Goal: Task Accomplishment & Management: Manage account settings

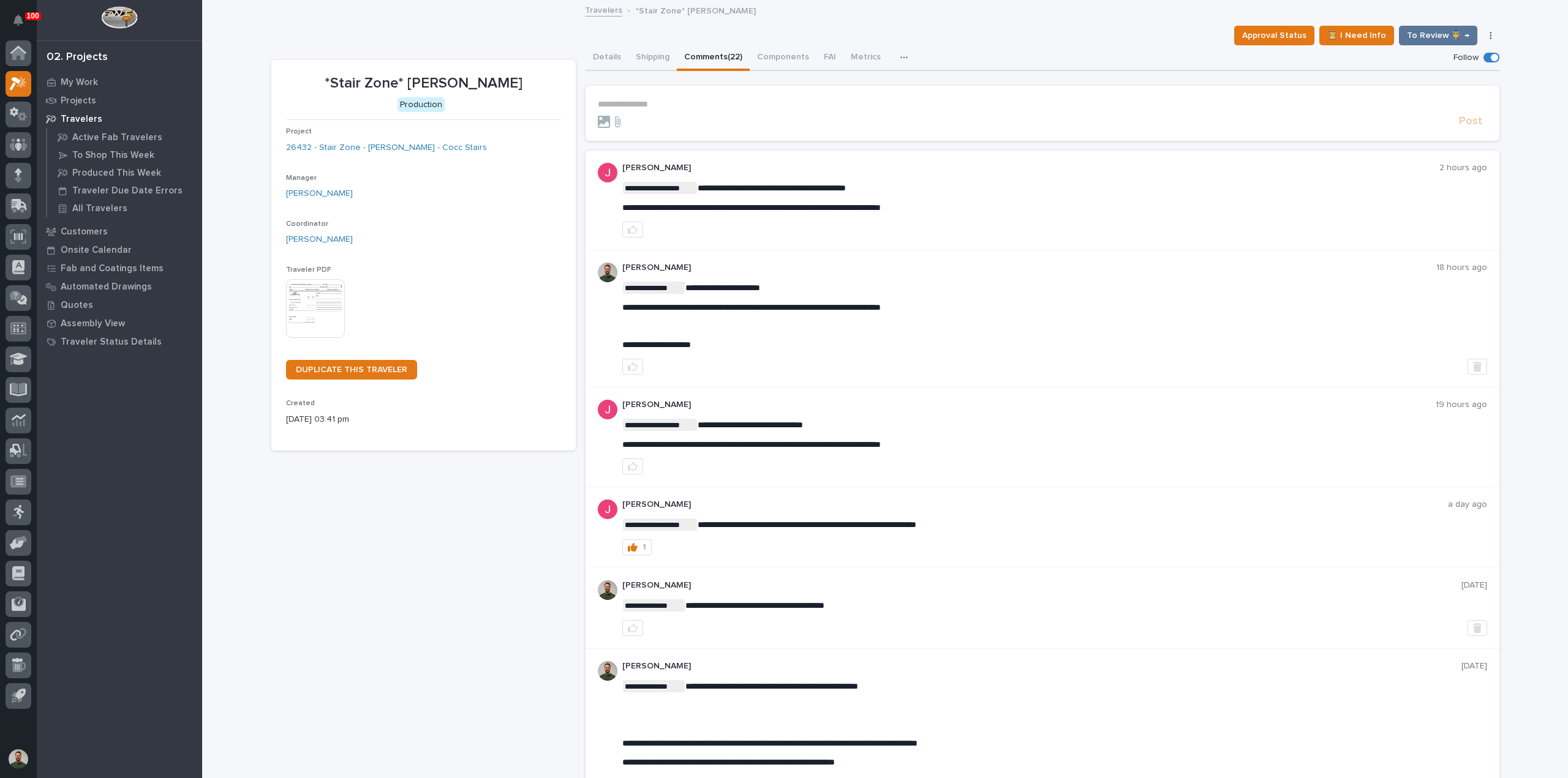
click at [510, 85] on p "*Stair Zone* Steven Bartley - Stair" at bounding box center [423, 83] width 275 height 18
click at [501, 65] on section "*Stair Zone* Steven Bartley - Stair Production Project 26432 - Stair Zone - Ste…" at bounding box center [423, 255] width 304 height 390
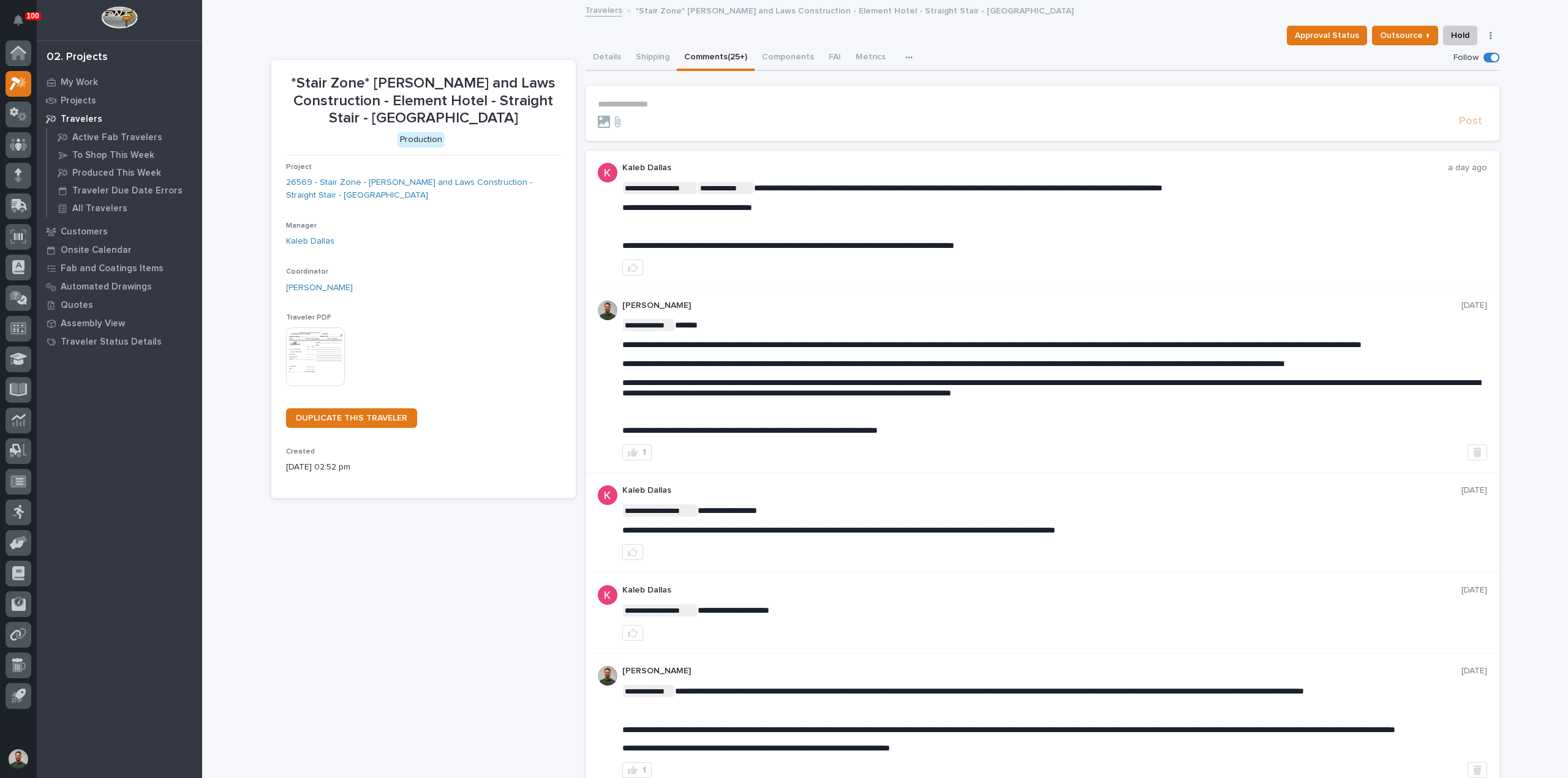
click at [780, 239] on div "**********" at bounding box center [1055, 216] width 865 height 69
click at [779, 244] on span "**********" at bounding box center [788, 245] width 332 height 9
click at [797, 234] on div "**********" at bounding box center [1055, 216] width 865 height 69
drag, startPoint x: 1056, startPoint y: 228, endPoint x: 808, endPoint y: 183, distance: 252.0
click at [808, 183] on div "**********" at bounding box center [1055, 216] width 865 height 69
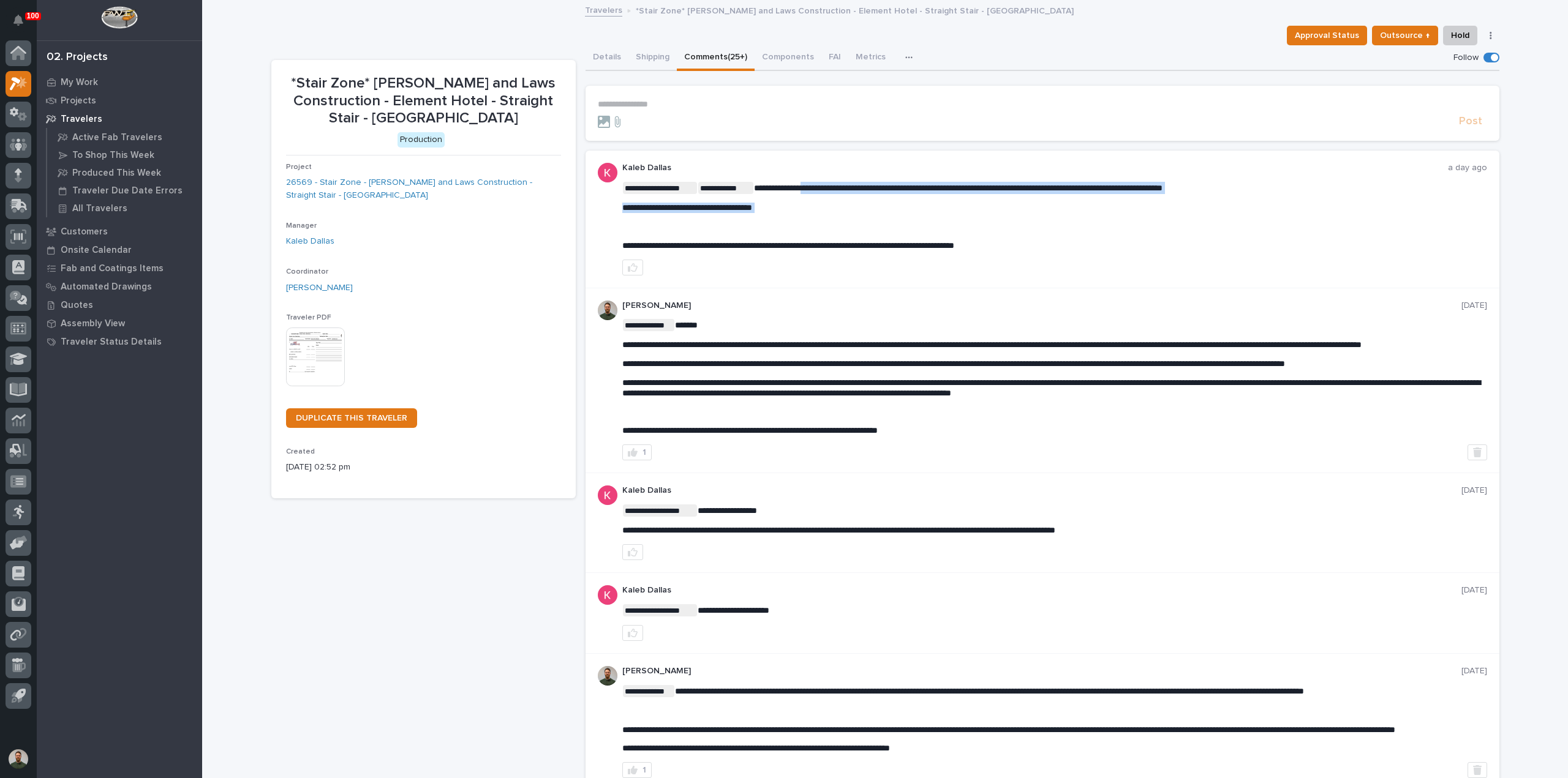
click at [808, 184] on span "**********" at bounding box center [958, 188] width 409 height 9
drag, startPoint x: 1078, startPoint y: 240, endPoint x: 764, endPoint y: 175, distance: 320.7
click at [764, 175] on div "**********" at bounding box center [1055, 219] width 865 height 112
drag, startPoint x: 793, startPoint y: 188, endPoint x: 804, endPoint y: 192, distance: 11.7
click at [793, 188] on span "**********" at bounding box center [958, 188] width 409 height 9
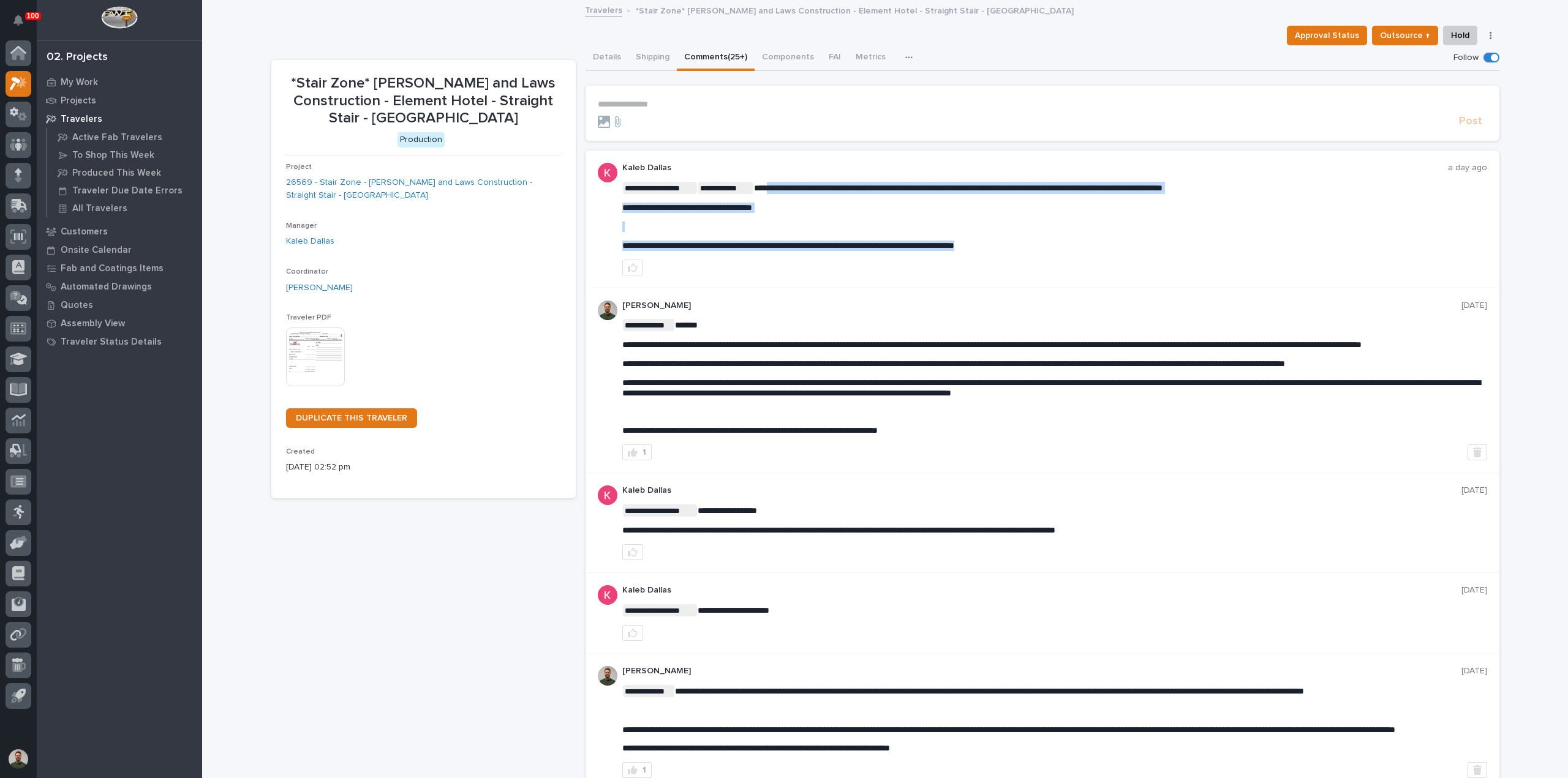
click at [783, 204] on p "**********" at bounding box center [1055, 208] width 865 height 10
drag, startPoint x: 1068, startPoint y: 248, endPoint x: 1046, endPoint y: 242, distance: 22.8
click at [1046, 242] on p "**********" at bounding box center [1055, 245] width 865 height 10
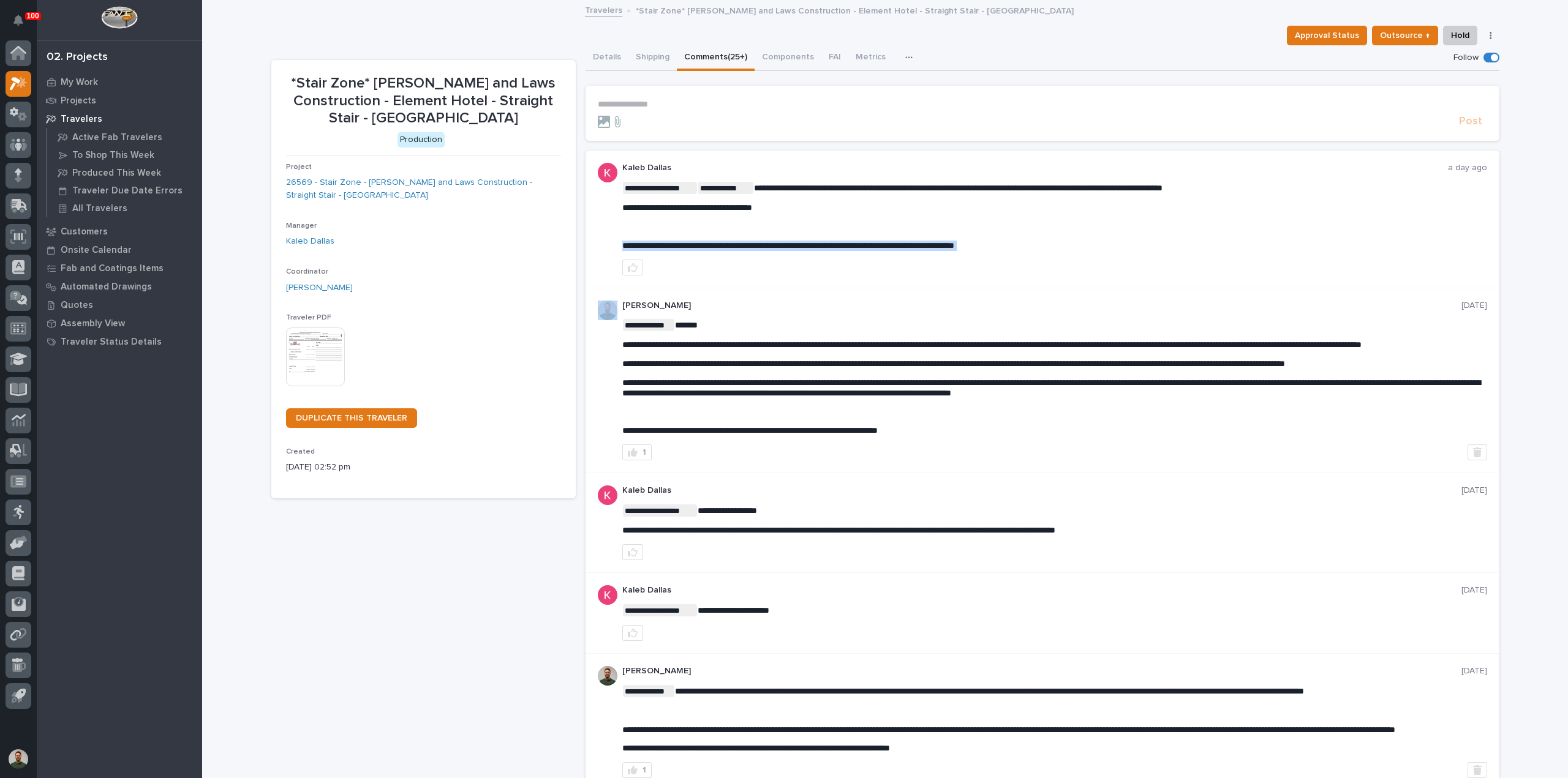
drag, startPoint x: 1046, startPoint y: 242, endPoint x: 1034, endPoint y: 229, distance: 17.7
click at [1045, 242] on p "**********" at bounding box center [1055, 245] width 865 height 10
click at [1025, 220] on div "**********" at bounding box center [1055, 216] width 865 height 69
drag, startPoint x: 1018, startPoint y: 216, endPoint x: 1012, endPoint y: 211, distance: 7.8
click at [1014, 213] on div "**********" at bounding box center [1055, 216] width 865 height 69
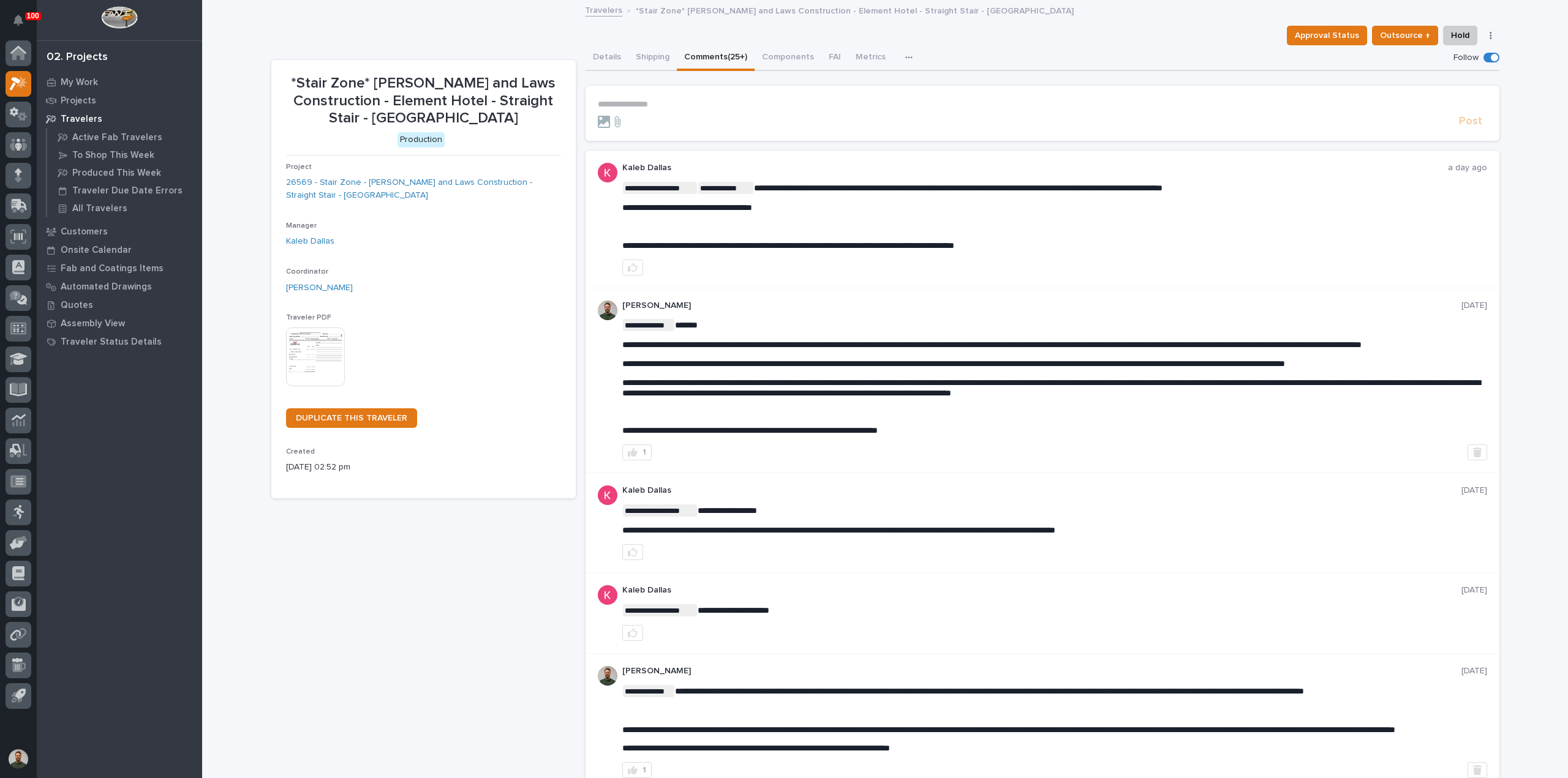
click at [979, 180] on div "**********" at bounding box center [1055, 219] width 865 height 112
drag, startPoint x: 979, startPoint y: 180, endPoint x: 975, endPoint y: 200, distance: 20.4
click at [978, 183] on div "**********" at bounding box center [1055, 219] width 865 height 112
click at [975, 200] on div "**********" at bounding box center [1055, 216] width 865 height 69
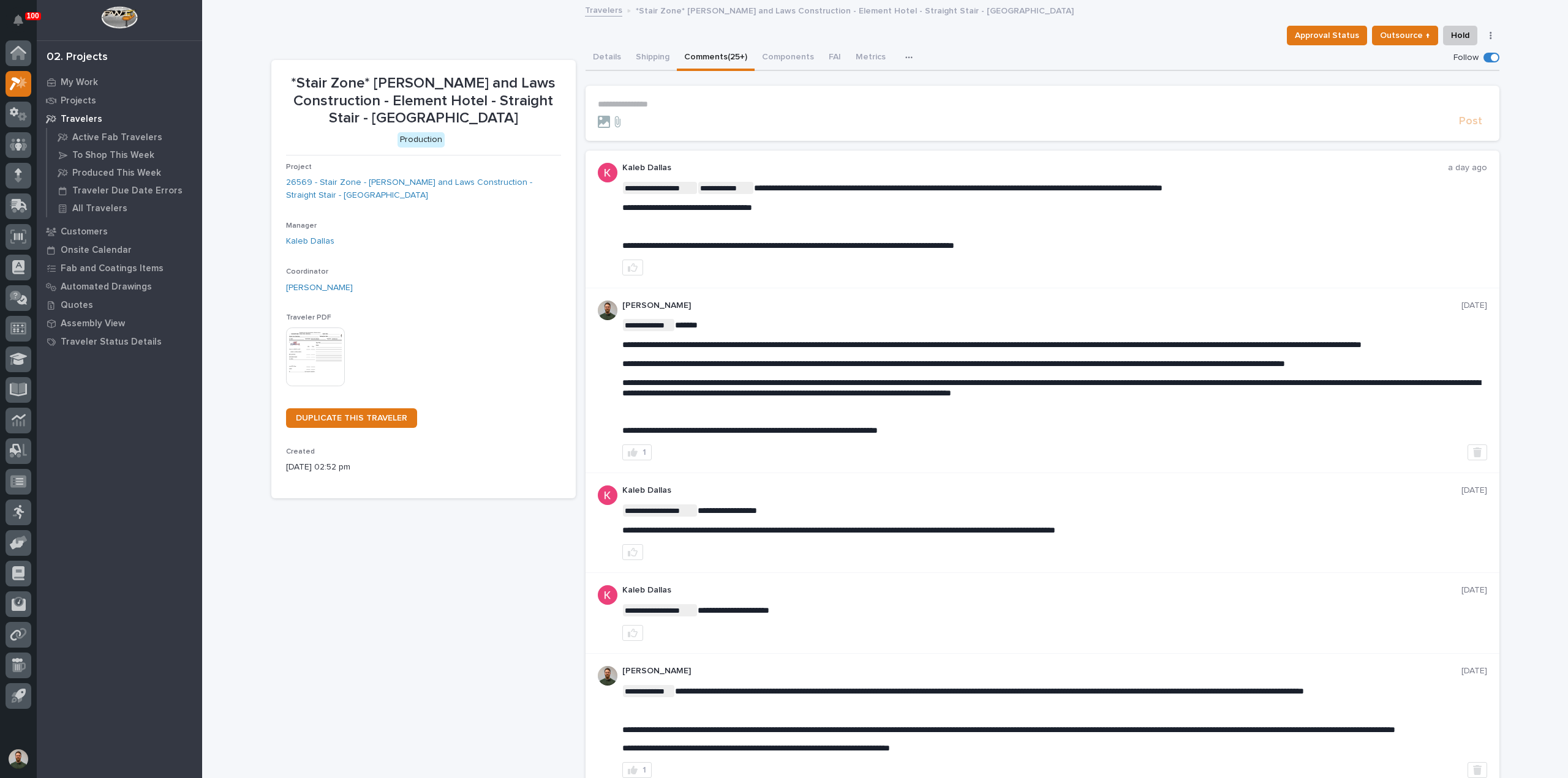
drag, startPoint x: 985, startPoint y: 234, endPoint x: 1083, endPoint y: 247, distance: 98.9
click at [1084, 248] on div "**********" at bounding box center [1055, 216] width 865 height 69
drag, startPoint x: 1078, startPoint y: 243, endPoint x: 1037, endPoint y: 237, distance: 41.4
click at [1035, 237] on div "**********" at bounding box center [1055, 216] width 865 height 69
click at [1037, 237] on div "**********" at bounding box center [1055, 216] width 865 height 69
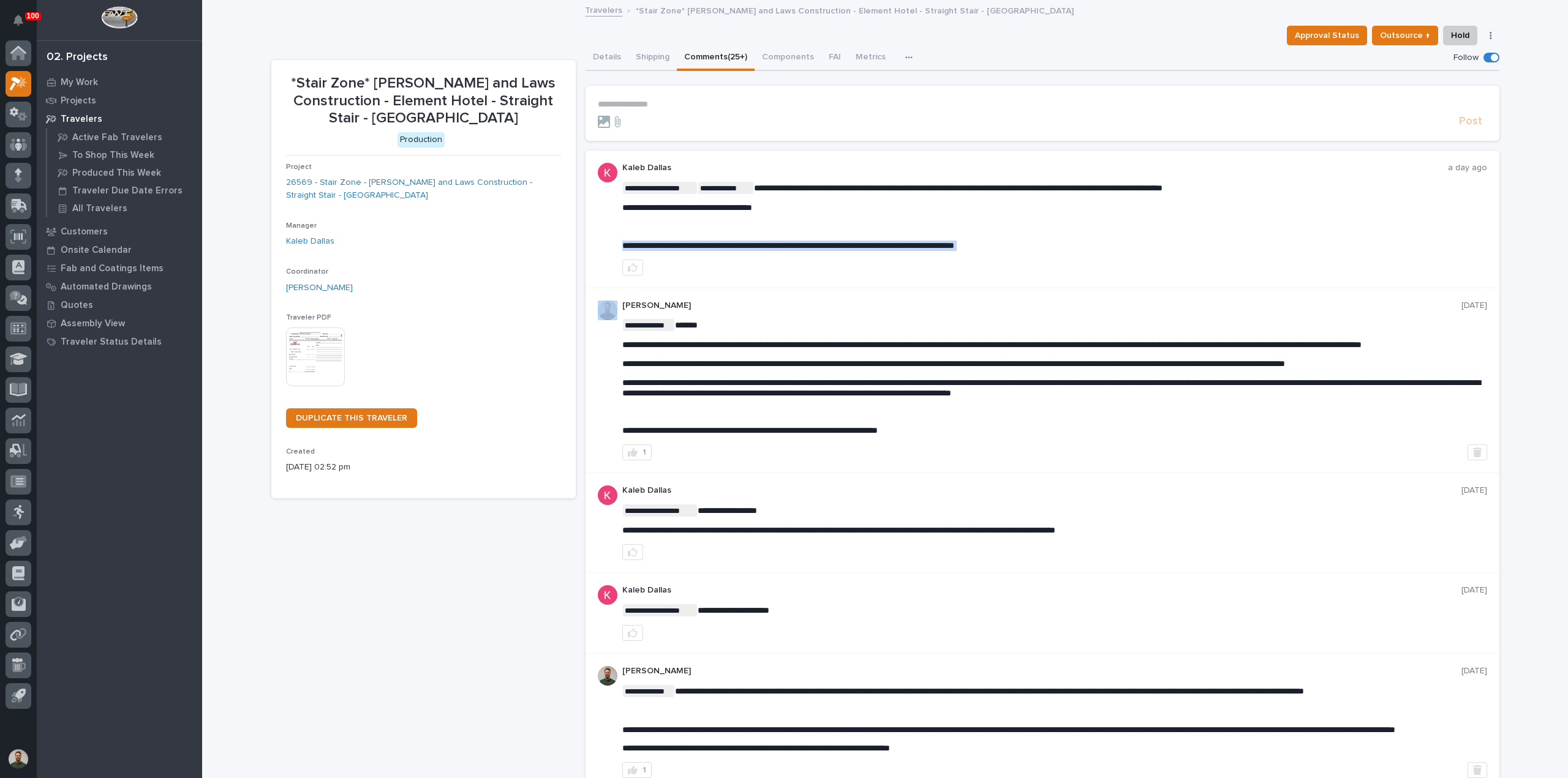
click at [718, 243] on span "**********" at bounding box center [788, 245] width 332 height 9
copy div "**********"
click at [852, 243] on span "**********" at bounding box center [788, 245] width 332 height 9
drag, startPoint x: 691, startPoint y: 246, endPoint x: 1113, endPoint y: 246, distance: 422.0
click at [1060, 245] on p "**********" at bounding box center [1055, 245] width 865 height 10
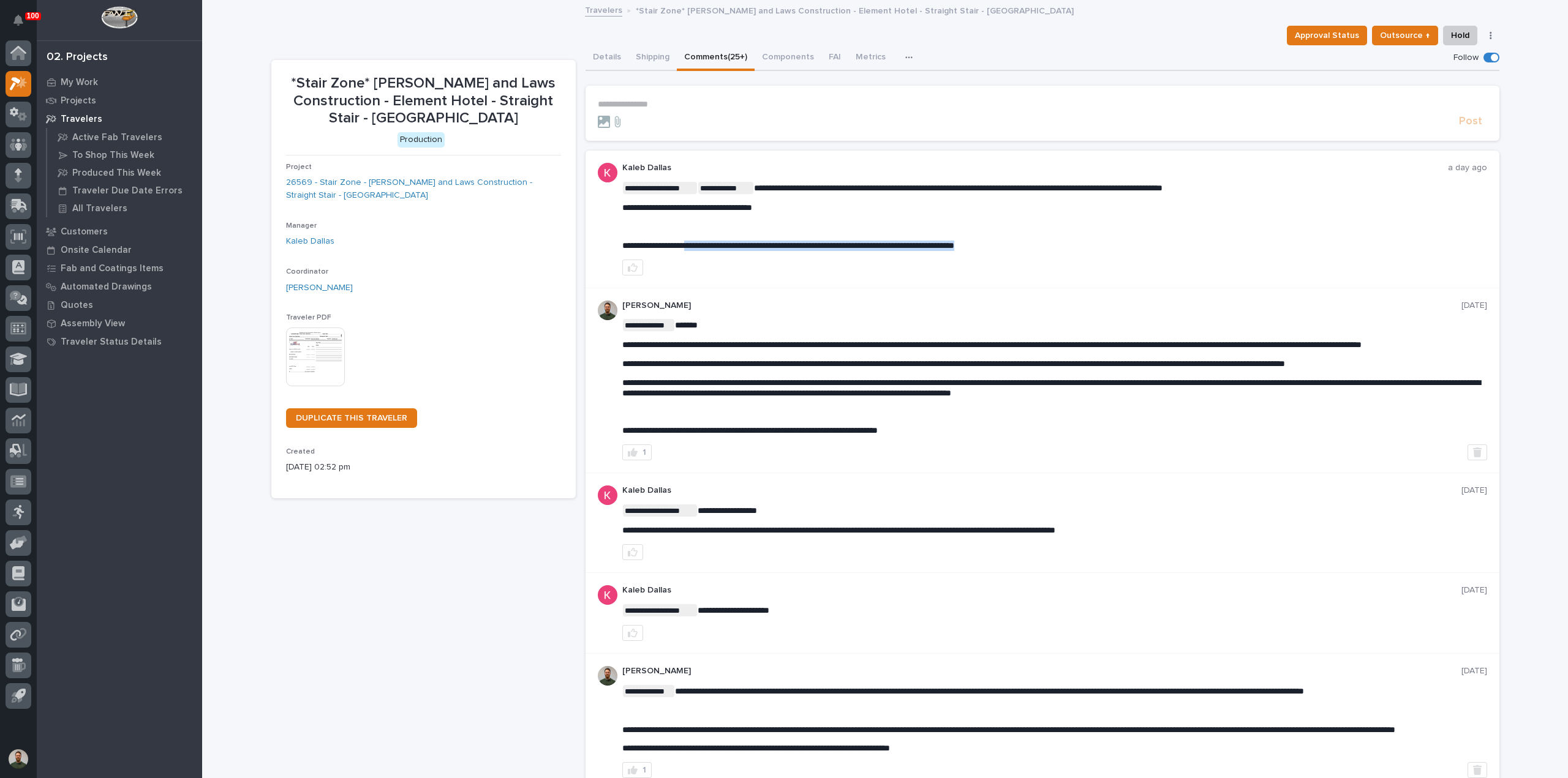
copy span "**********"
click at [601, 67] on button "Details" at bounding box center [607, 58] width 43 height 26
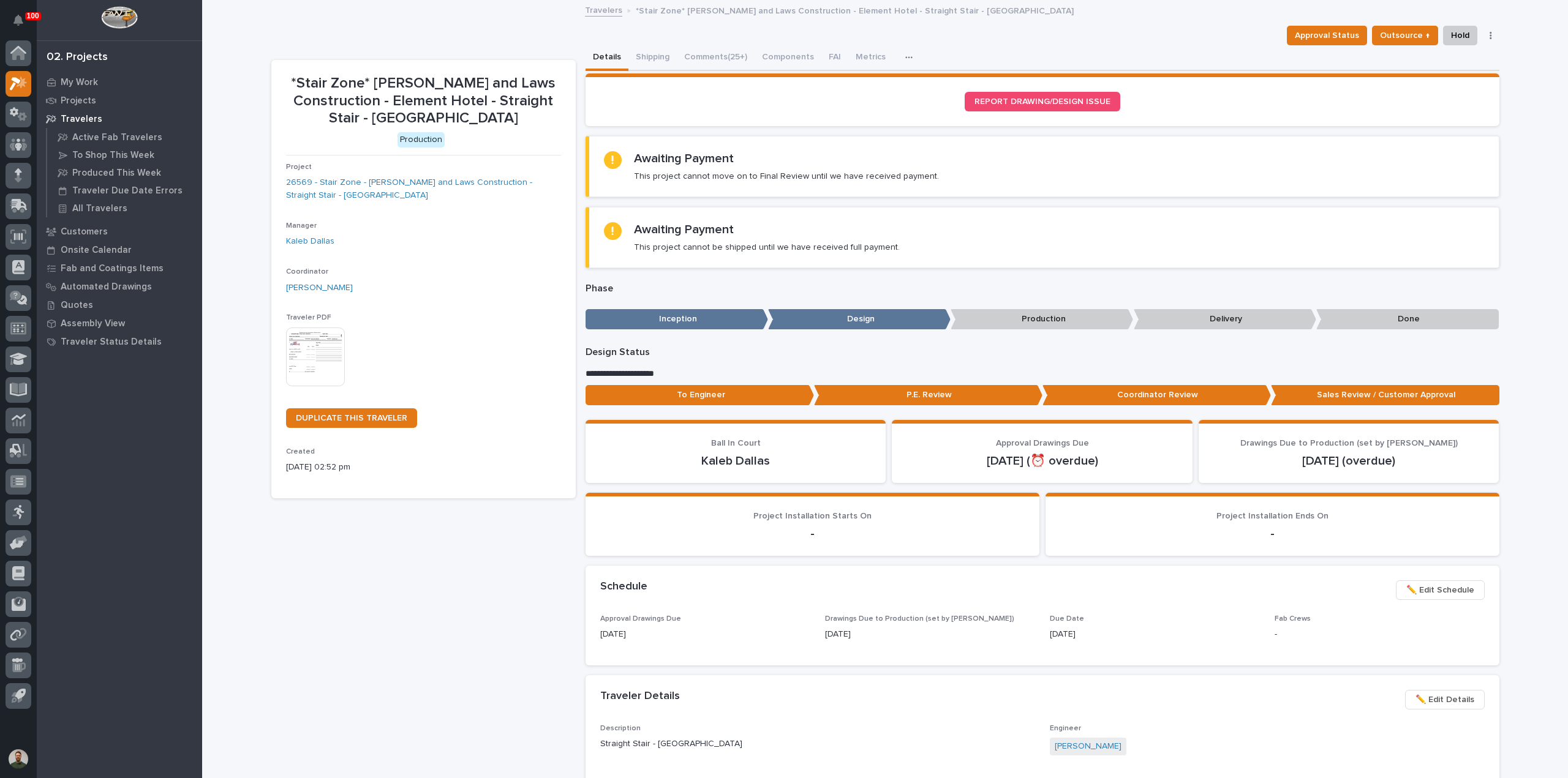
click at [1487, 33] on button "button" at bounding box center [1490, 36] width 17 height 9
click at [1220, 51] on div "Details Shipping Comments (25+) Components FAI Metrics Drawing Errors Schedule" at bounding box center [1043, 58] width 914 height 26
click at [790, 390] on p "To Engineer" at bounding box center [700, 395] width 228 height 20
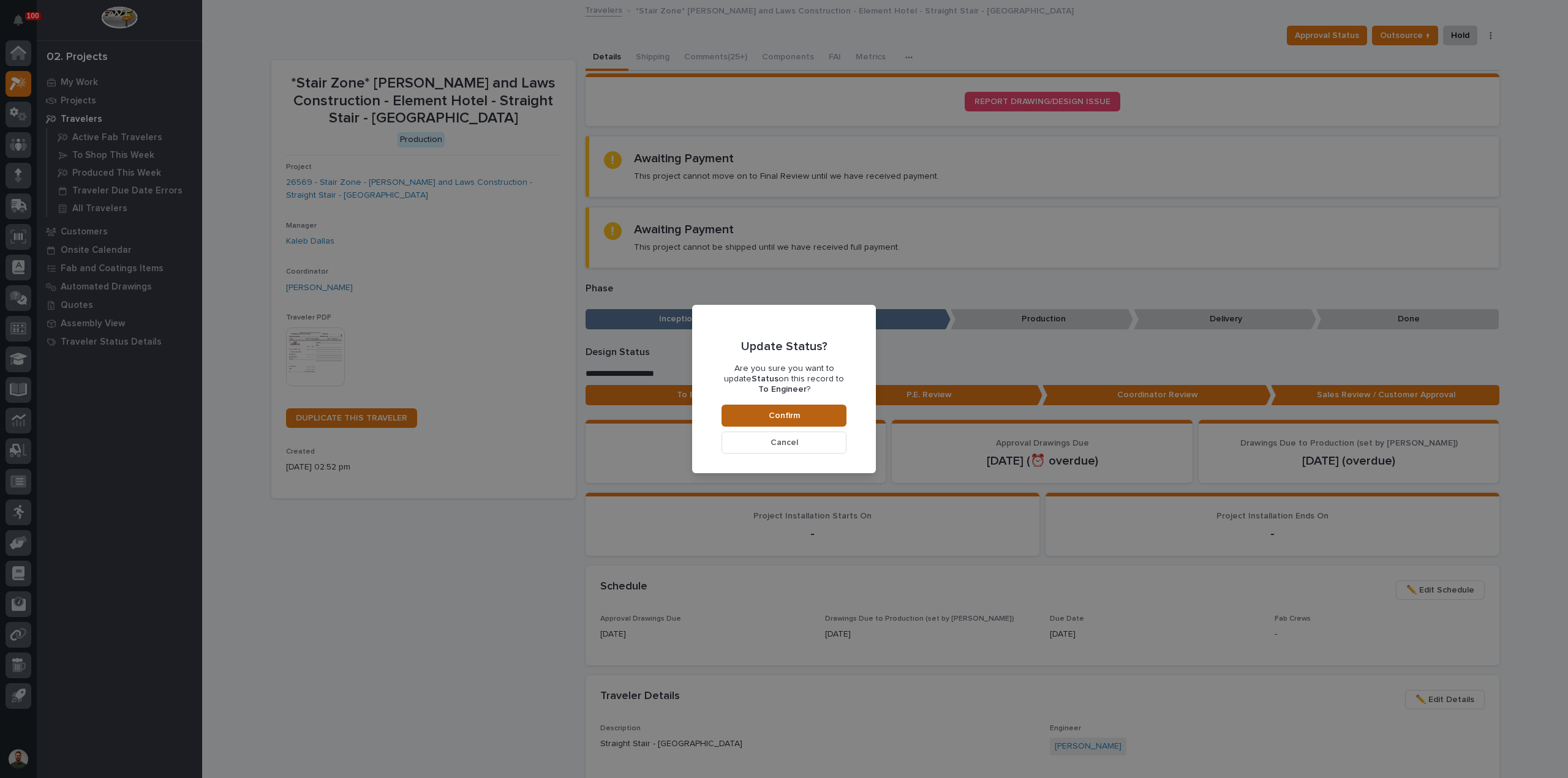
click at [819, 408] on button "Confirm" at bounding box center [784, 416] width 125 height 22
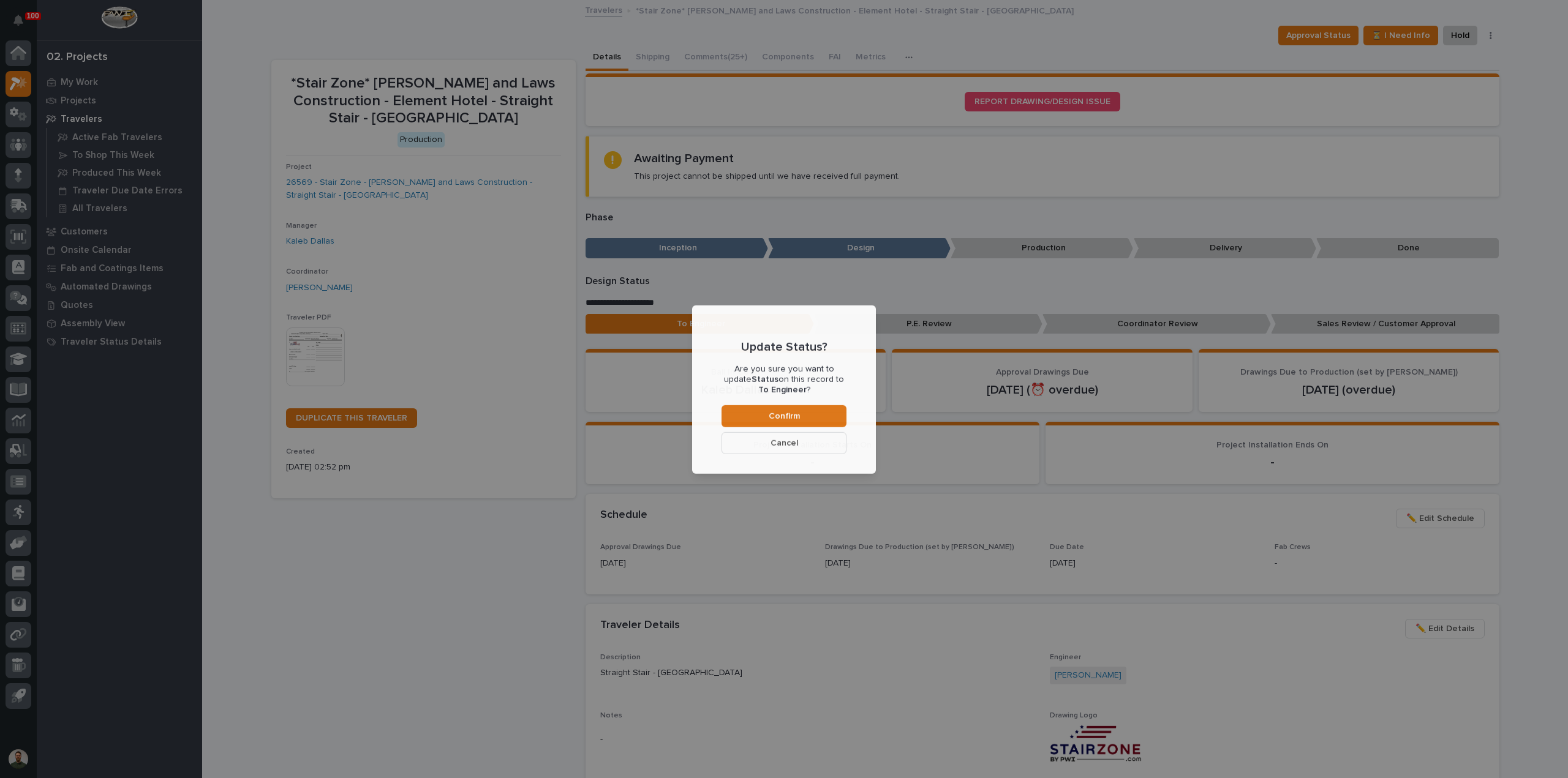
scroll to position [73, 0]
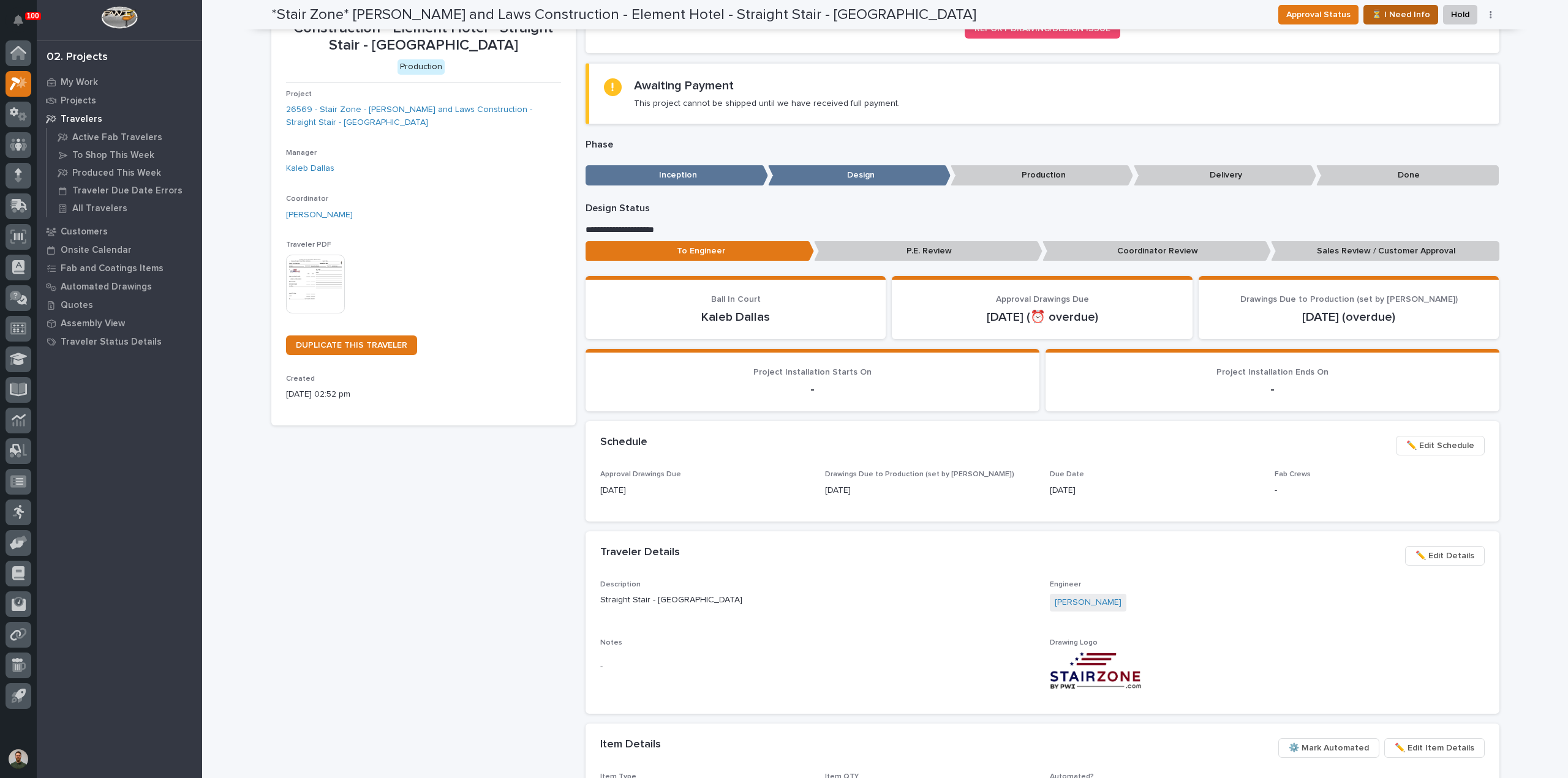
click at [1403, 18] on span "⏳ I Need Info" at bounding box center [1400, 15] width 59 height 15
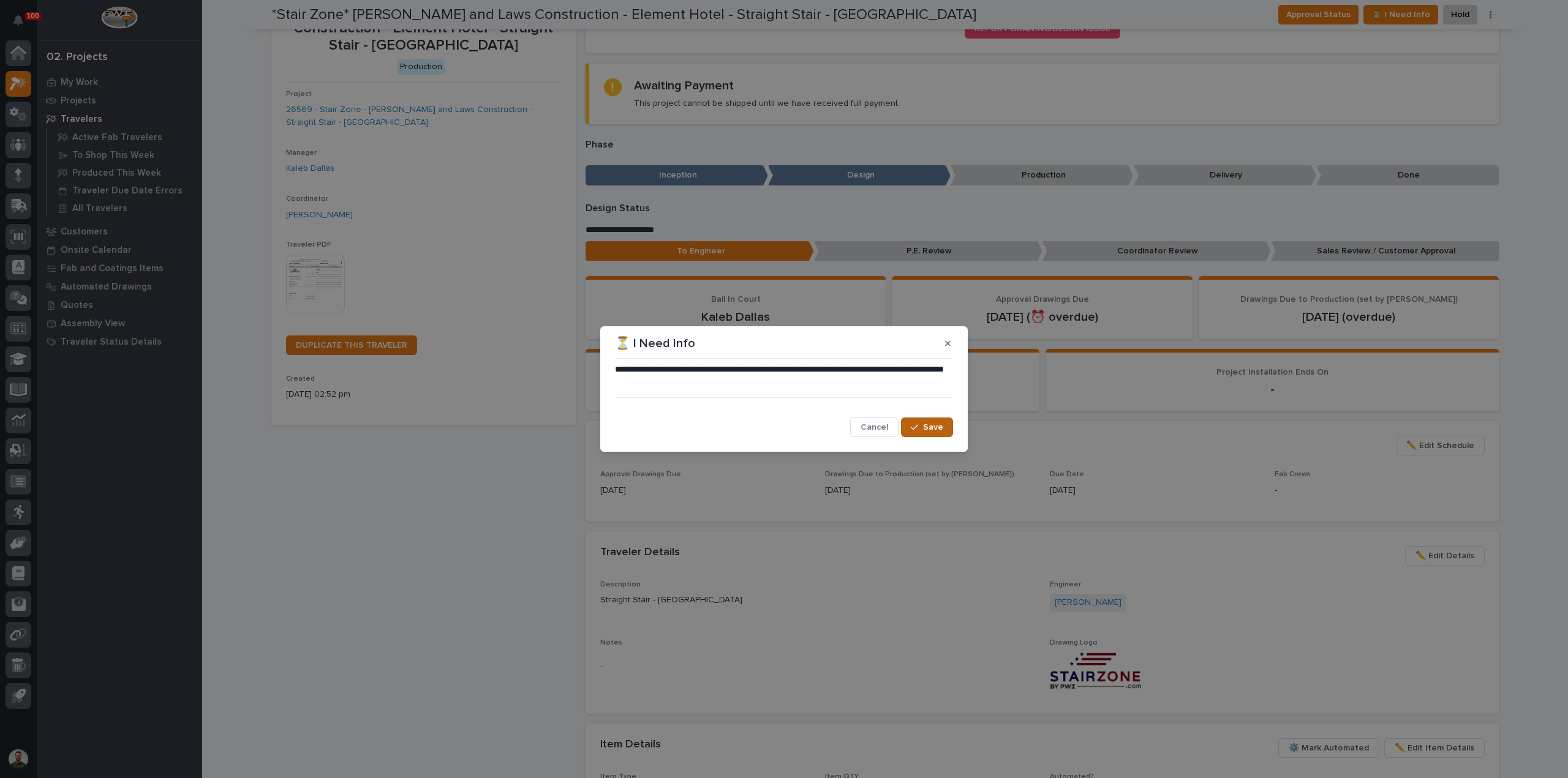
click at [930, 428] on span "Save" at bounding box center [932, 427] width 20 height 11
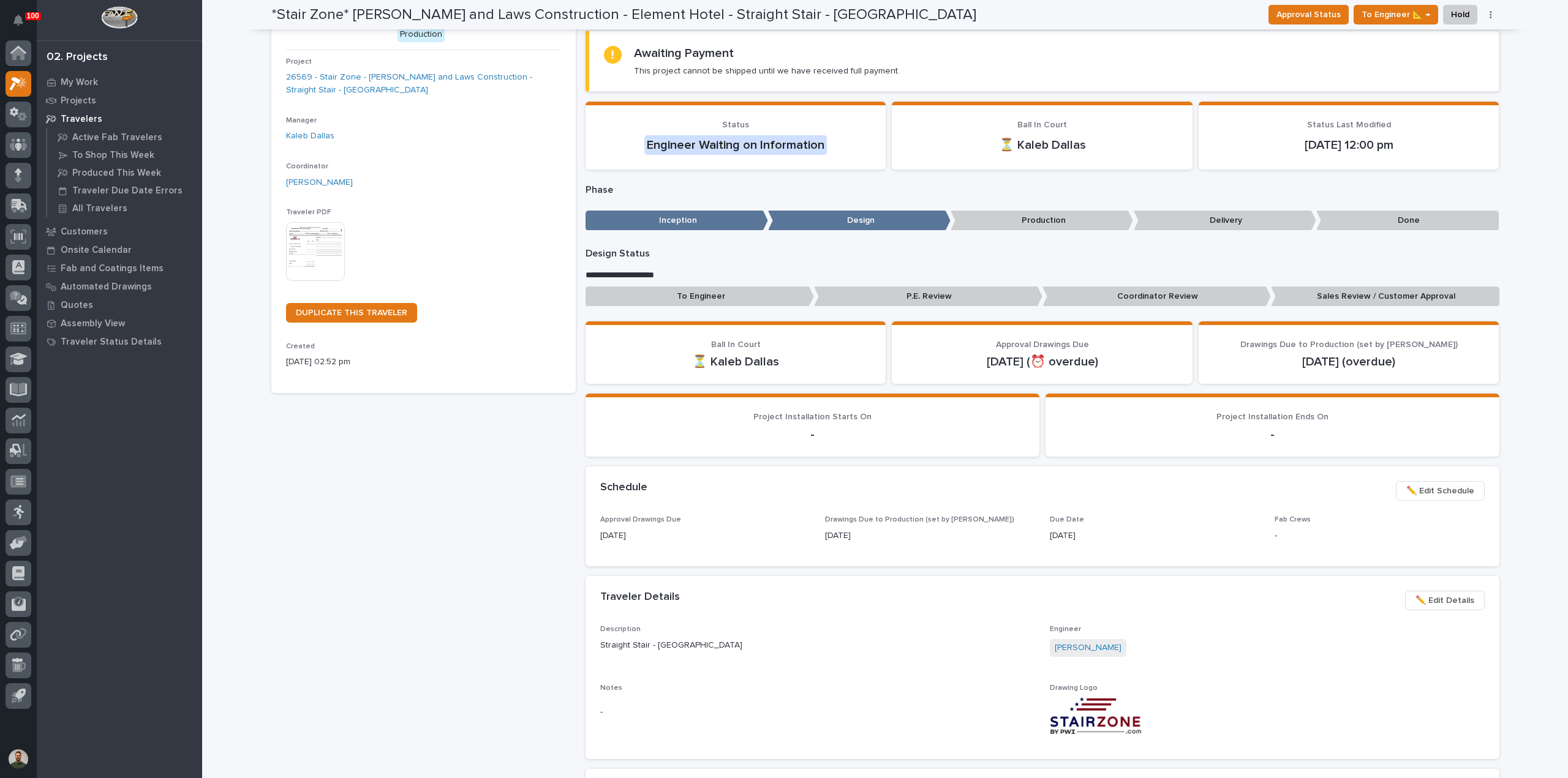
scroll to position [112, 0]
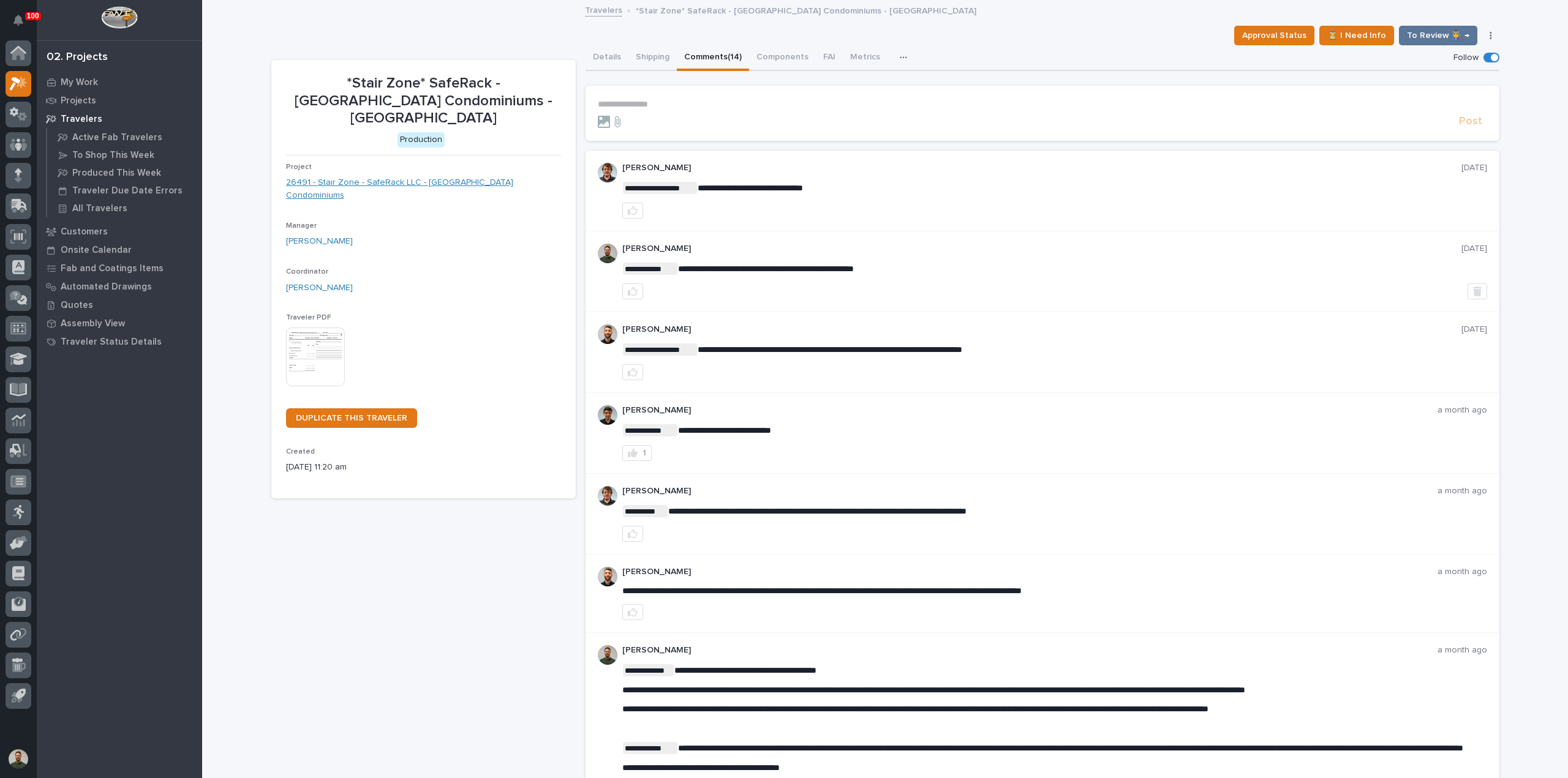
click at [389, 176] on link "26491 - Stair Zone - SafeRack LLC - Royal Shores Condominiums" at bounding box center [423, 189] width 275 height 26
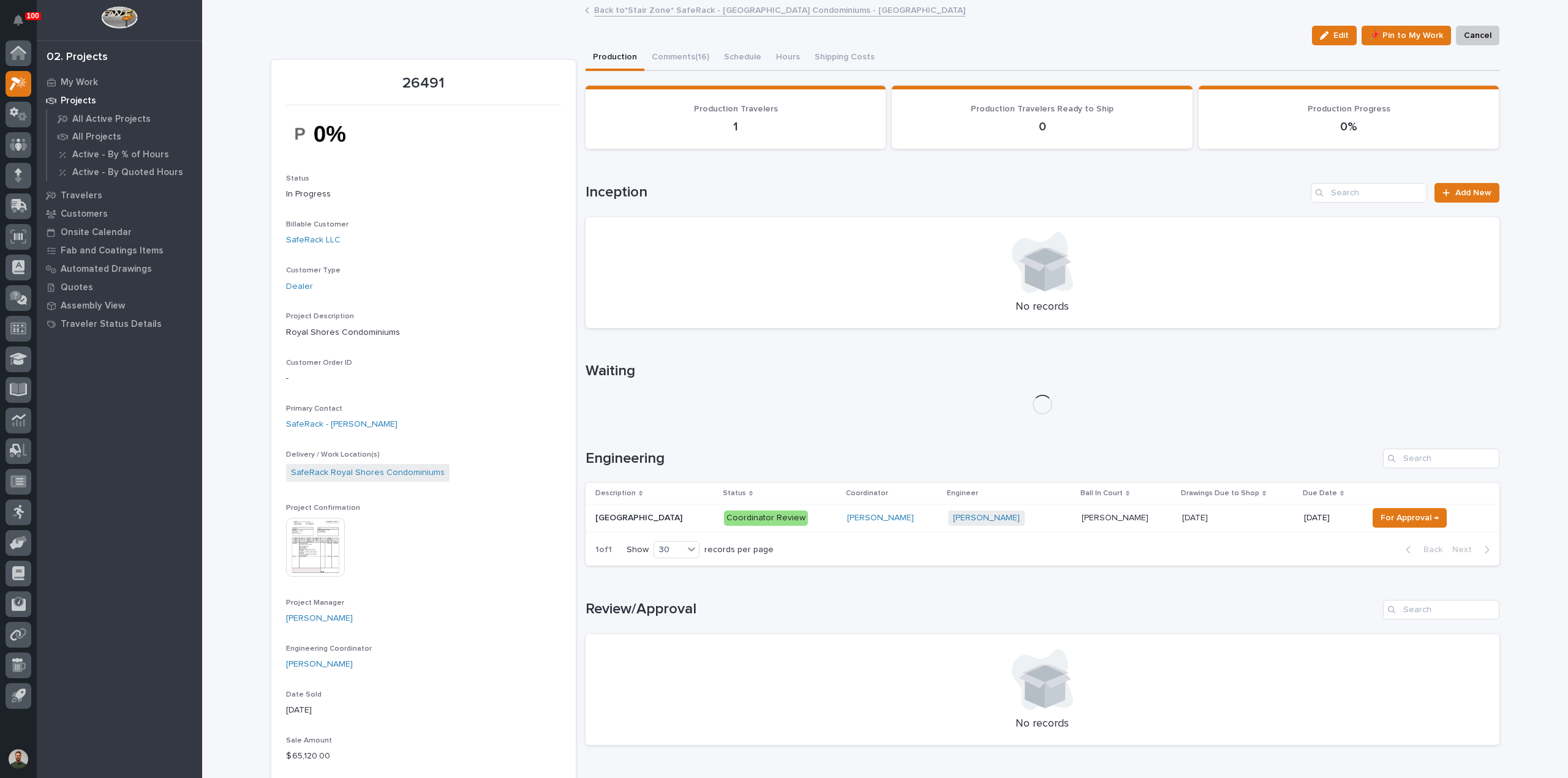
click at [316, 518] on img at bounding box center [315, 547] width 59 height 59
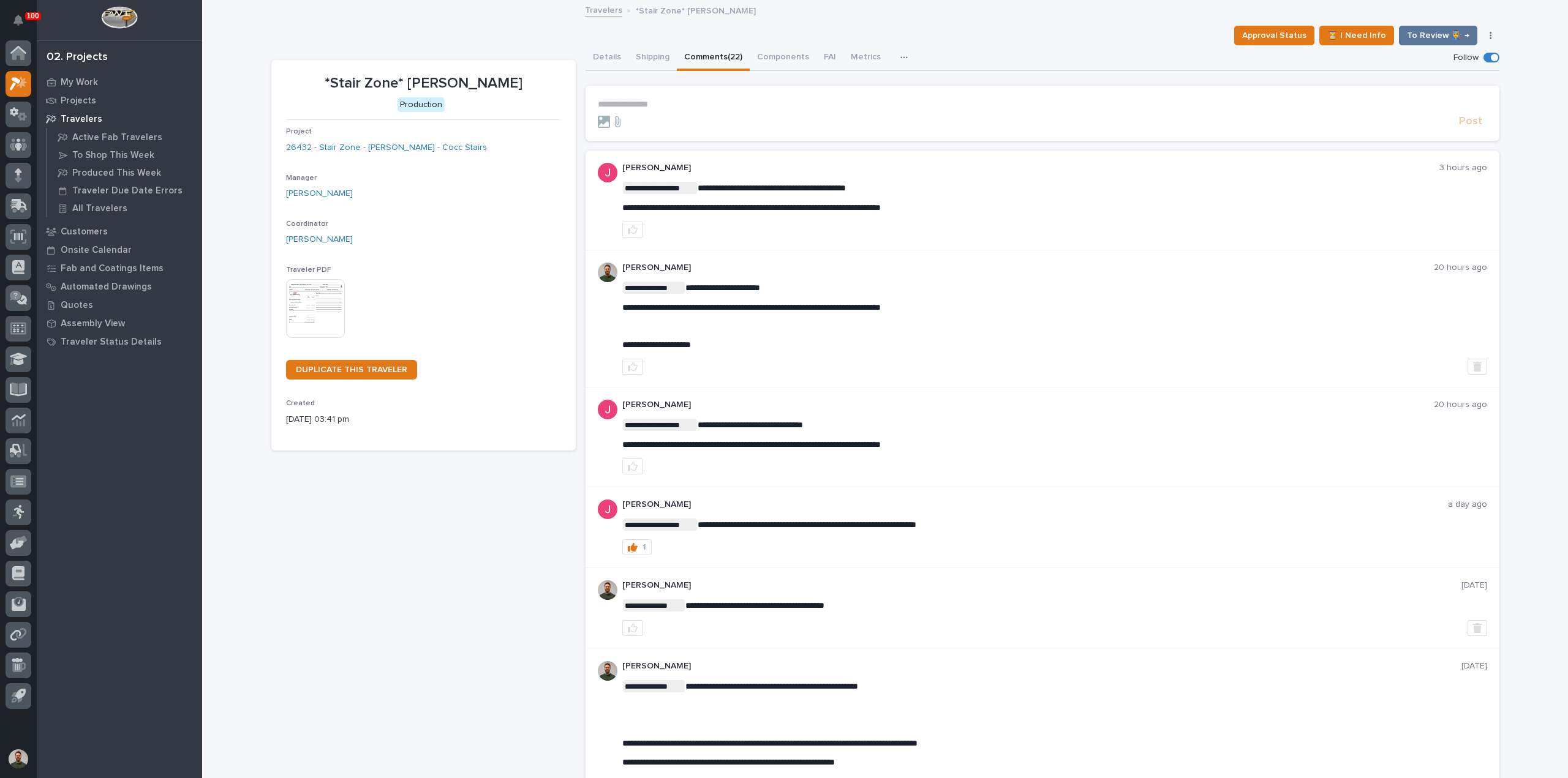
click at [683, 101] on p "**********" at bounding box center [1042, 104] width 889 height 10
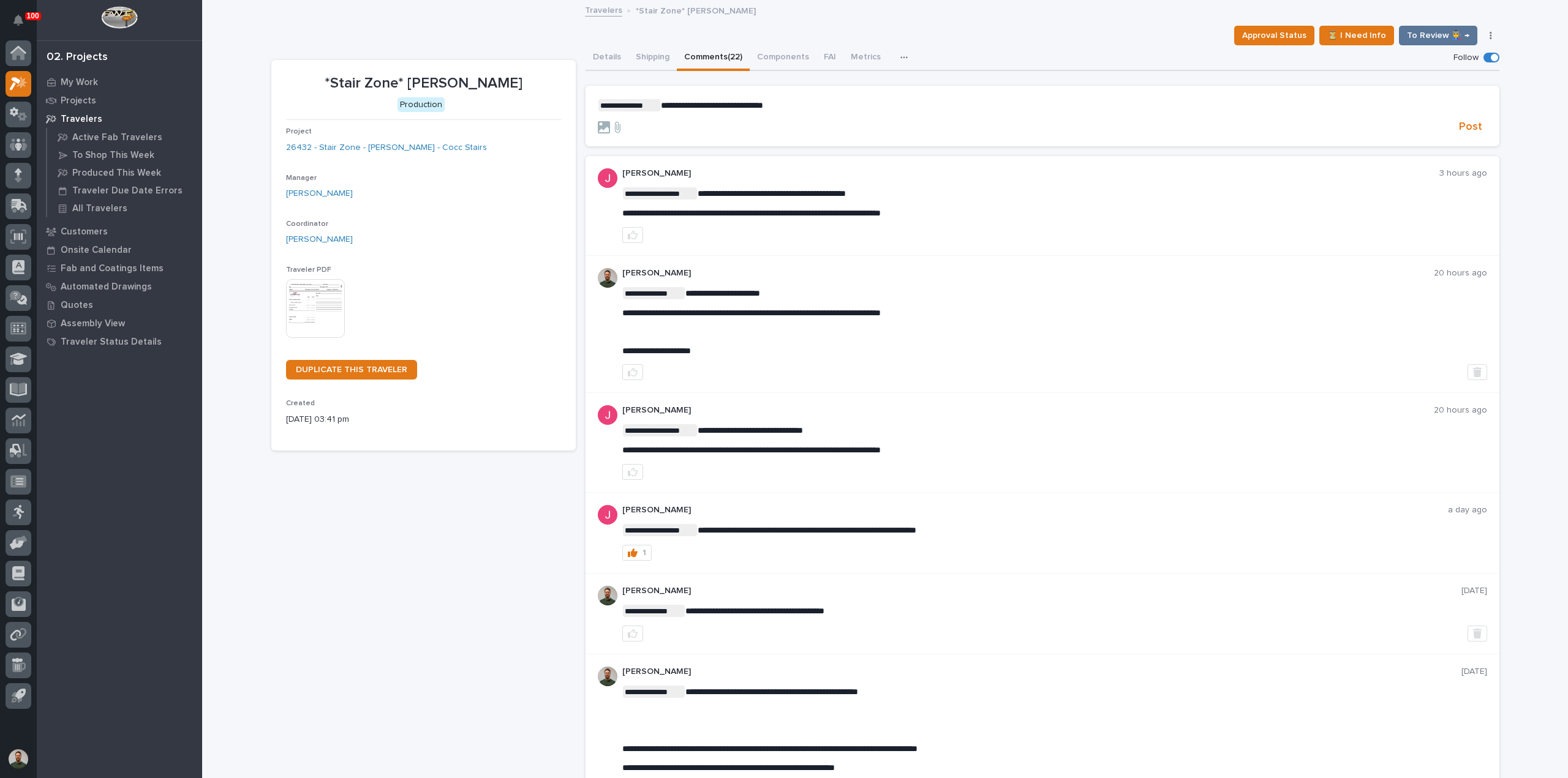
click at [804, 109] on form "**********" at bounding box center [1042, 117] width 889 height 36
click at [804, 107] on p "**********" at bounding box center [1042, 105] width 889 height 12
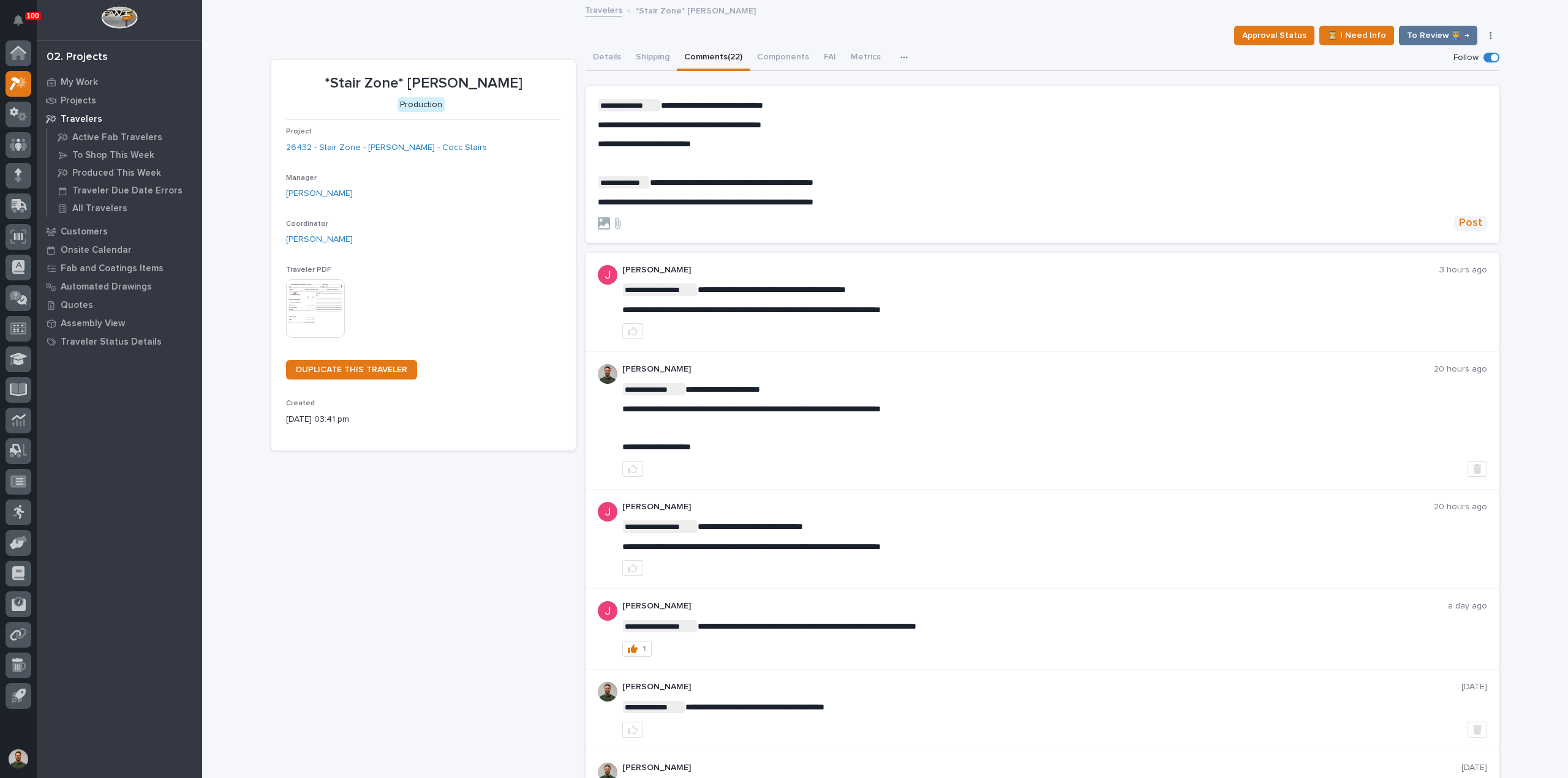
click at [1471, 229] on span "Post" at bounding box center [1470, 222] width 23 height 14
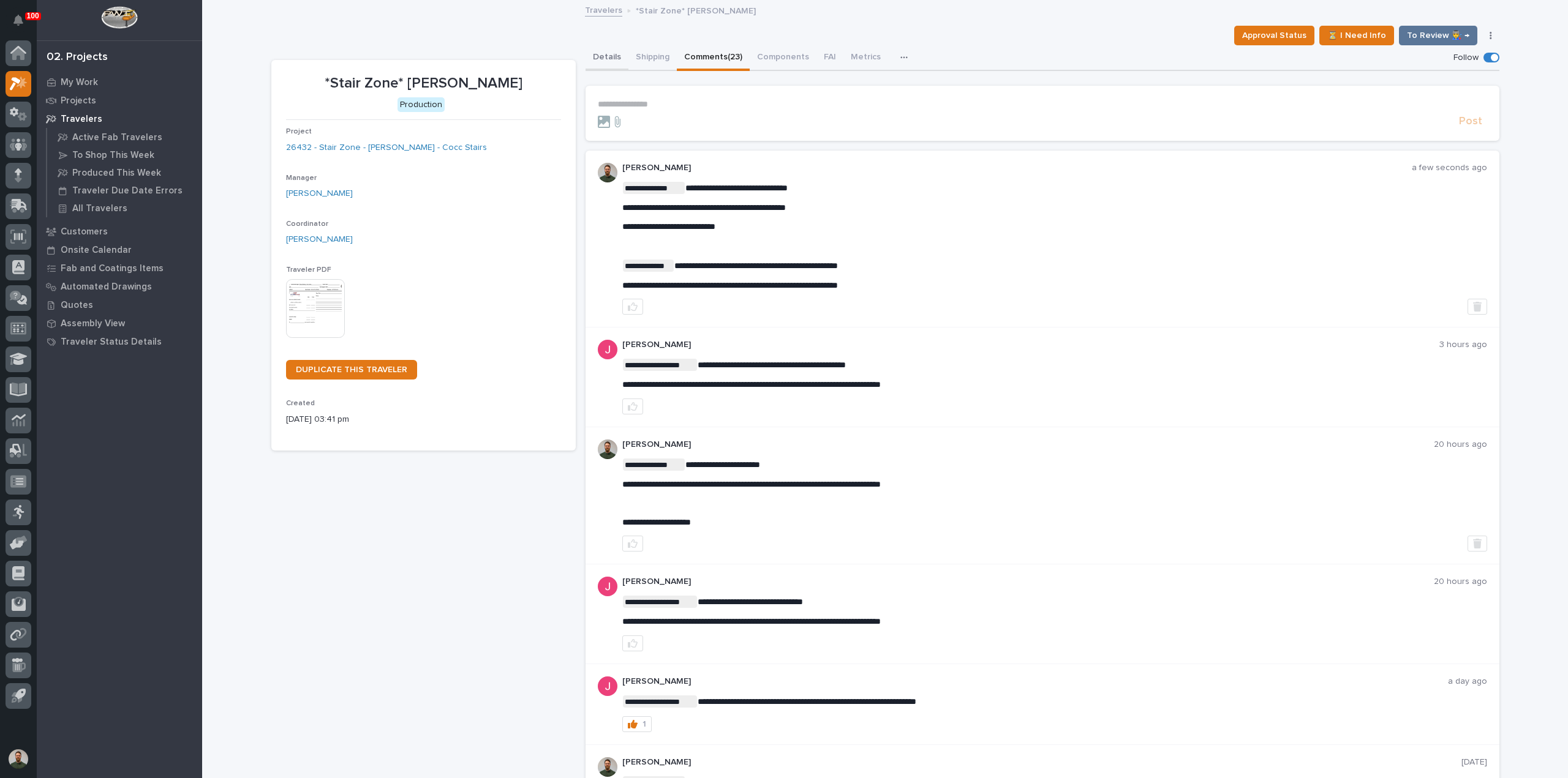
click at [599, 60] on button "Details" at bounding box center [607, 58] width 43 height 26
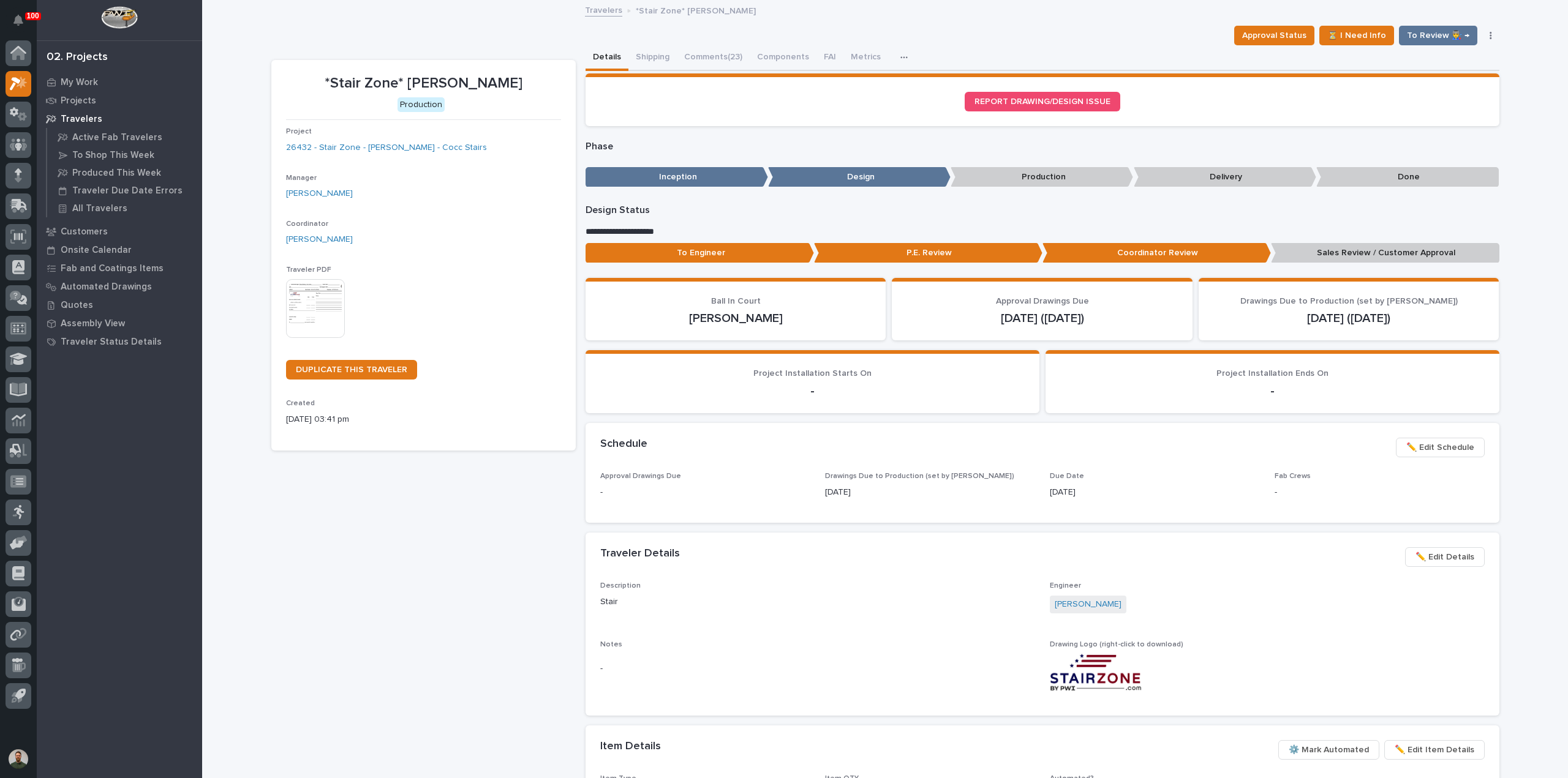
click at [1292, 261] on p "Sales Review / Customer Approval" at bounding box center [1384, 253] width 228 height 20
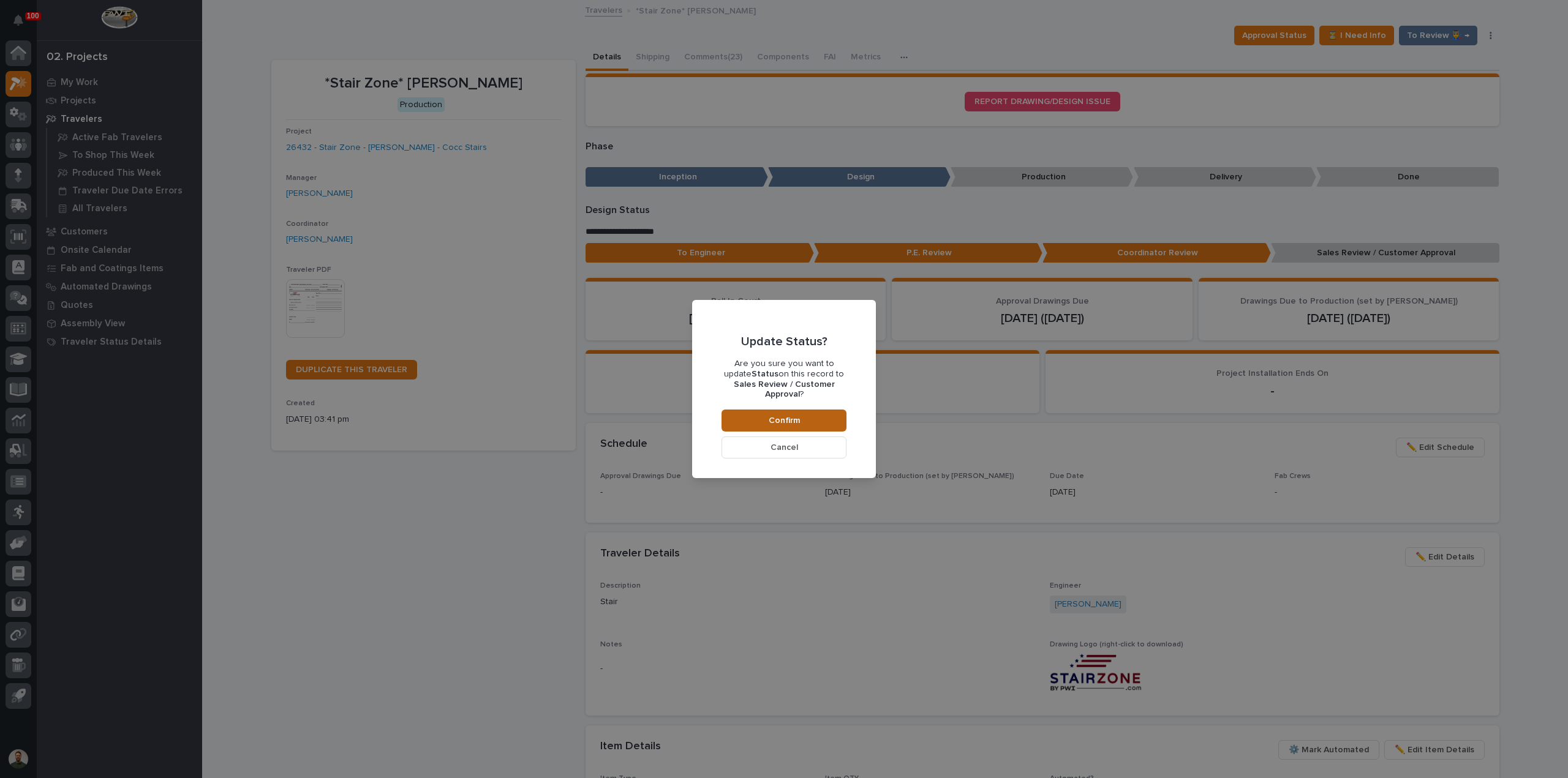
click at [816, 412] on button "Confirm" at bounding box center [784, 421] width 125 height 22
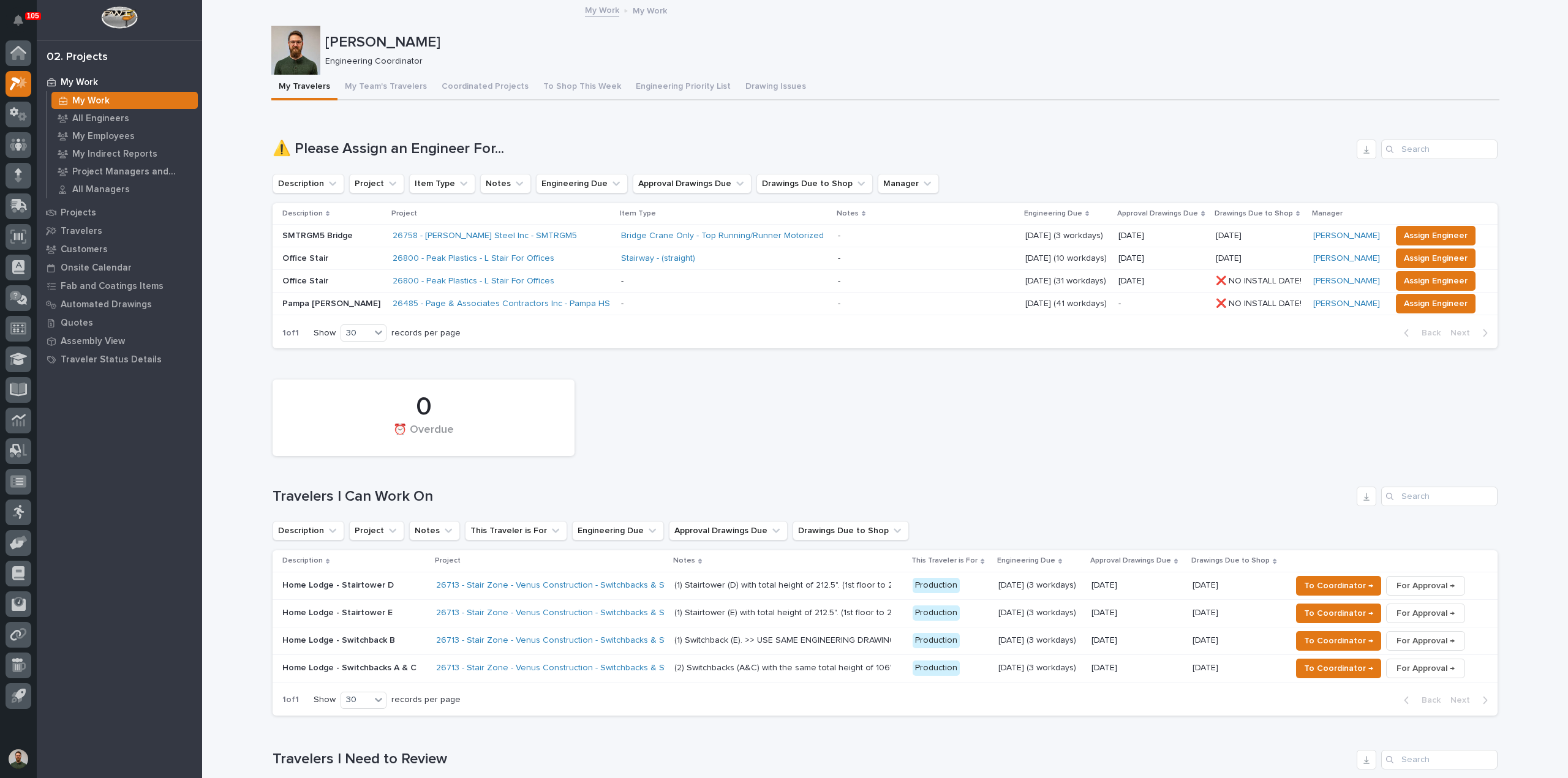
click at [396, 585] on p "Home Lodge - Stairtower D" at bounding box center [353, 585] width 144 height 10
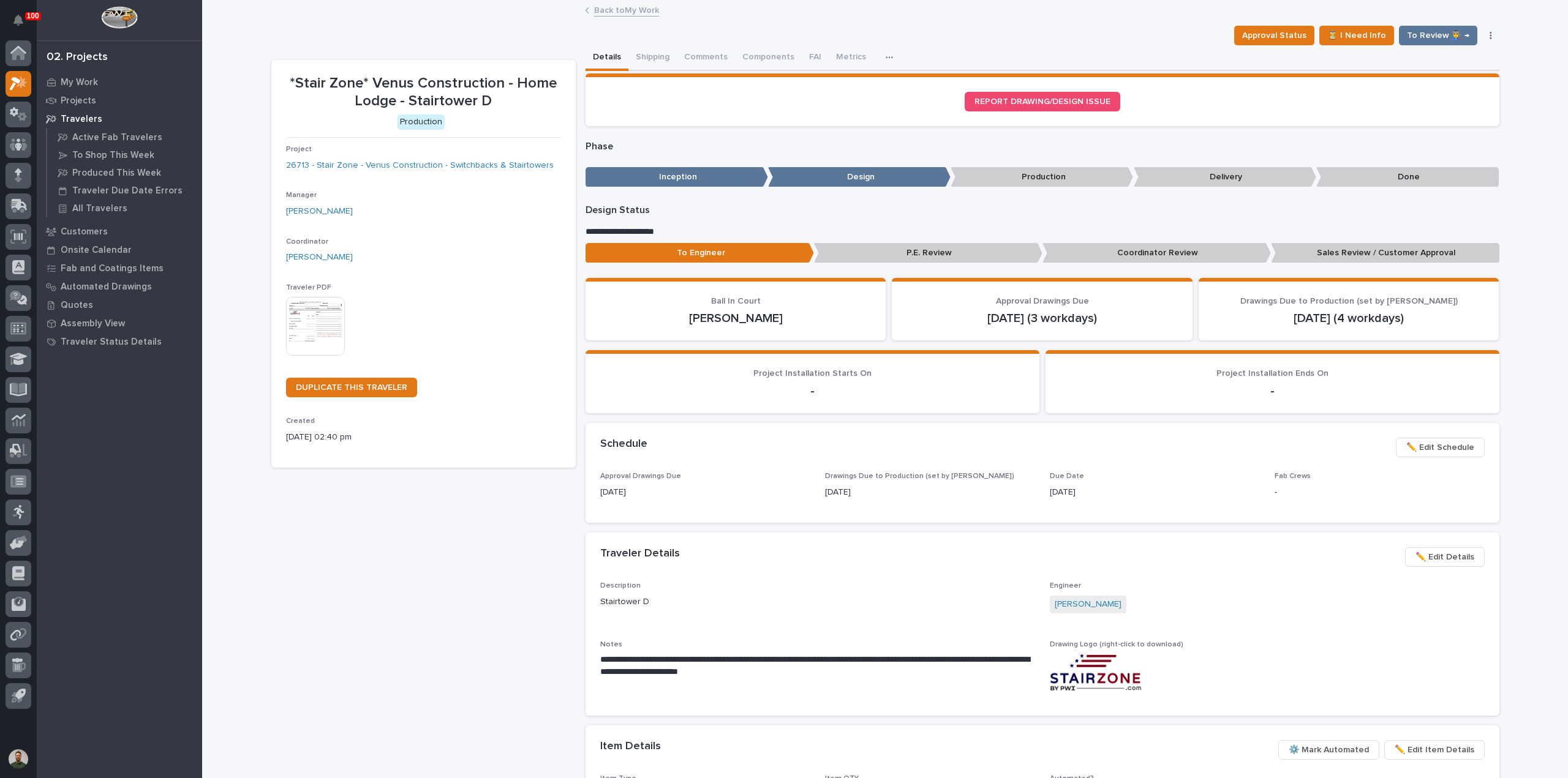
click at [1426, 558] on span "✏️ Edit Details" at bounding box center [1444, 557] width 59 height 15
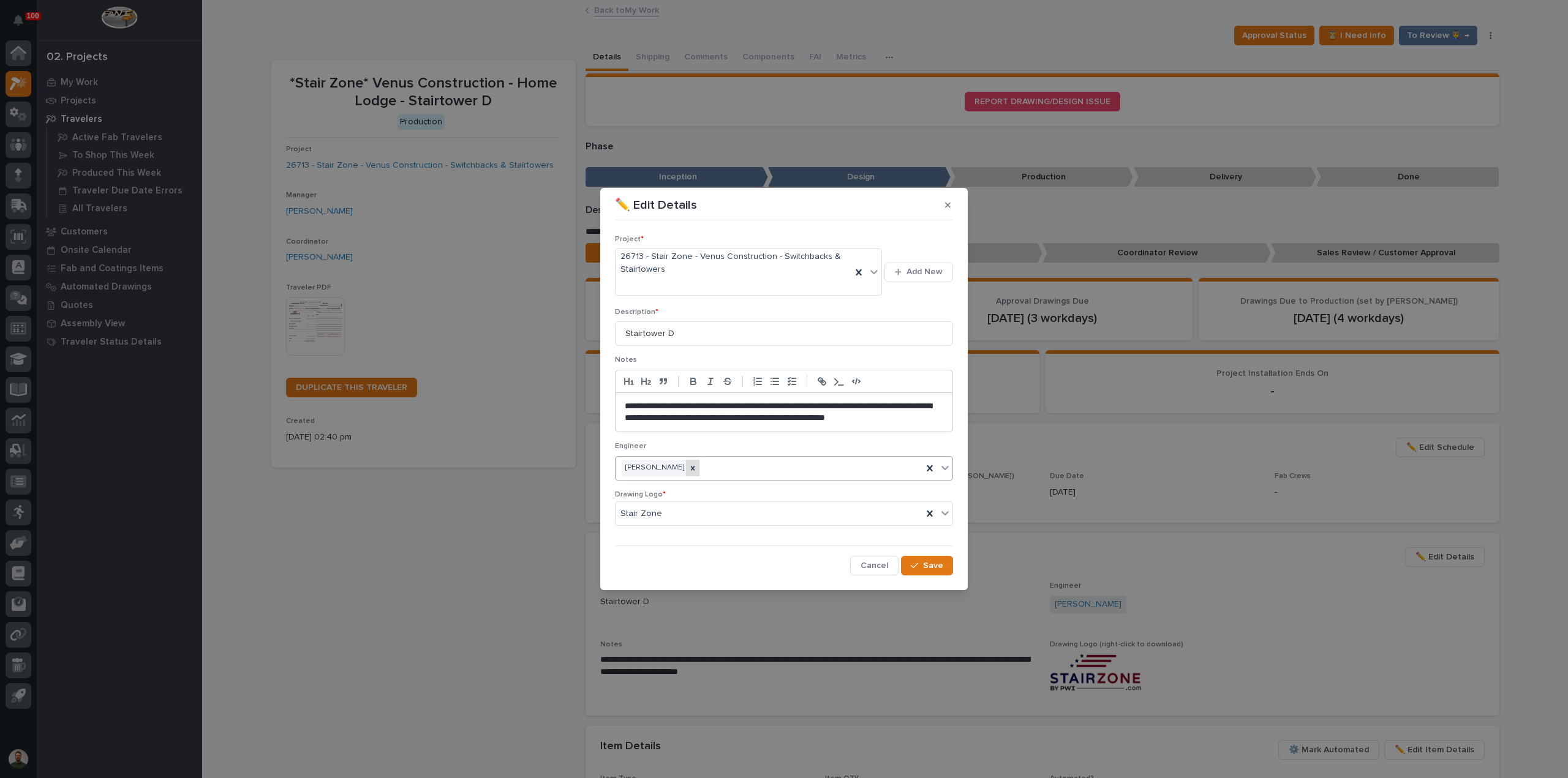
click at [696, 464] on icon at bounding box center [693, 469] width 9 height 9
click at [710, 469] on div "Select..." at bounding box center [776, 468] width 321 height 20
type input "*****"
click at [914, 562] on icon "button" at bounding box center [915, 566] width 7 height 9
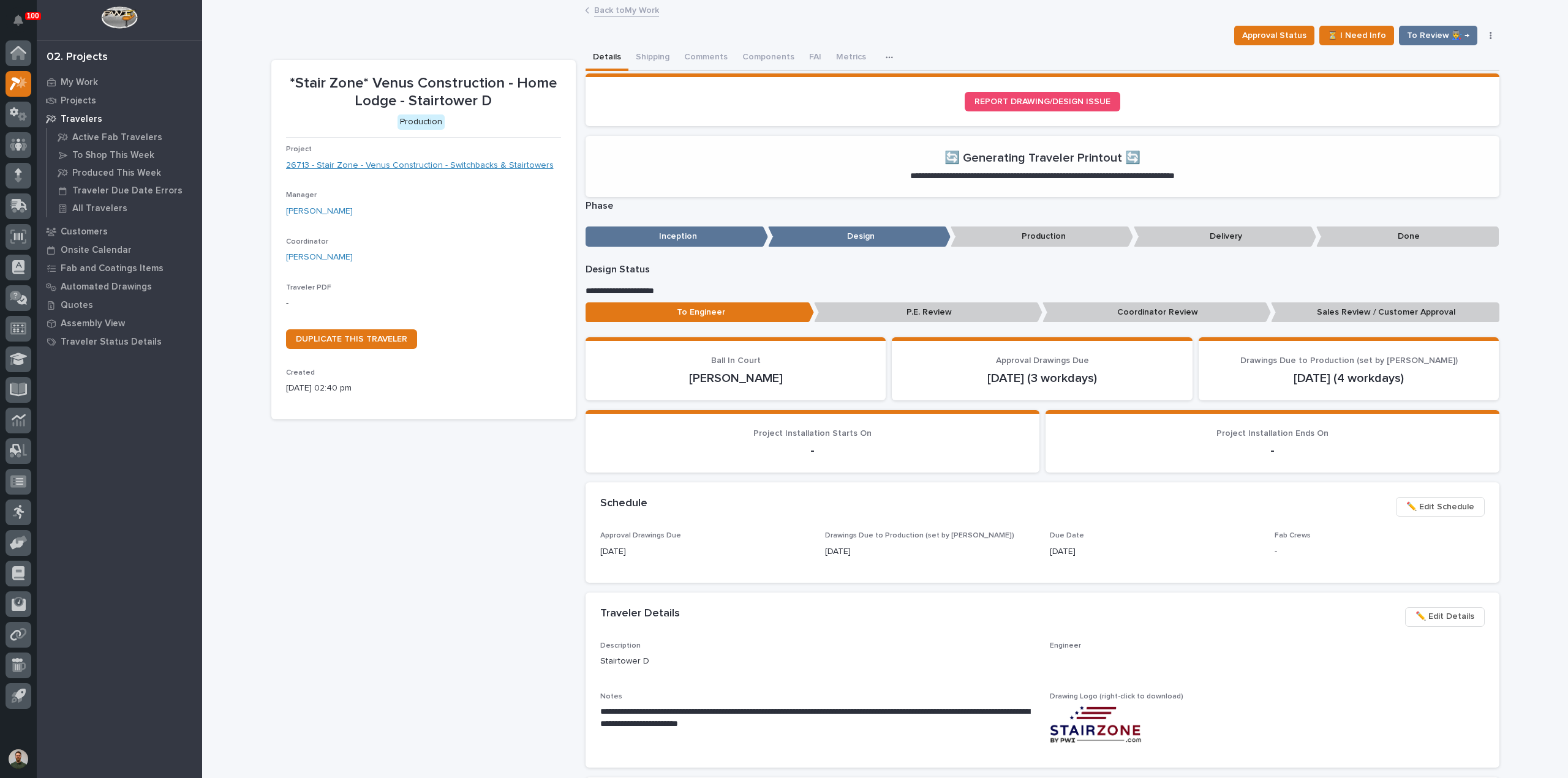
click at [427, 166] on link "26713 - Stair Zone - Venus Construction - Switchbacks & Stairtowers" at bounding box center [420, 165] width 268 height 13
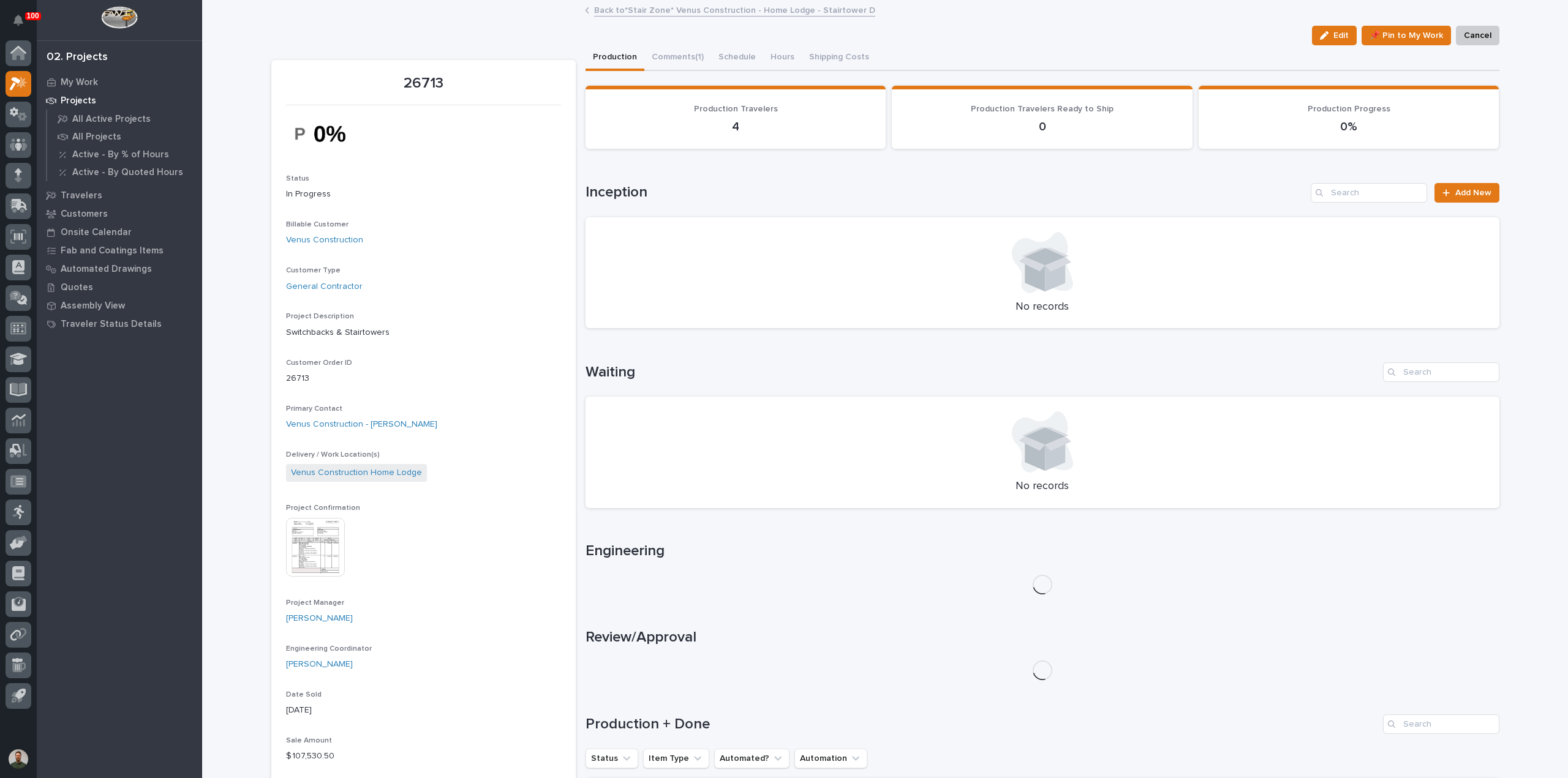
click at [318, 534] on img at bounding box center [315, 547] width 59 height 59
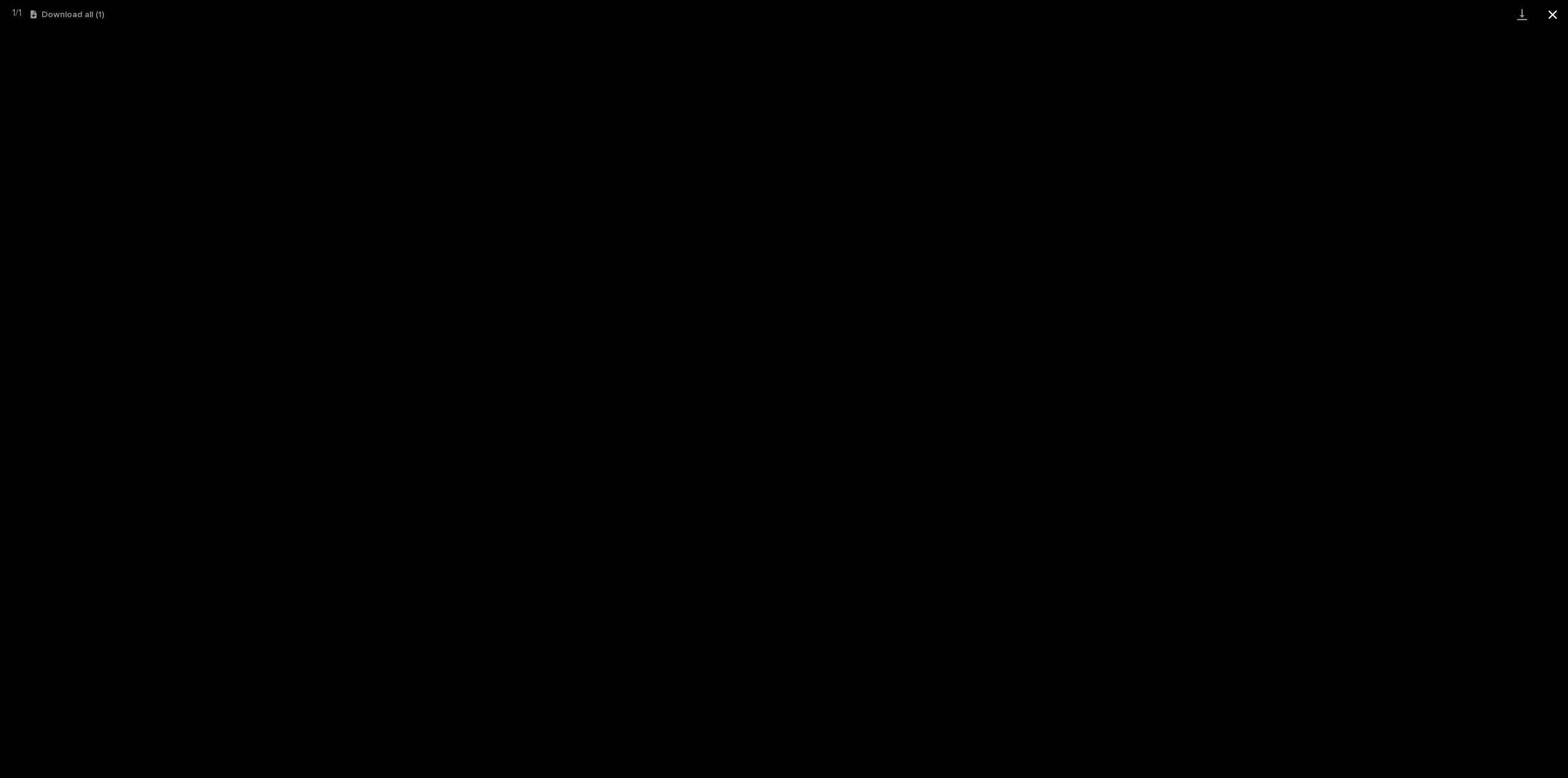
click at [1555, 10] on button "Close gallery" at bounding box center [1552, 14] width 31 height 29
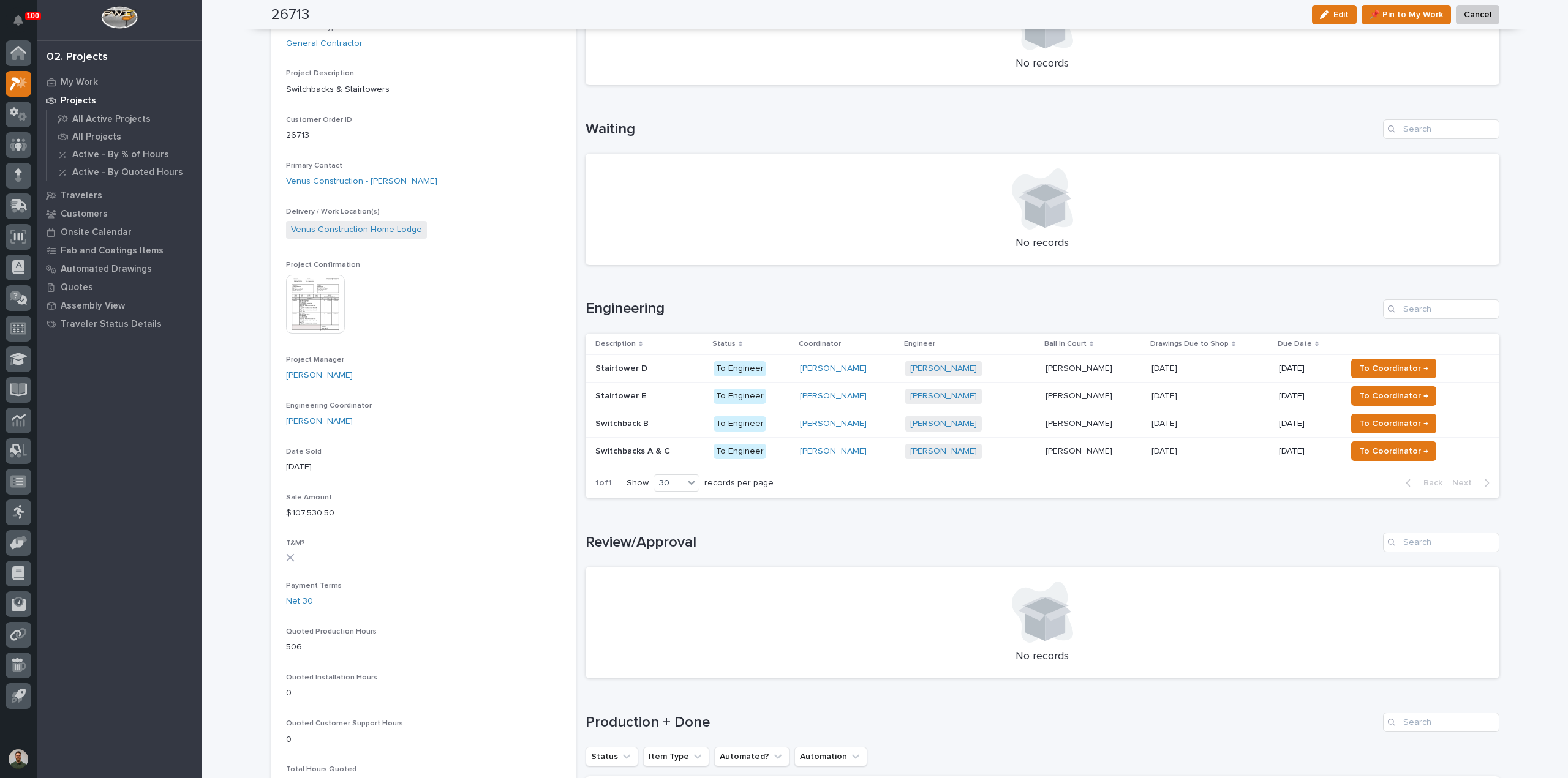
scroll to position [163, 0]
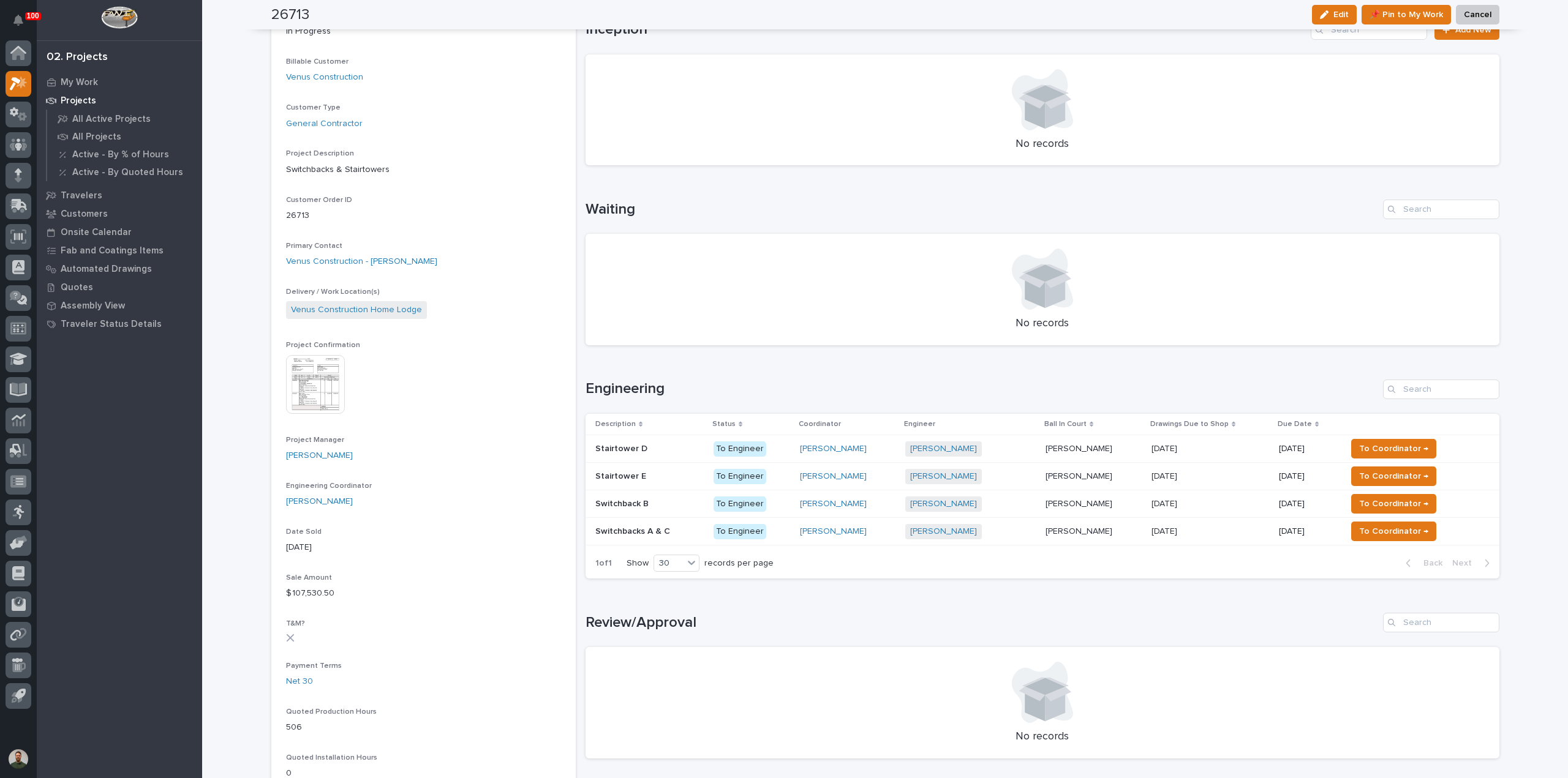
click at [668, 480] on div "Stairtower E Stairtower E" at bounding box center [650, 476] width 109 height 20
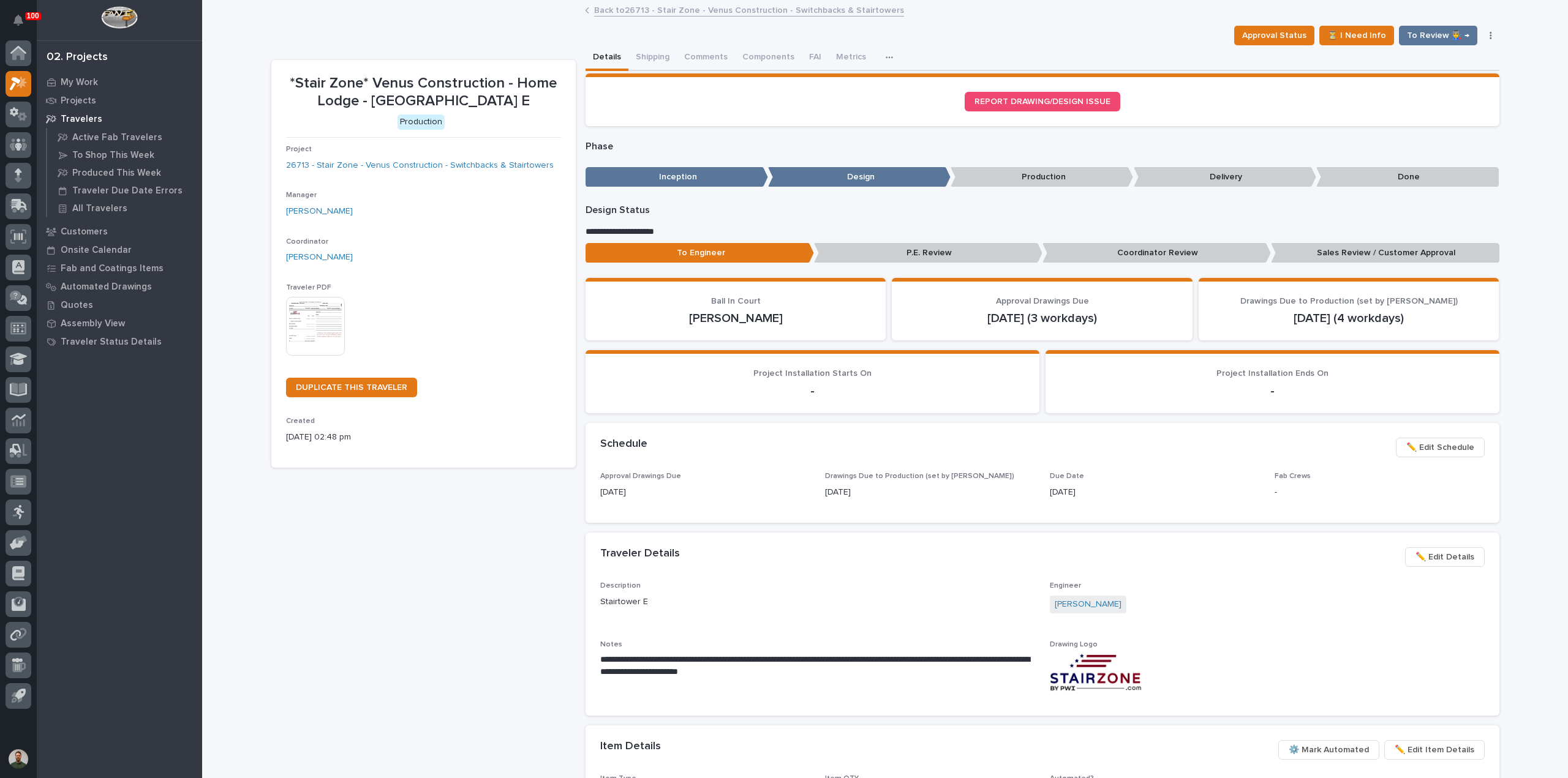
click at [1439, 558] on span "✏️ Edit Details" at bounding box center [1444, 557] width 59 height 15
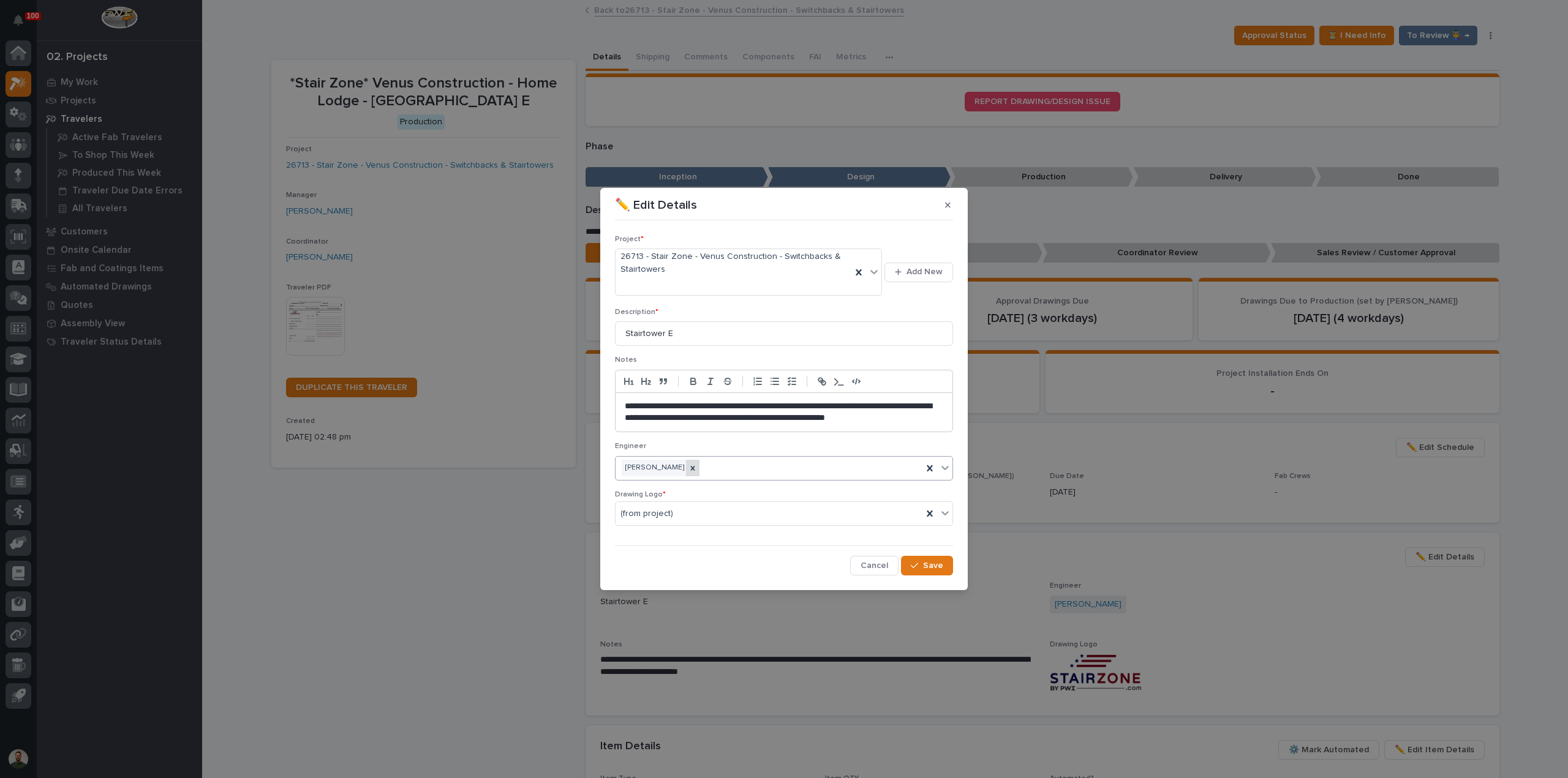
click at [690, 468] on div at bounding box center [693, 468] width 13 height 16
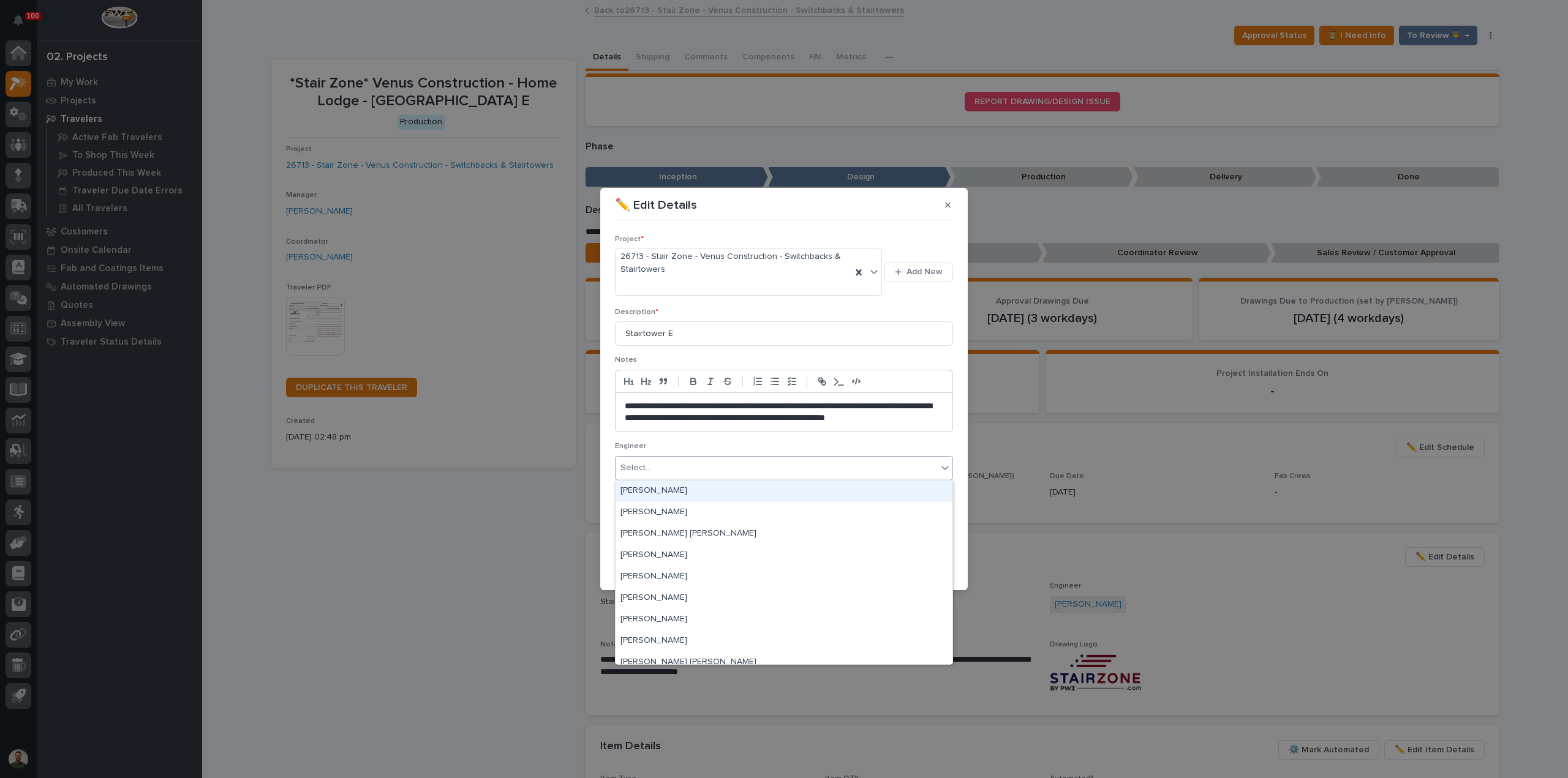
click at [700, 469] on div "Select..." at bounding box center [776, 468] width 321 height 20
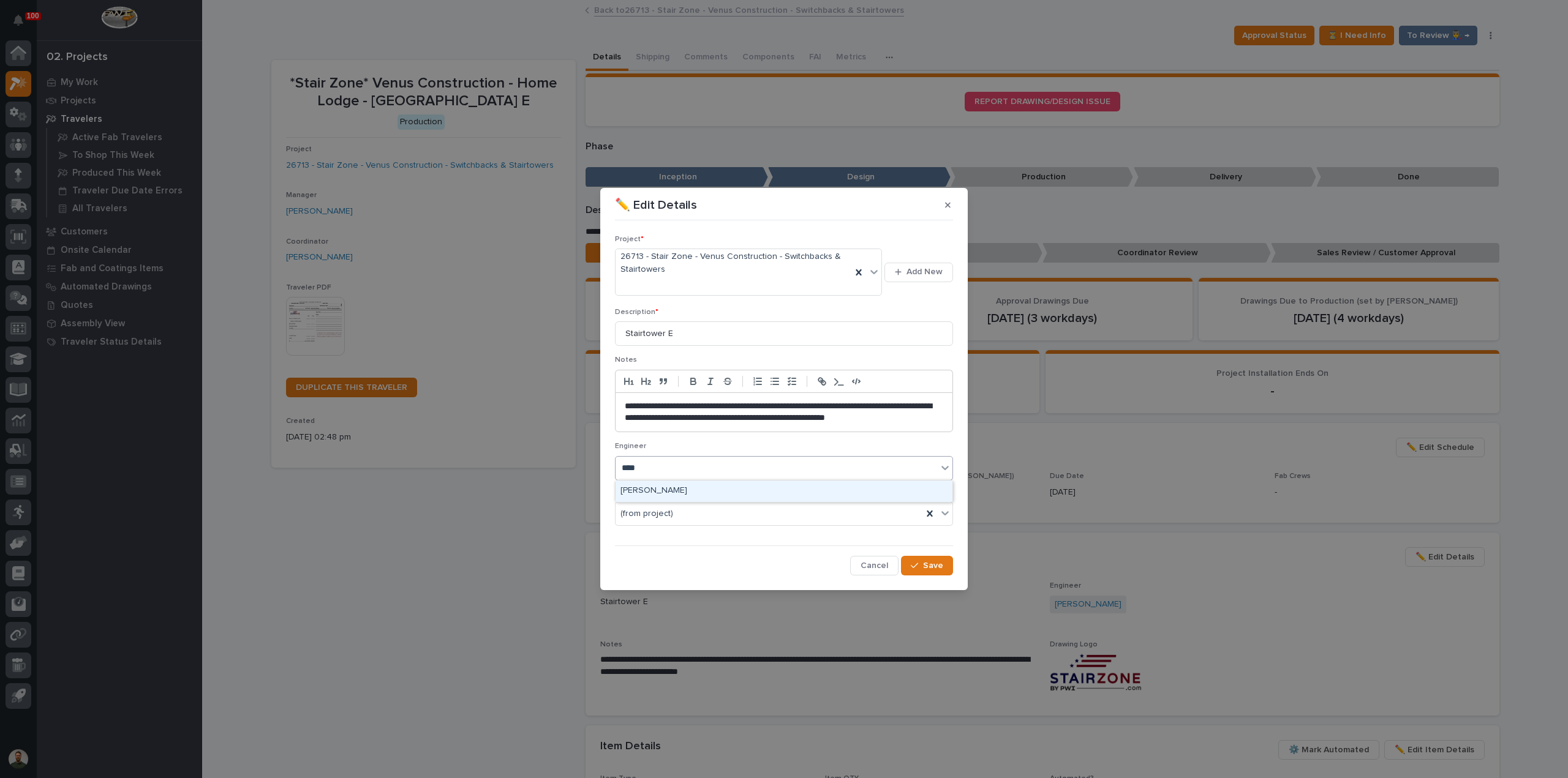
type input "*****"
click at [911, 562] on icon "button" at bounding box center [915, 566] width 7 height 9
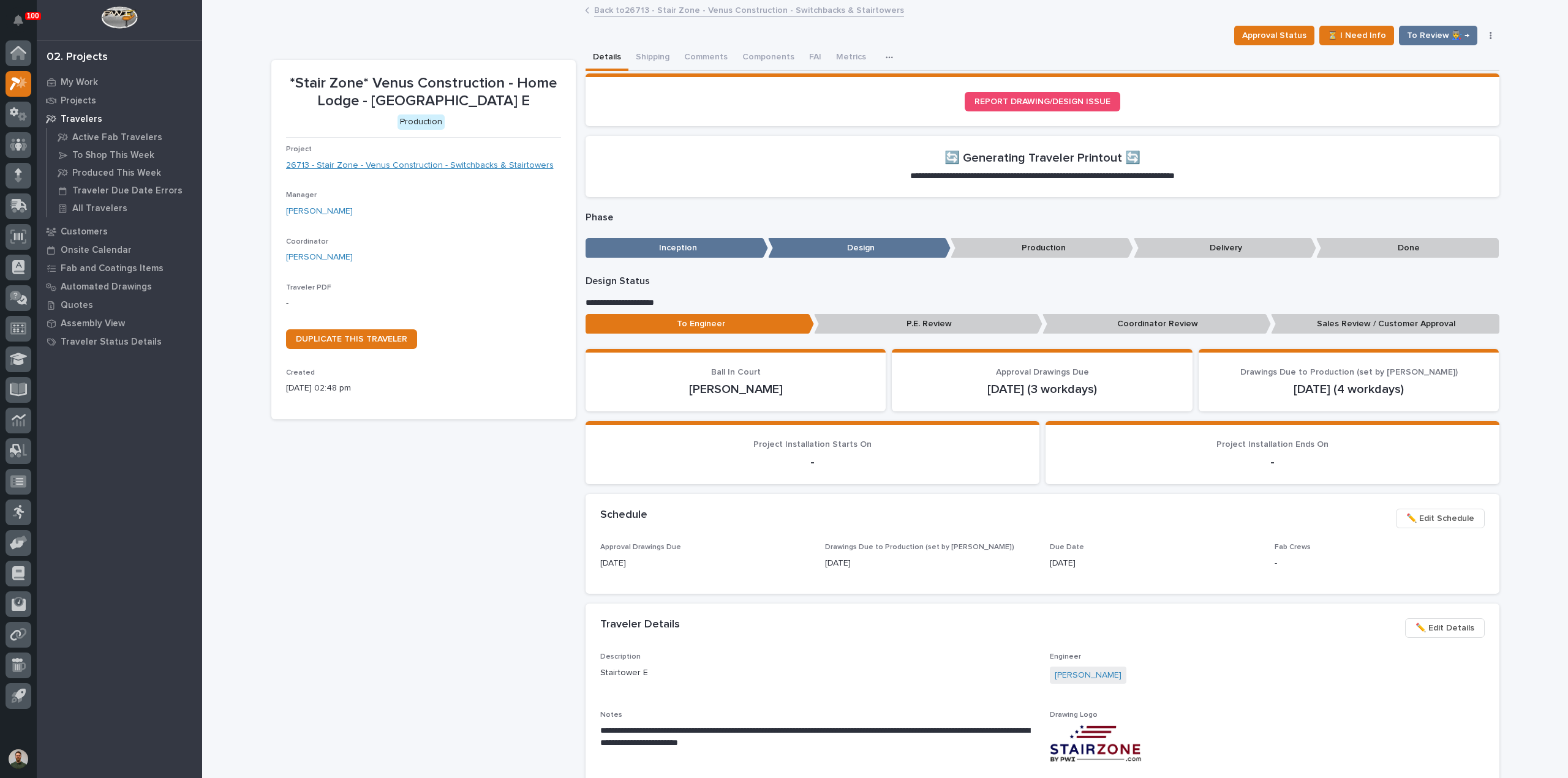
click at [499, 166] on link "26713 - Stair Zone - Venus Construction - Switchbacks & Stairtowers" at bounding box center [420, 165] width 268 height 13
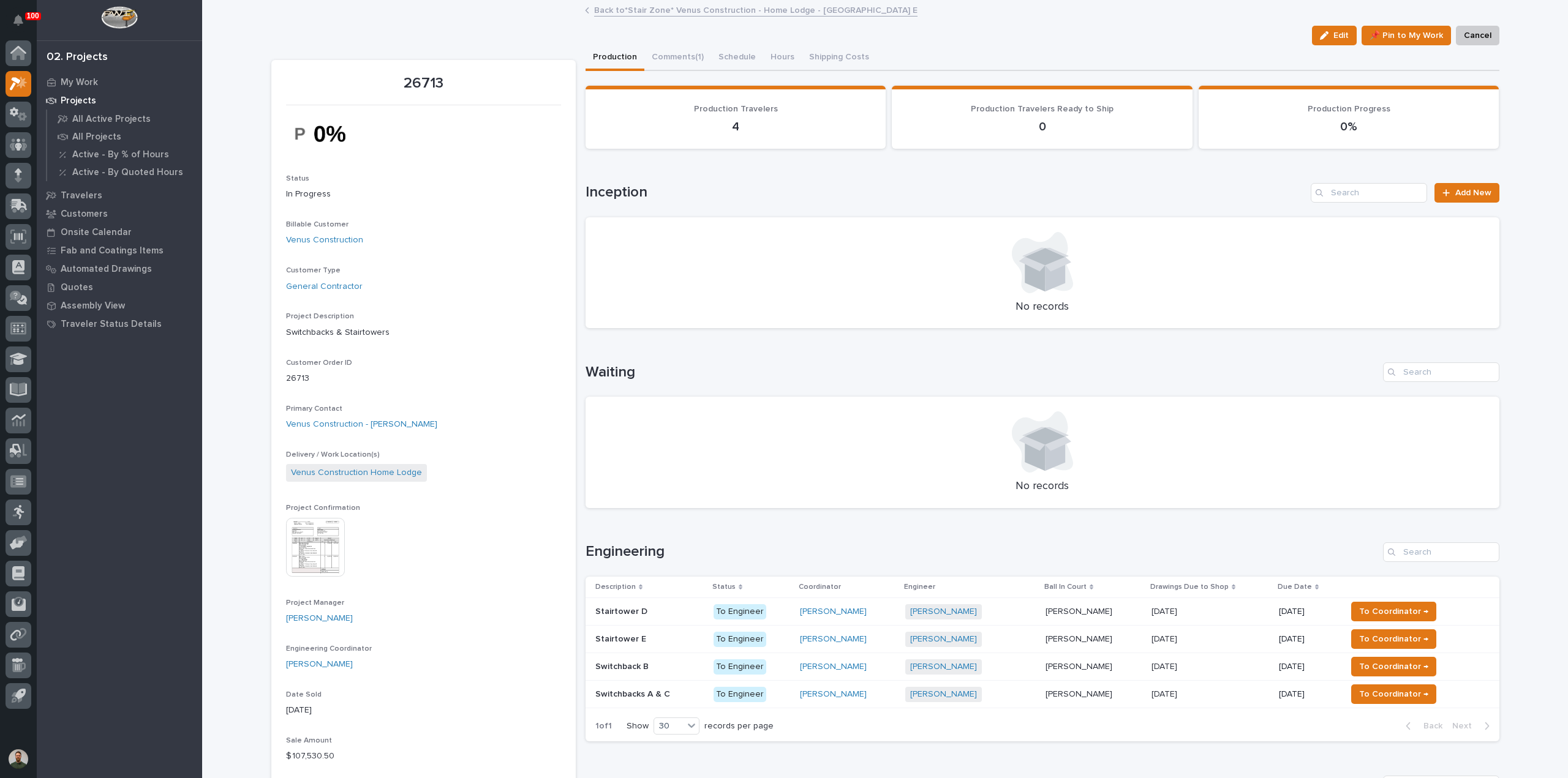
click at [659, 673] on div "Switchback B Switchback B" at bounding box center [650, 666] width 109 height 20
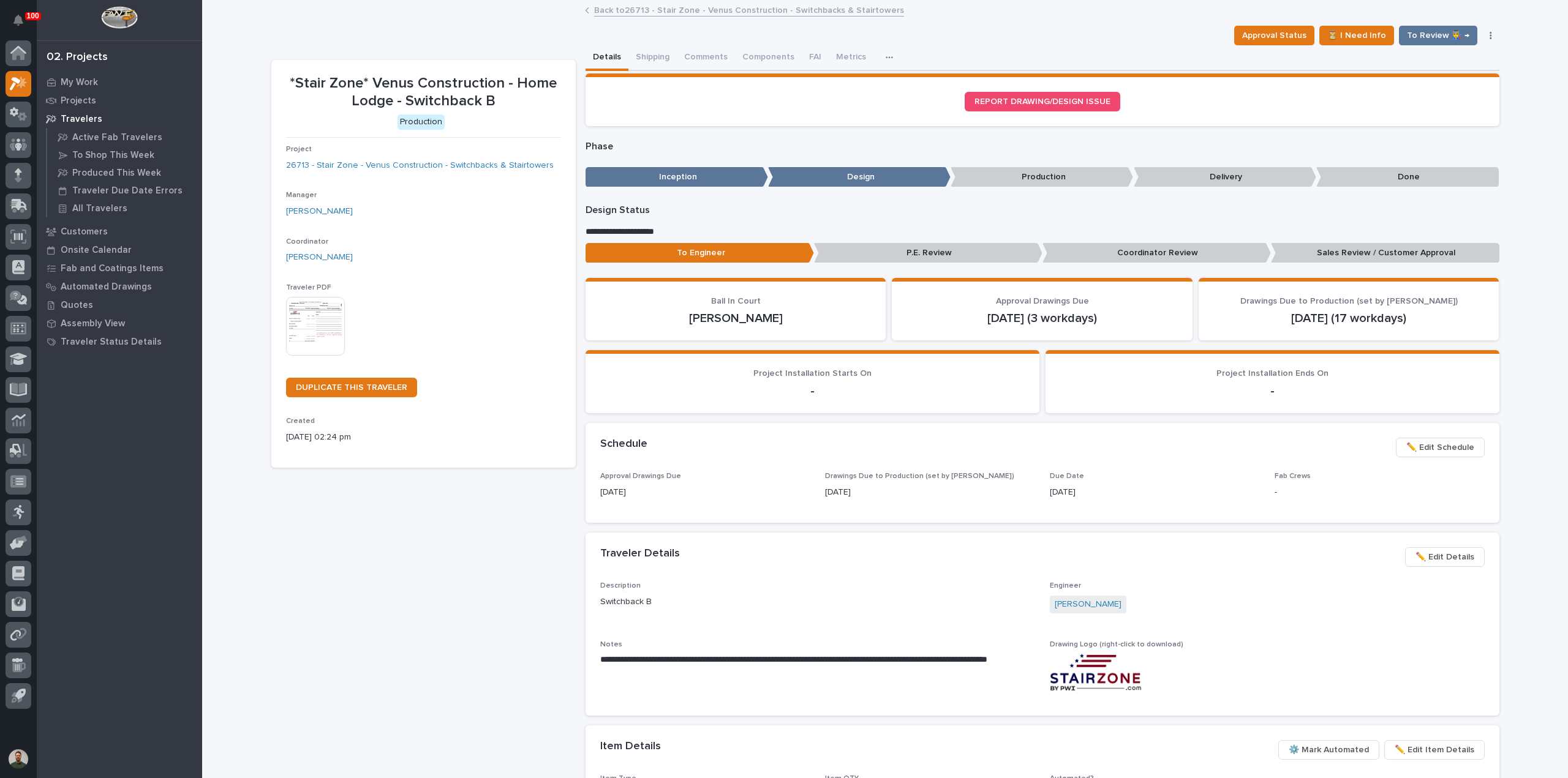
click at [1436, 556] on span "✏️ Edit Details" at bounding box center [1444, 557] width 59 height 15
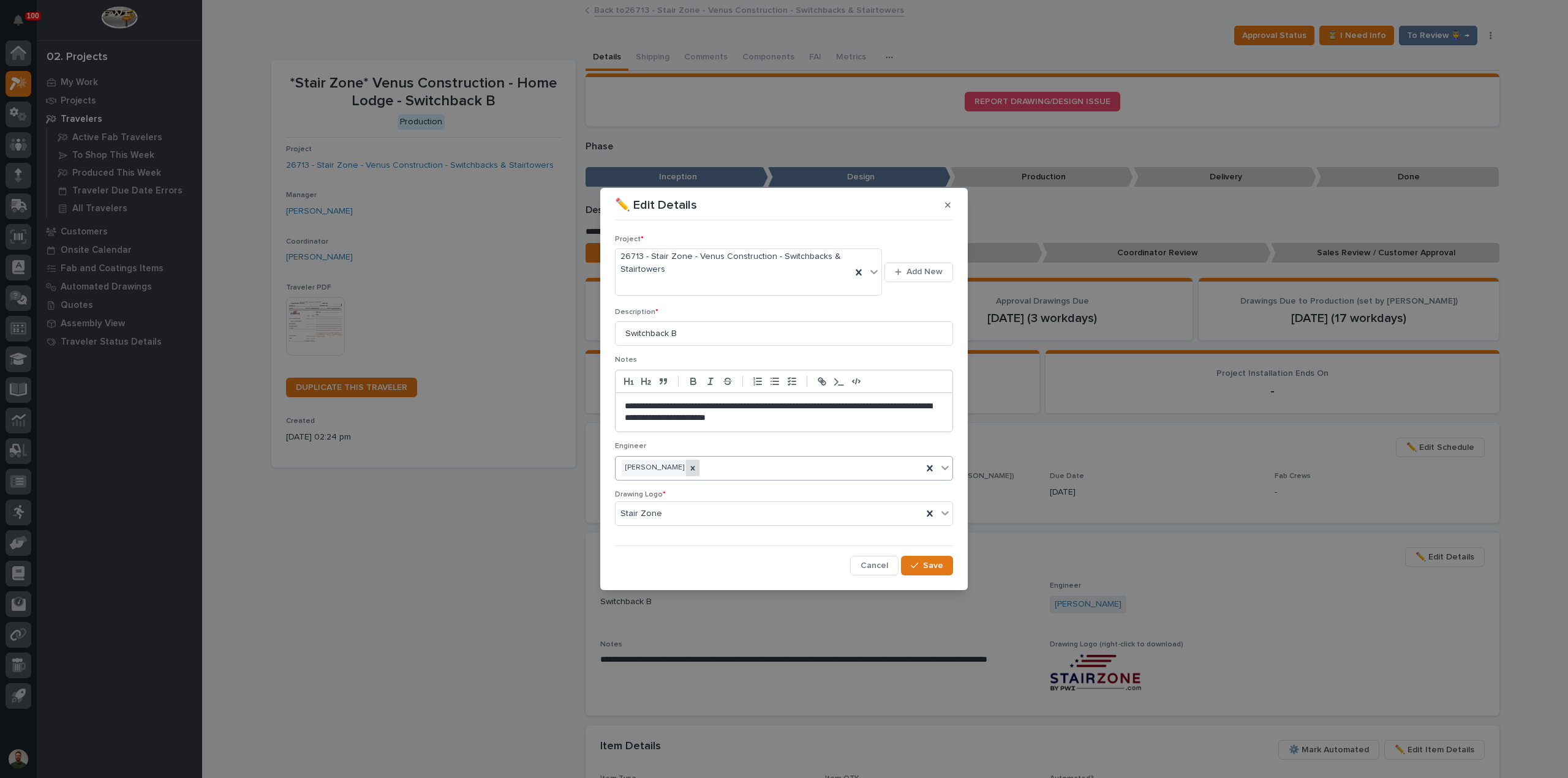
click at [700, 466] on div at bounding box center [693, 468] width 13 height 16
click at [694, 467] on div "Select..." at bounding box center [776, 468] width 321 height 20
type input "*****"
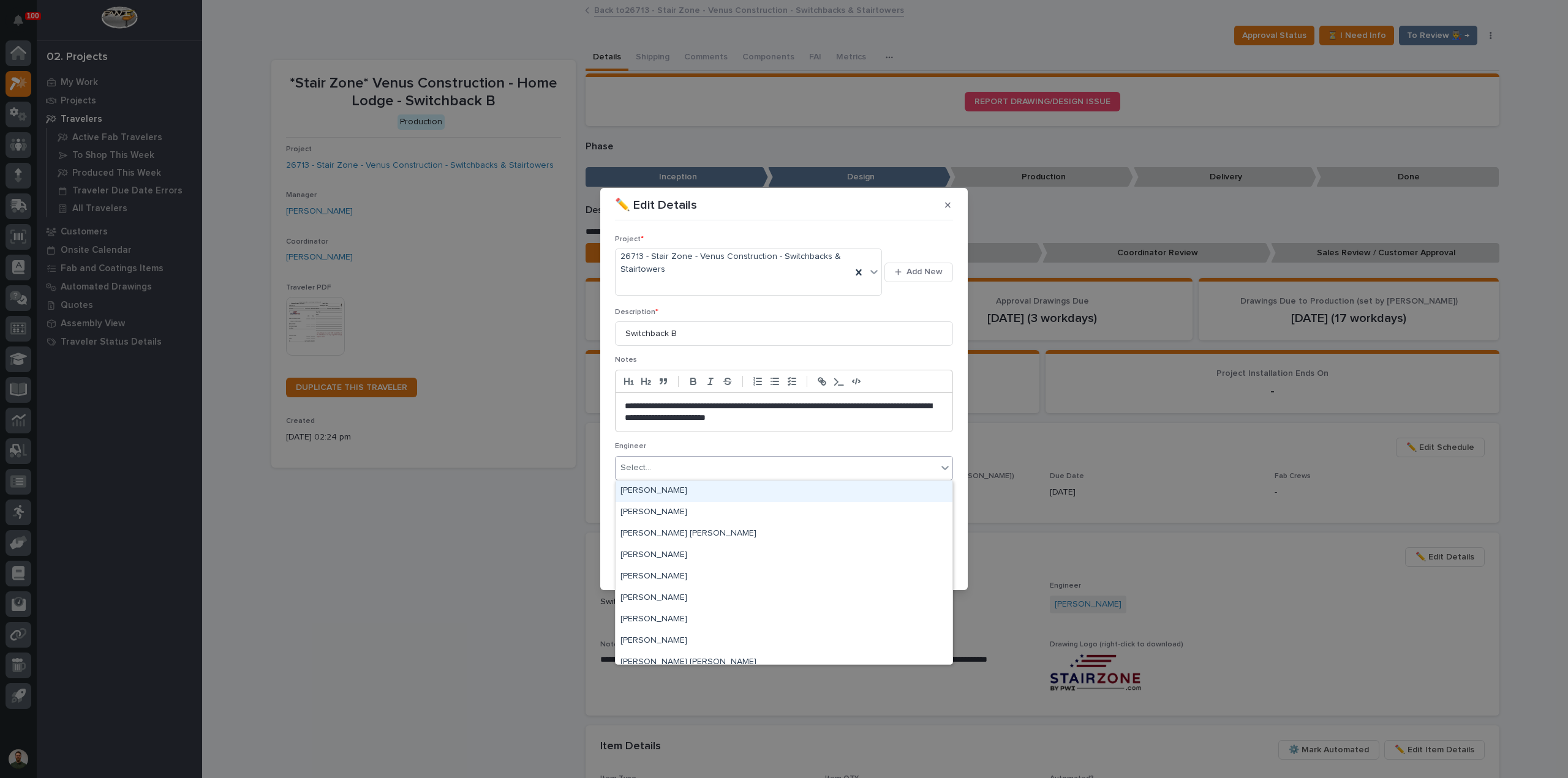
click at [694, 467] on div "Select..." at bounding box center [776, 468] width 321 height 20
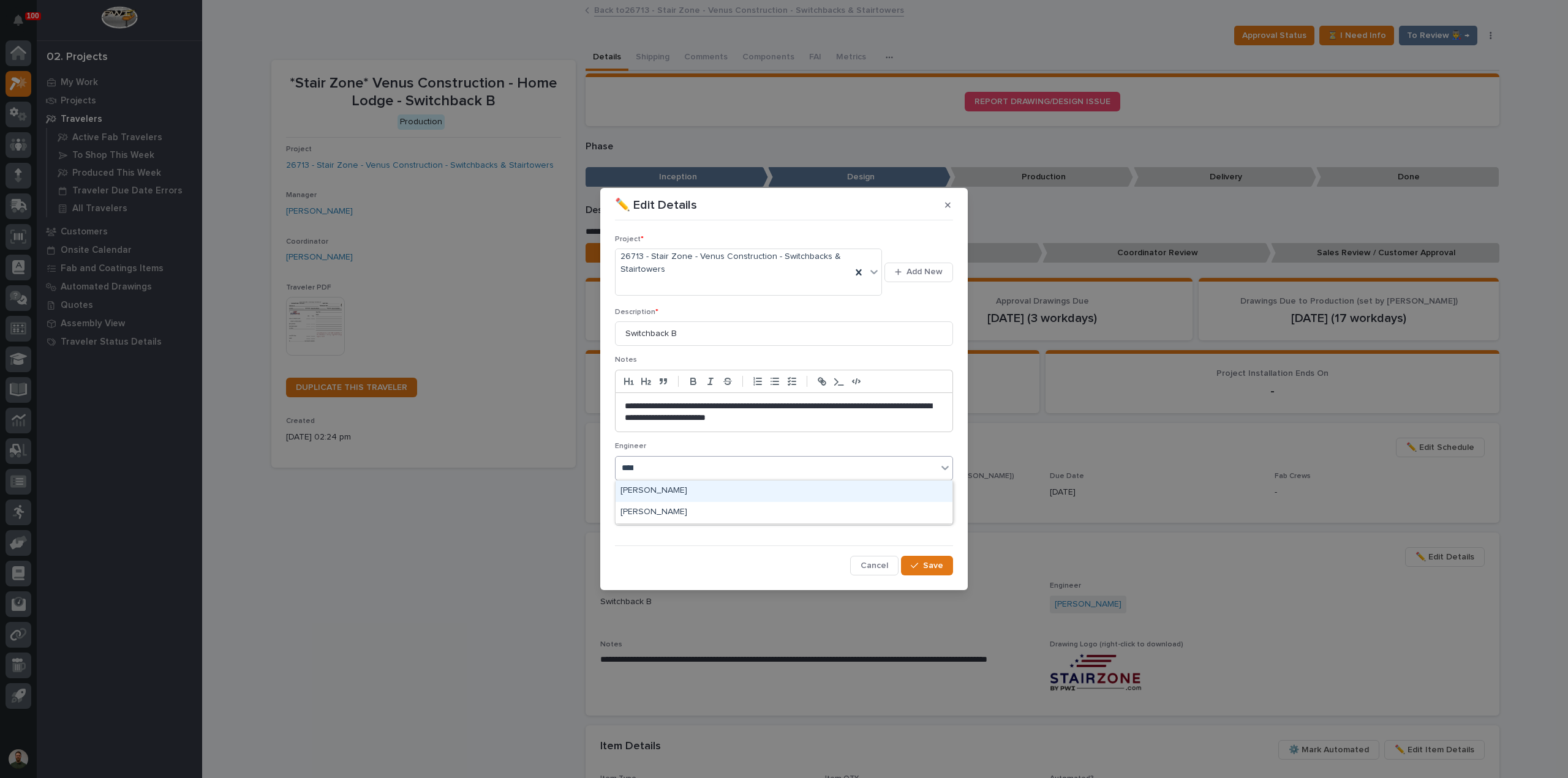
type input "*****"
drag, startPoint x: 941, startPoint y: 564, endPoint x: 892, endPoint y: 586, distance: 53.7
click at [941, 565] on span "Save" at bounding box center [932, 565] width 20 height 11
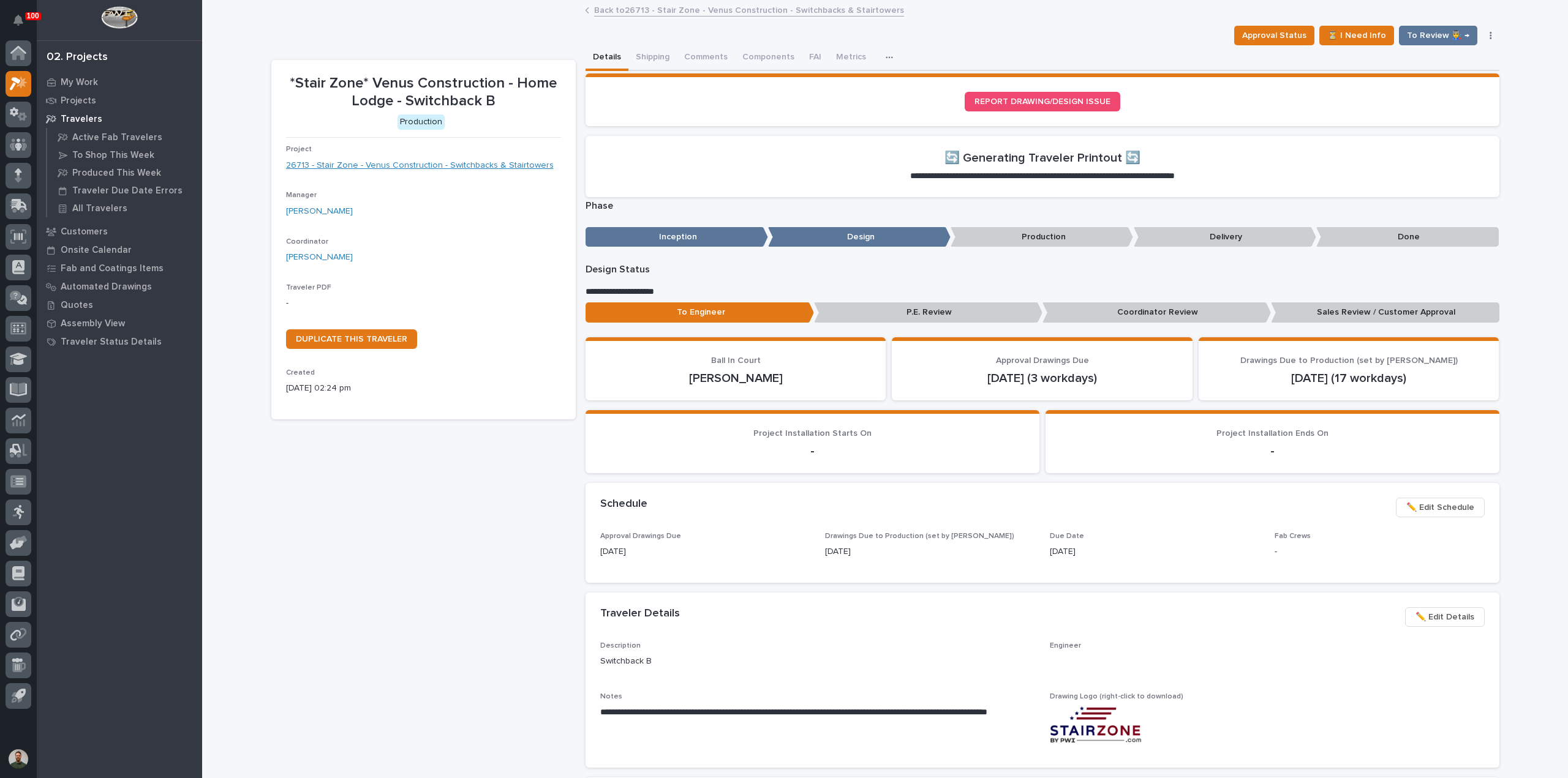
click at [455, 162] on link "26713 - Stair Zone - Venus Construction - Switchbacks & Stairtowers" at bounding box center [420, 165] width 268 height 13
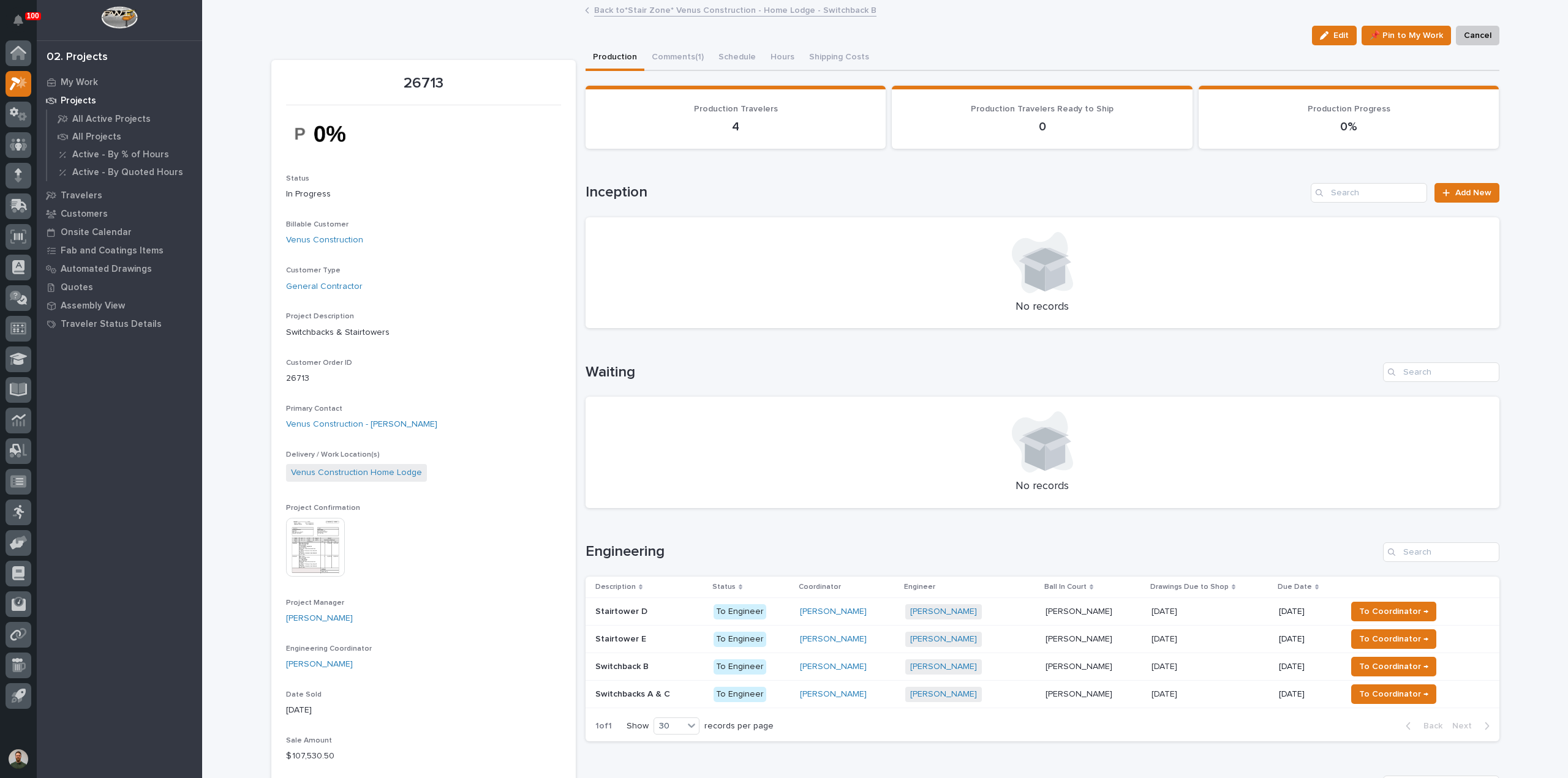
click at [644, 689] on p "Switchbacks A & C" at bounding box center [634, 692] width 77 height 13
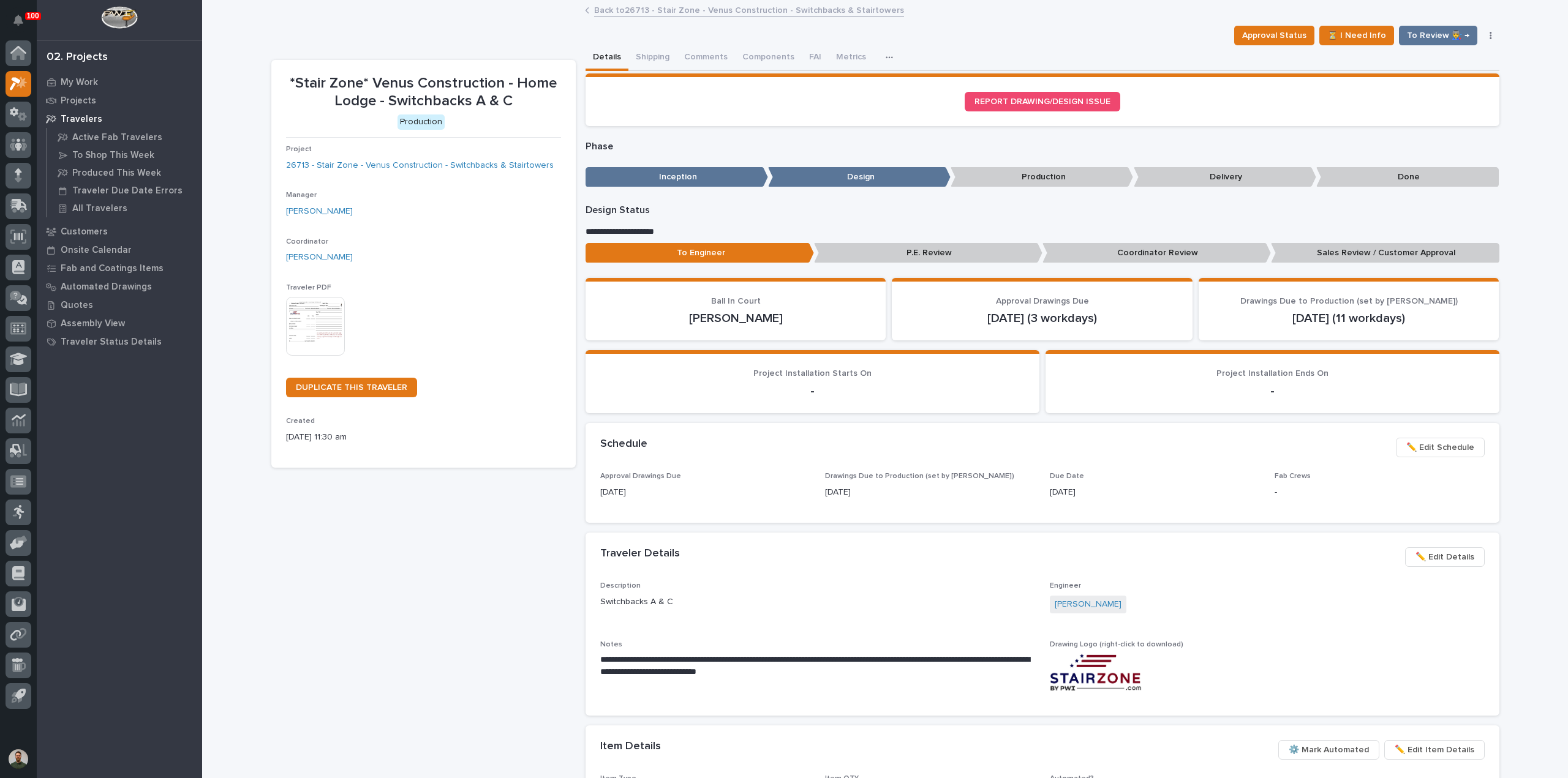
click at [1441, 555] on span "✏️ Edit Details" at bounding box center [1444, 557] width 59 height 15
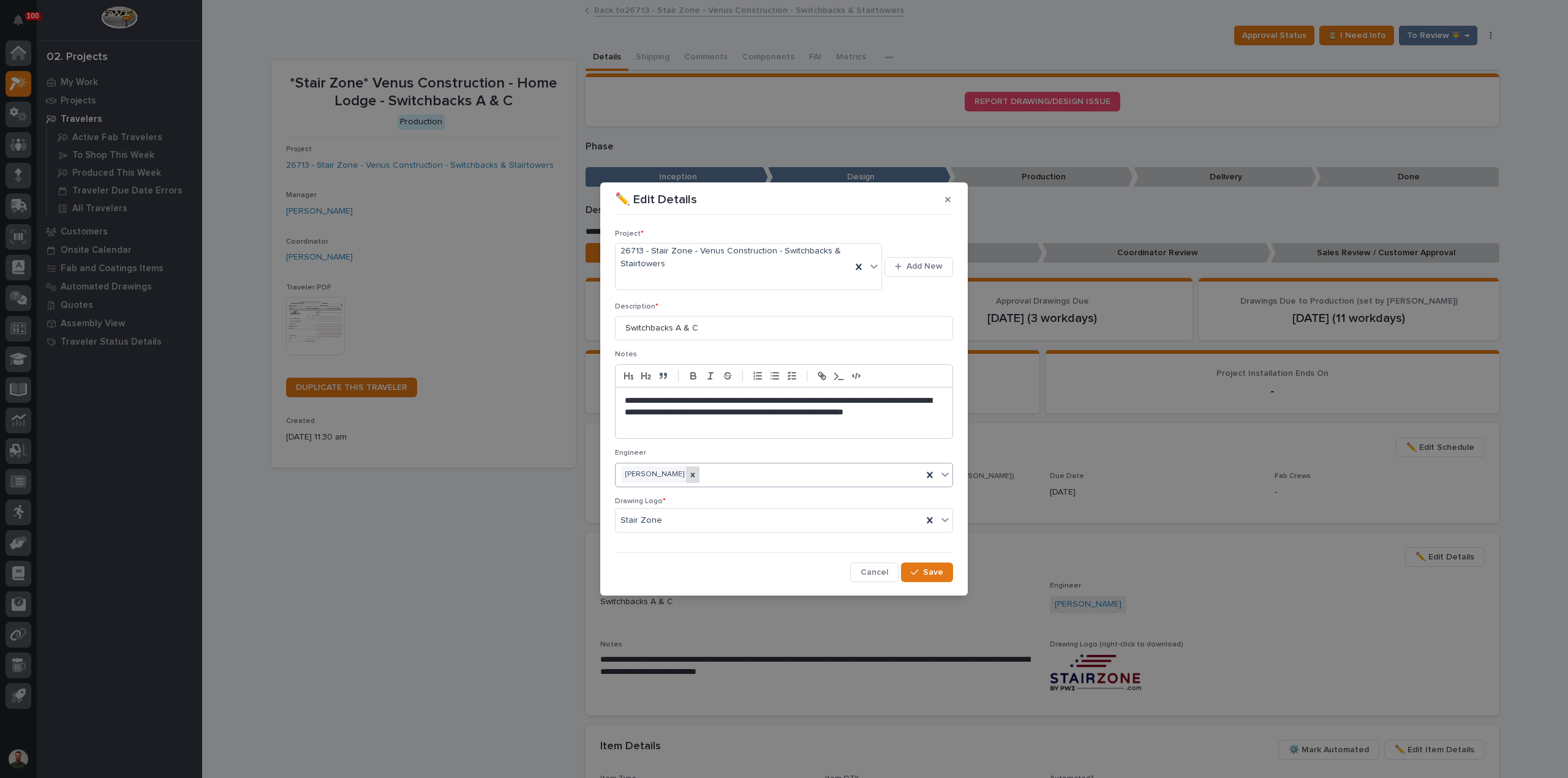
click at [694, 473] on icon at bounding box center [693, 475] width 4 height 4
click at [703, 472] on div "Select..." at bounding box center [776, 475] width 321 height 20
type input "*****"
click at [936, 579] on button "Save" at bounding box center [927, 572] width 52 height 19
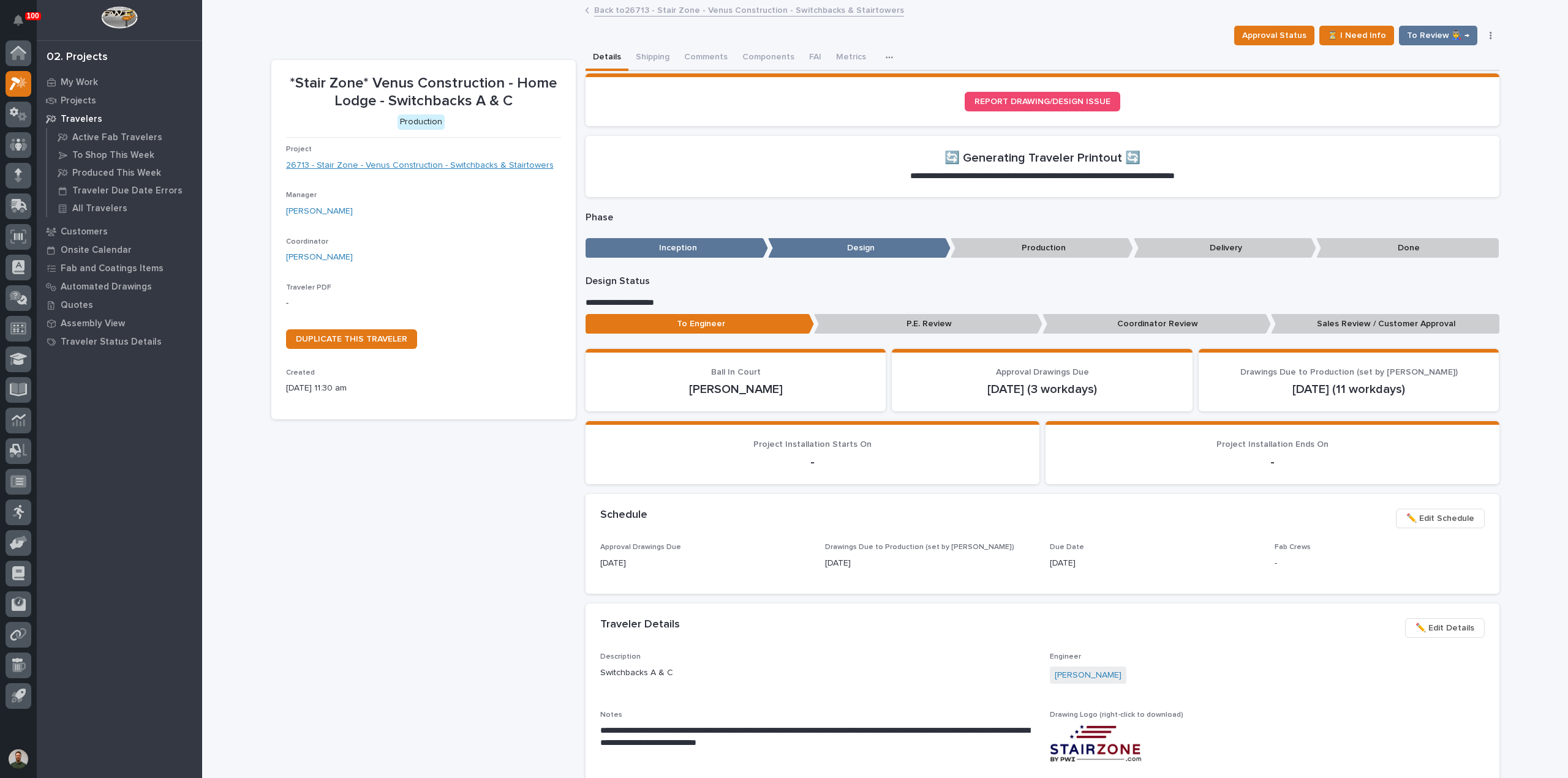
click at [501, 162] on link "26713 - Stair Zone - Venus Construction - Switchbacks & Stairtowers" at bounding box center [420, 165] width 268 height 13
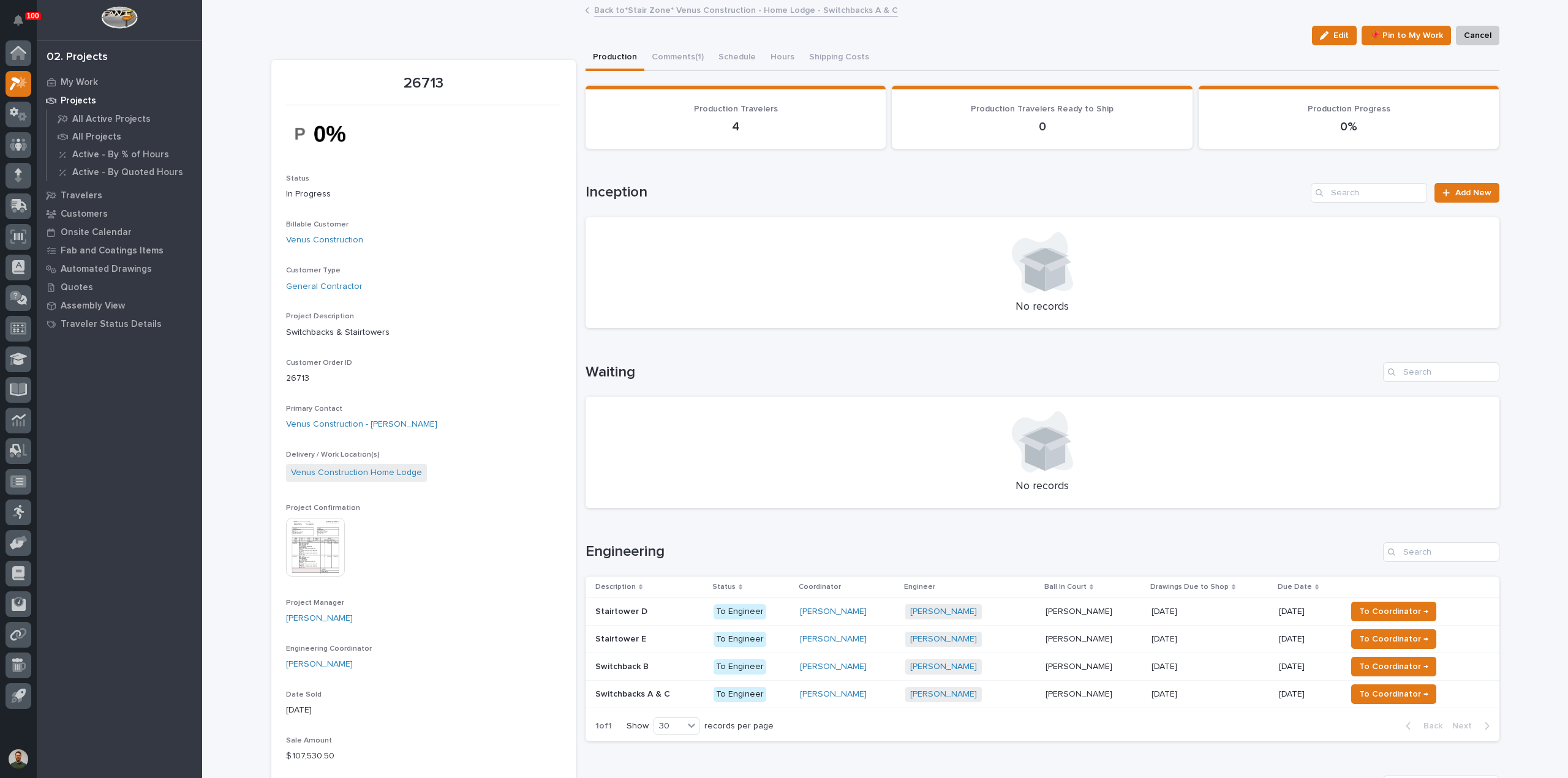
click at [630, 551] on h1 "Engineering" at bounding box center [982, 552] width 793 height 18
click at [643, 527] on div "Loading... Saving… Engineering Description Status Coordinator Engineer Ball In …" at bounding box center [1043, 634] width 914 height 234
click at [650, 554] on h1 "Engineering" at bounding box center [982, 552] width 793 height 18
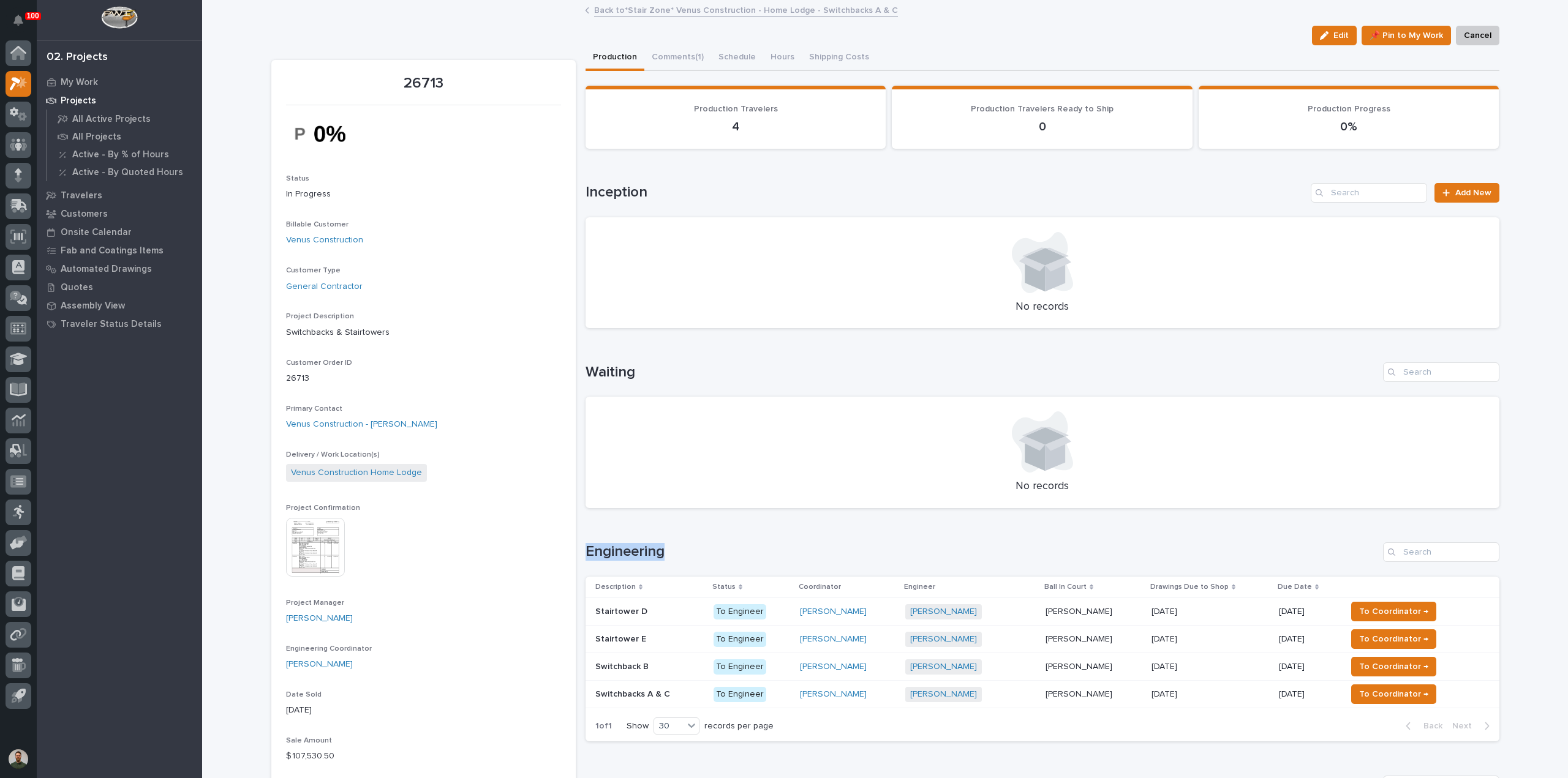
click at [650, 554] on h1 "Engineering" at bounding box center [982, 552] width 793 height 18
click at [648, 530] on div "Loading... Saving… Engineering Description Status Coordinator Engineer Ball In …" at bounding box center [1043, 634] width 914 height 234
click at [647, 544] on h1 "Engineering" at bounding box center [982, 552] width 793 height 18
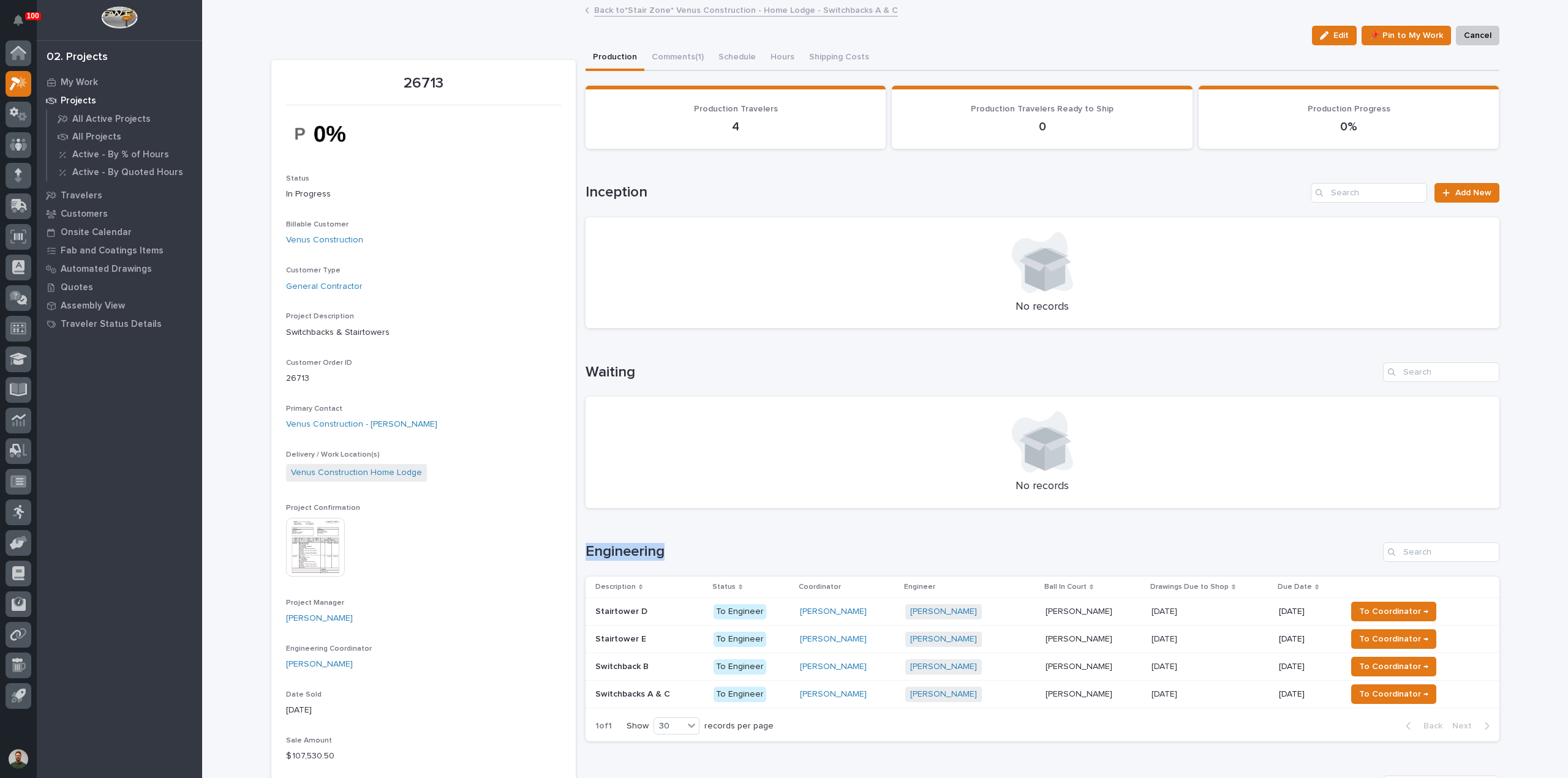
drag, startPoint x: 647, startPoint y: 544, endPoint x: 650, endPoint y: 529, distance: 15.3
click at [647, 543] on h1 "Engineering" at bounding box center [982, 552] width 793 height 18
click at [650, 528] on div "Loading... Saving… Engineering Description Status Coordinator Engineer Ball In …" at bounding box center [1043, 634] width 914 height 234
click at [324, 138] on img at bounding box center [331, 133] width 92 height 42
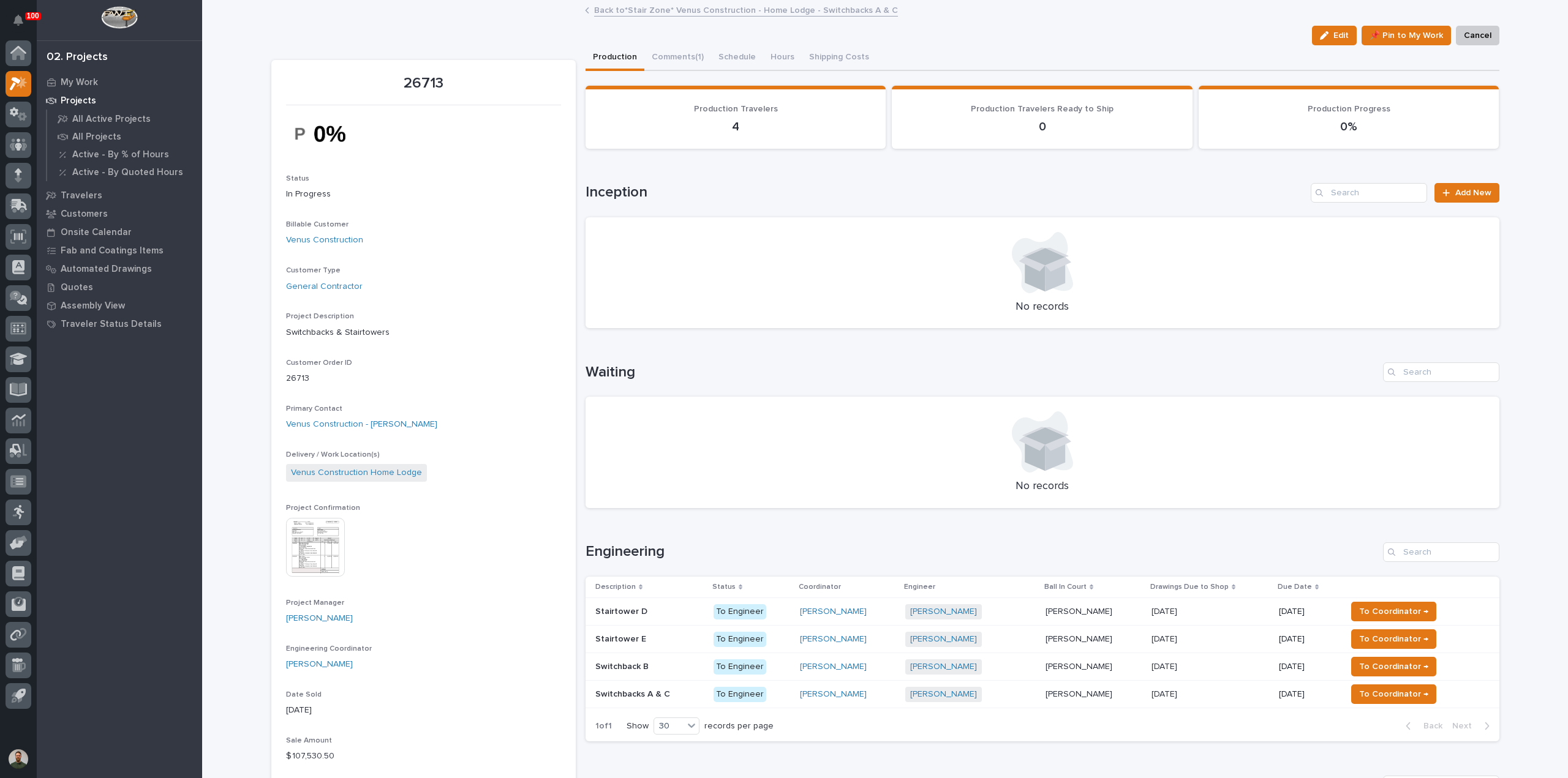
click at [324, 138] on img at bounding box center [331, 133] width 92 height 42
drag, startPoint x: 365, startPoint y: 151, endPoint x: 359, endPoint y: 158, distance: 9.2
click at [365, 152] on img at bounding box center [331, 133] width 92 height 42
click at [299, 194] on p "In Progress" at bounding box center [423, 194] width 275 height 13
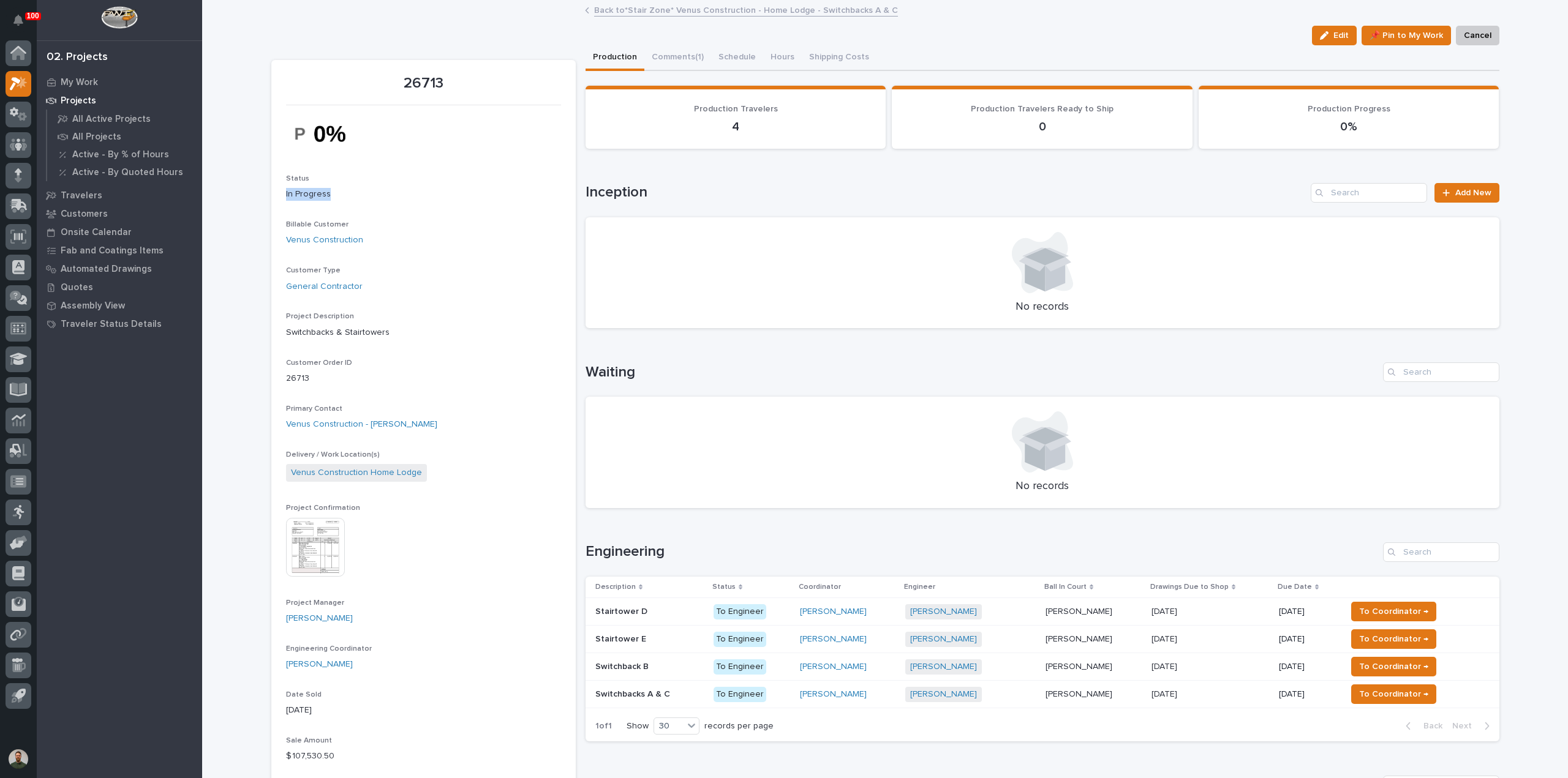
click at [299, 194] on p "In Progress" at bounding box center [423, 194] width 275 height 13
click at [356, 188] on p "In Progress" at bounding box center [423, 194] width 275 height 13
click at [324, 224] on span "Billable Customer" at bounding box center [317, 225] width 63 height 7
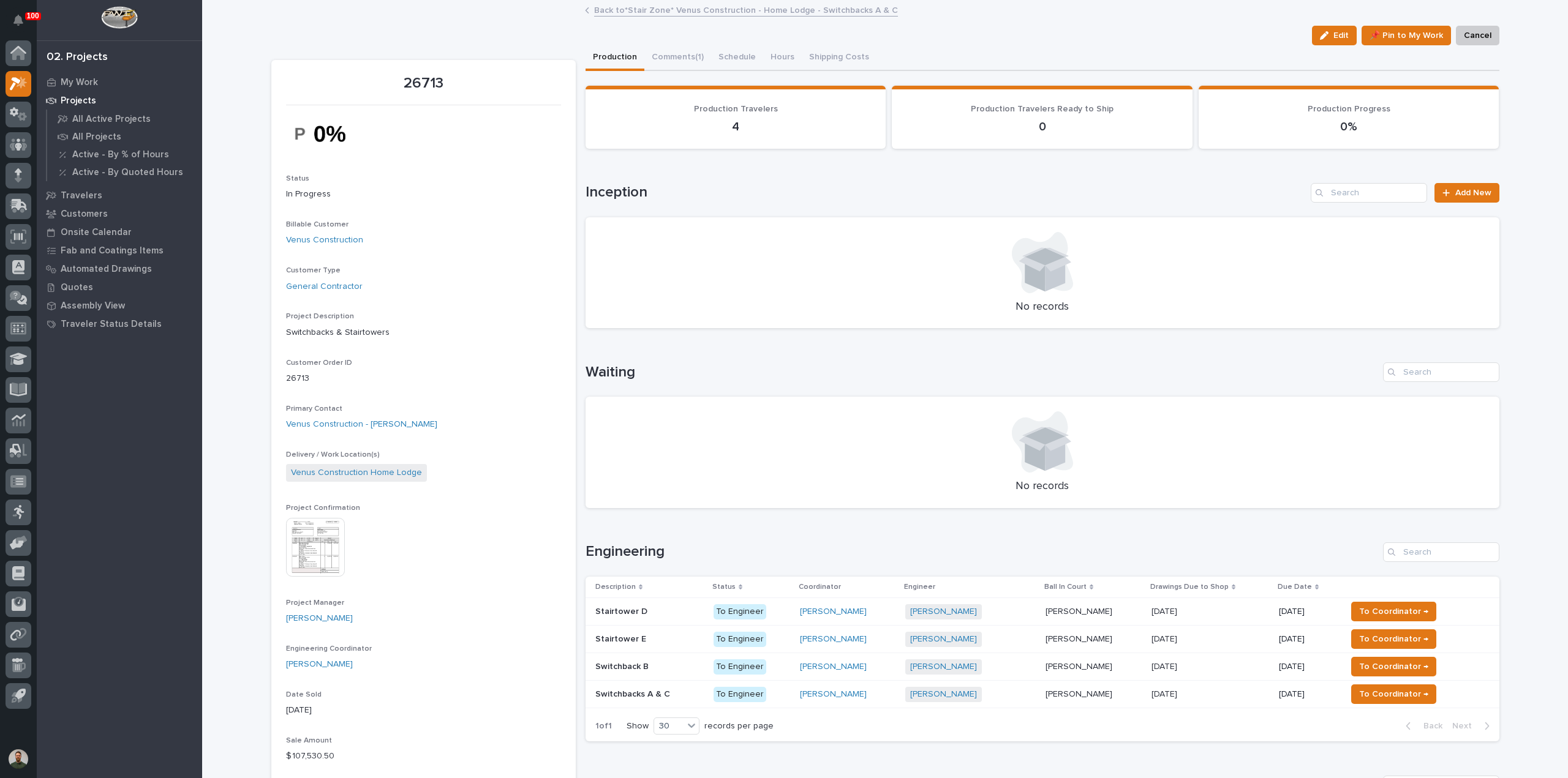
drag, startPoint x: 327, startPoint y: 213, endPoint x: 328, endPoint y: 234, distance: 21.0
click at [322, 269] on span "Customer Type" at bounding box center [313, 271] width 54 height 7
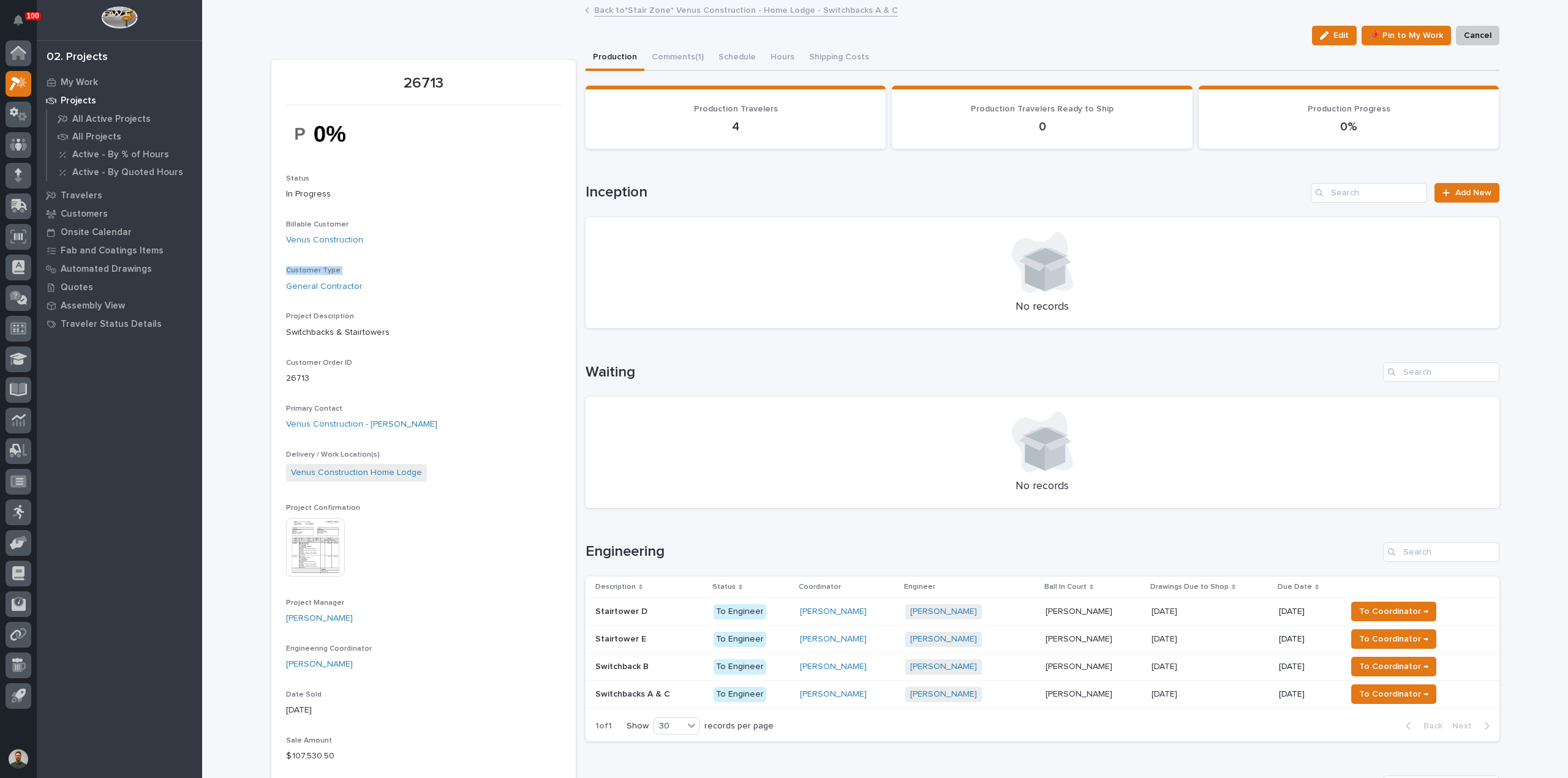
click at [321, 331] on p "Switchbacks & Stairtowers" at bounding box center [423, 332] width 275 height 13
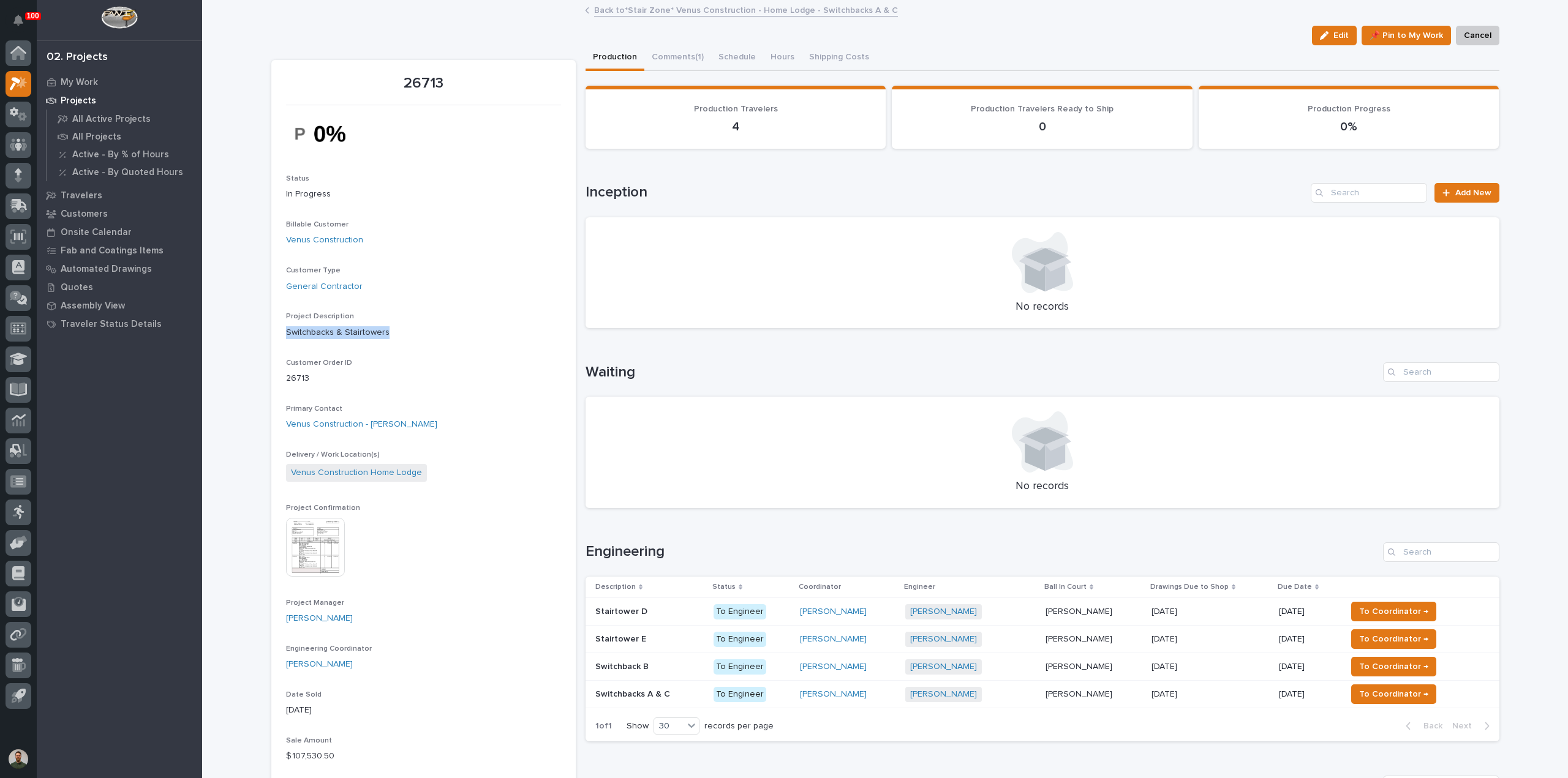
click at [326, 341] on div "Project Description Switchbacks & Stairtowers" at bounding box center [423, 330] width 275 height 36
click at [325, 341] on div "Project Description Switchbacks & Stairtowers" at bounding box center [423, 330] width 275 height 36
click at [82, 85] on p "My Work" at bounding box center [79, 83] width 37 height 11
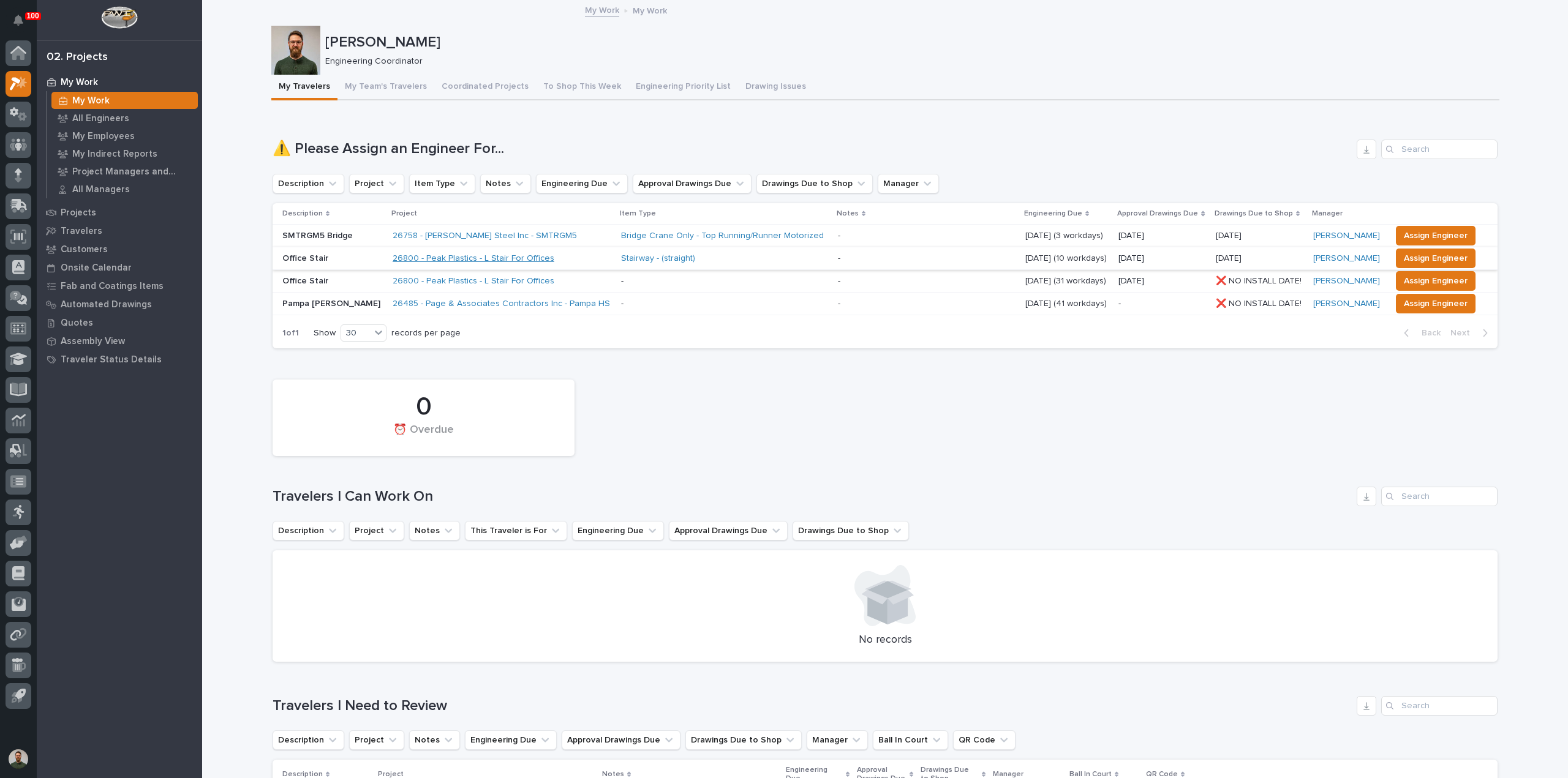
click at [424, 255] on link "26800 - Peak Plastics - L Stair For Offices" at bounding box center [473, 259] width 161 height 10
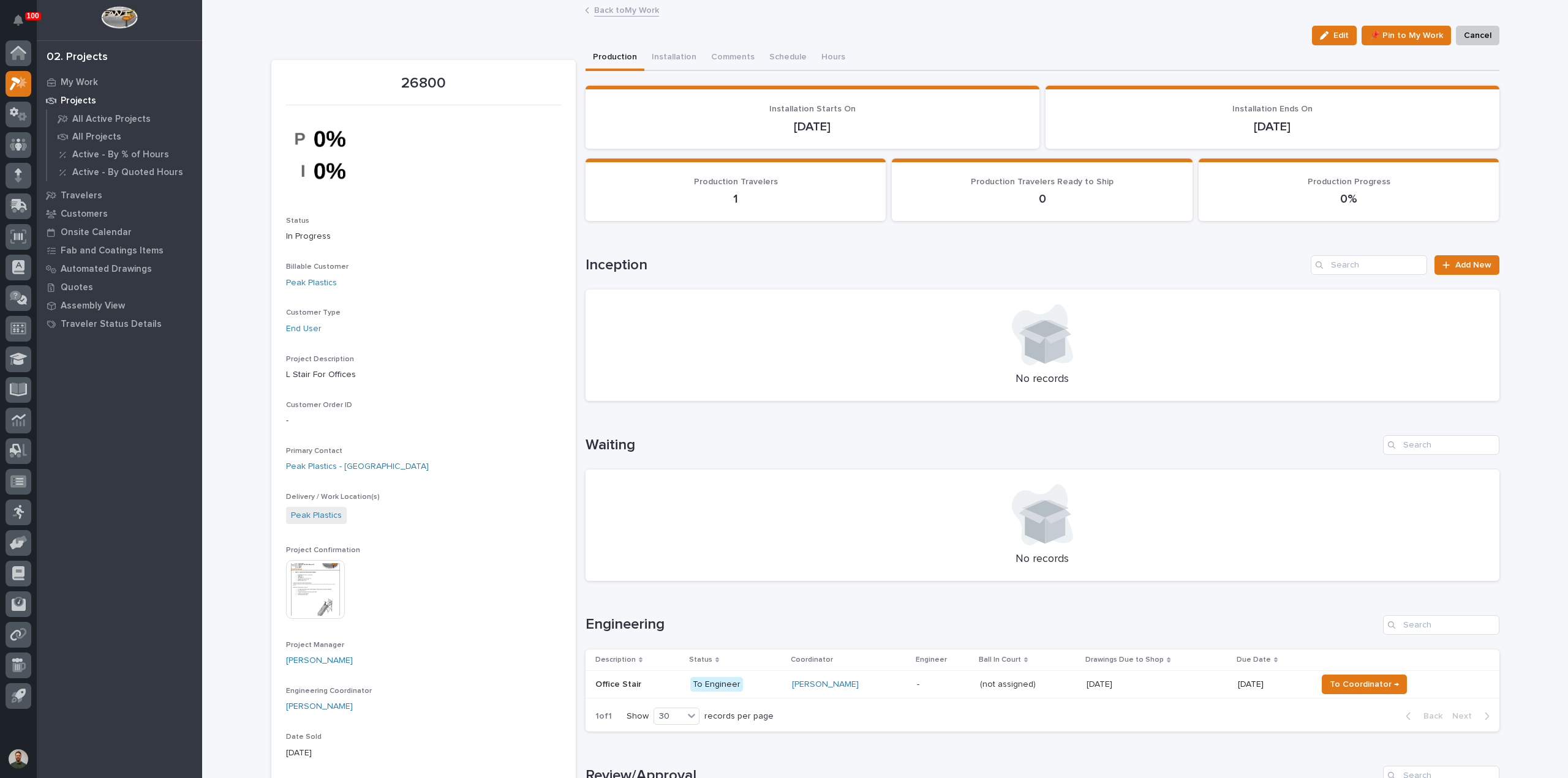
click at [644, 692] on div "Office Stair Office Stair" at bounding box center [638, 684] width 85 height 20
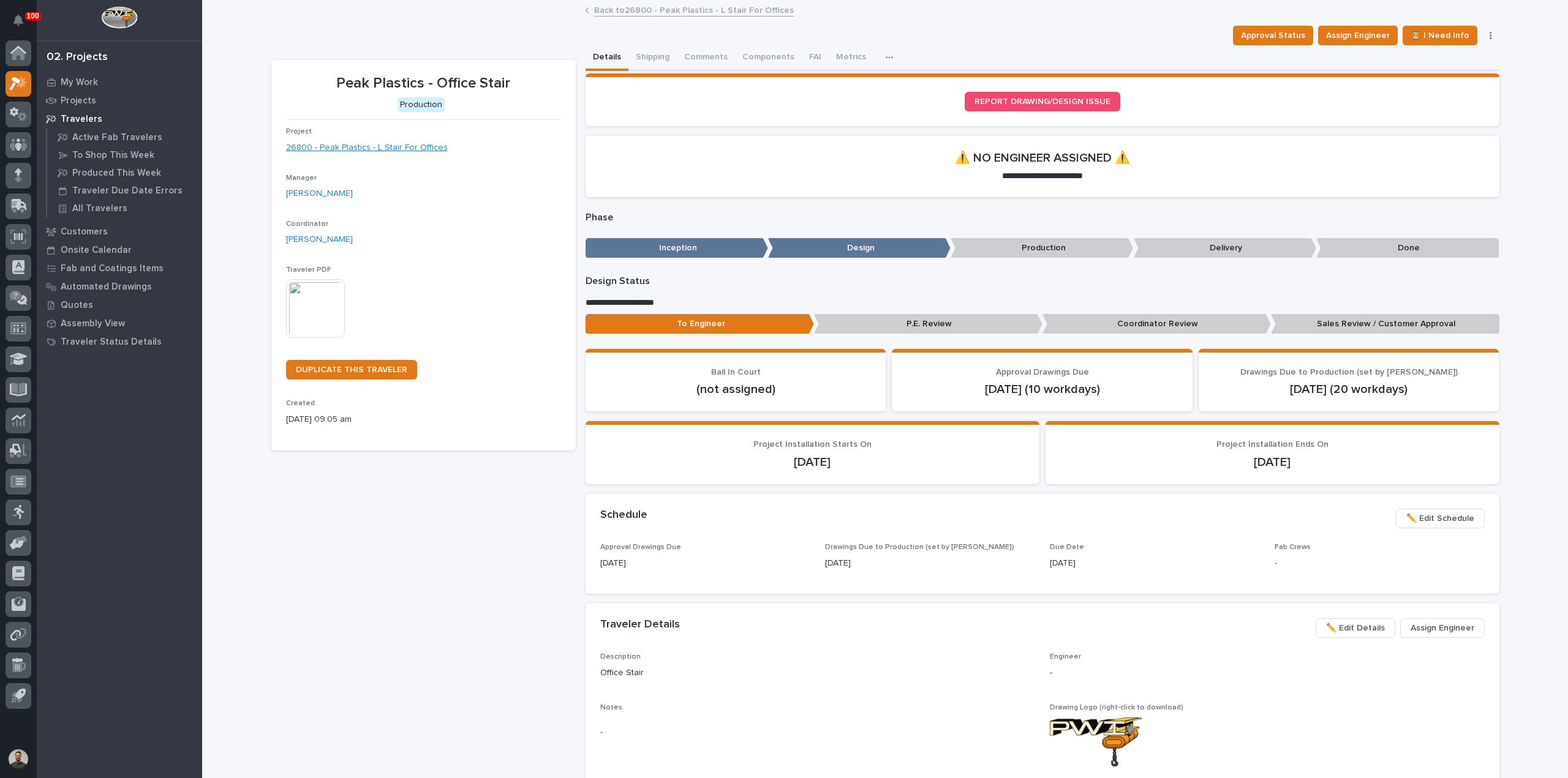
click at [403, 145] on link "26800 - Peak Plastics - L Stair For Offices" at bounding box center [366, 147] width 161 height 13
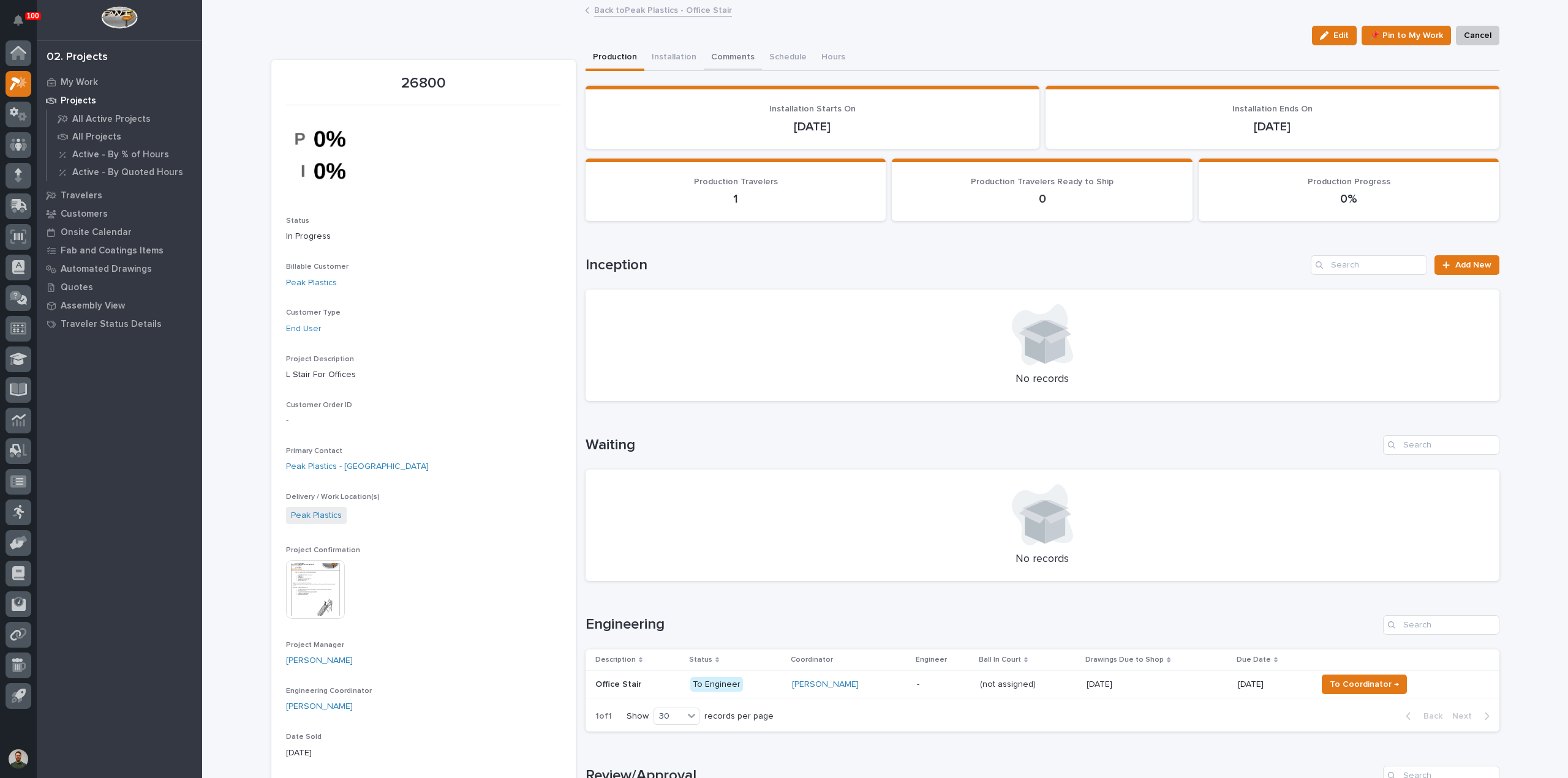
click at [730, 60] on button "Comments" at bounding box center [732, 58] width 58 height 26
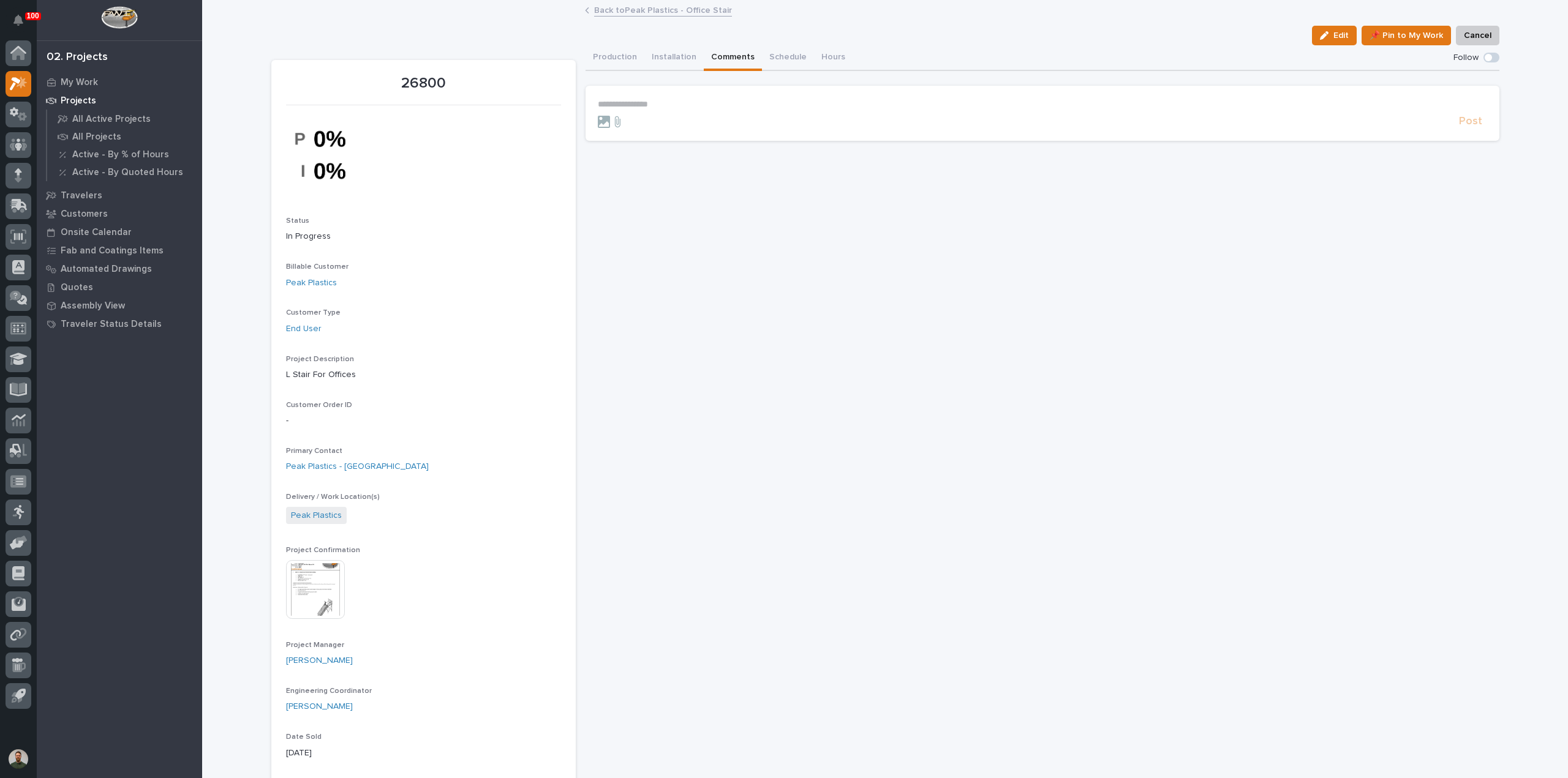
click at [661, 105] on p "**********" at bounding box center [1042, 104] width 889 height 10
drag, startPoint x: 709, startPoint y: 107, endPoint x: 721, endPoint y: 108, distance: 12.0
click at [706, 107] on span "**********" at bounding box center [684, 106] width 44 height 9
click at [631, 127] on p "**" at bounding box center [1042, 125] width 889 height 10
click at [89, 79] on p "My Work" at bounding box center [79, 83] width 37 height 11
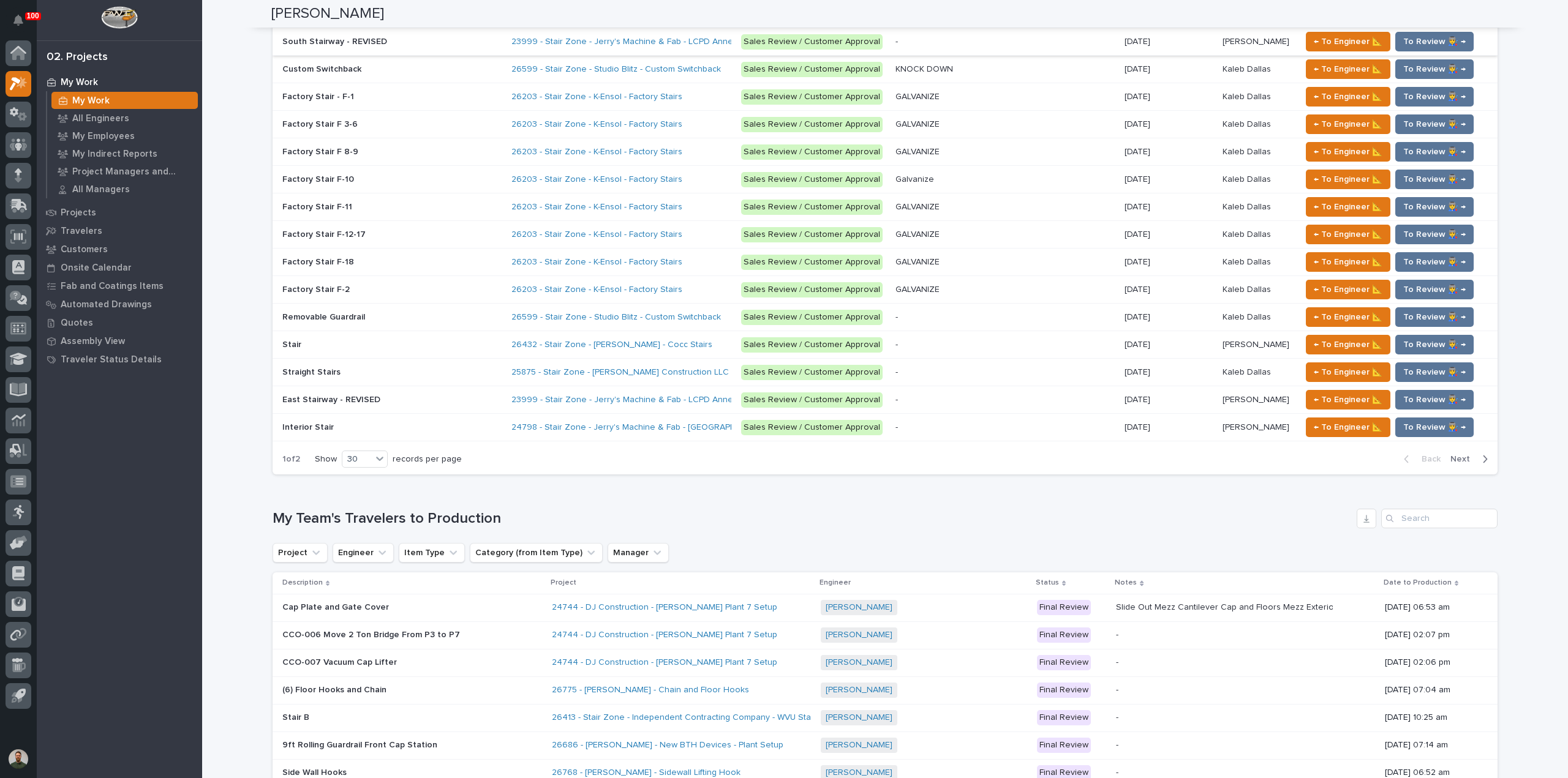
scroll to position [1632, 0]
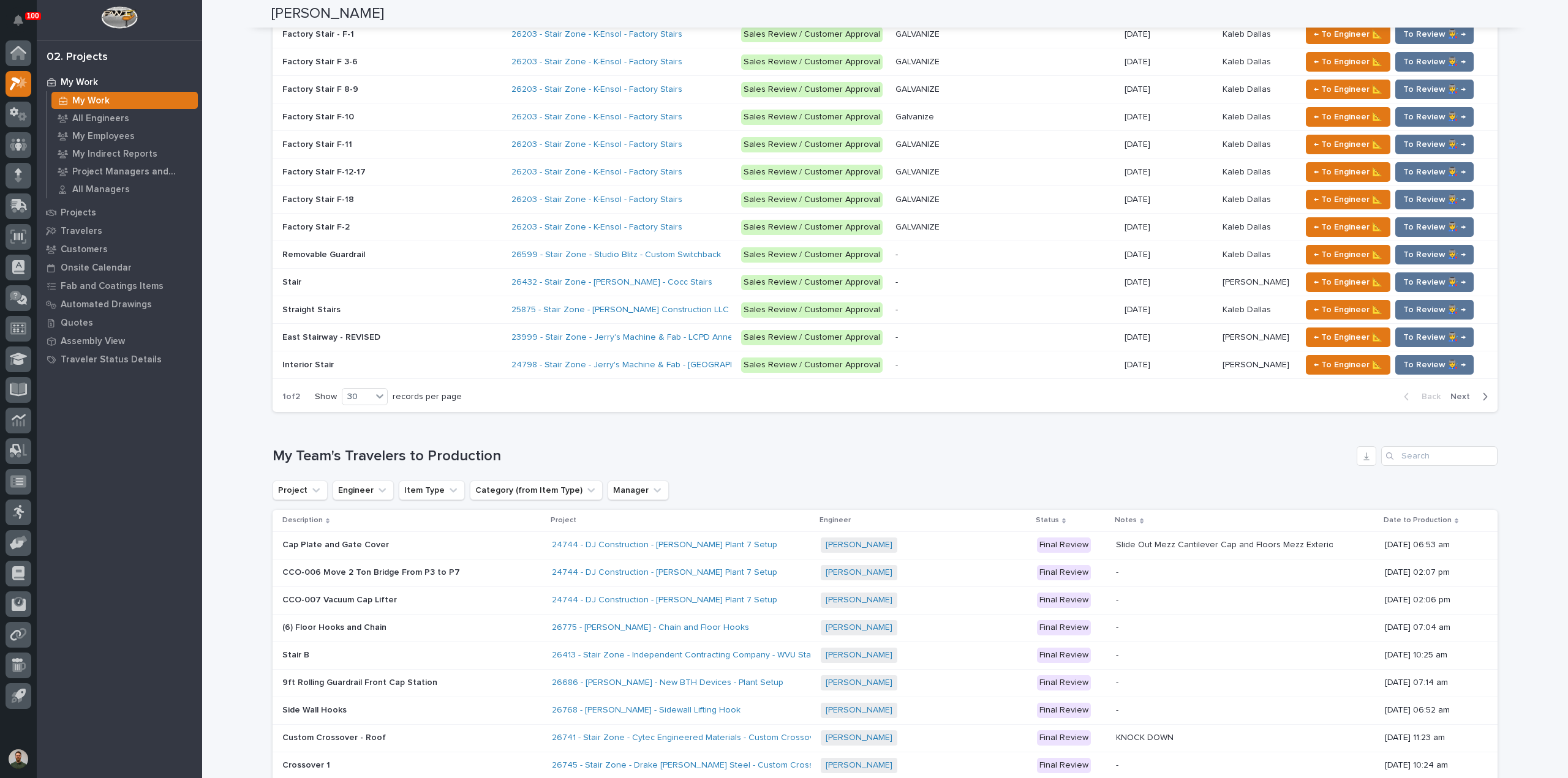
click at [1454, 392] on span "Next" at bounding box center [1464, 396] width 27 height 11
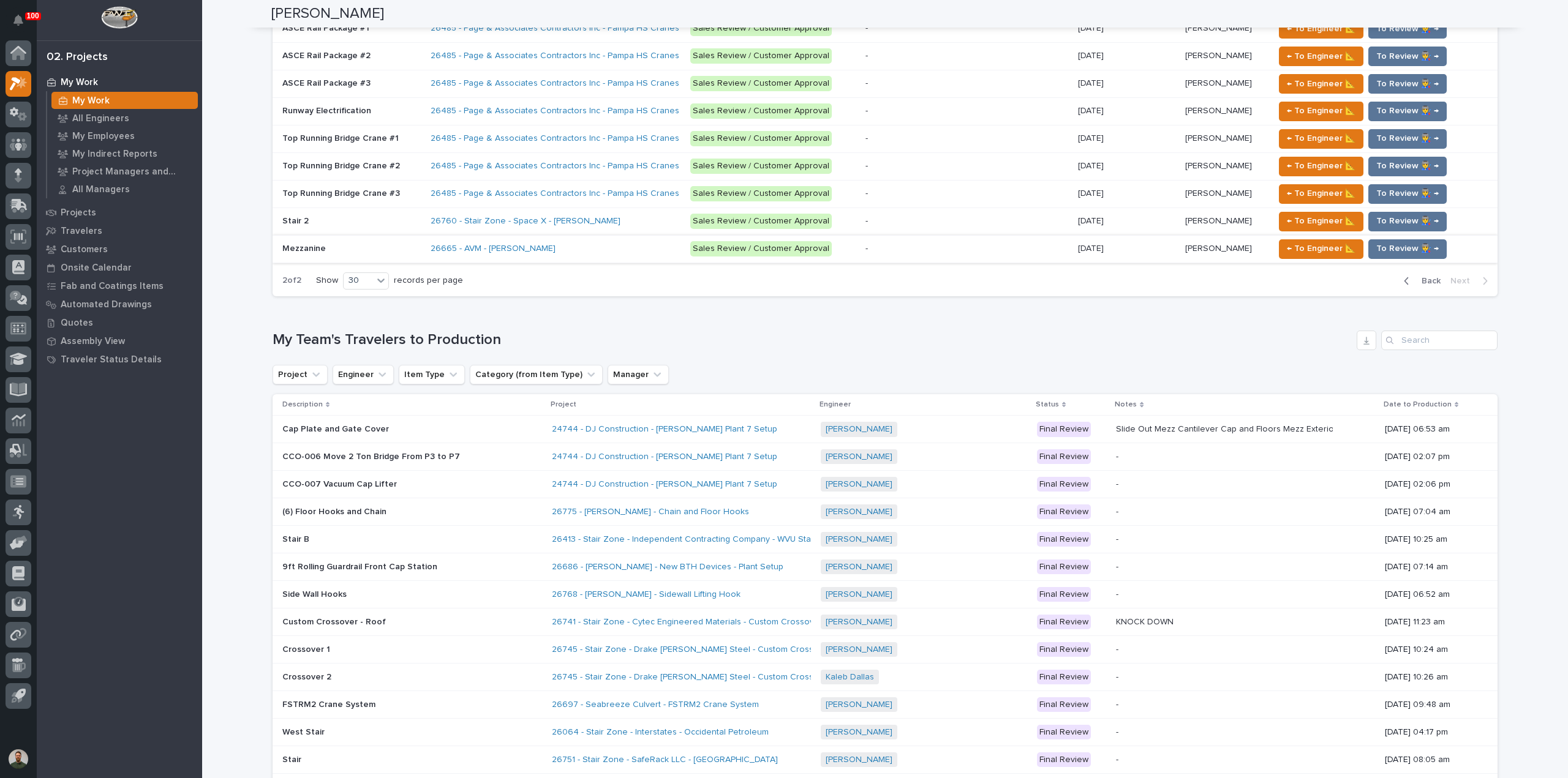
scroll to position [980, 0]
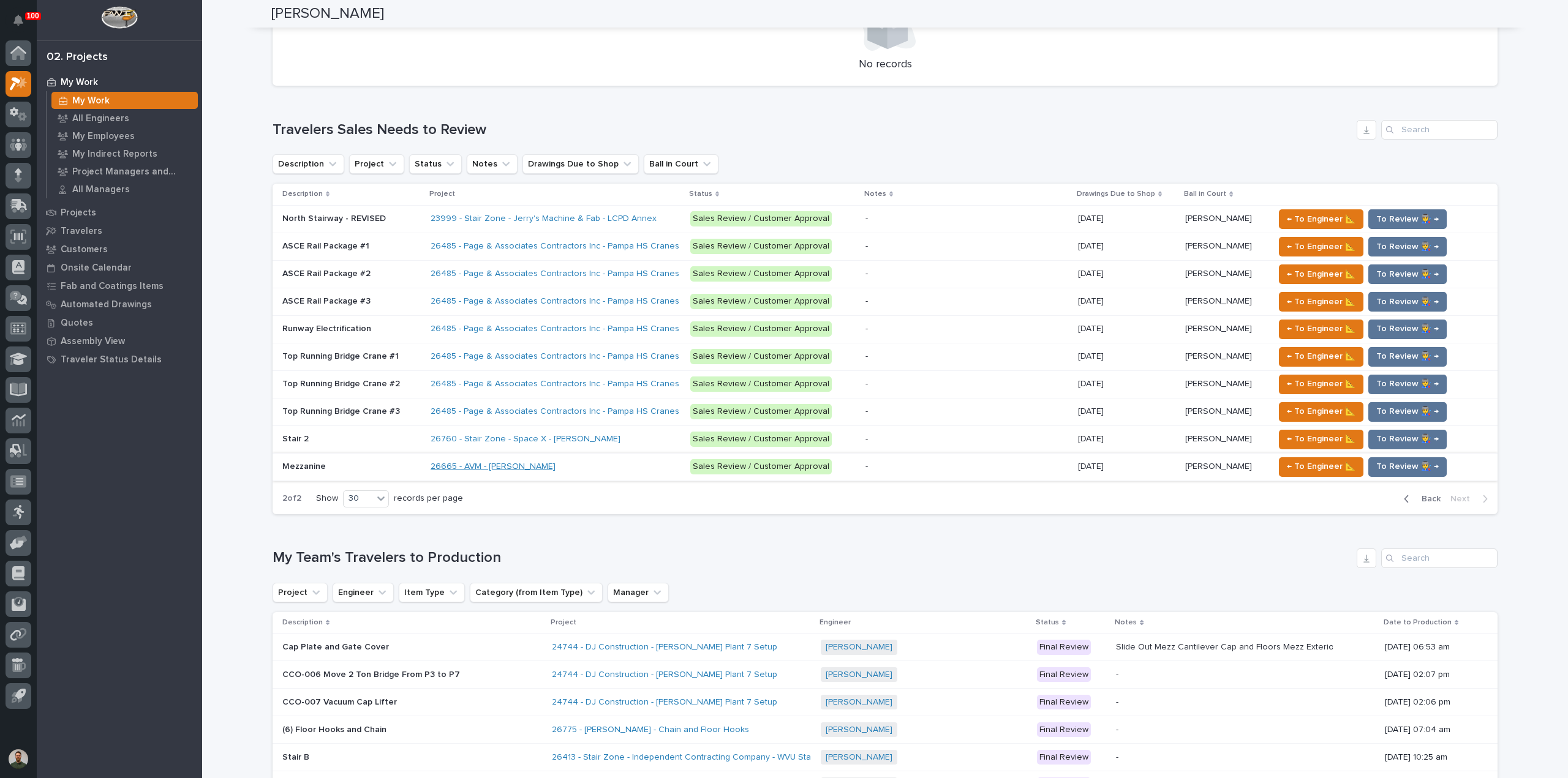
click at [482, 461] on link "26665 - AVM - Cadence Mezzanine" at bounding box center [493, 466] width 125 height 10
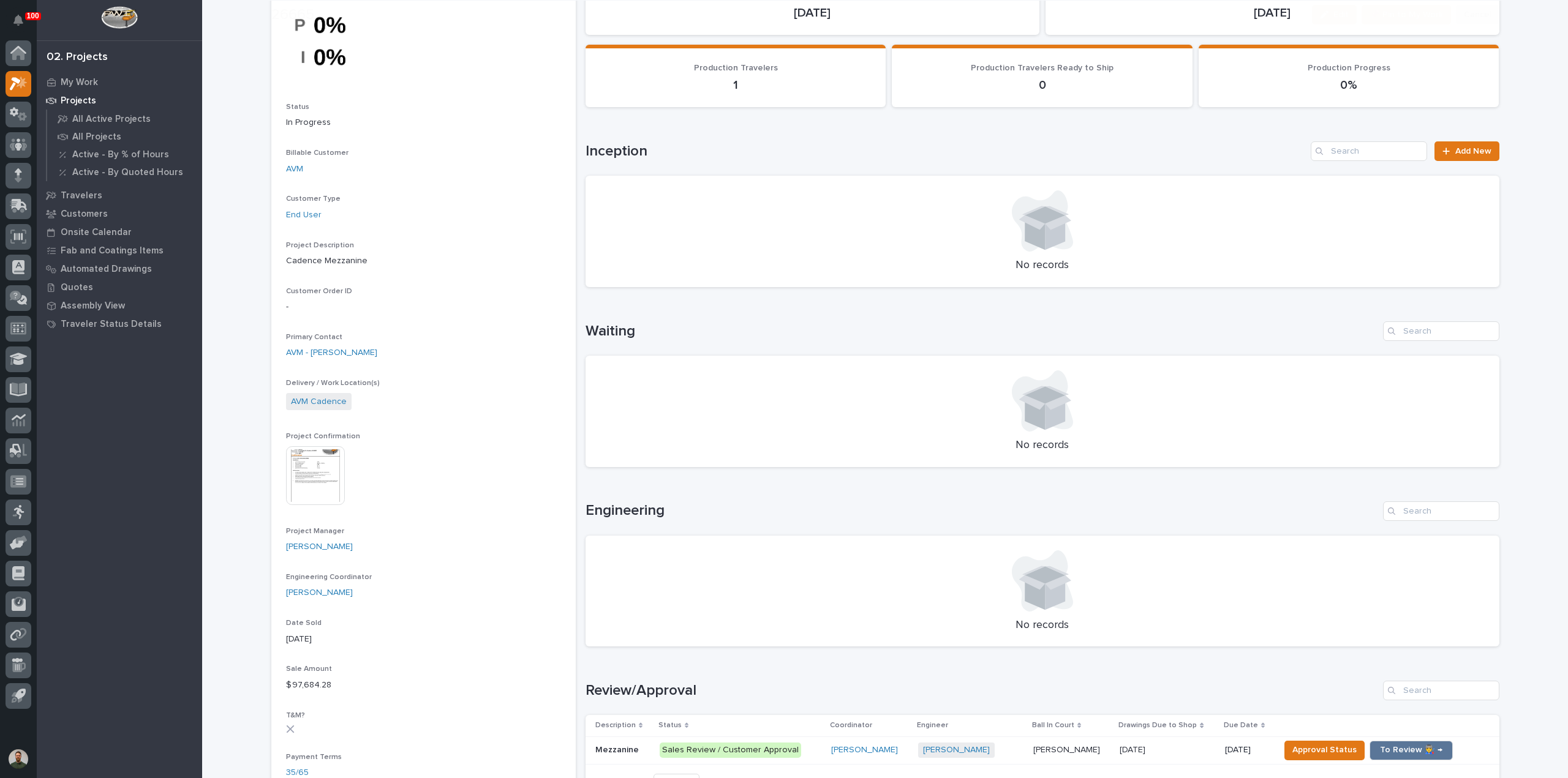
scroll to position [163, 0]
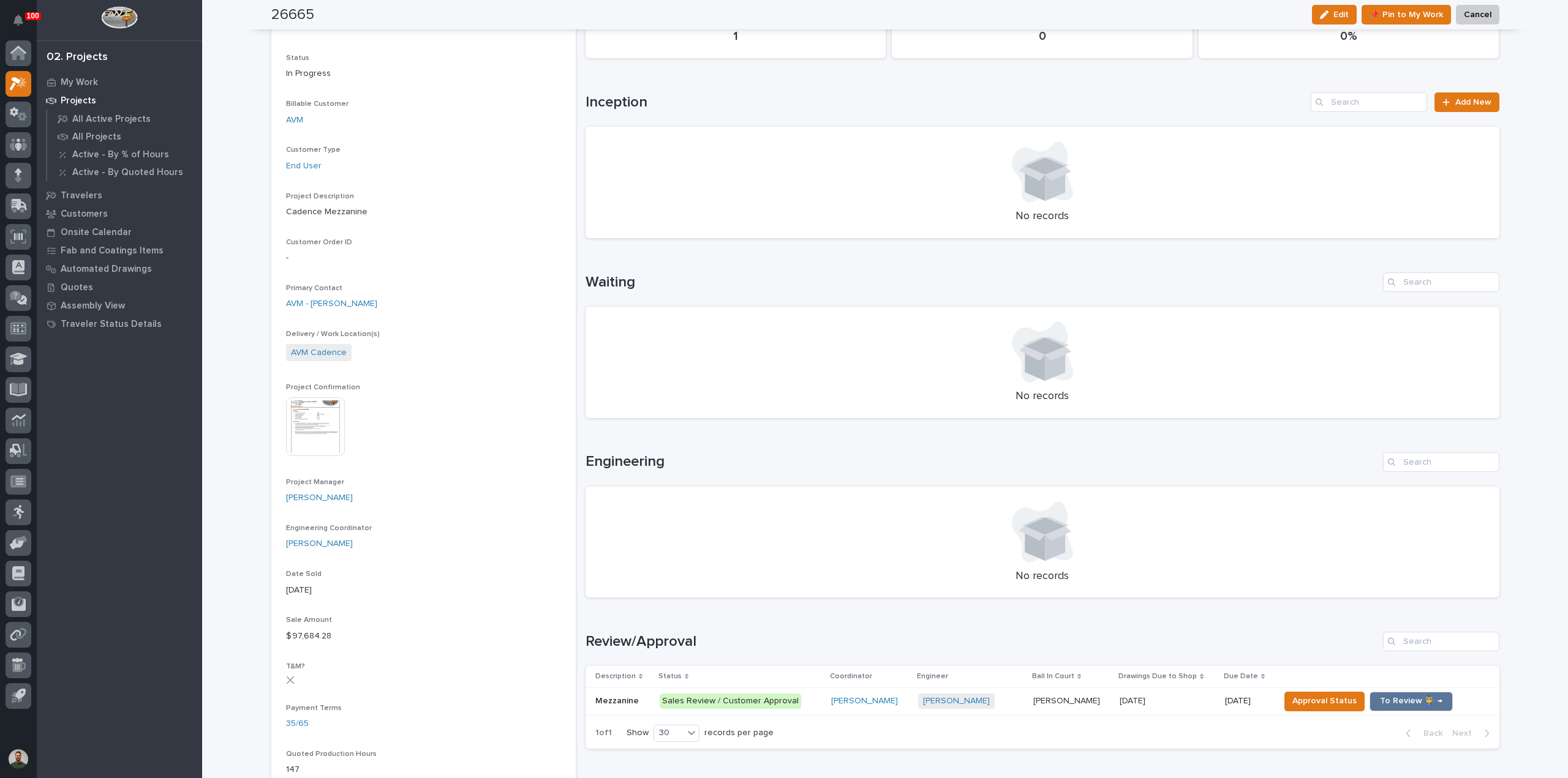
click at [638, 701] on p at bounding box center [622, 701] width 54 height 10
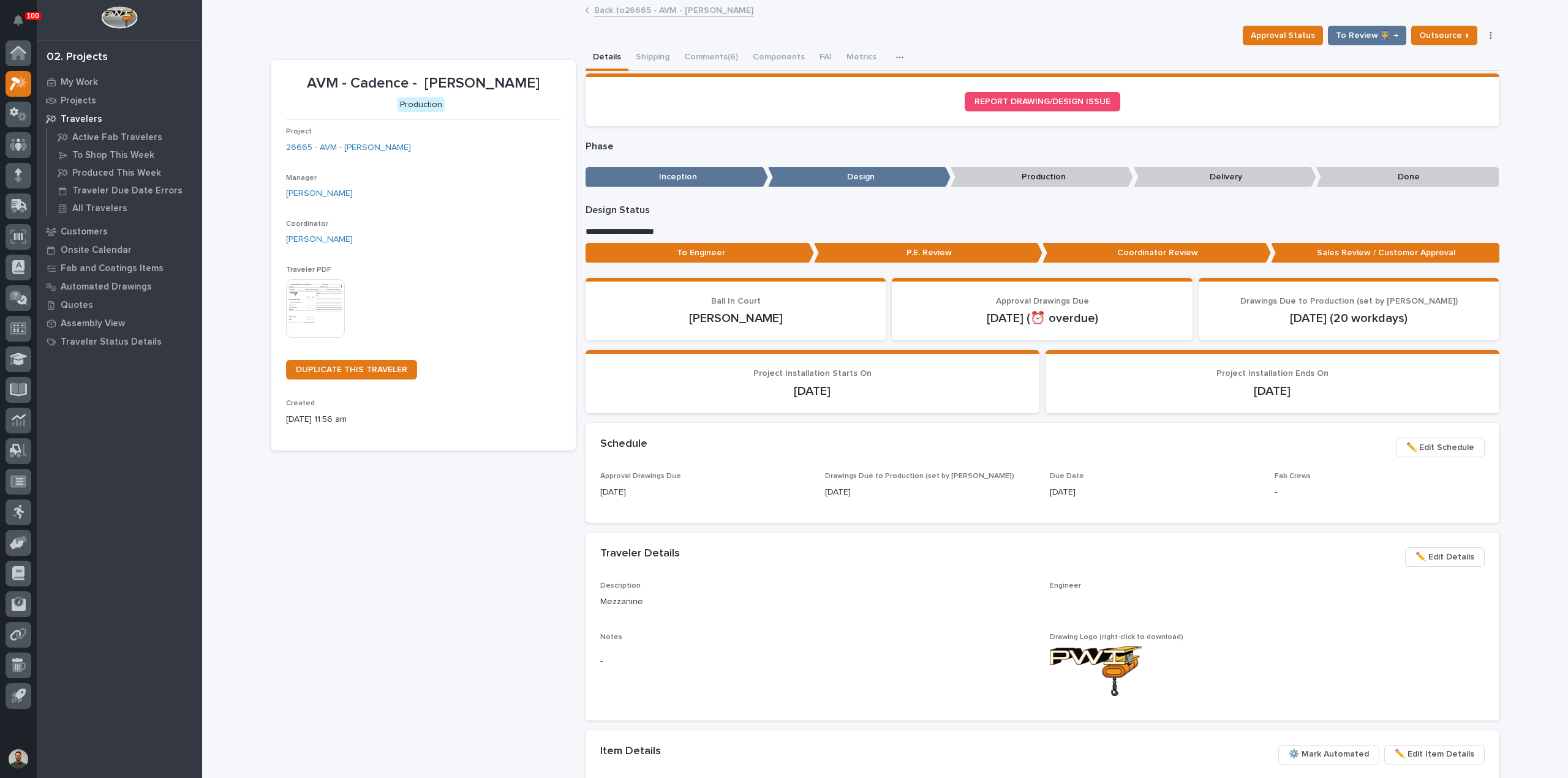
click at [726, 58] on button "Comments (6)" at bounding box center [711, 58] width 68 height 26
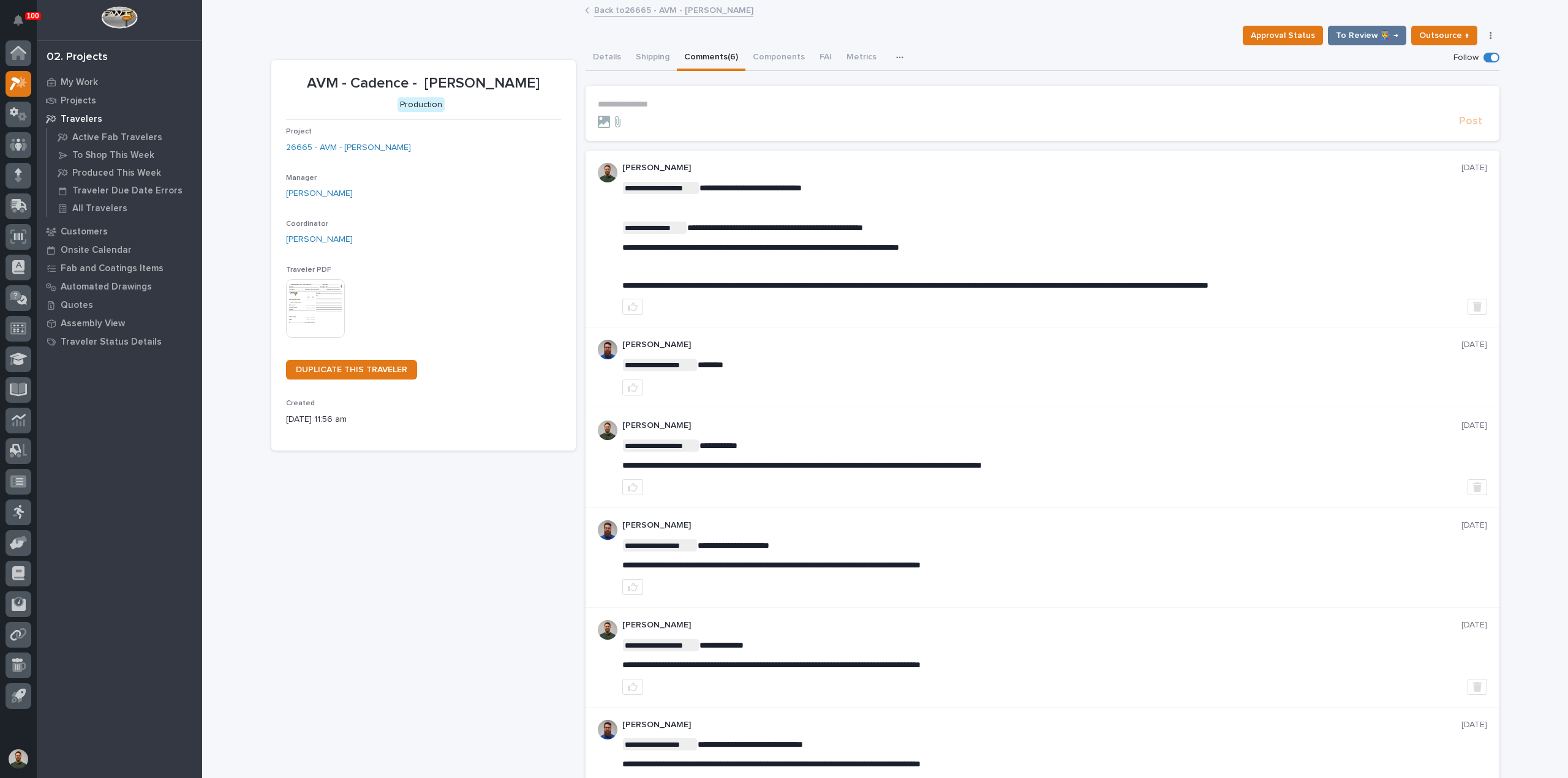
click at [690, 117] on div at bounding box center [1025, 122] width 856 height 12
click at [679, 110] on form "**********" at bounding box center [1042, 113] width 889 height 29
click at [674, 102] on p "**********" at bounding box center [1042, 104] width 889 height 10
click at [675, 100] on p "**********" at bounding box center [1042, 104] width 889 height 10
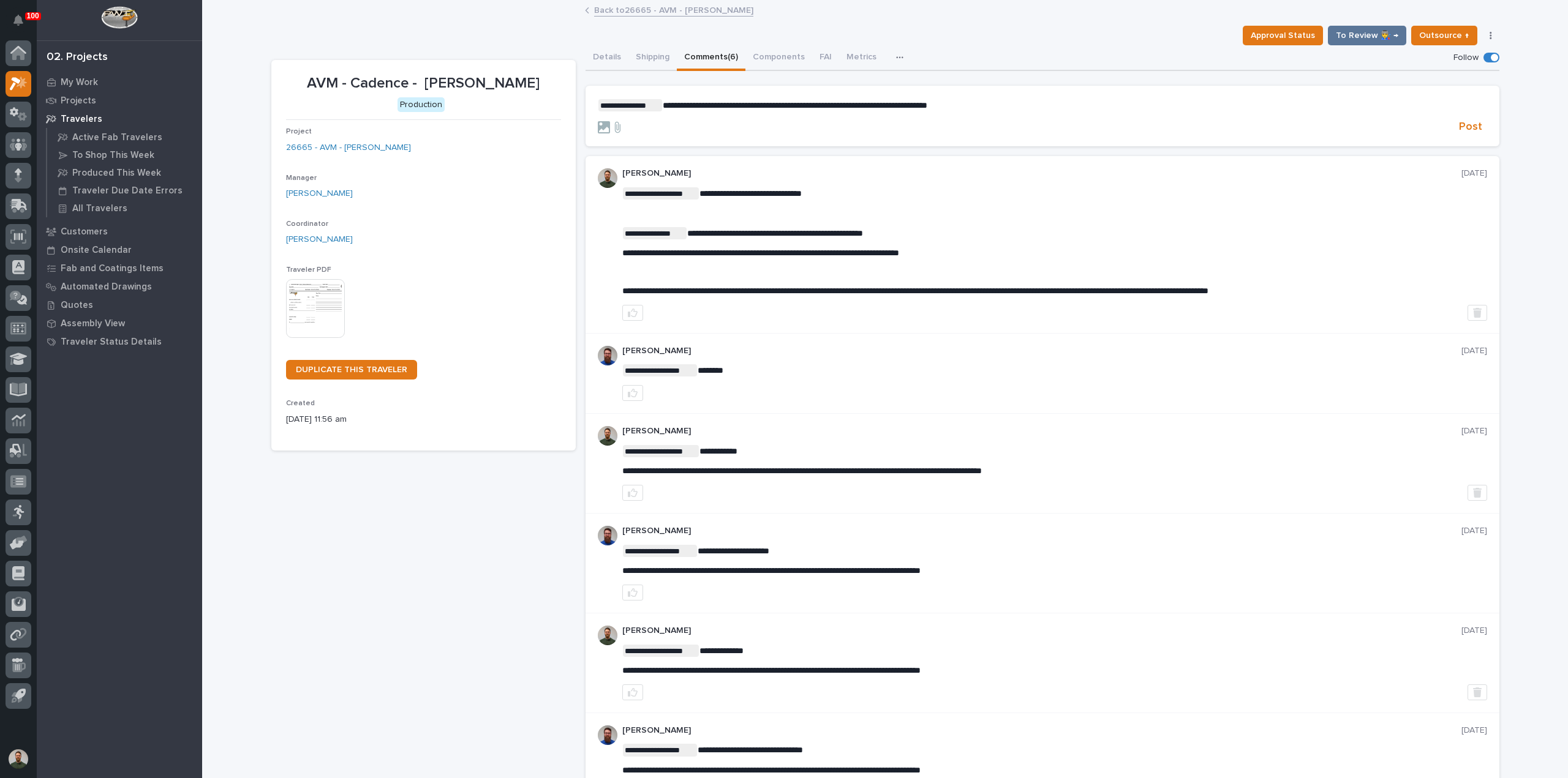
click at [927, 109] on span "**********" at bounding box center [794, 106] width 264 height 9
click at [1459, 129] on span "Post" at bounding box center [1470, 126] width 23 height 14
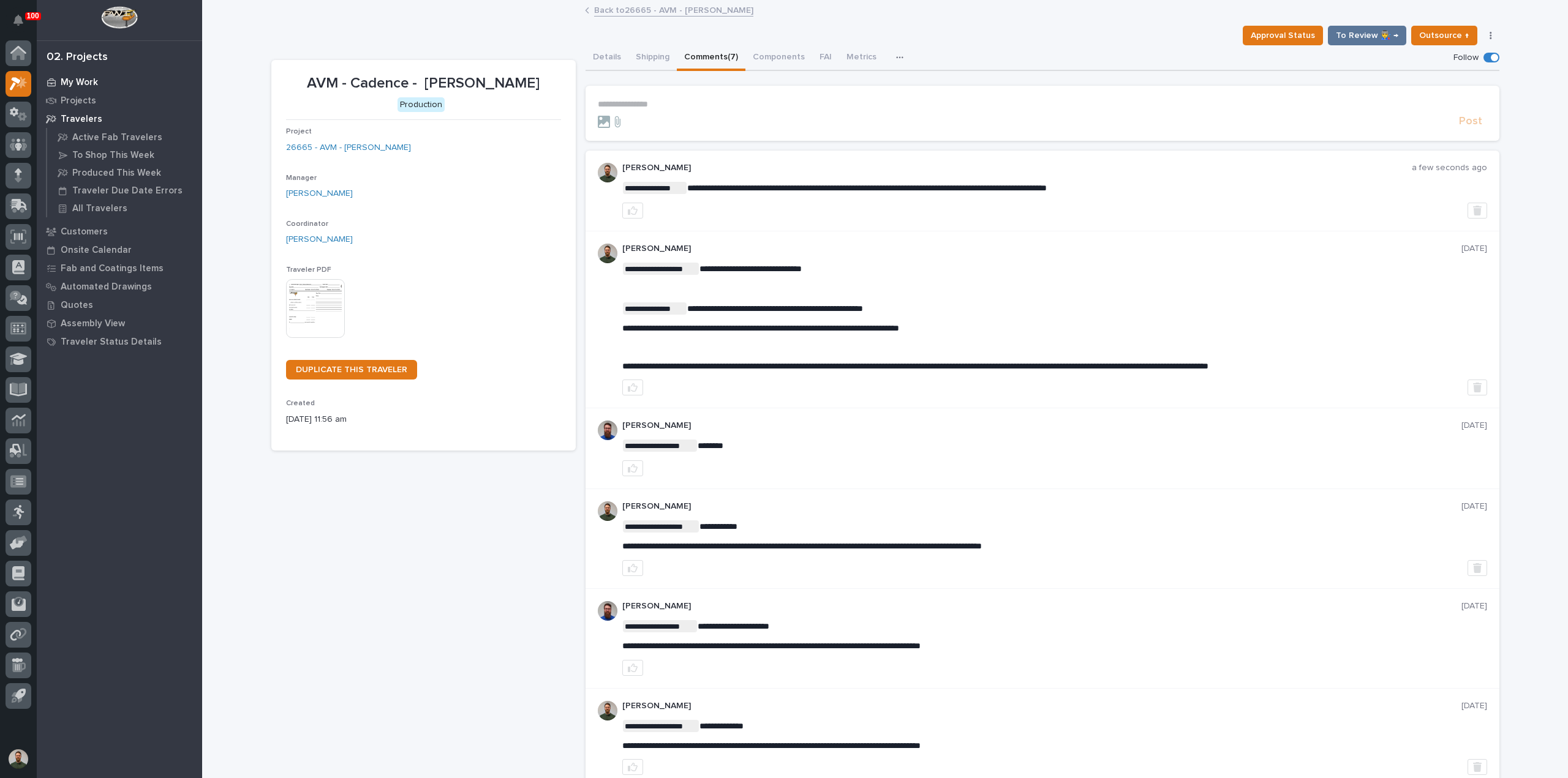
click at [83, 80] on p "My Work" at bounding box center [79, 83] width 37 height 11
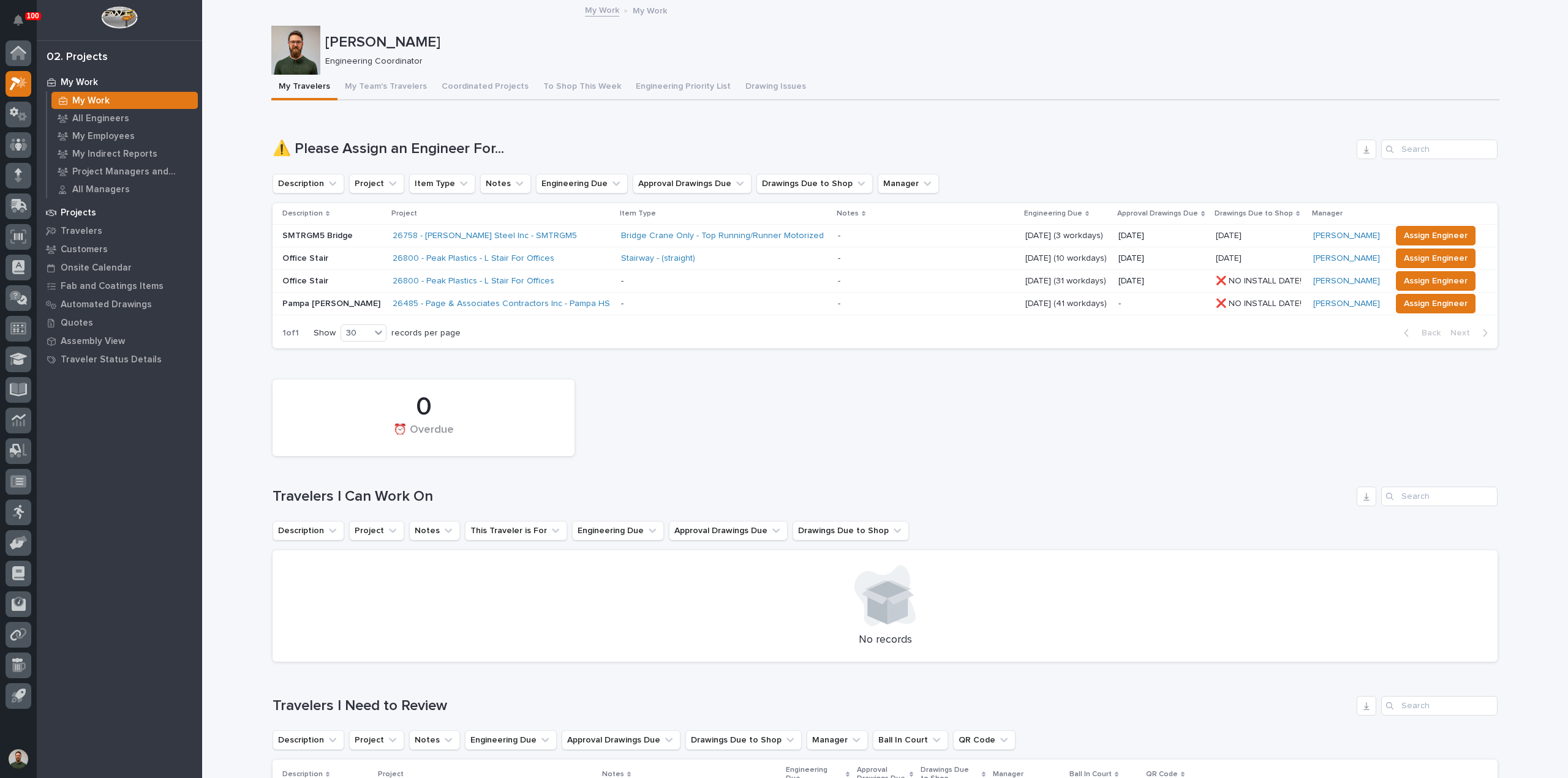
click at [75, 206] on div "Projects" at bounding box center [119, 212] width 159 height 17
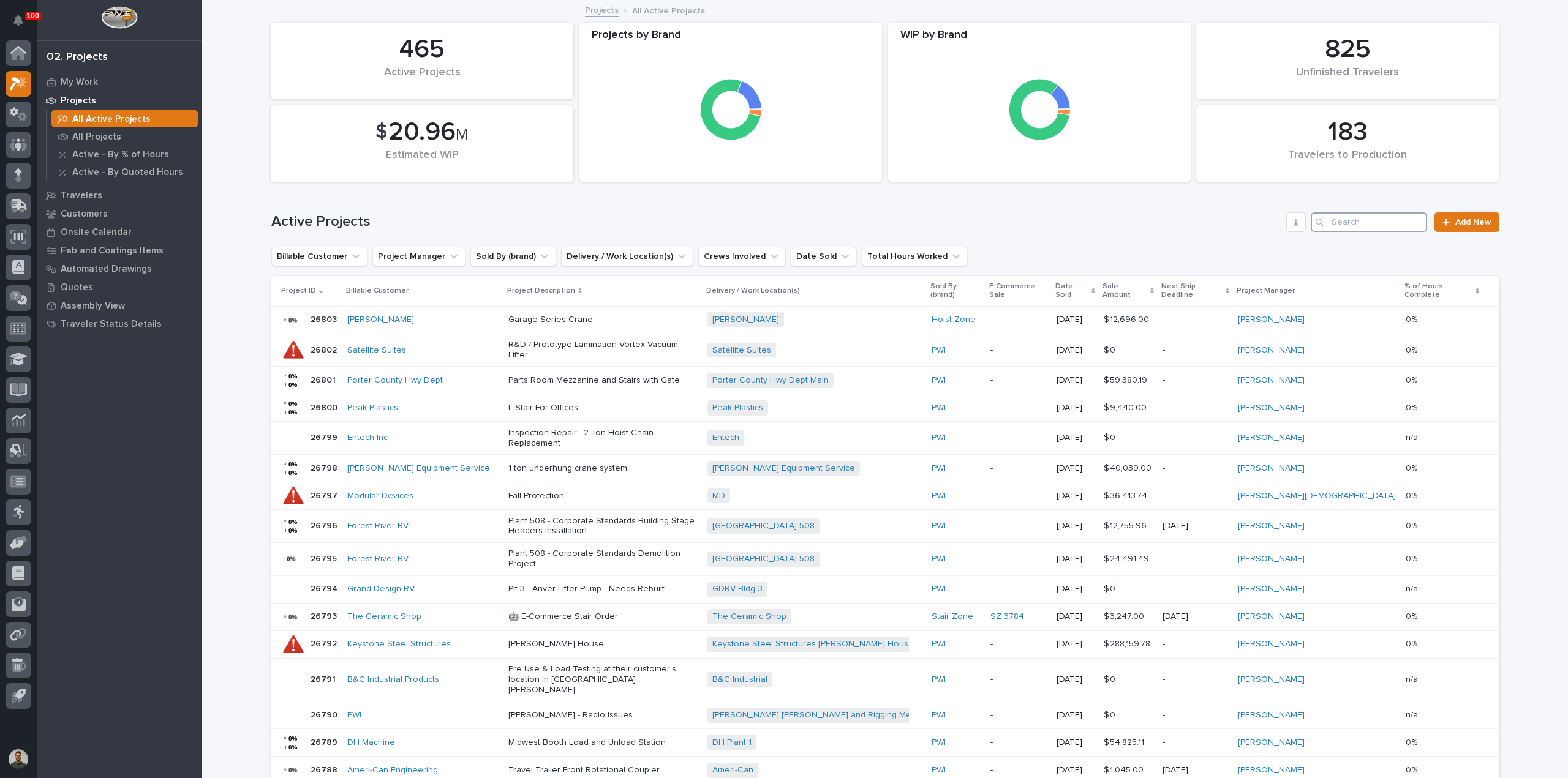
click at [1354, 223] on input "Search" at bounding box center [1369, 222] width 116 height 19
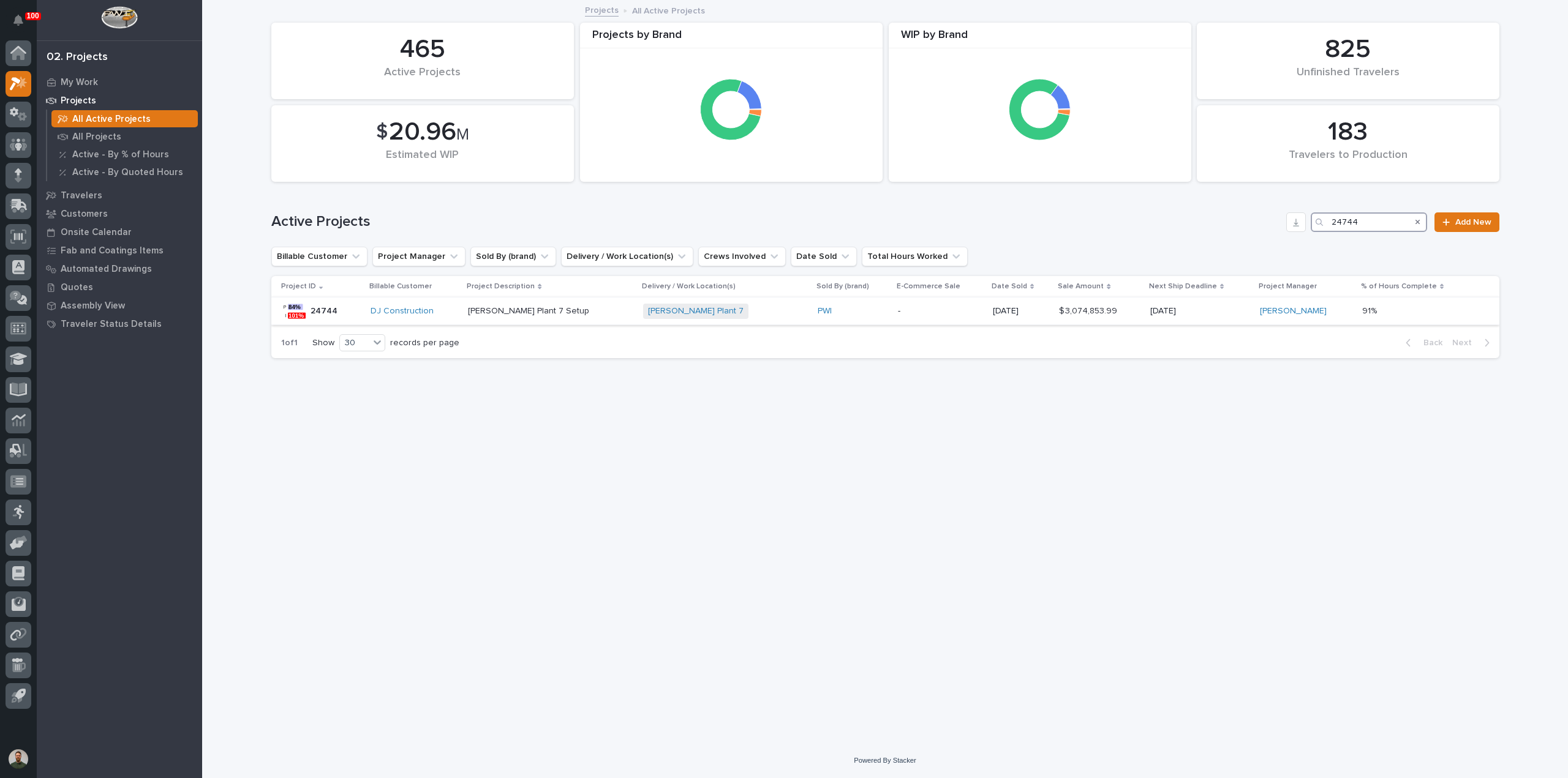
type input "24744"
click at [316, 312] on p "24744" at bounding box center [324, 309] width 29 height 13
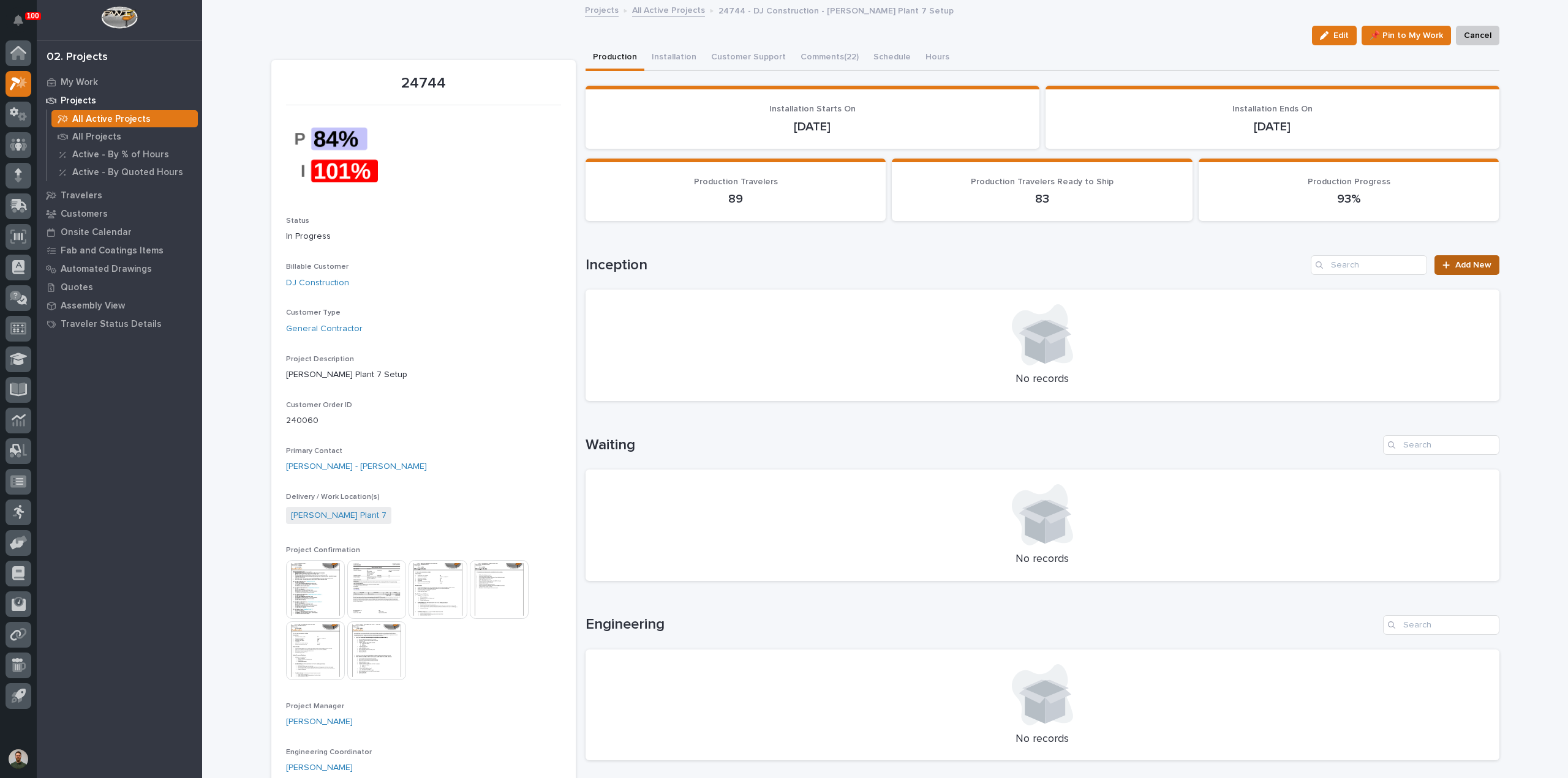
click at [1465, 263] on span "Add New" at bounding box center [1473, 266] width 36 height 9
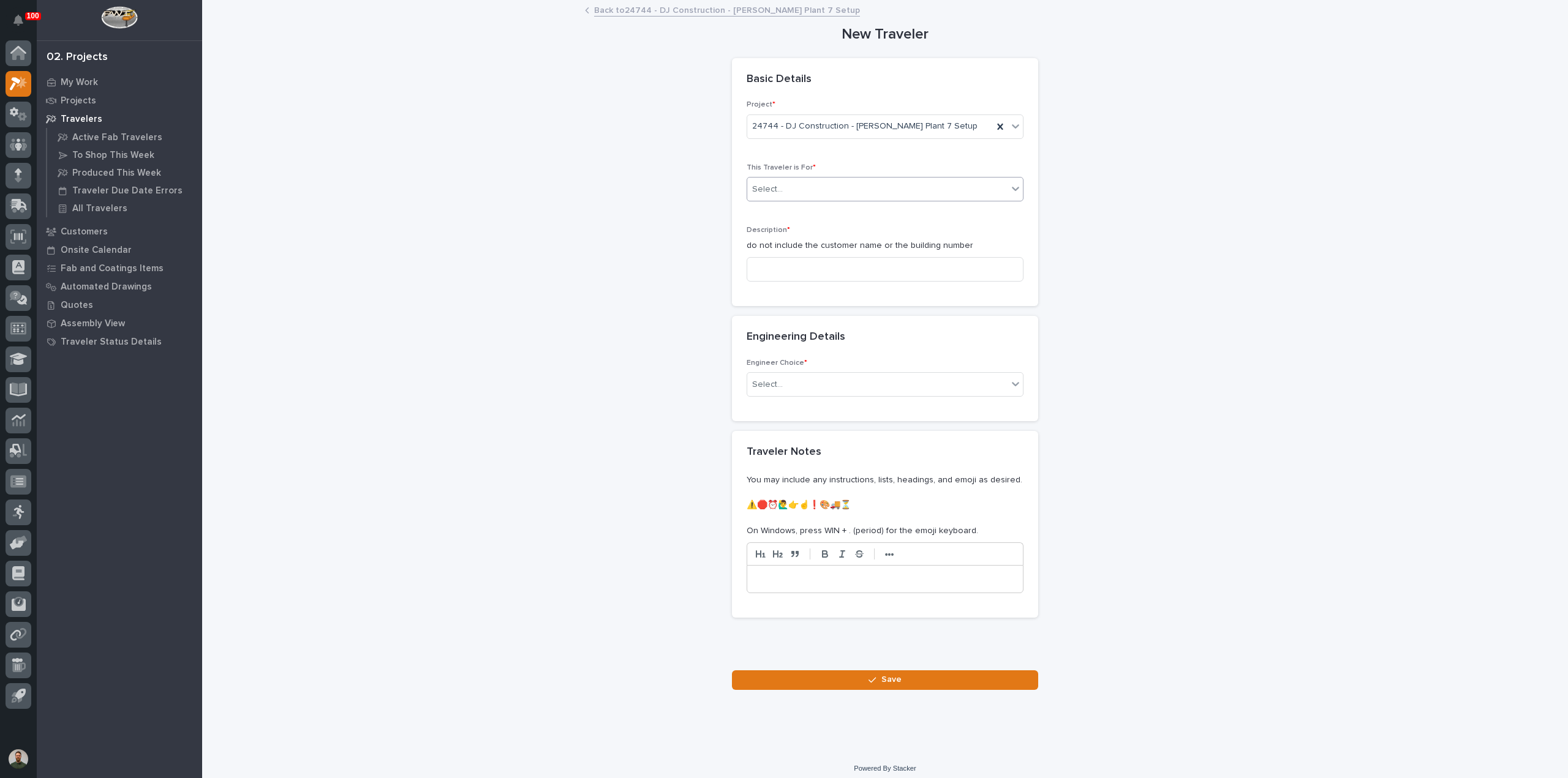
click at [841, 177] on div "Select..." at bounding box center [885, 189] width 277 height 25
click at [806, 265] on input at bounding box center [885, 269] width 277 height 25
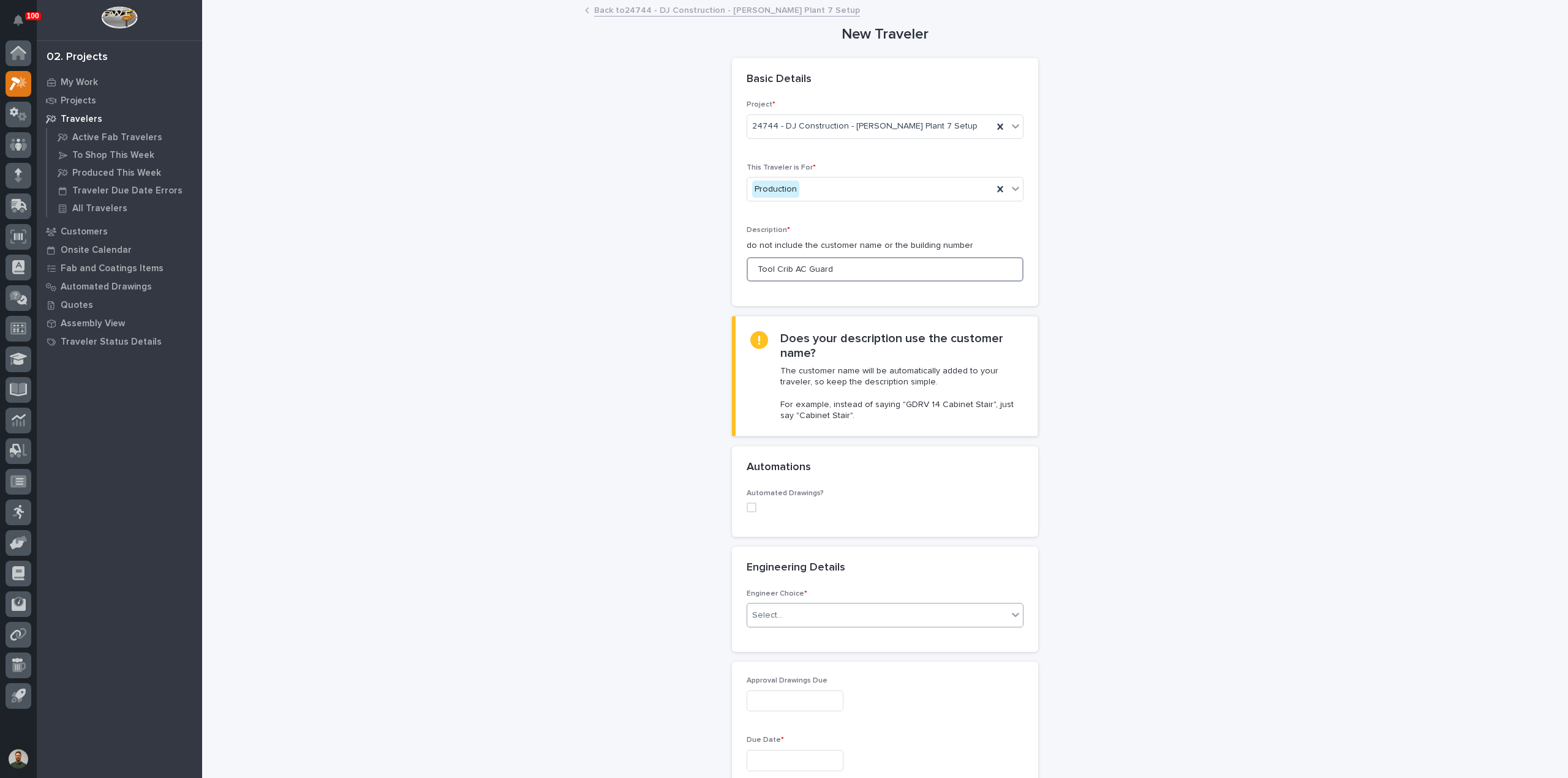
type input "Tool Crib AC Guard"
click at [776, 620] on div "Select..." at bounding box center [877, 615] width 260 height 20
click at [810, 680] on div "I know who will draw this" at bounding box center [880, 679] width 275 height 22
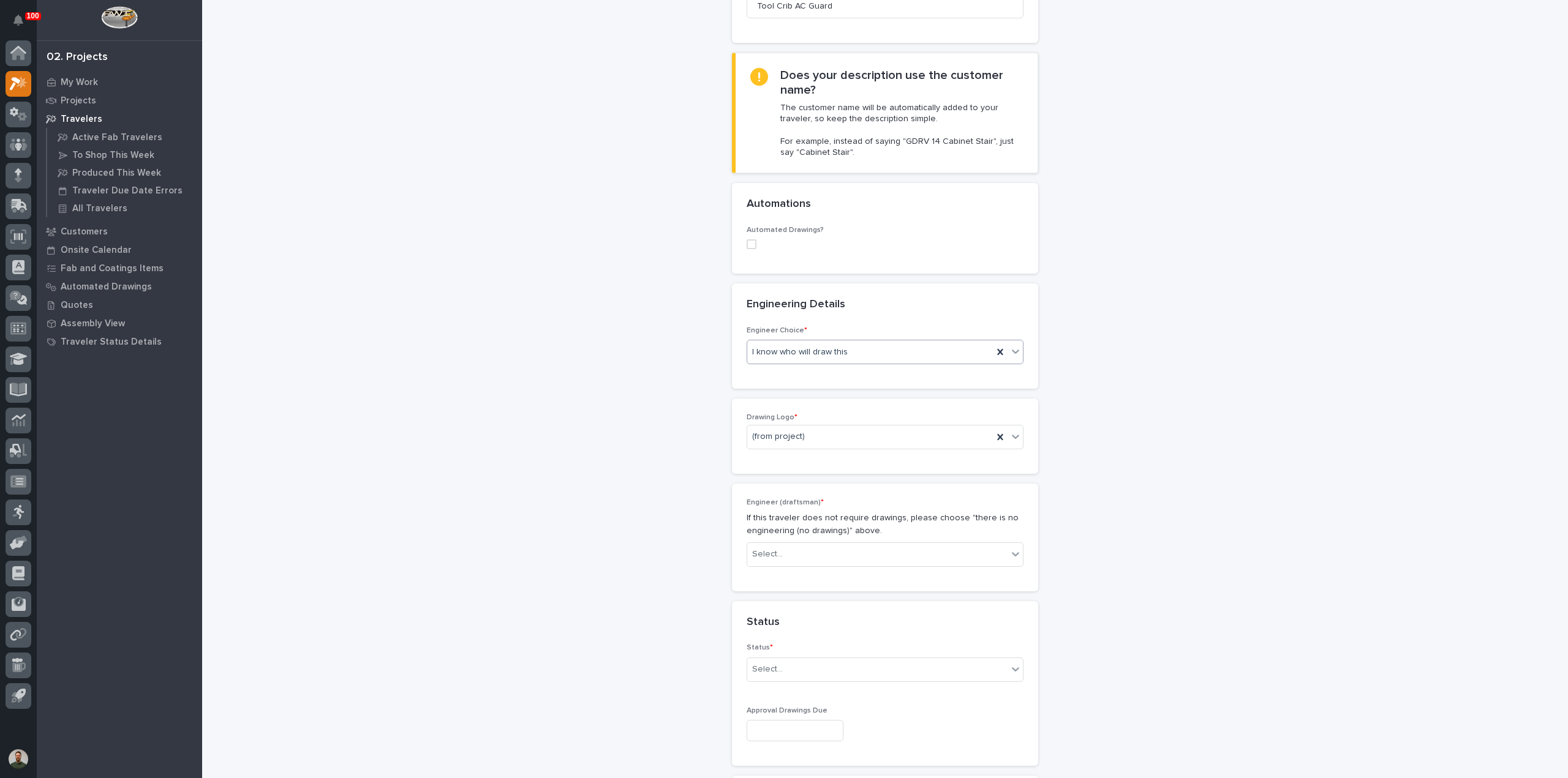
scroll to position [291, 0]
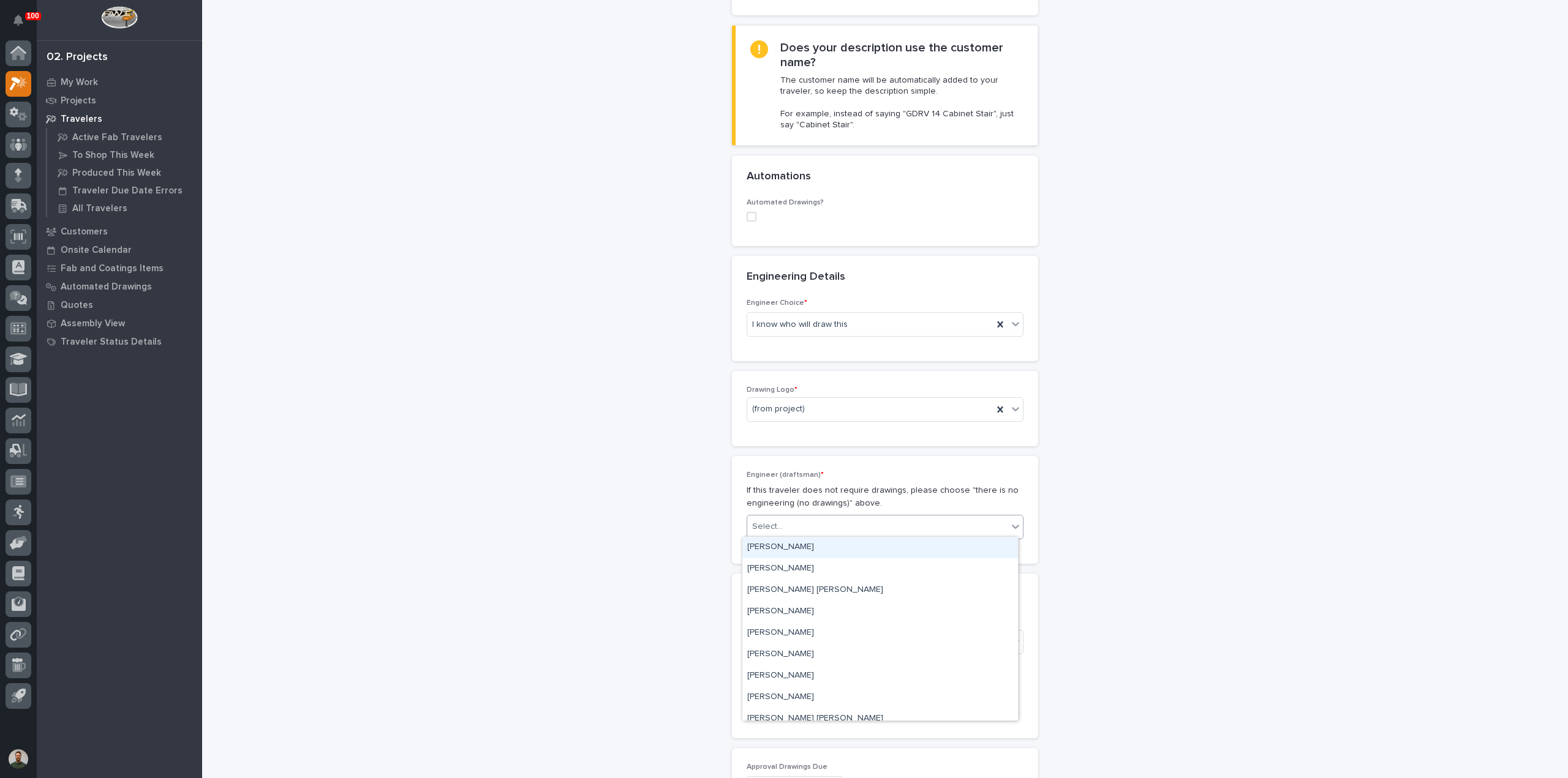
drag, startPoint x: 795, startPoint y: 528, endPoint x: 815, endPoint y: 553, distance: 32.0
click at [796, 528] on div "Select..." at bounding box center [877, 527] width 260 height 20
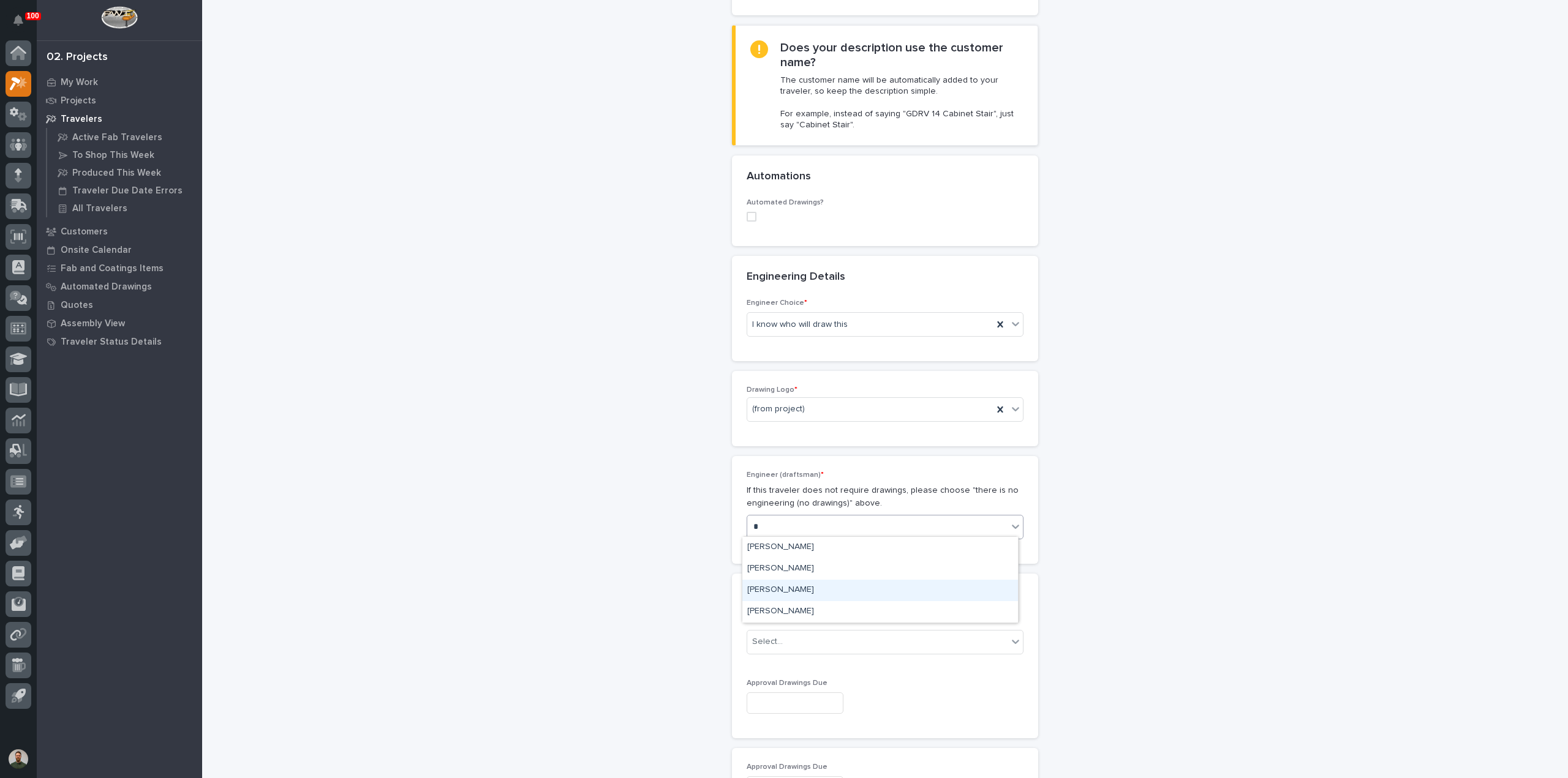
type input "**"
click at [793, 539] on div "[PERSON_NAME]" at bounding box center [880, 547] width 275 height 22
click at [769, 641] on div "Select..." at bounding box center [767, 641] width 31 height 13
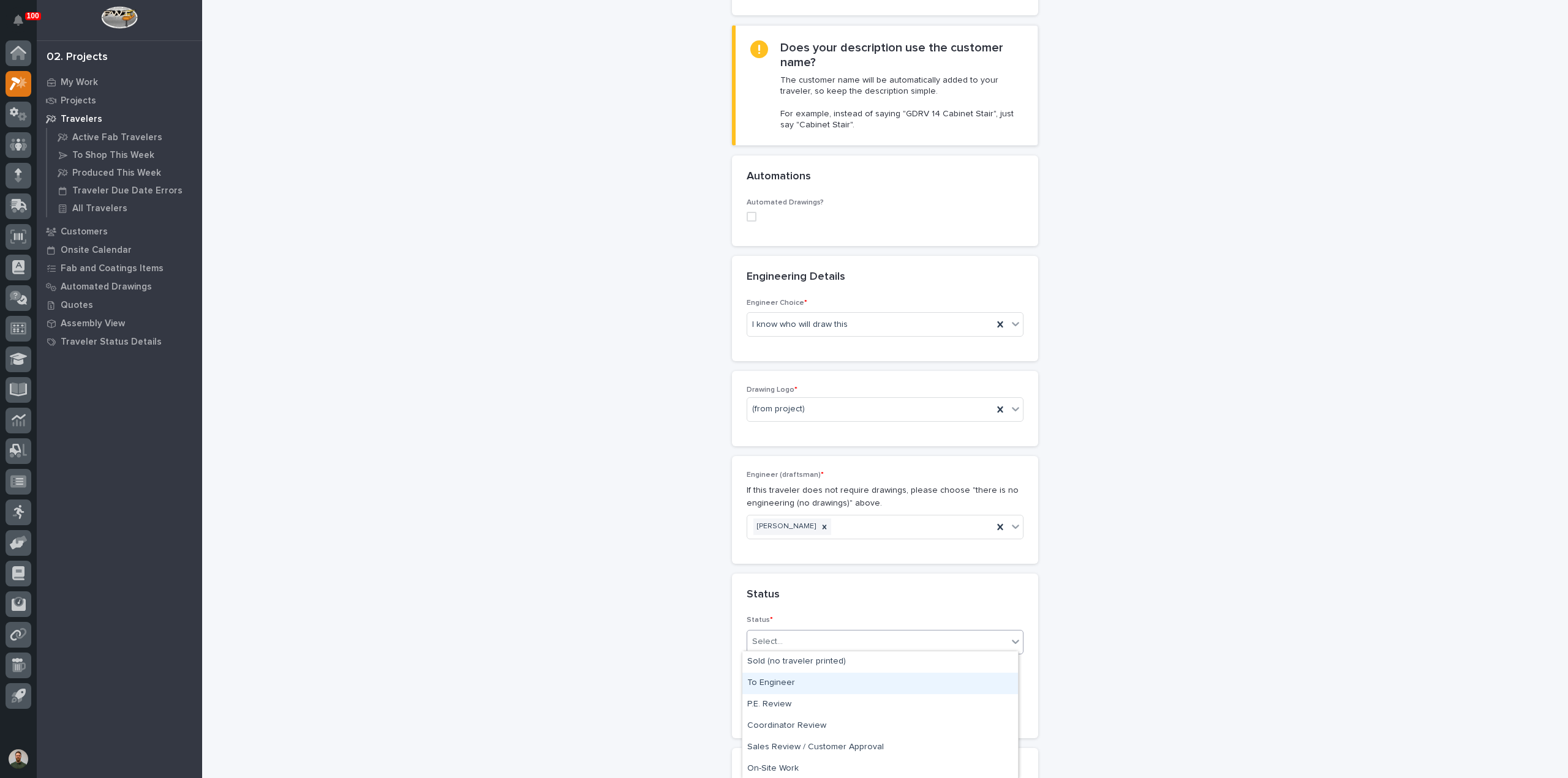
click at [789, 683] on div "To Engineer" at bounding box center [880, 683] width 275 height 22
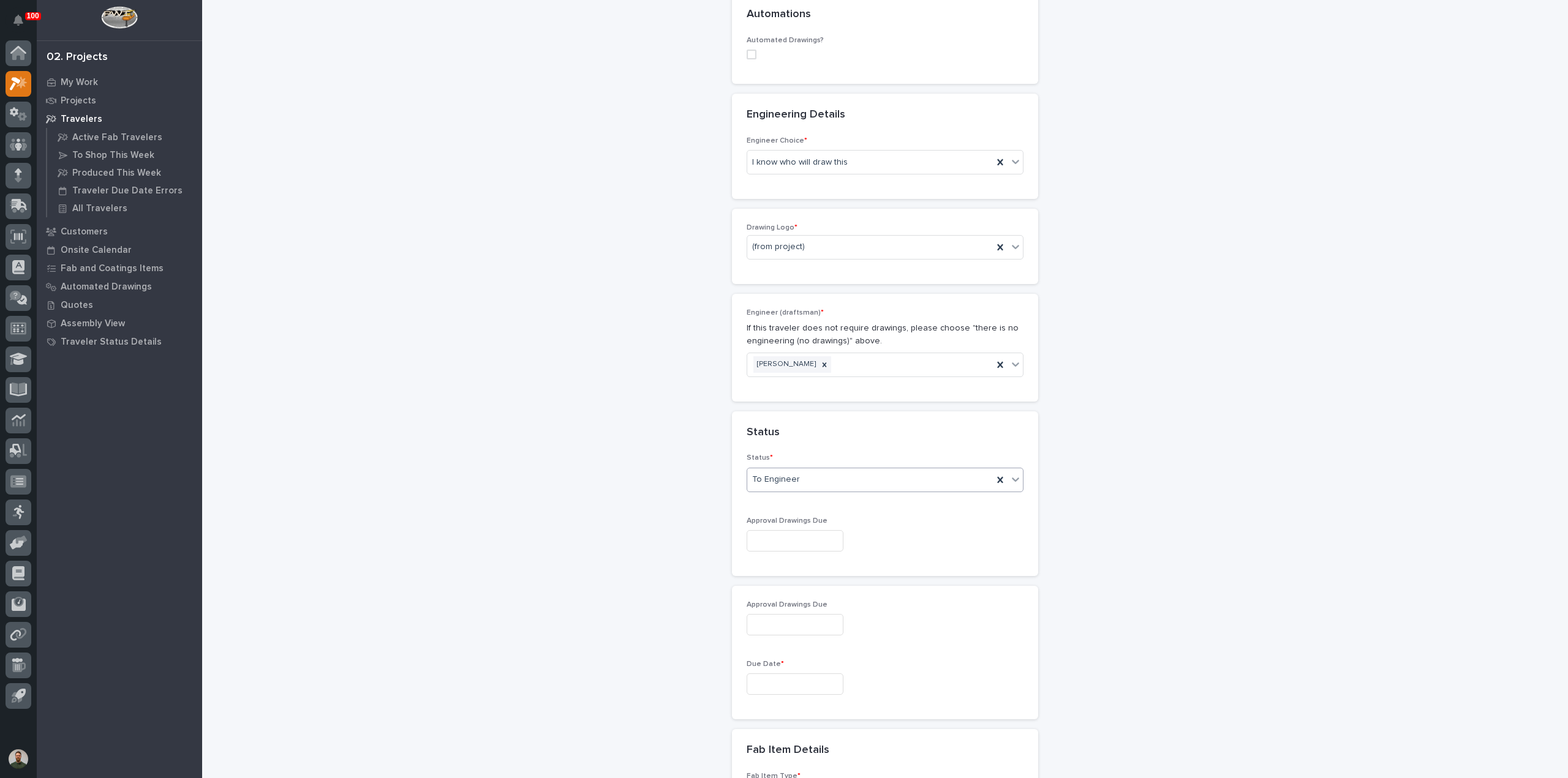
scroll to position [454, 0]
click at [787, 536] on input "text" at bounding box center [795, 539] width 97 height 22
click at [833, 439] on div "15" at bounding box center [826, 437] width 16 height 16
type input "**********"
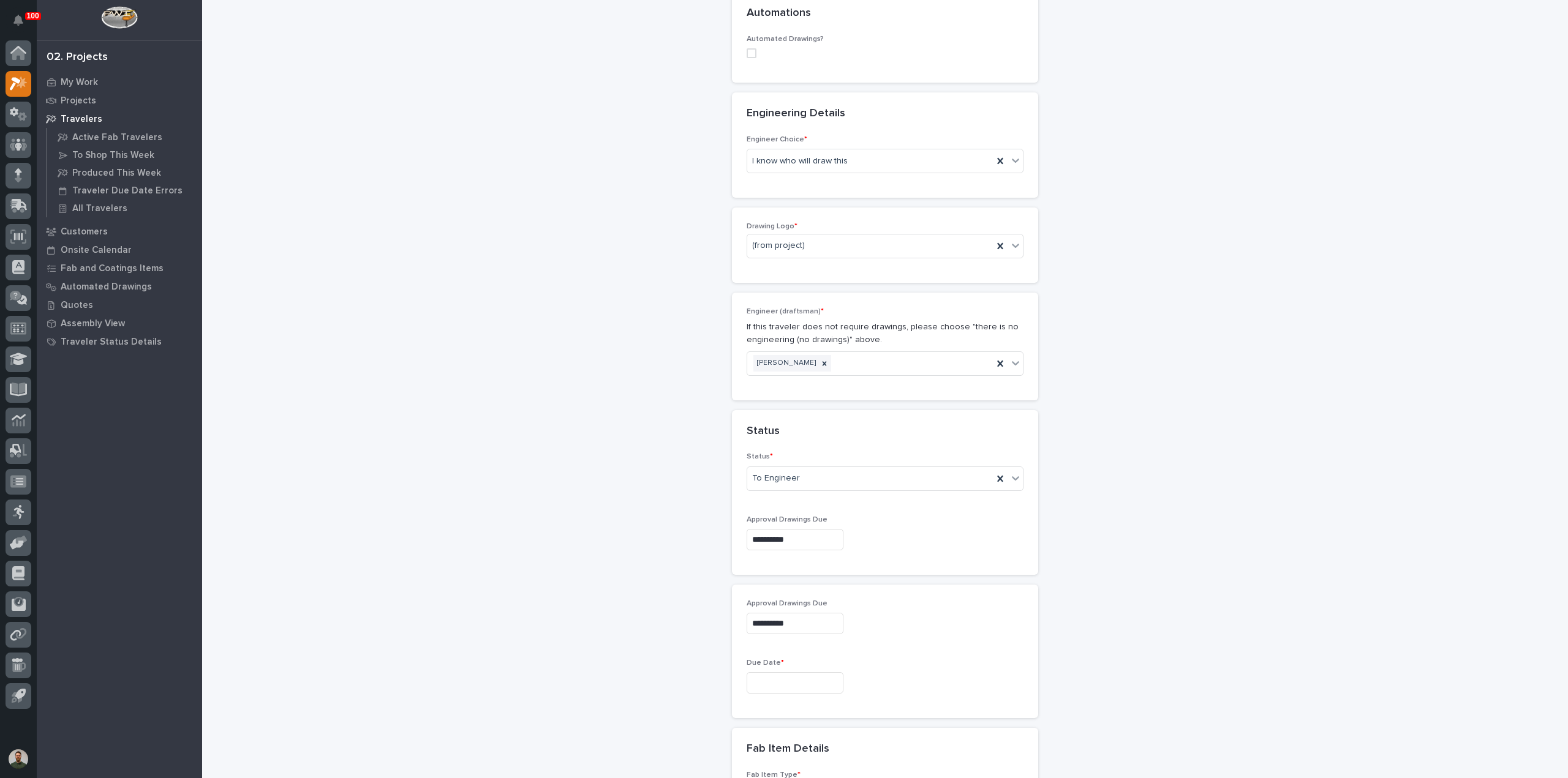
click at [801, 683] on input "text" at bounding box center [795, 683] width 97 height 22
click at [762, 599] on div "19" at bounding box center [767, 599] width 16 height 16
type input "**********"
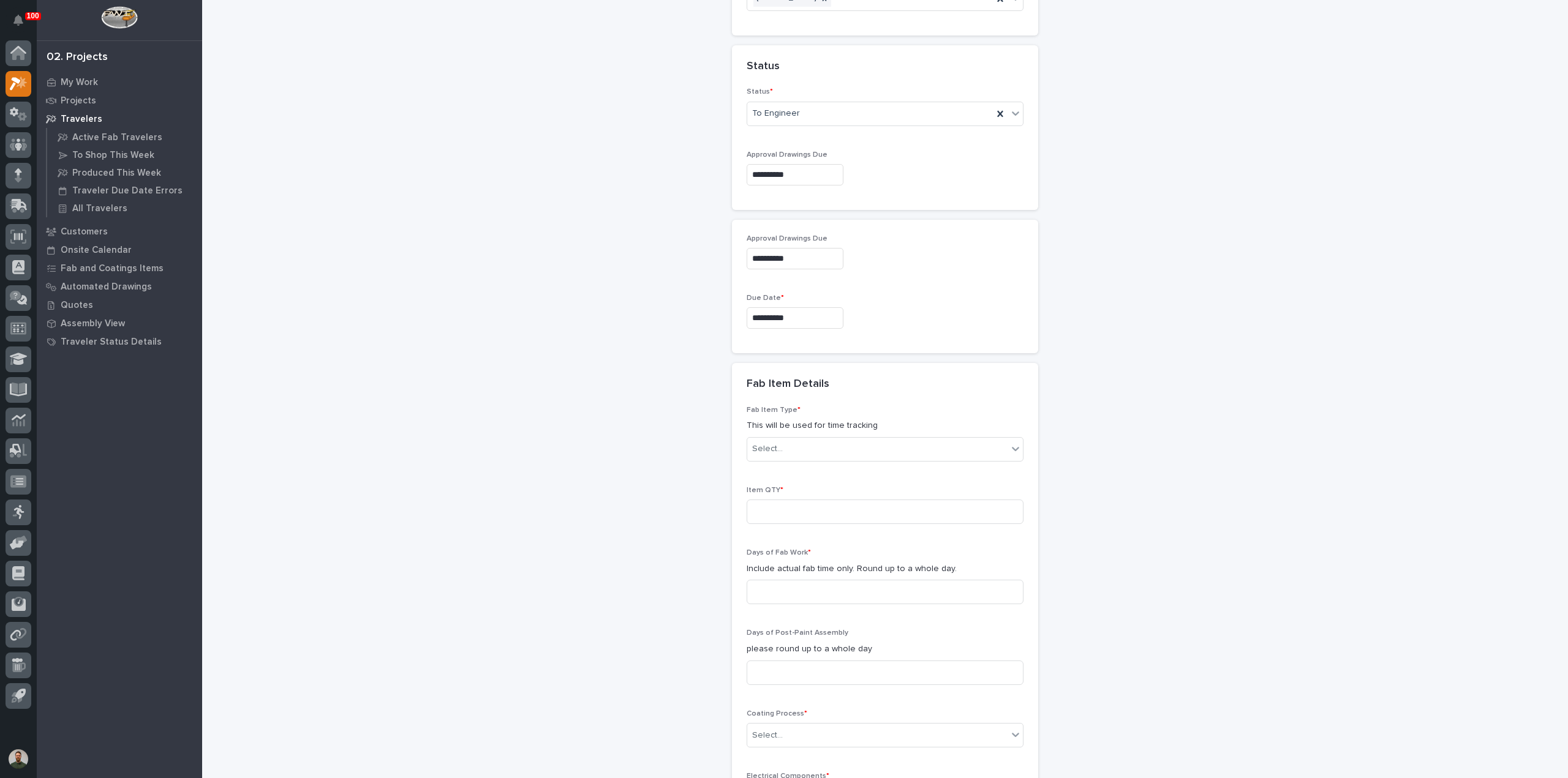
scroll to position [862, 0]
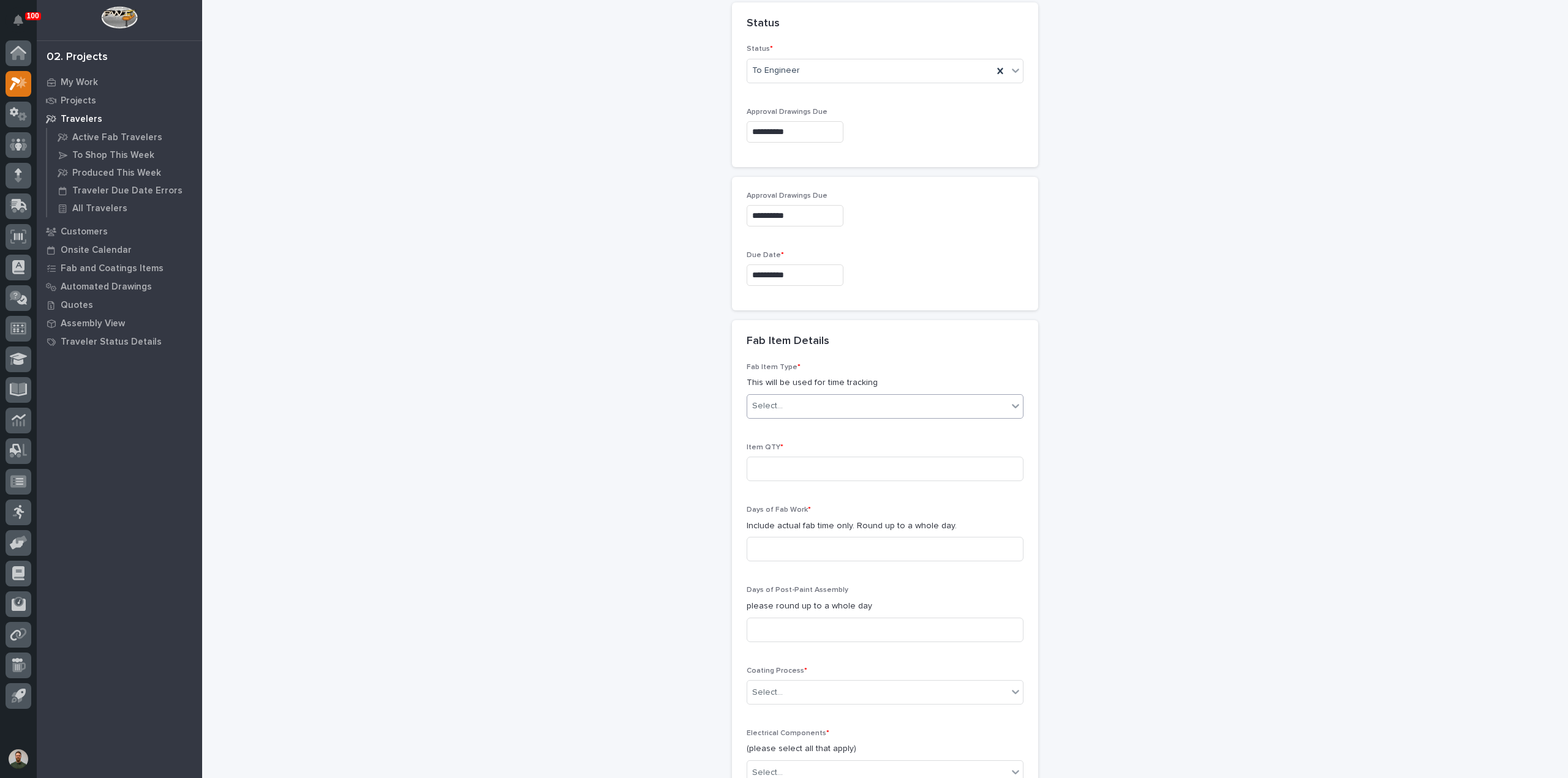
click at [814, 400] on div "Select..." at bounding box center [877, 405] width 260 height 20
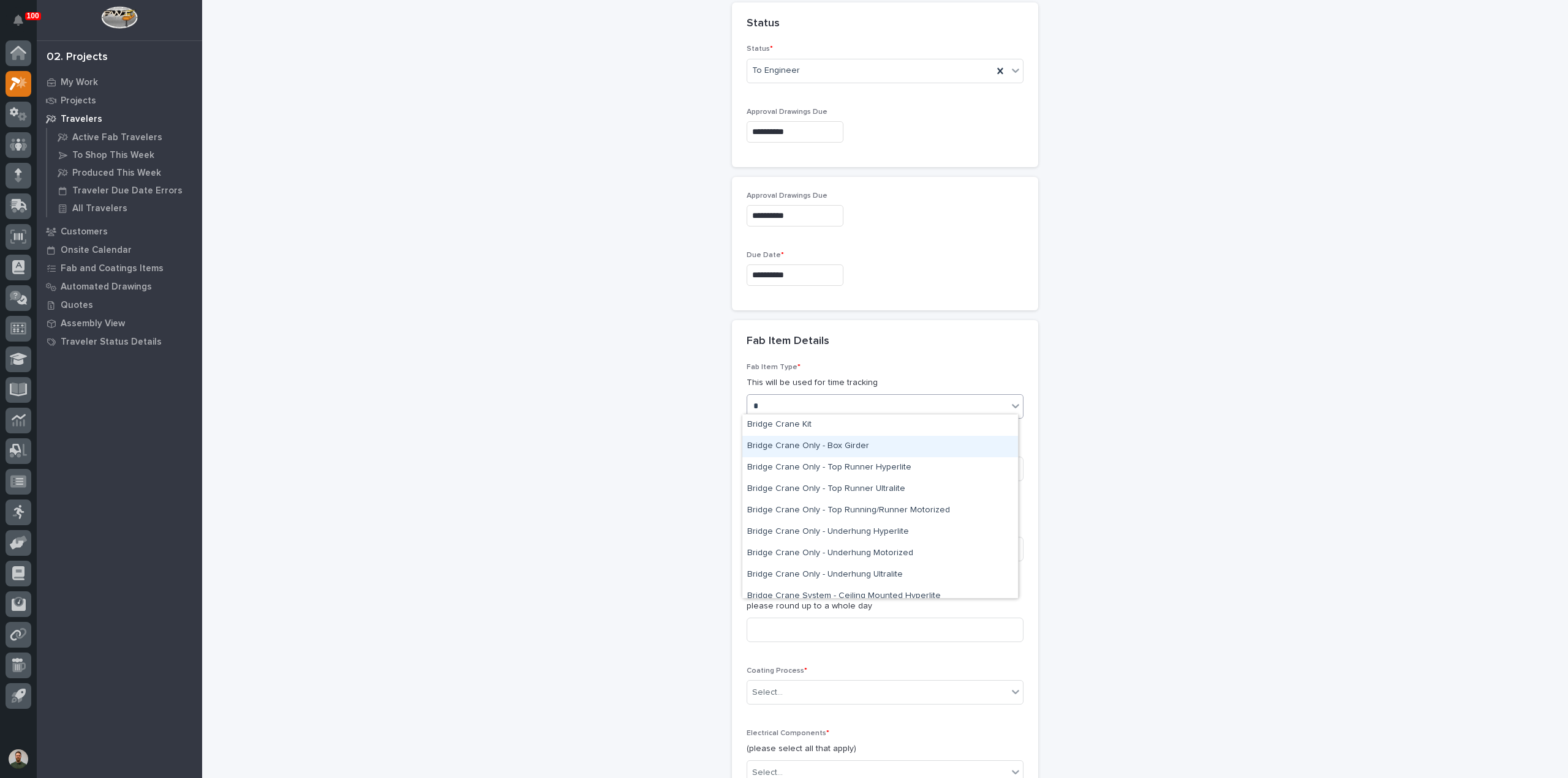
type input "**"
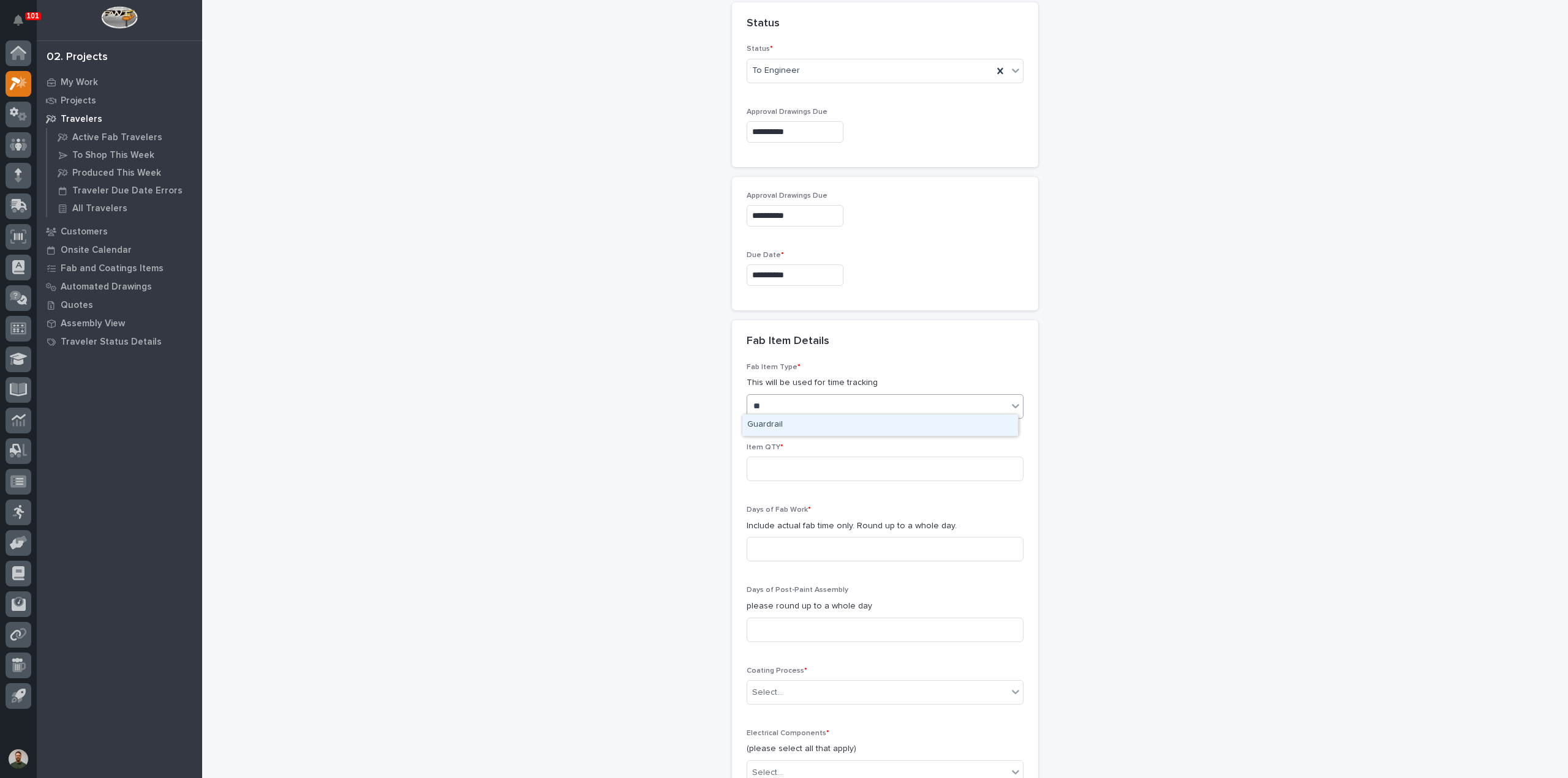
click at [783, 422] on div "Guardrail" at bounding box center [880, 425] width 275 height 22
drag, startPoint x: 785, startPoint y: 463, endPoint x: 787, endPoint y: 480, distance: 17.1
click at [785, 463] on input at bounding box center [885, 469] width 277 height 25
type input "1"
drag, startPoint x: 790, startPoint y: 560, endPoint x: 790, endPoint y: 579, distance: 19.0
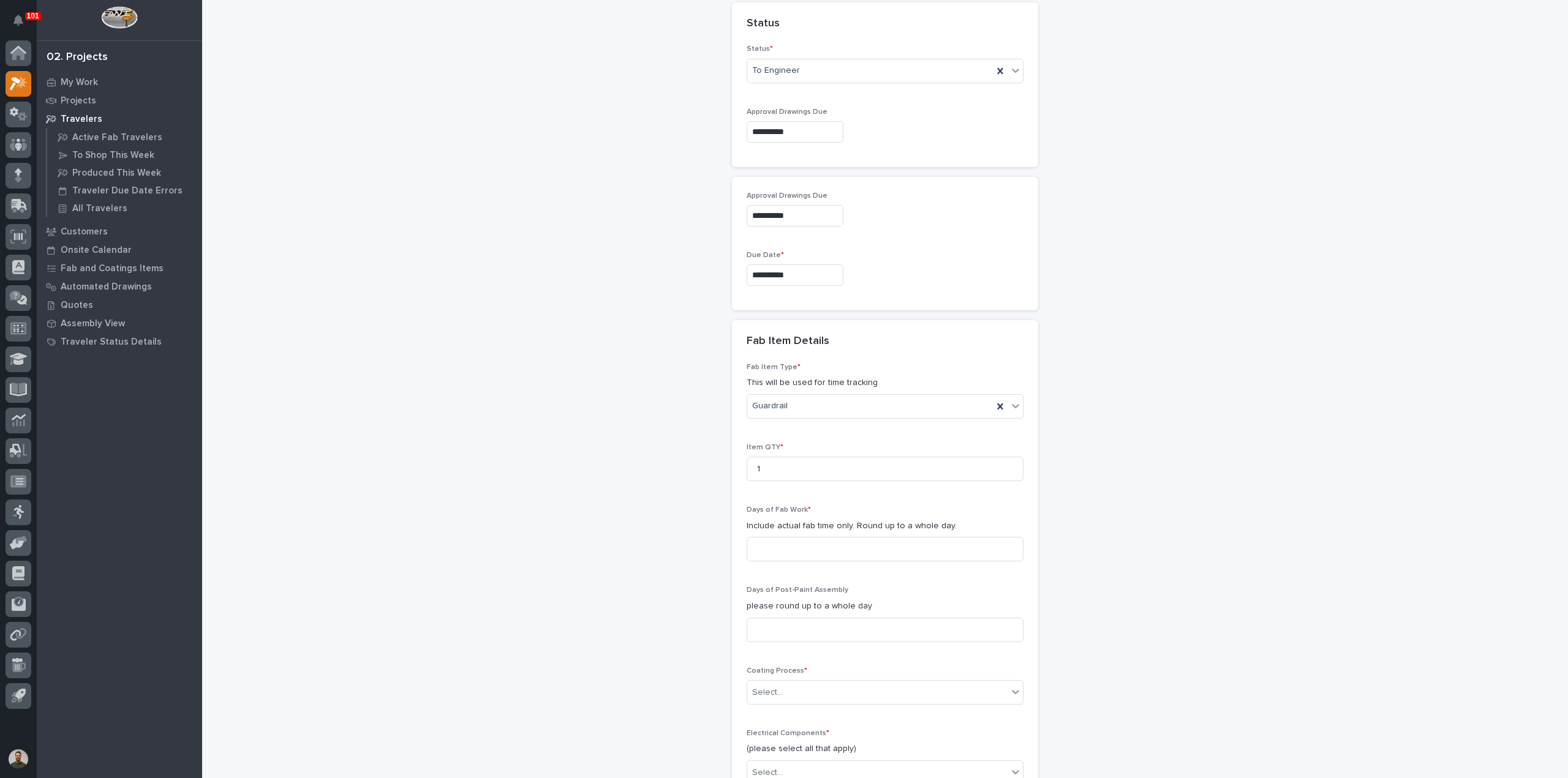
click at [790, 562] on div "Days of Fab Work * Include actual fab time only. Round up to a whole day." at bounding box center [885, 539] width 277 height 65
click at [790, 552] on input at bounding box center [885, 549] width 277 height 25
type input "1"
click at [792, 618] on input at bounding box center [885, 629] width 277 height 25
type input "1"
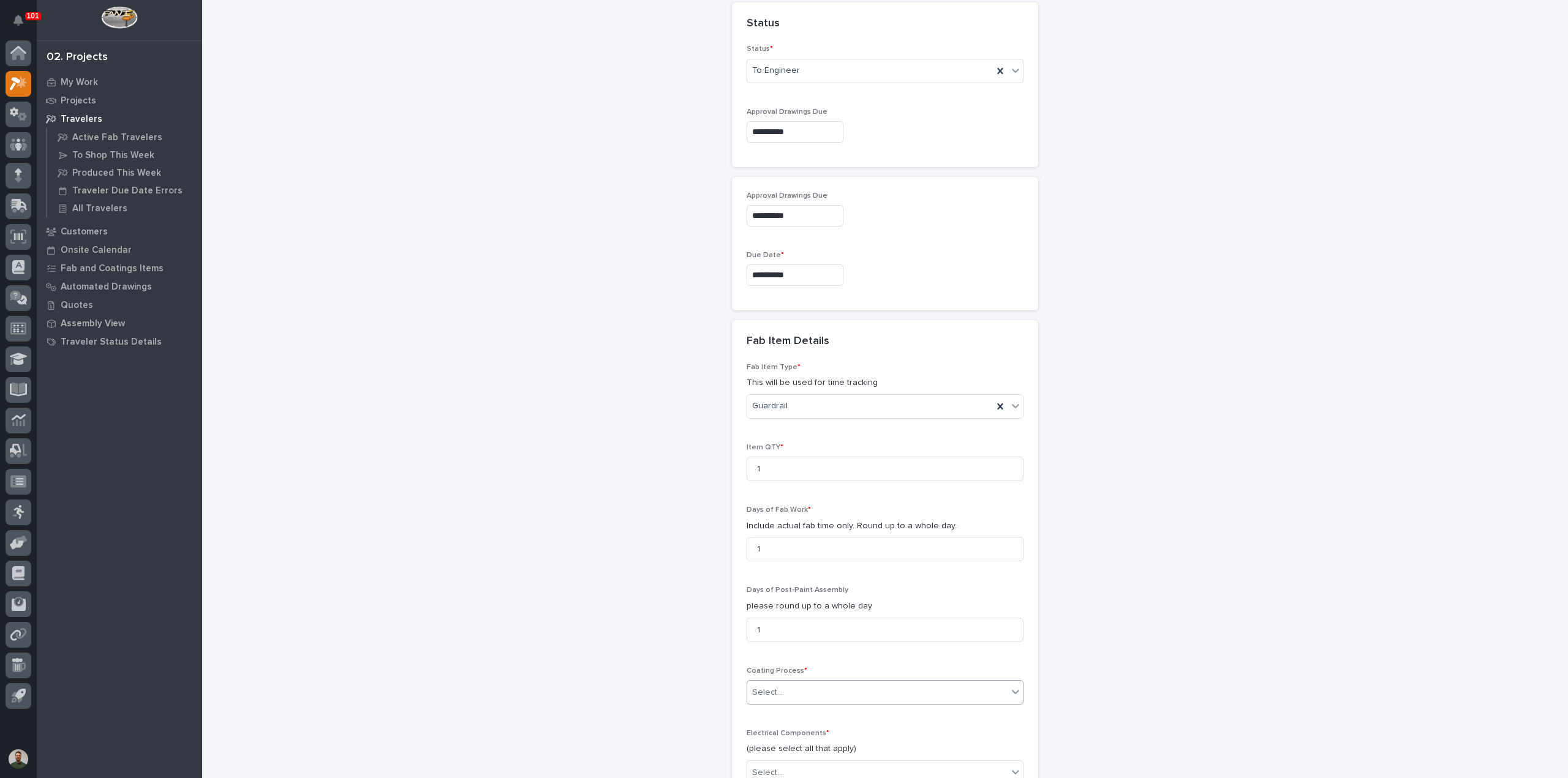
click at [787, 692] on div "Select..." at bounding box center [877, 692] width 260 height 20
click at [786, 626] on div "In-House Paint/Powder" at bounding box center [880, 620] width 275 height 22
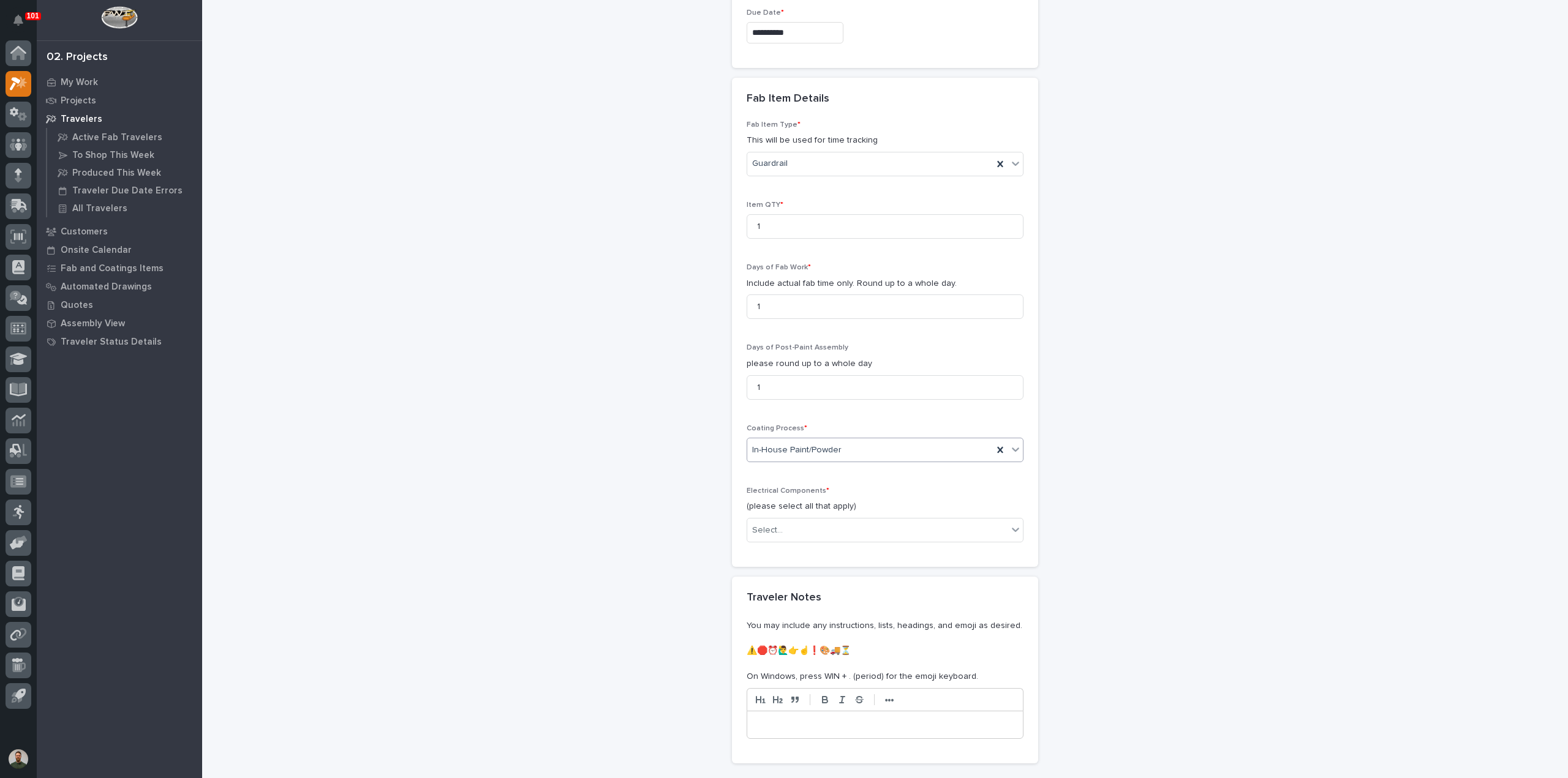
scroll to position [1107, 0]
drag, startPoint x: 795, startPoint y: 513, endPoint x: 796, endPoint y: 524, distance: 11.0
click at [795, 518] on div "Select..." at bounding box center [877, 527] width 260 height 20
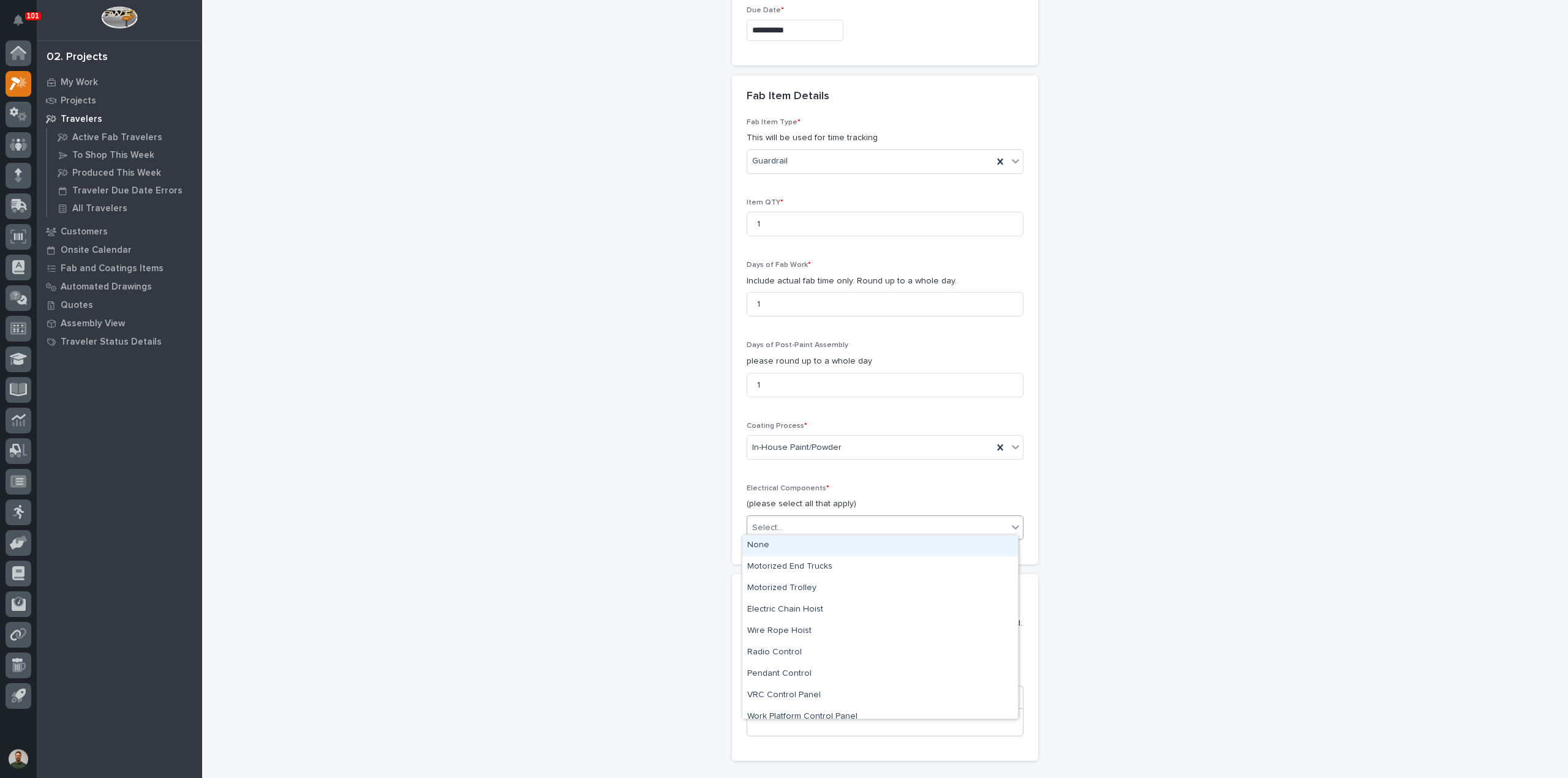
drag, startPoint x: 793, startPoint y: 543, endPoint x: 793, endPoint y: 576, distance: 33.0
click at [793, 544] on div "None" at bounding box center [880, 545] width 275 height 22
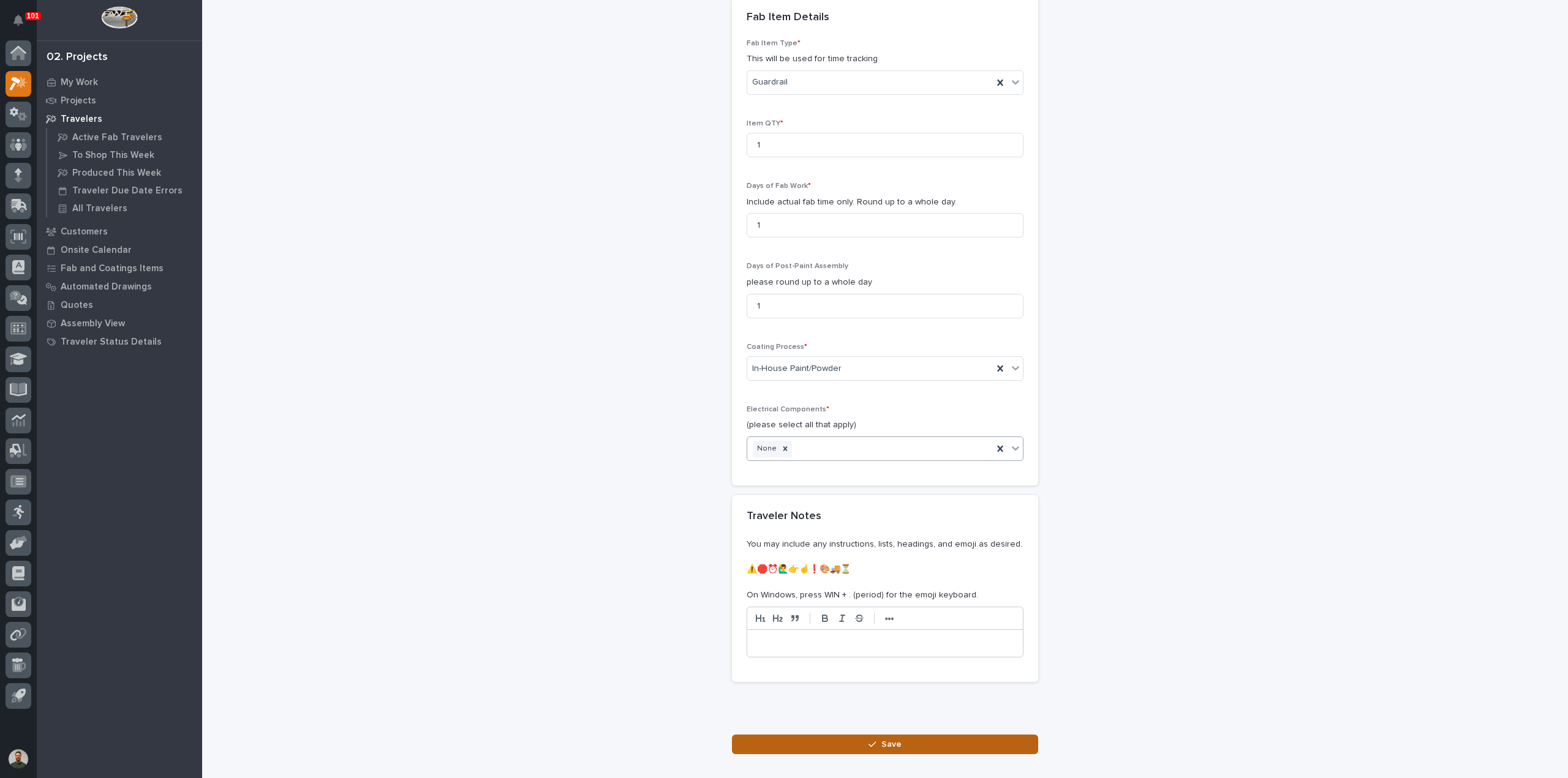
scroll to position [1251, 0]
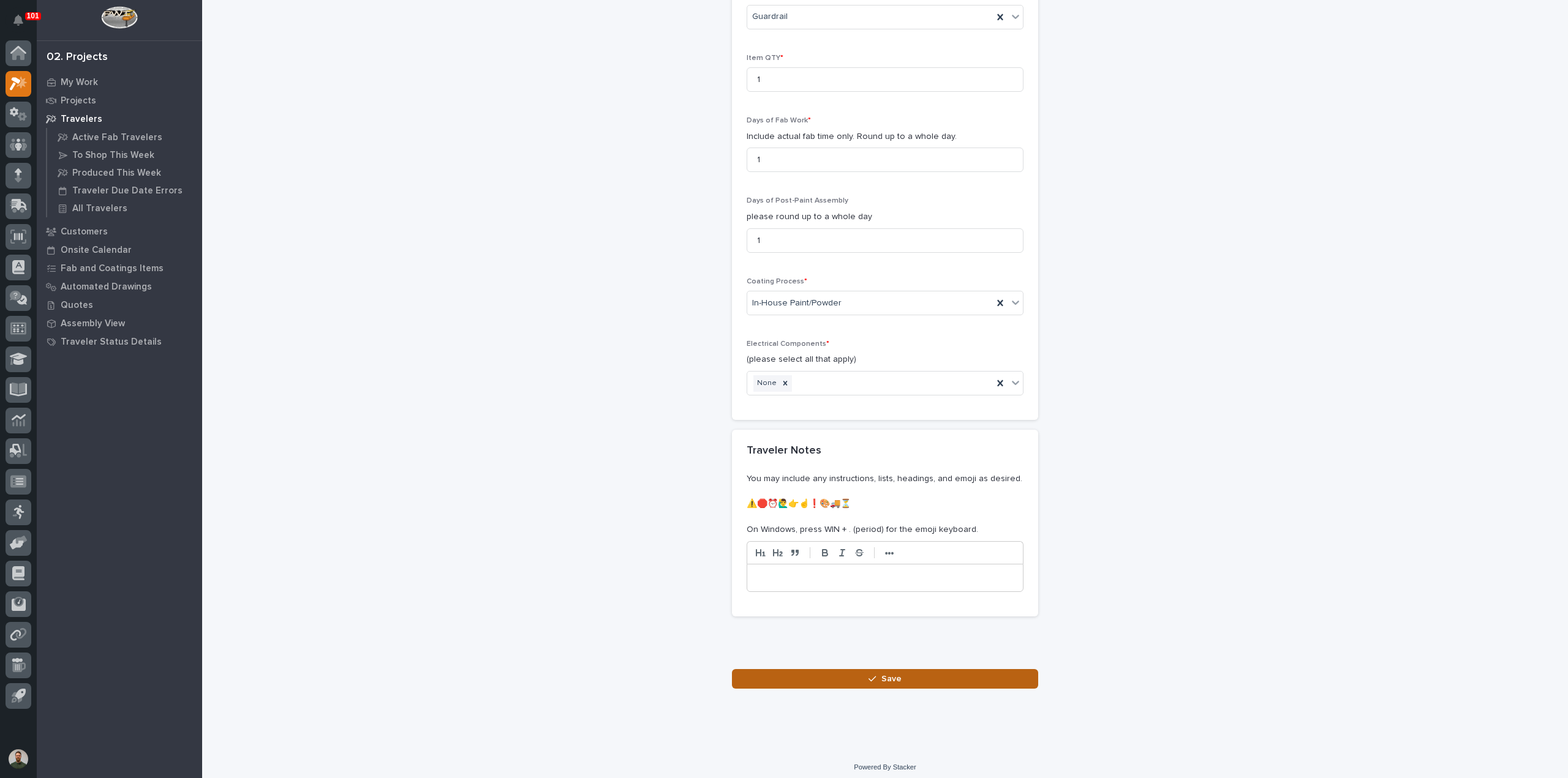
click at [909, 679] on button "Save" at bounding box center [884, 678] width 306 height 19
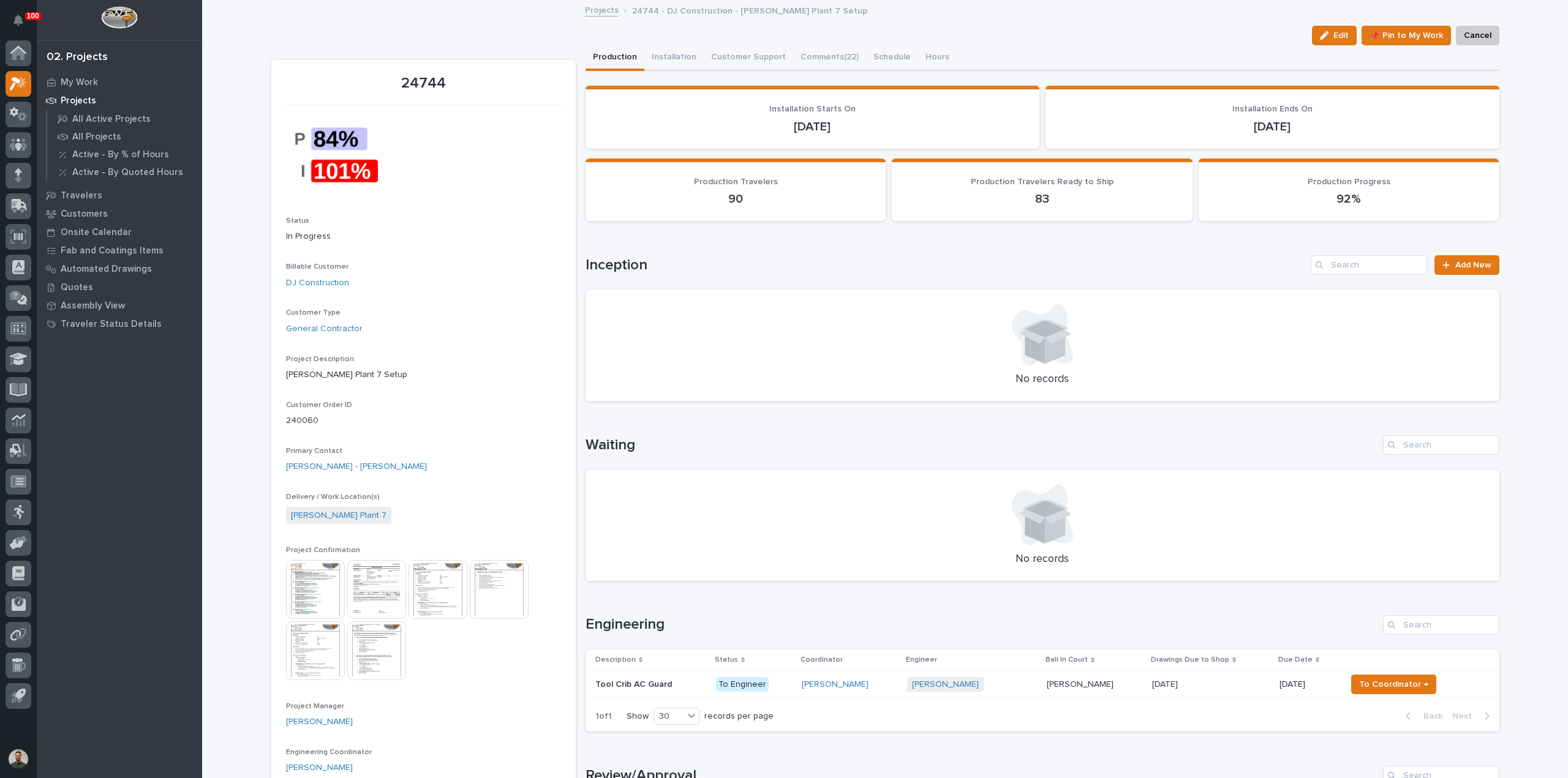
click at [650, 680] on p "Tool Crib AC Guard" at bounding box center [635, 683] width 79 height 13
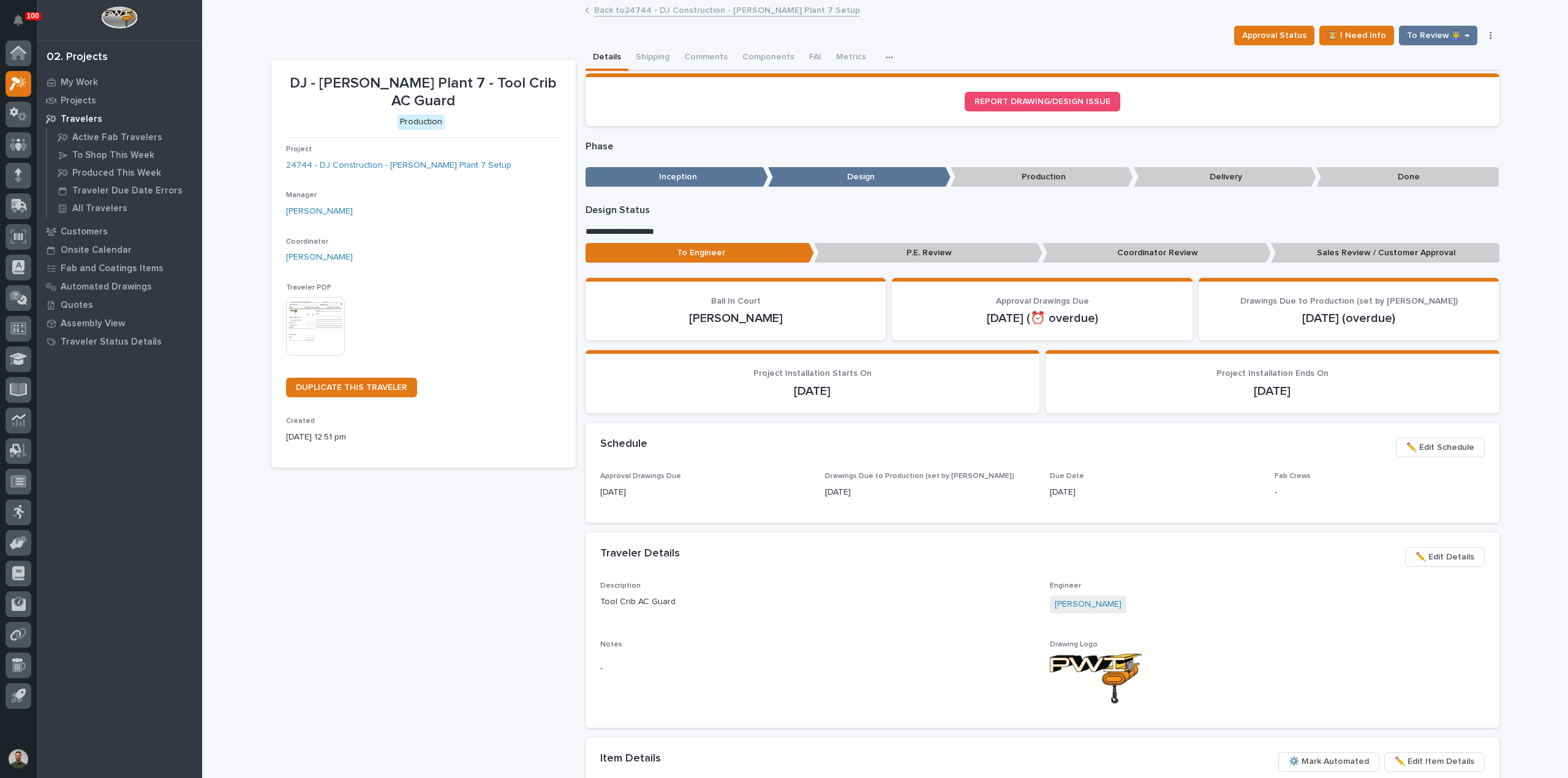
click at [306, 309] on img at bounding box center [315, 326] width 59 height 59
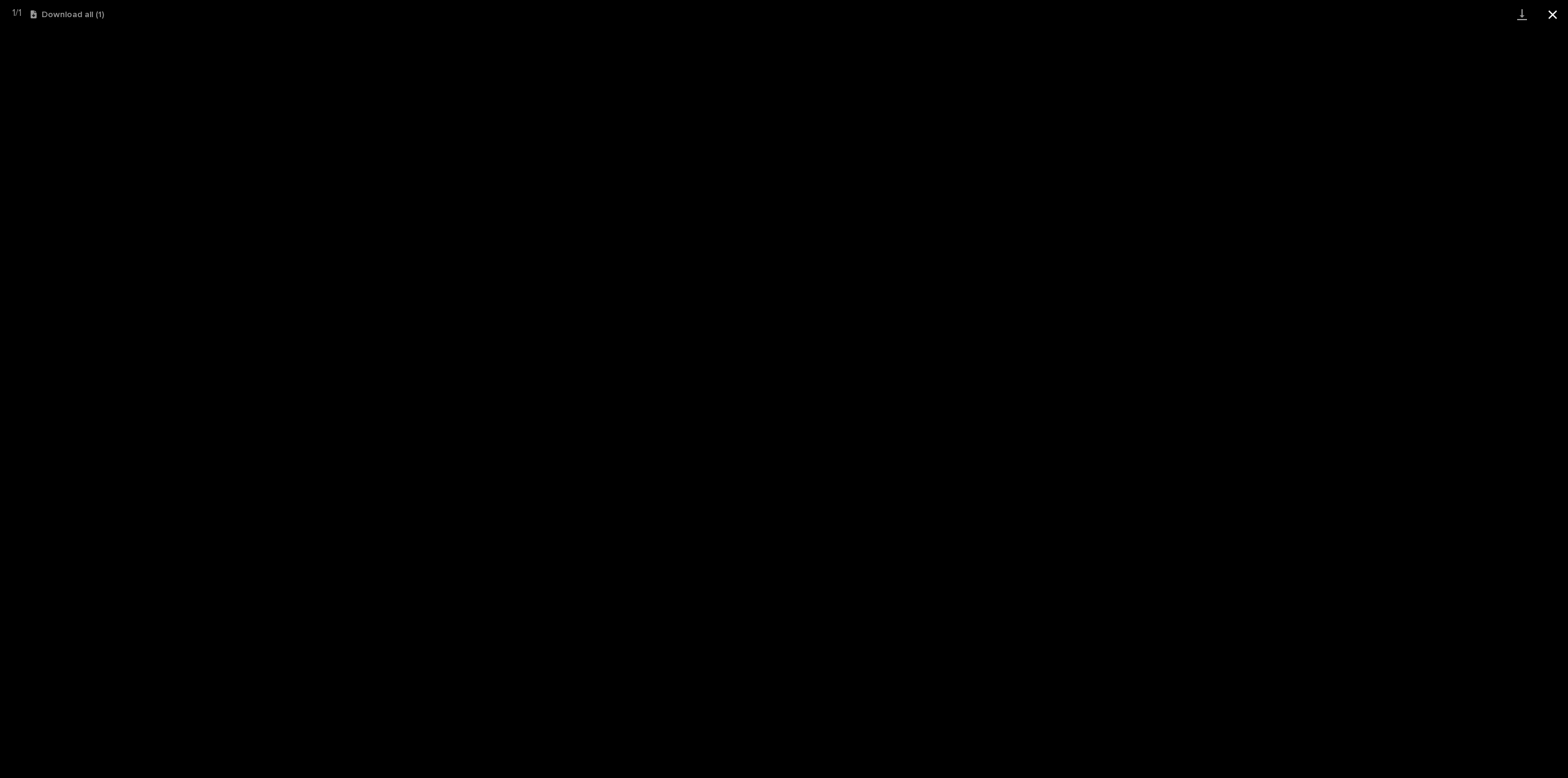
click at [1547, 16] on button "Close gallery" at bounding box center [1552, 14] width 31 height 29
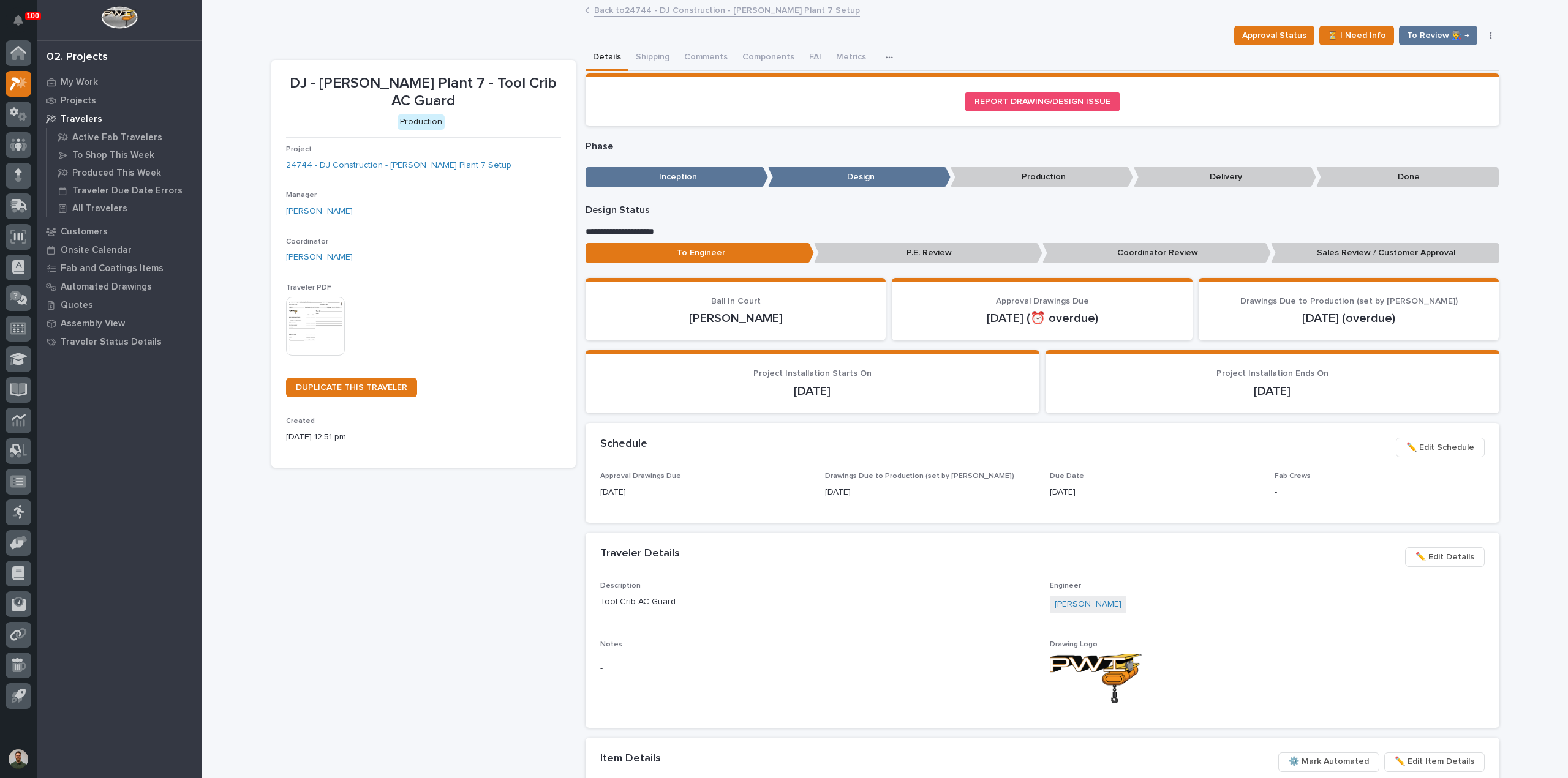
click at [714, 57] on button "Comments" at bounding box center [705, 58] width 58 height 26
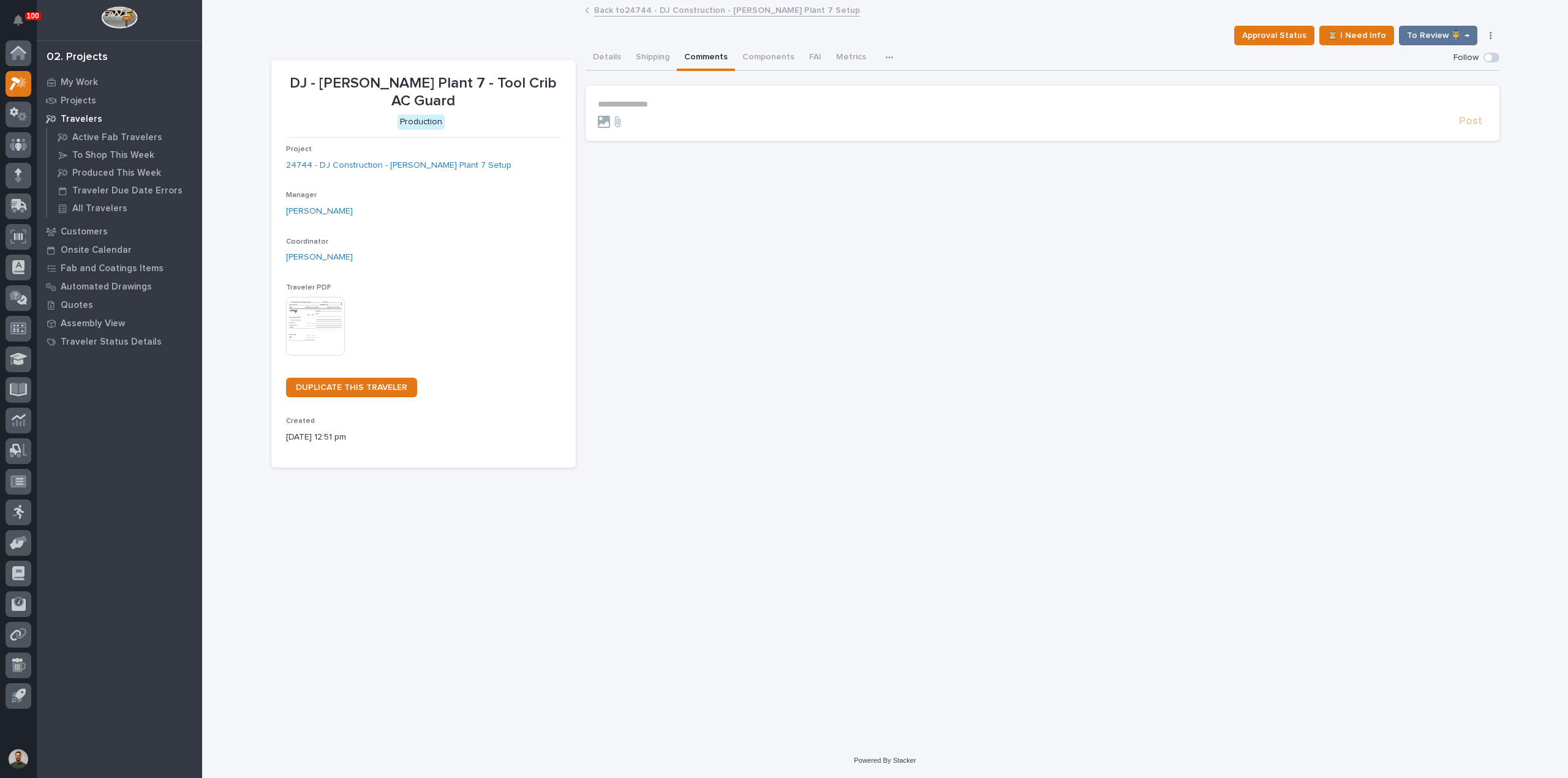
click at [673, 107] on p "**********" at bounding box center [1042, 104] width 889 height 10
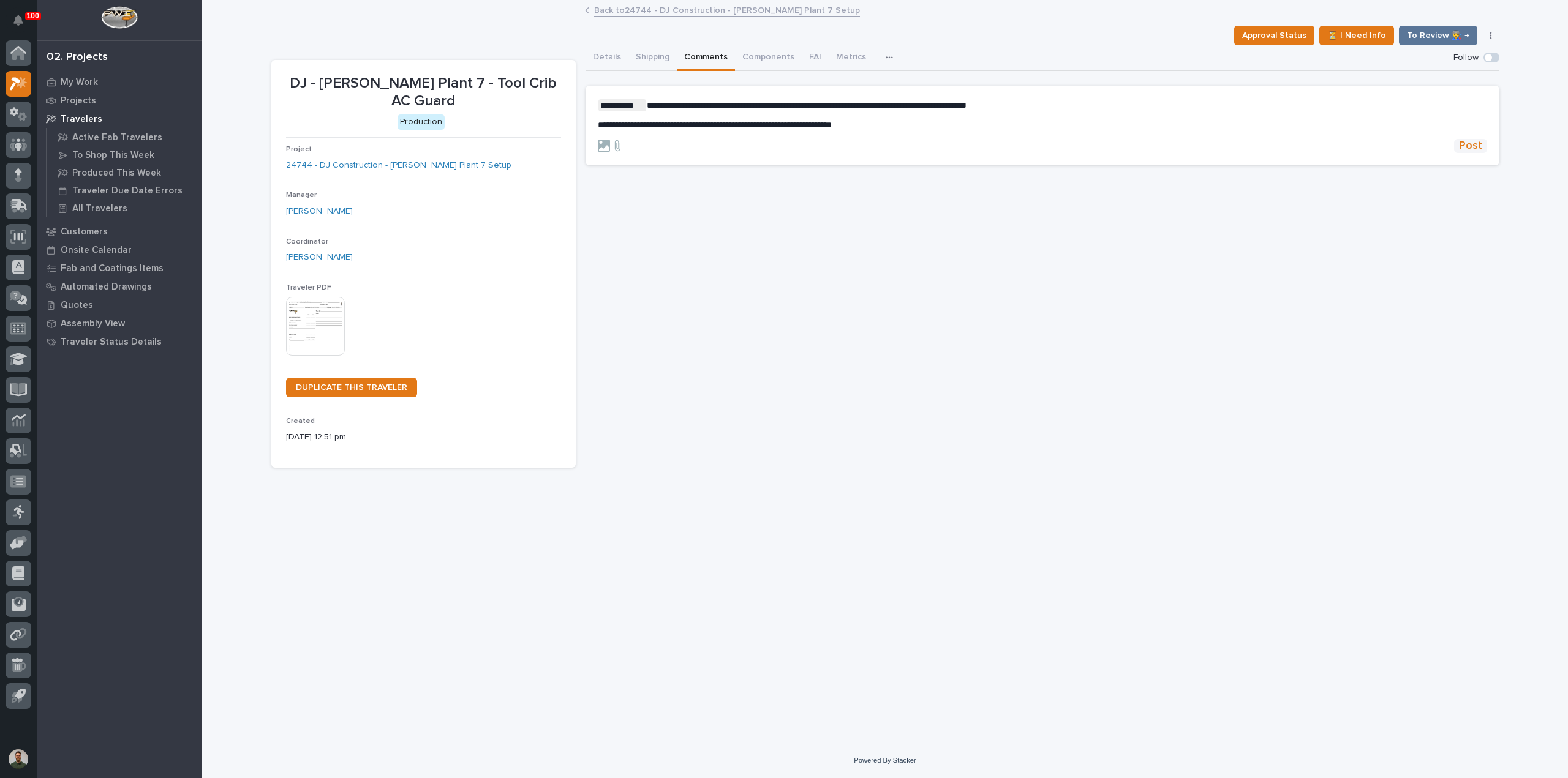
click at [1478, 147] on span "Post" at bounding box center [1470, 146] width 23 height 14
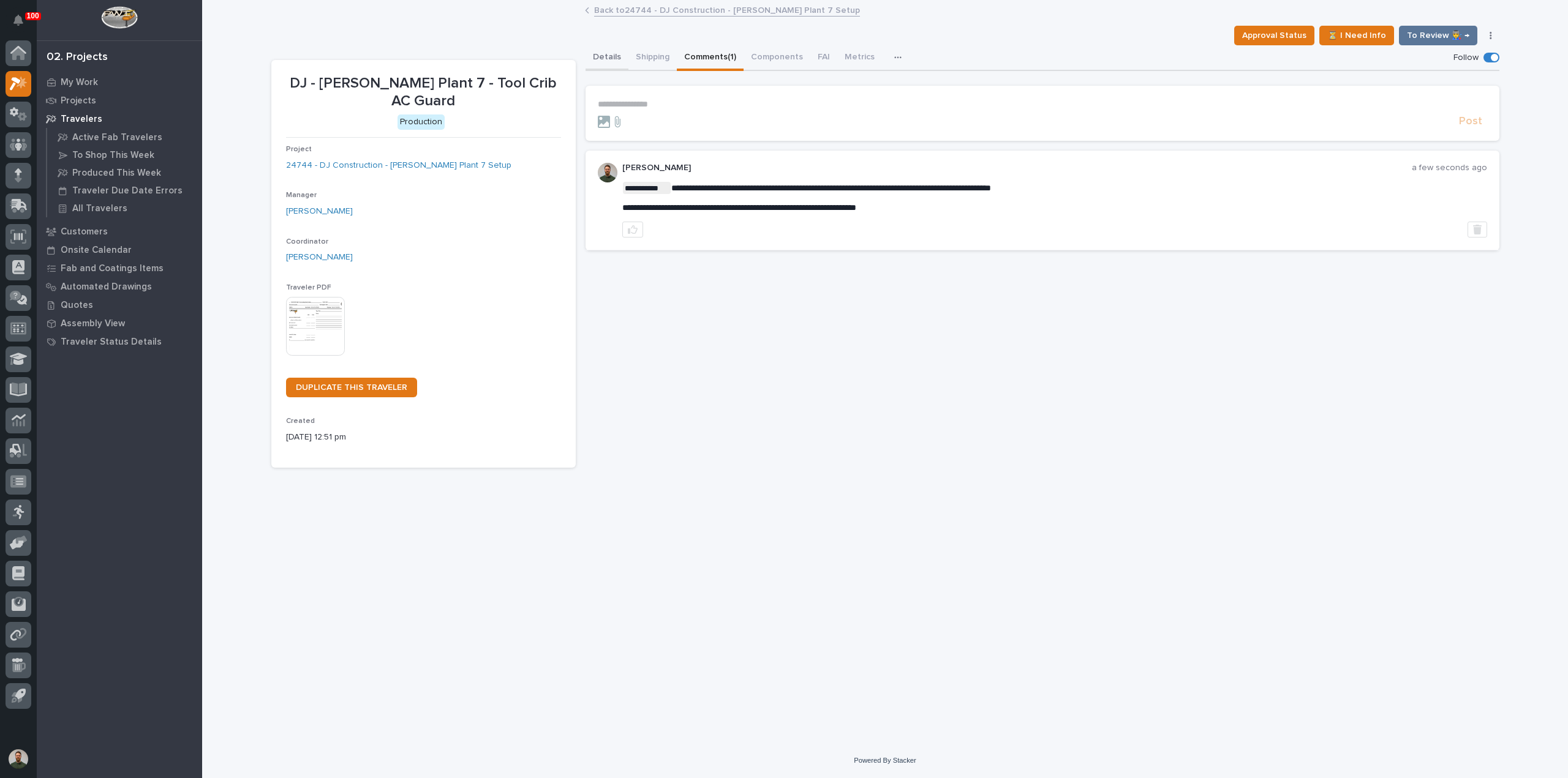
click at [615, 54] on button "Details" at bounding box center [607, 58] width 43 height 26
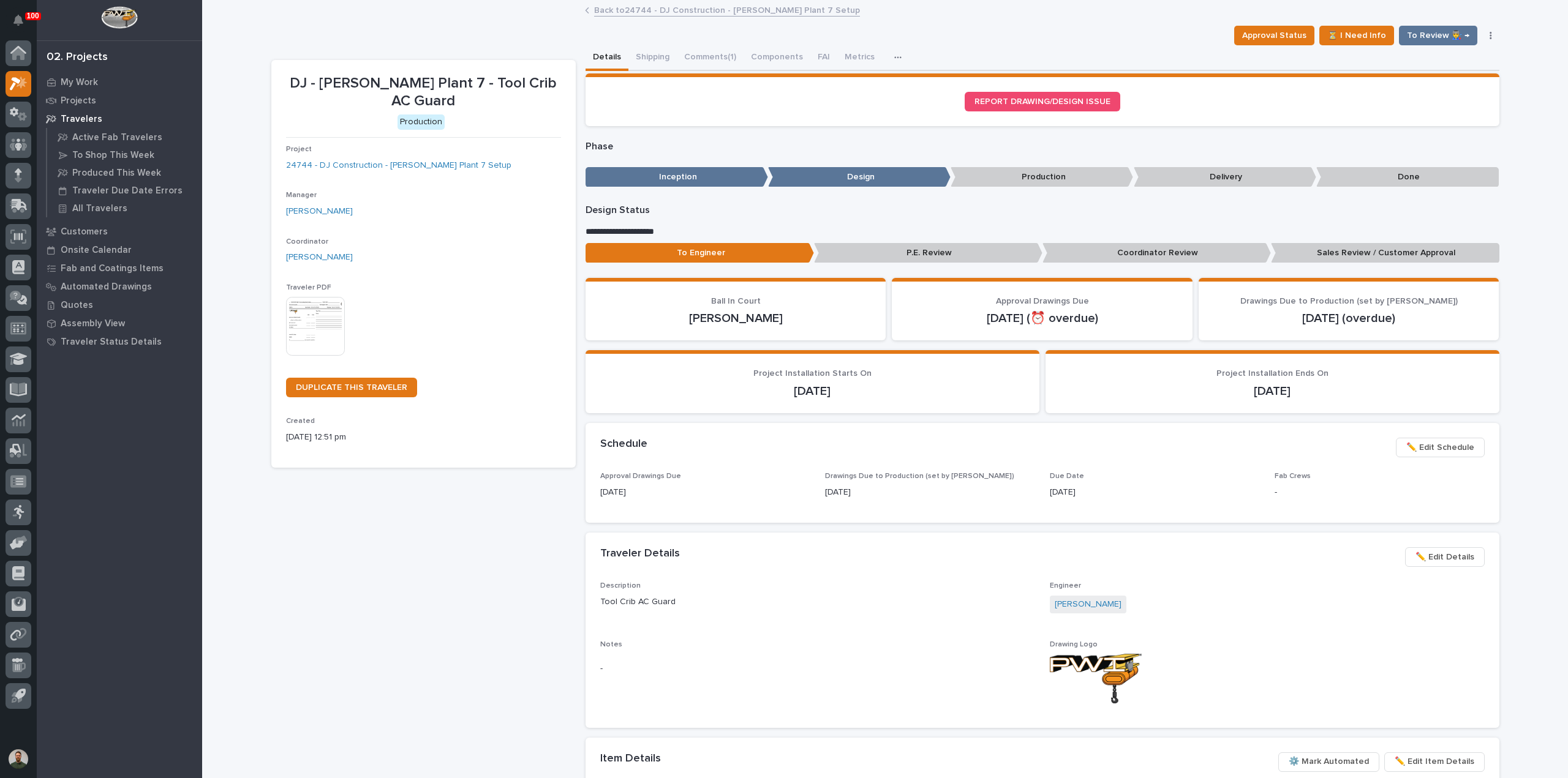
click at [1443, 257] on p "Sales Review / Customer Approval" at bounding box center [1384, 253] width 228 height 20
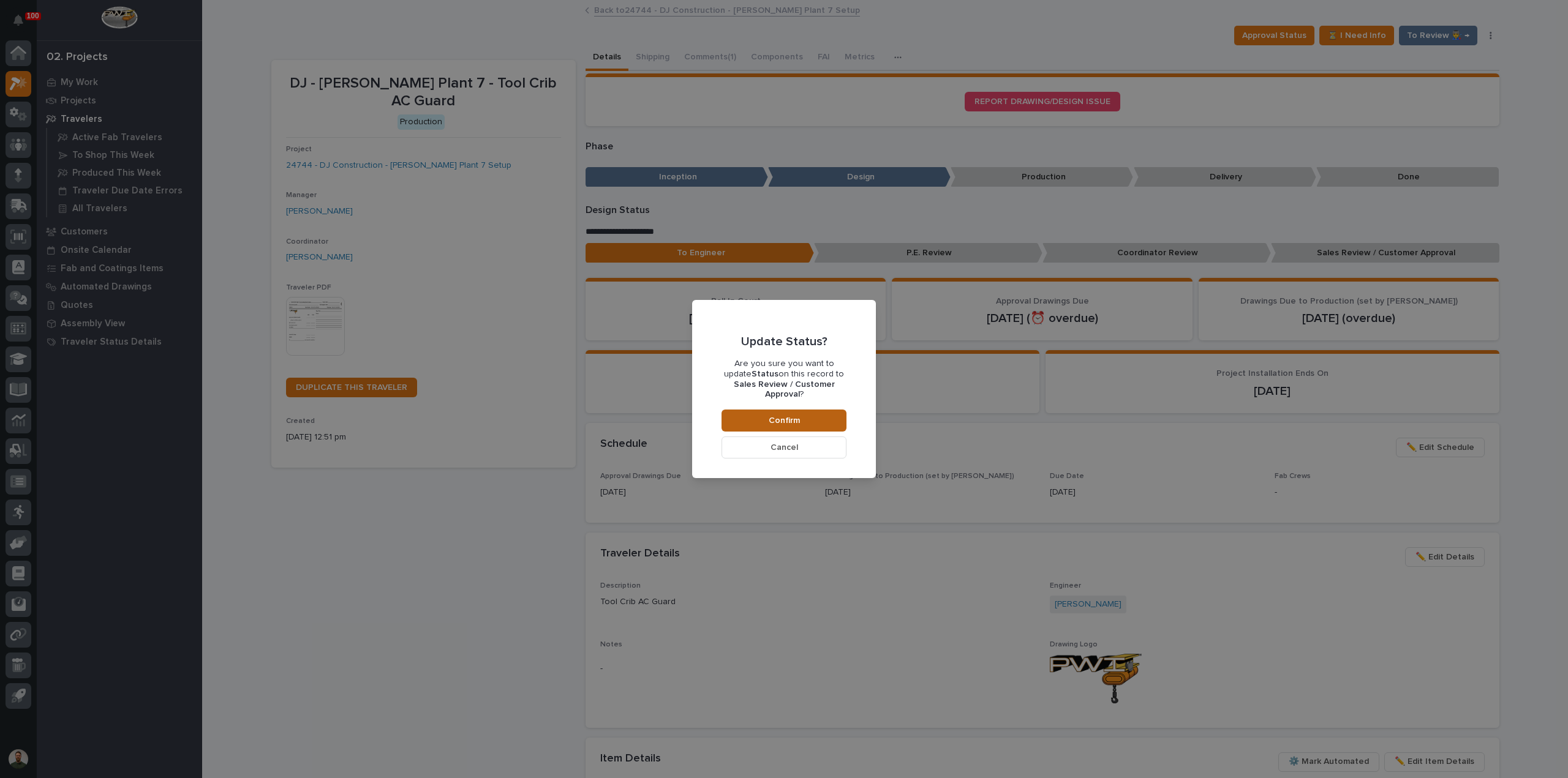
click at [772, 415] on span "Confirm" at bounding box center [784, 420] width 31 height 11
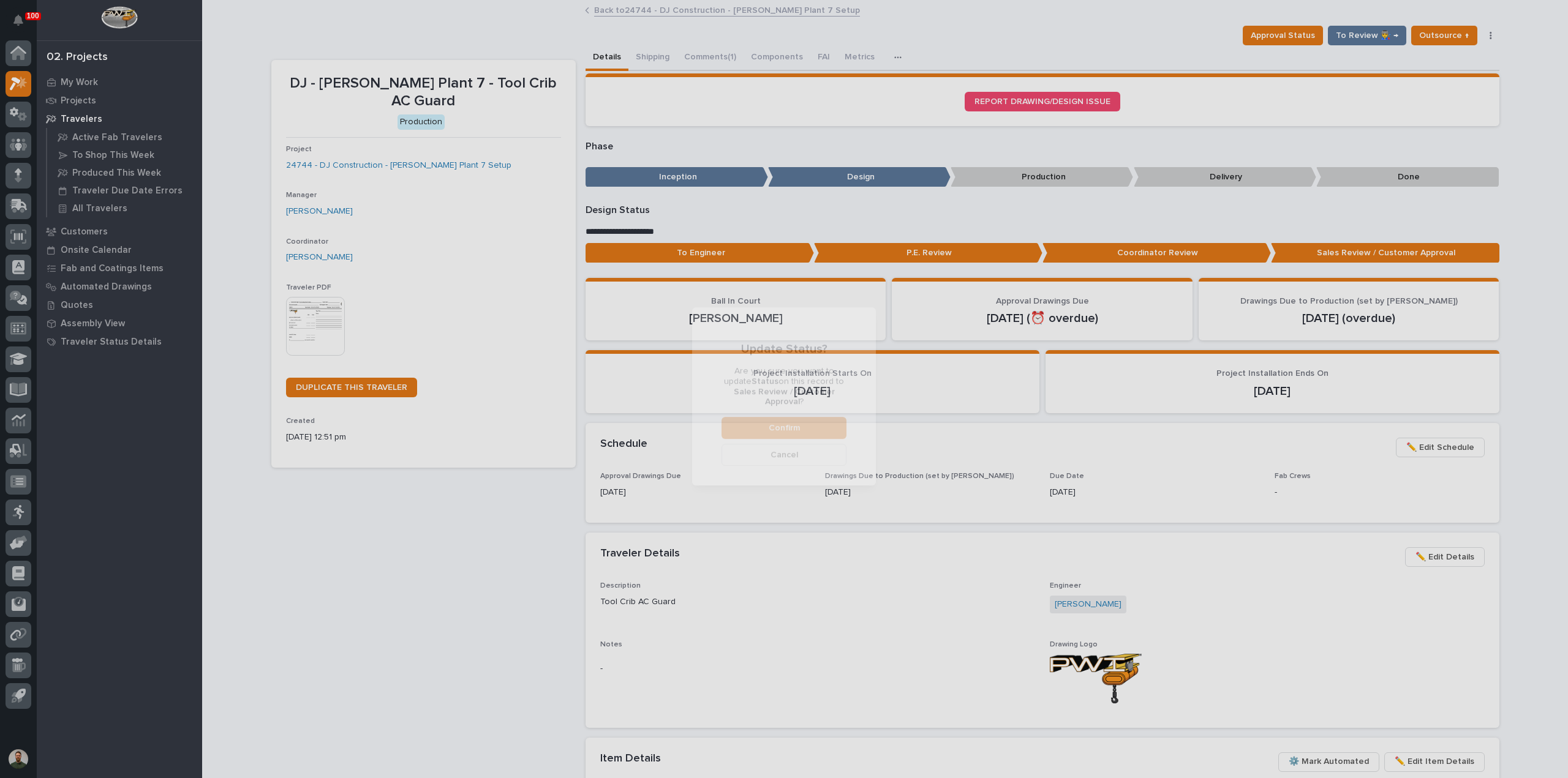
scroll to position [73, 0]
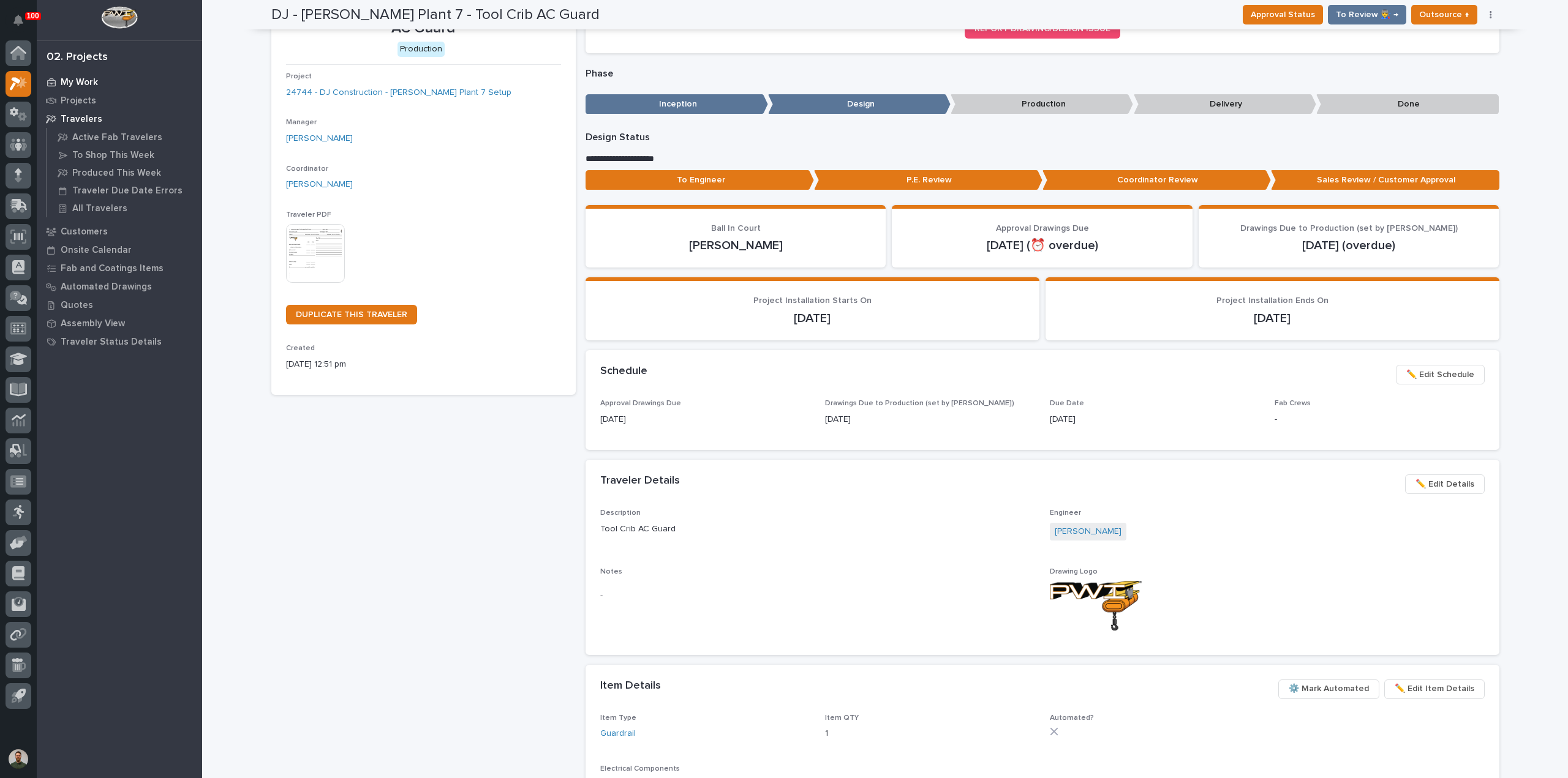
click at [68, 77] on p "My Work" at bounding box center [79, 83] width 37 height 11
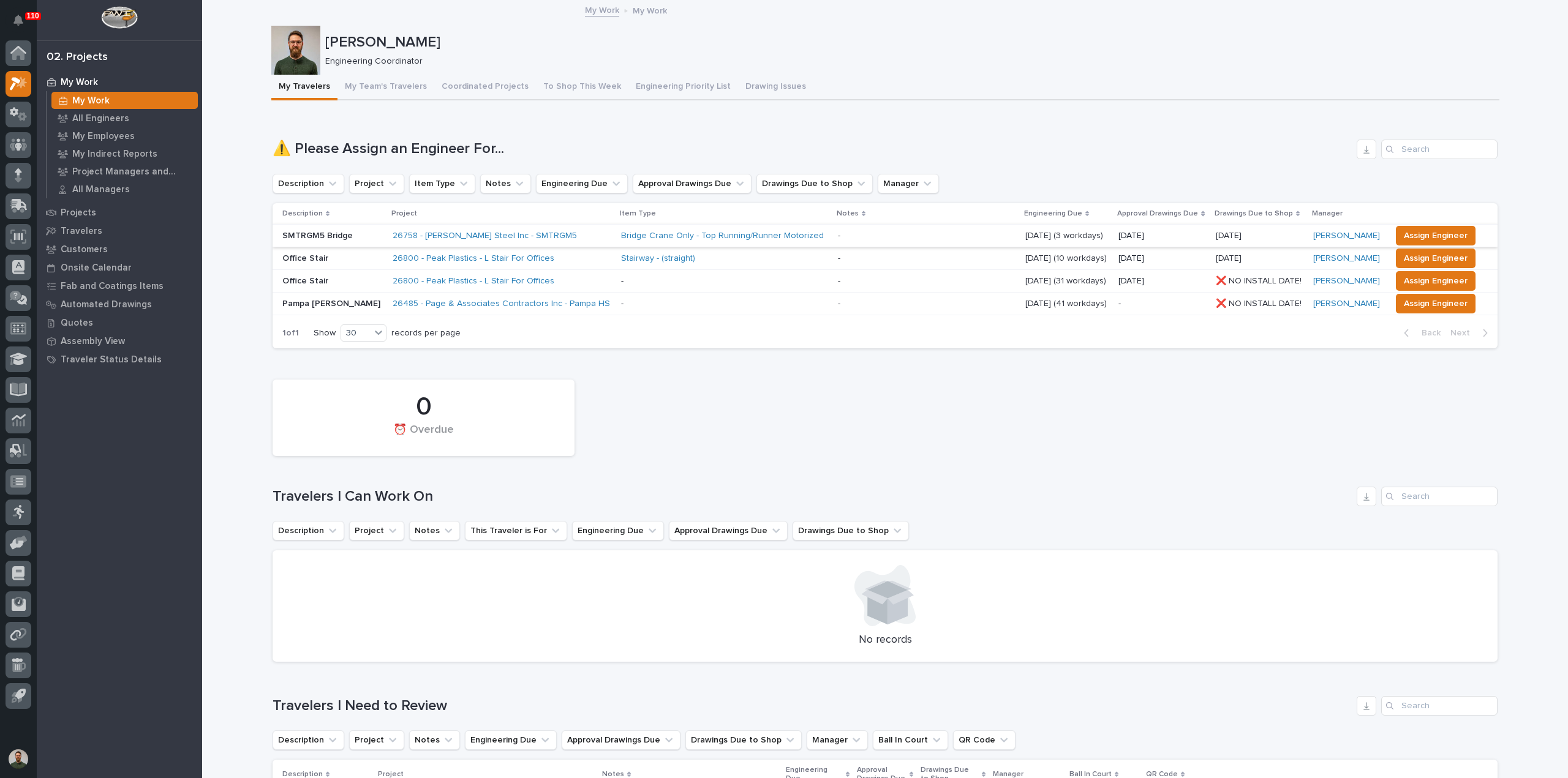
scroll to position [81, 0]
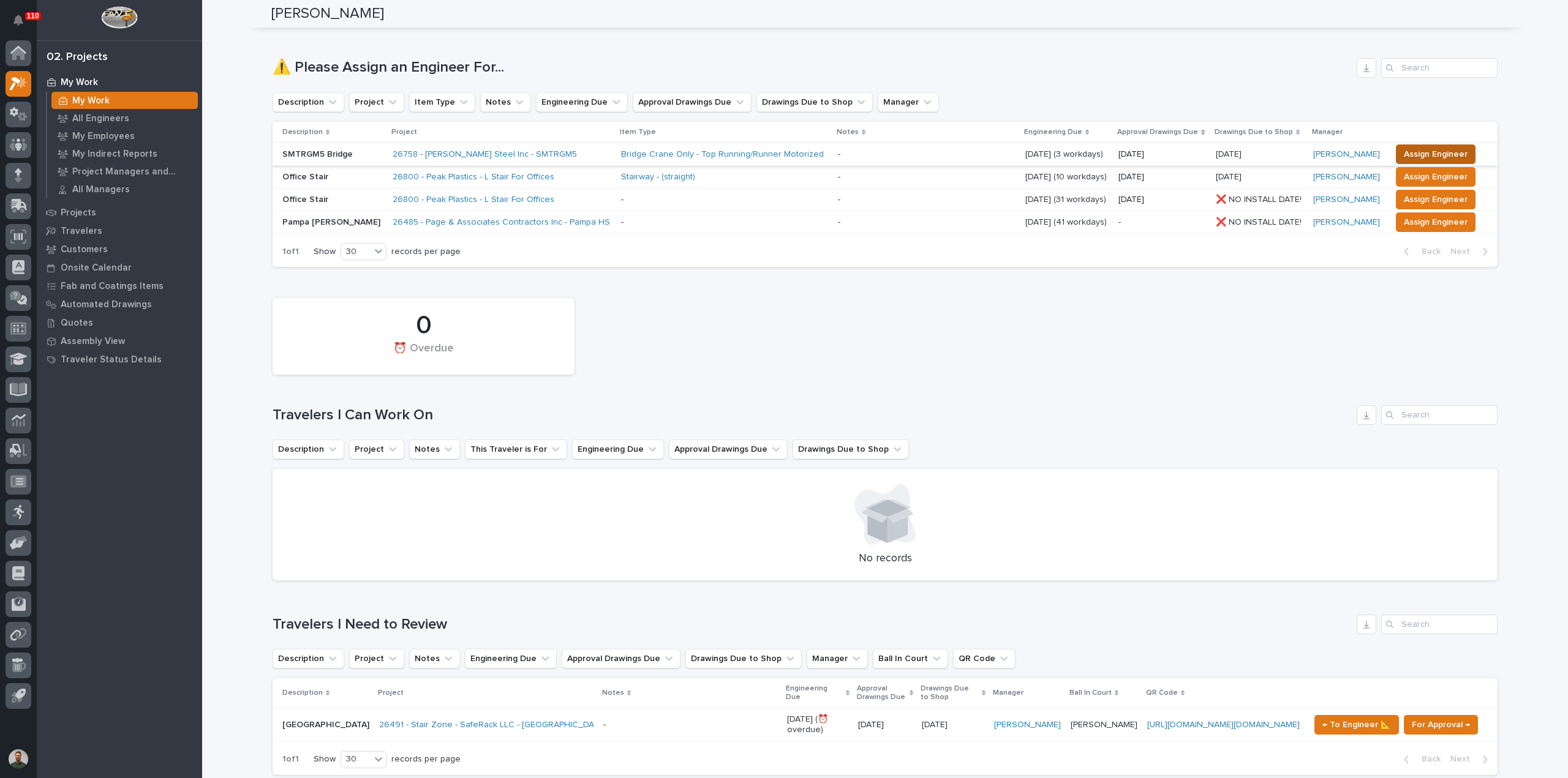
click at [1449, 151] on span "Assign Engineer" at bounding box center [1436, 154] width 64 height 15
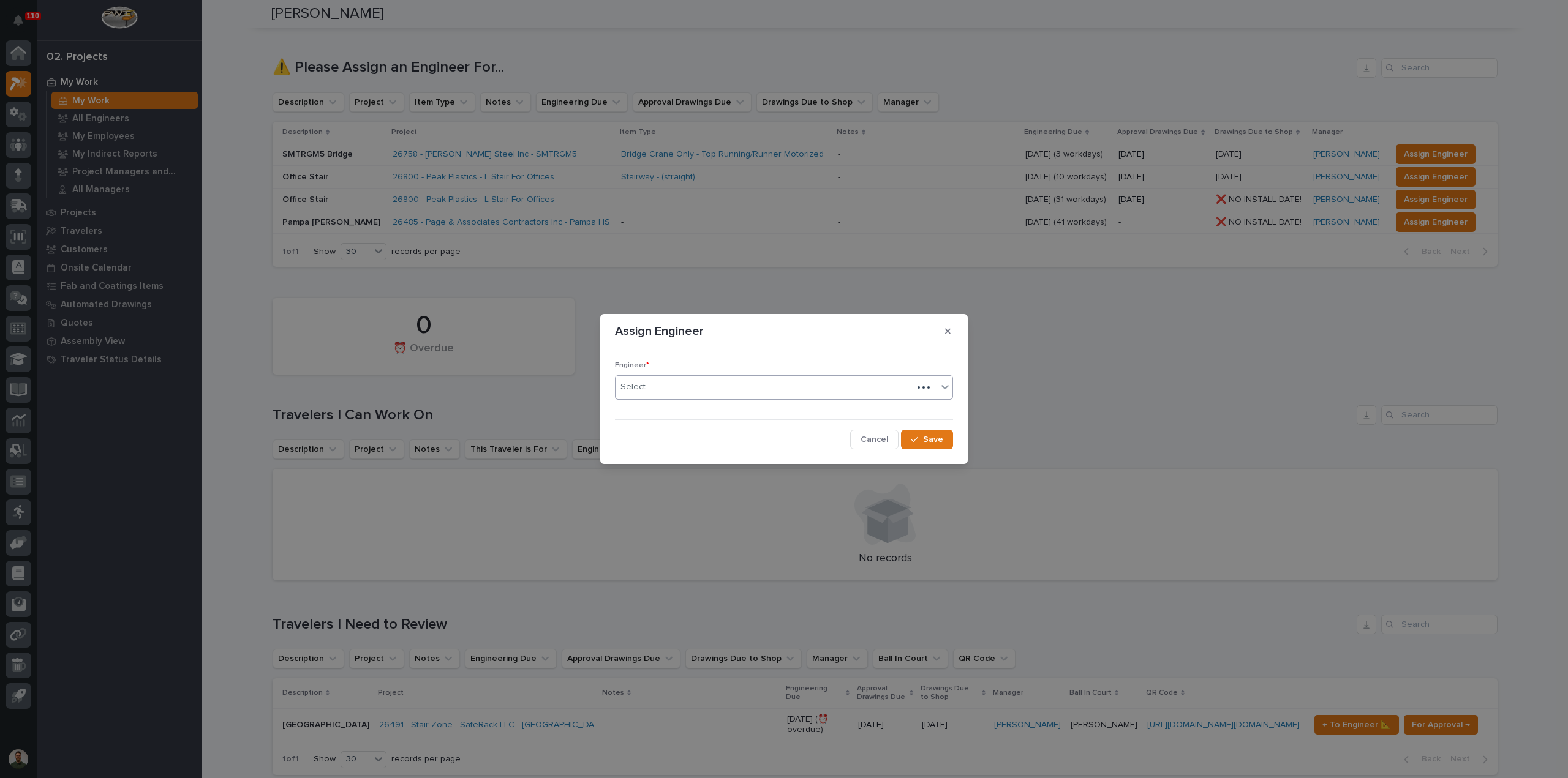
click at [759, 396] on div "Select..." at bounding box center [764, 387] width 297 height 20
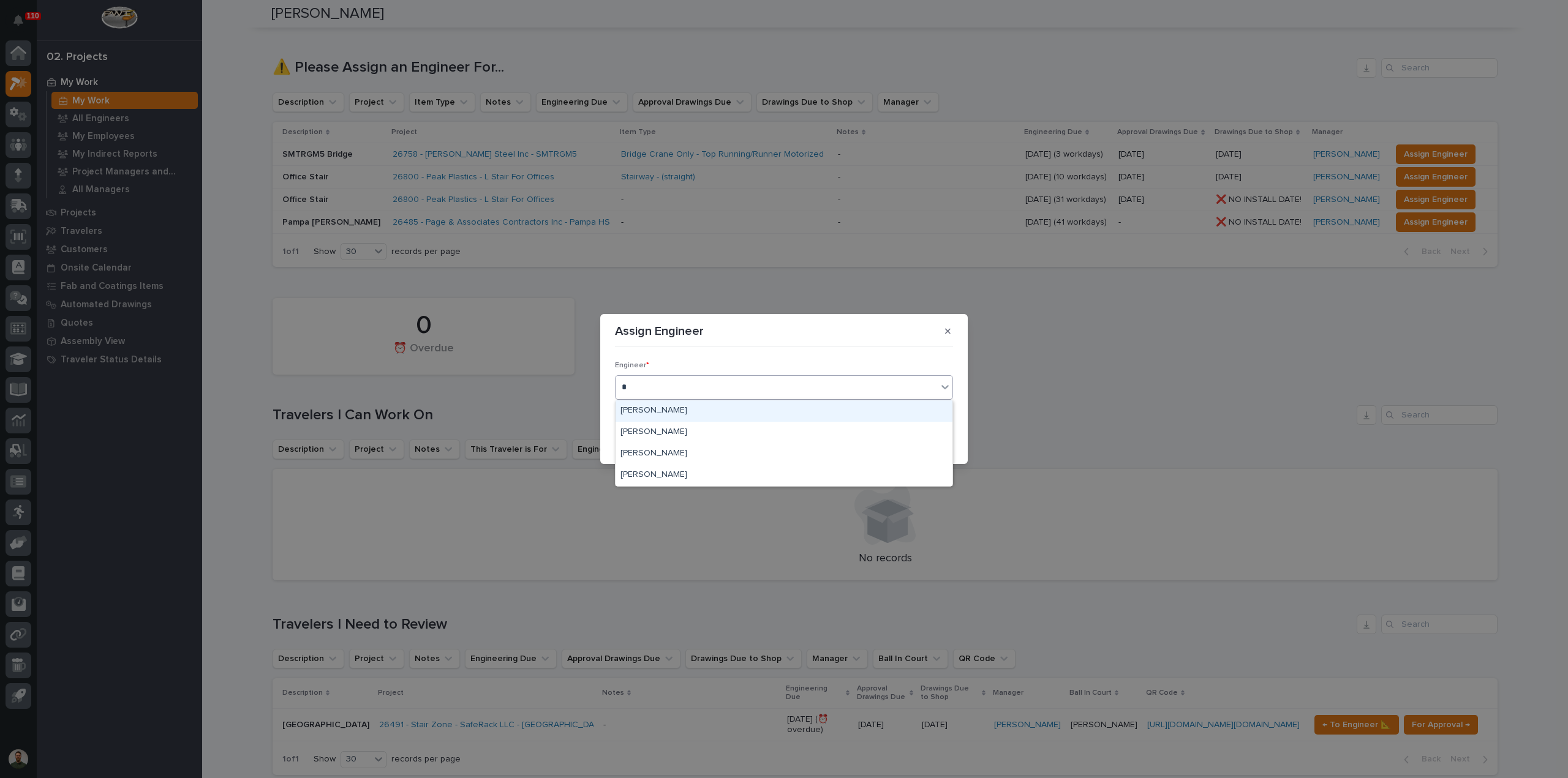
type input "**"
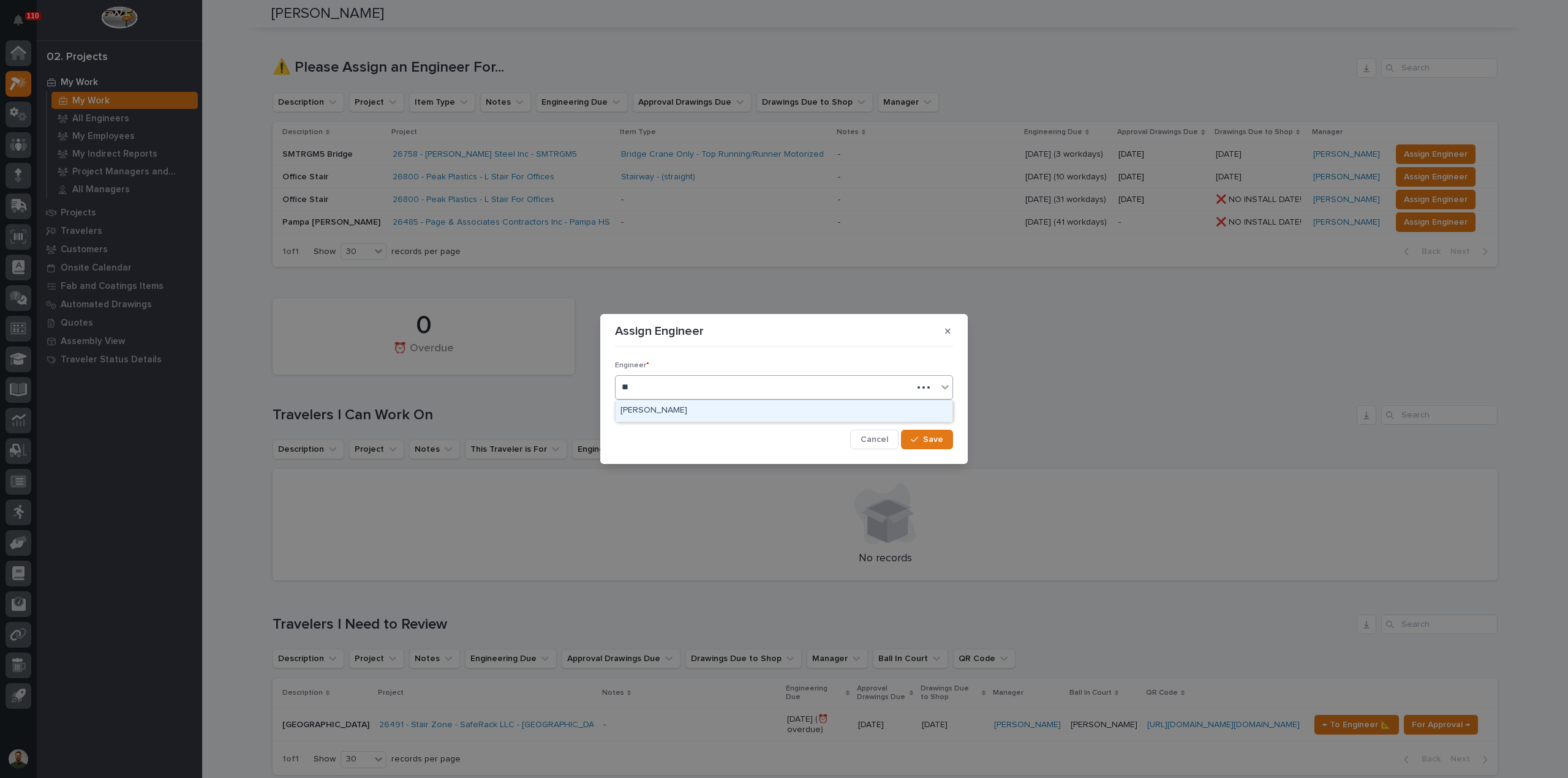
click at [728, 411] on div "[PERSON_NAME]" at bounding box center [784, 411] width 337 height 22
click at [942, 437] on span "Save" at bounding box center [932, 439] width 20 height 11
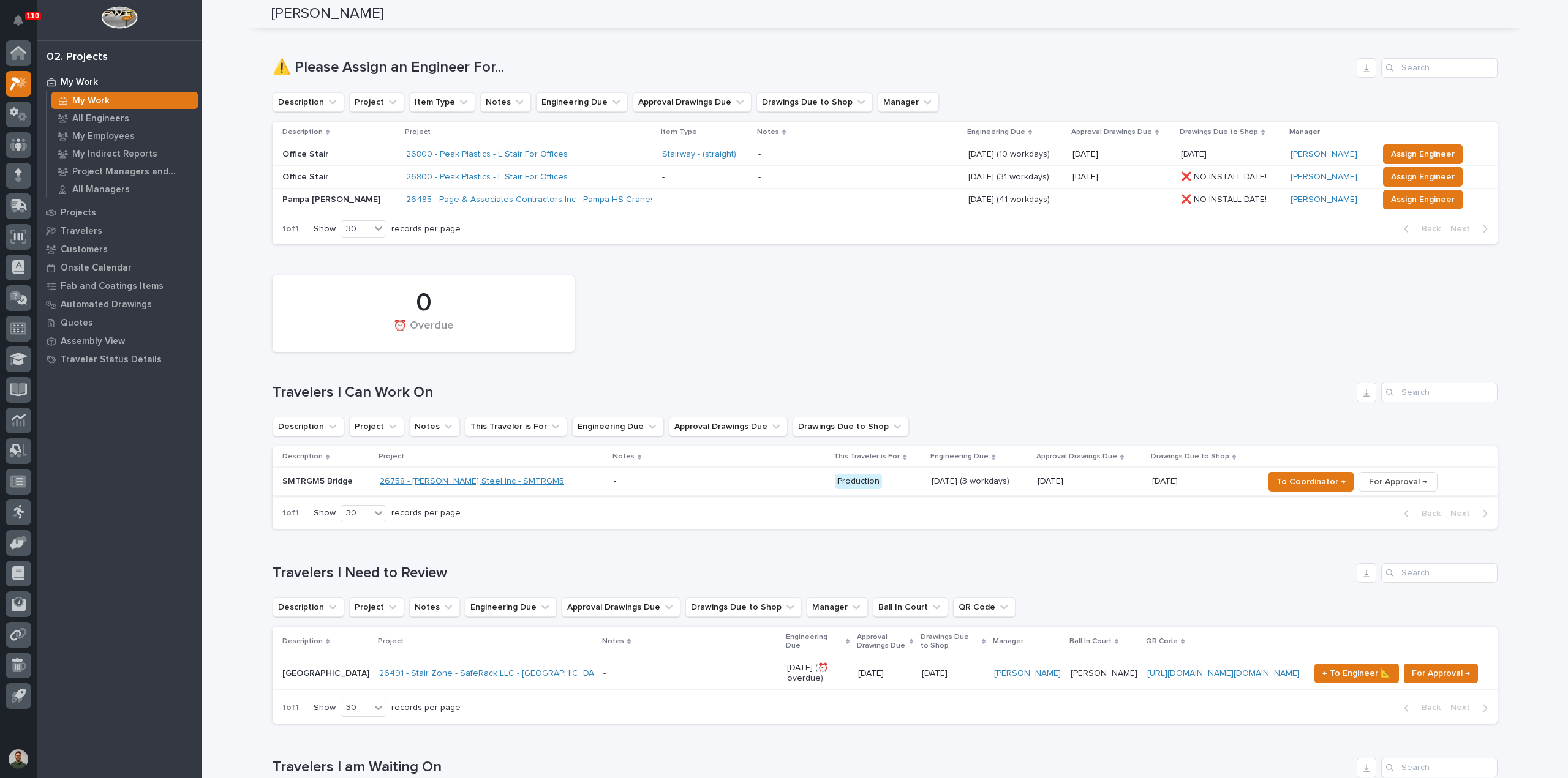
click at [423, 478] on link "26758 - Weaver Steel Inc - SMTRGM5" at bounding box center [472, 481] width 185 height 10
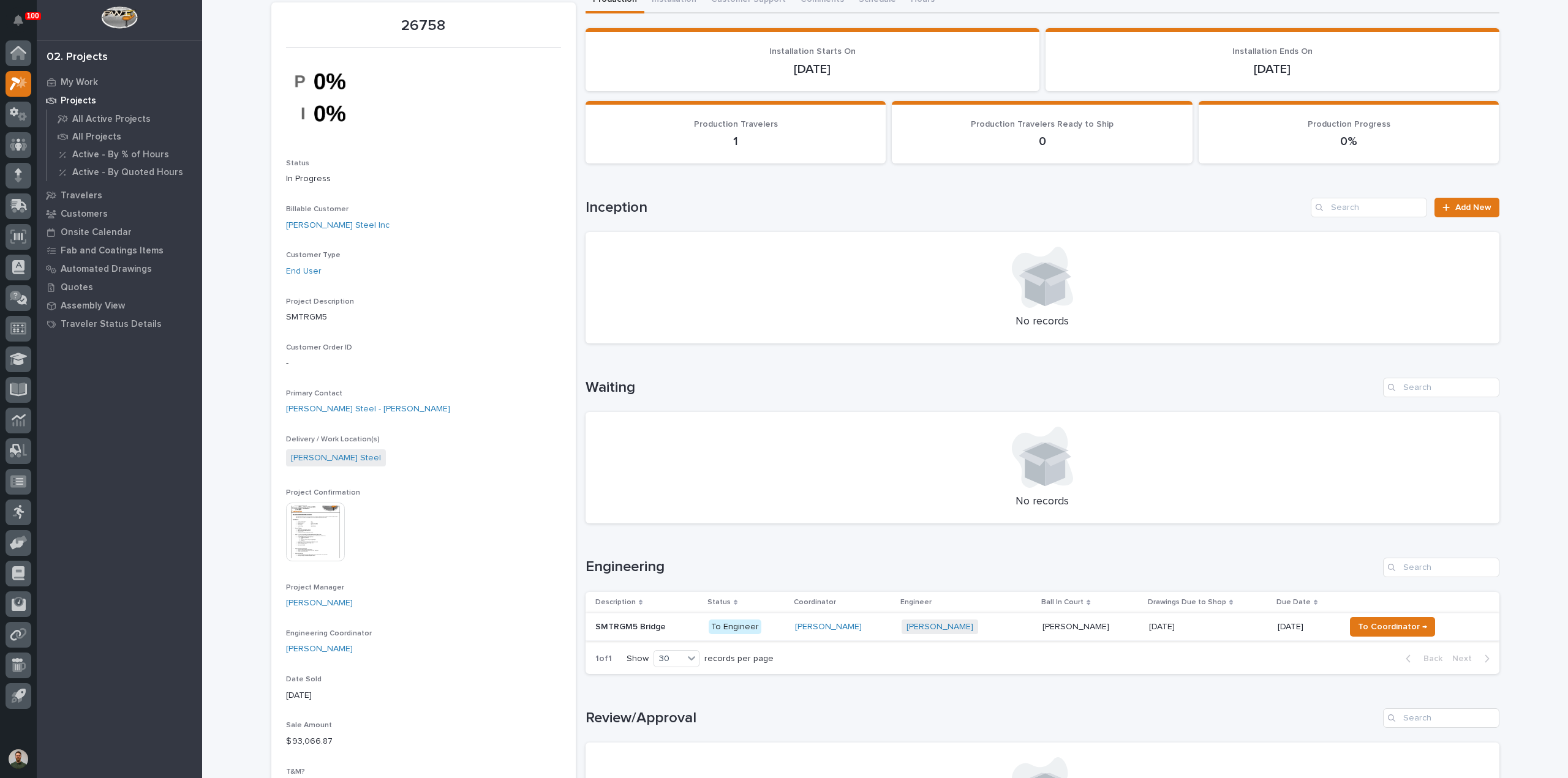
scroll to position [163, 0]
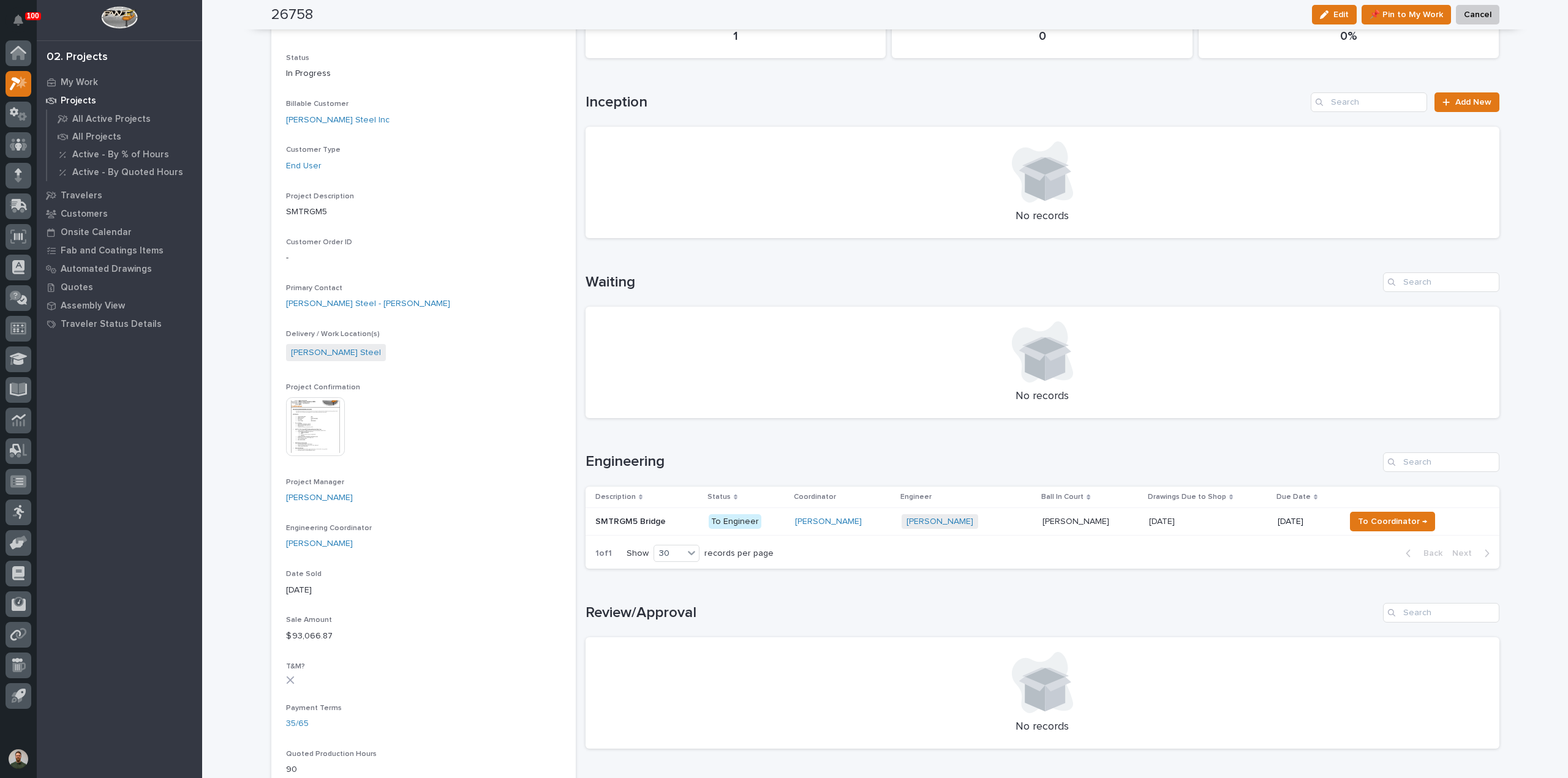
click at [311, 417] on img at bounding box center [315, 426] width 59 height 59
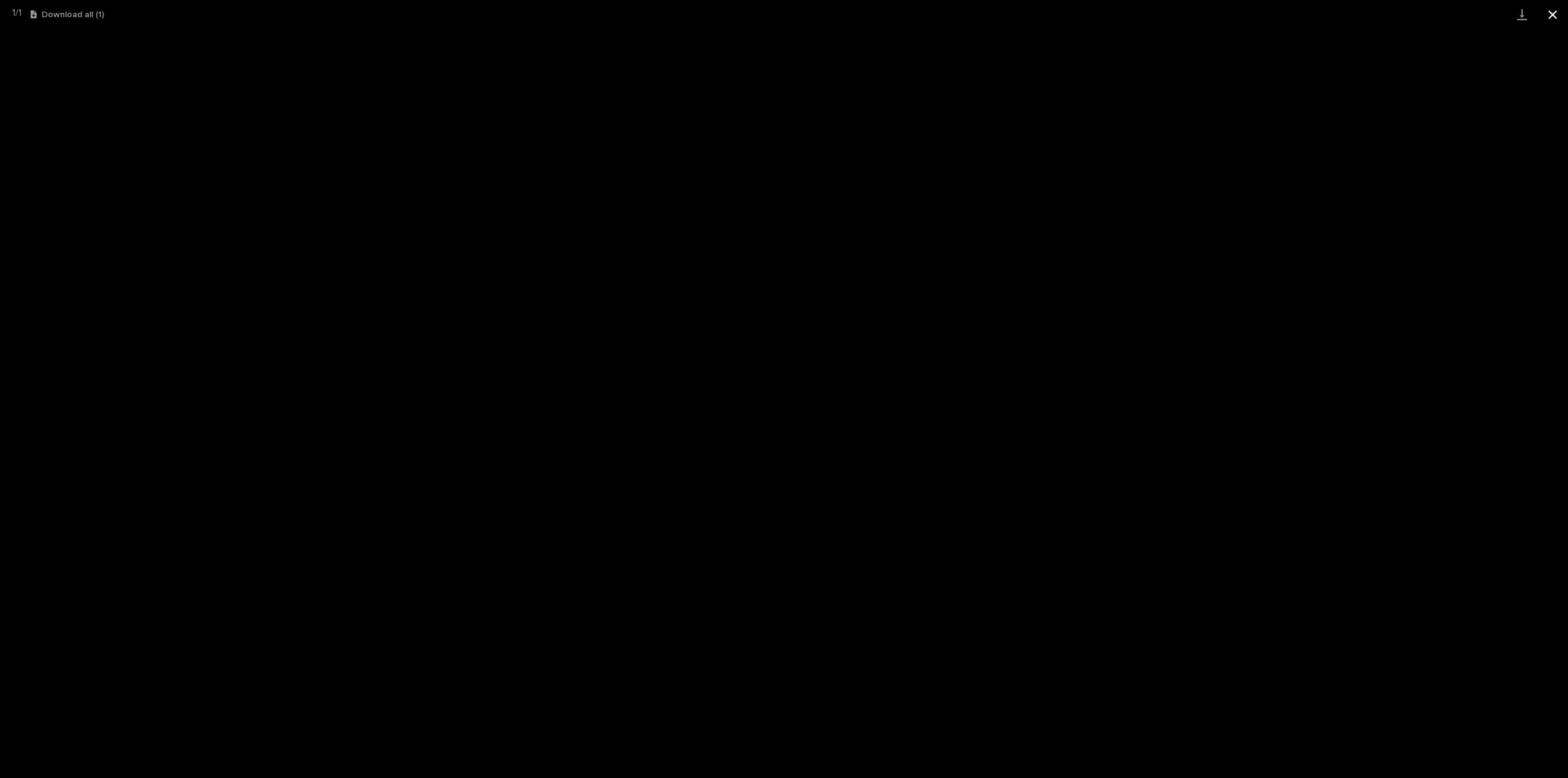
click at [1550, 16] on button "Close gallery" at bounding box center [1552, 14] width 31 height 29
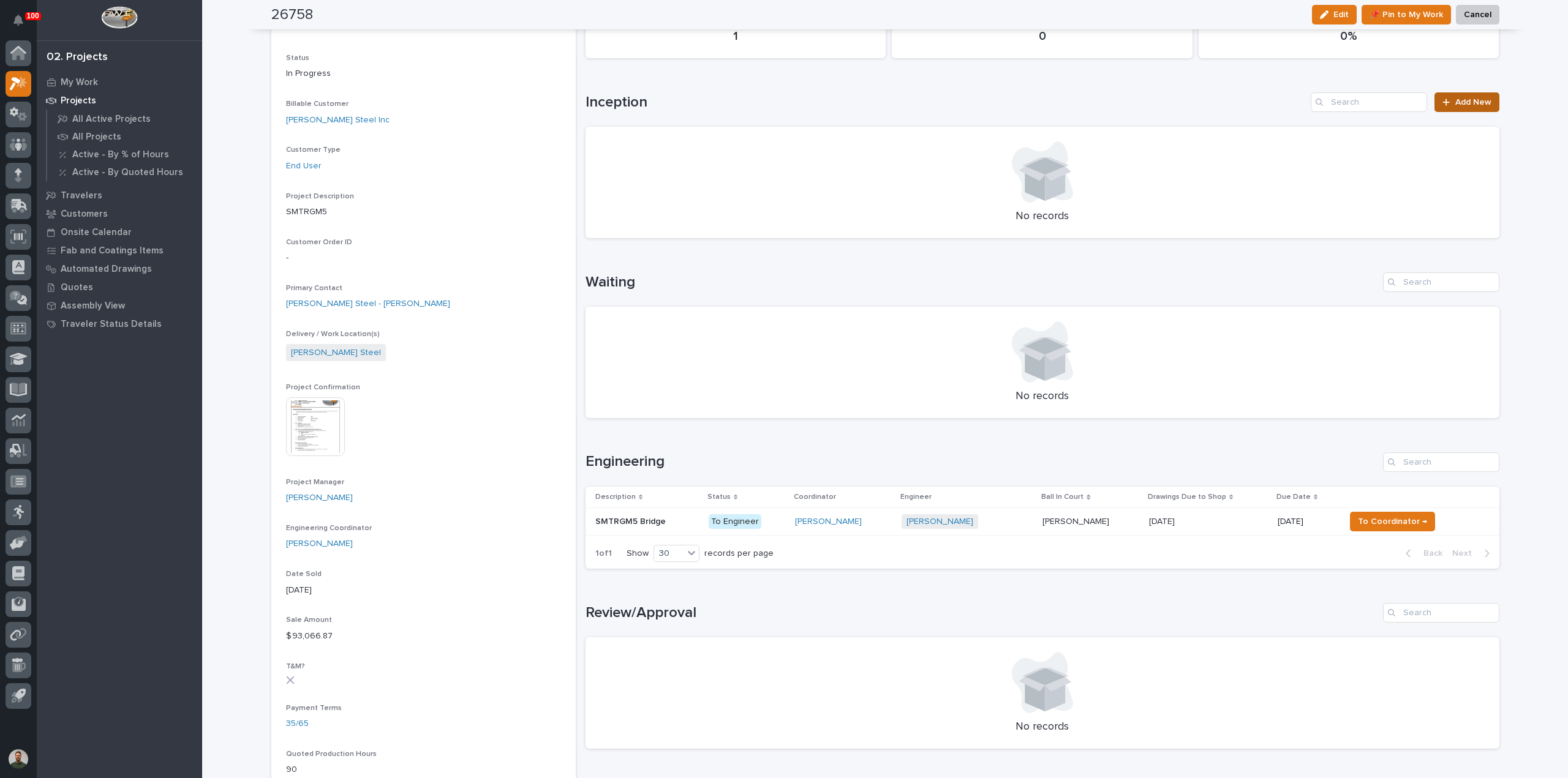
click at [1462, 98] on span "Add New" at bounding box center [1473, 103] width 36 height 9
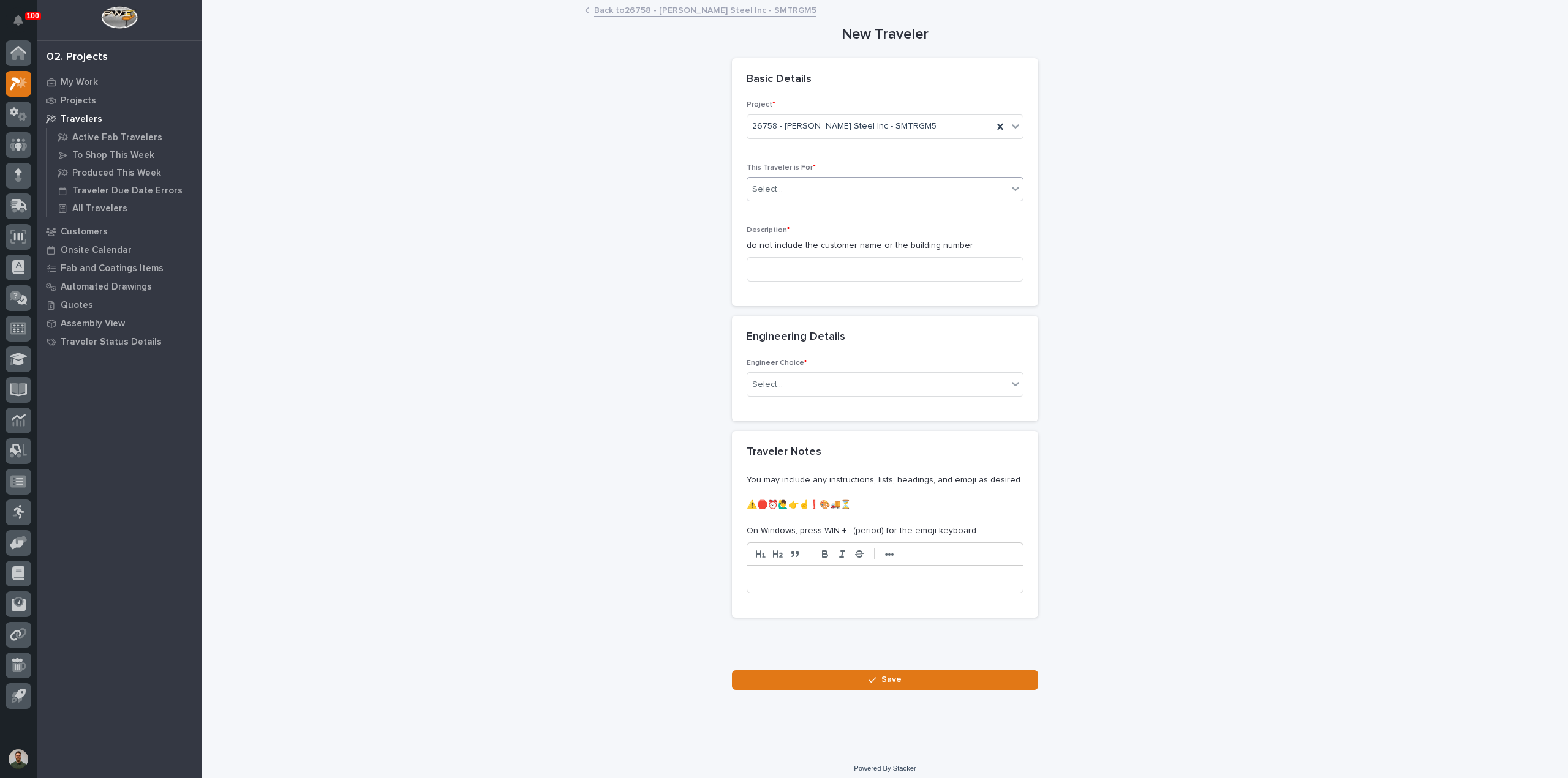
click at [816, 196] on div "Select..." at bounding box center [877, 189] width 260 height 20
click at [799, 215] on div "Production" at bounding box center [880, 211] width 275 height 22
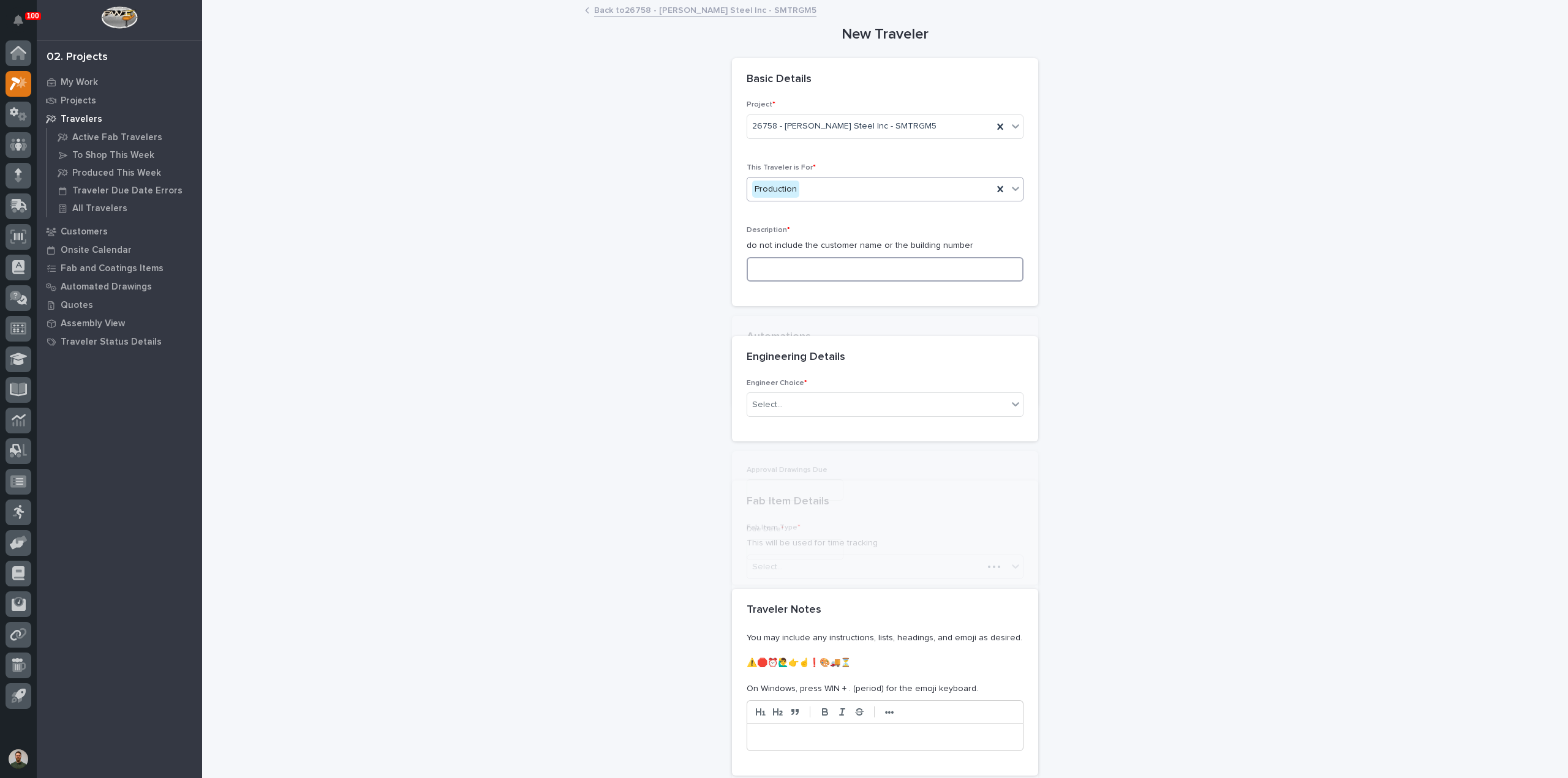
click at [804, 264] on input at bounding box center [885, 269] width 277 height 25
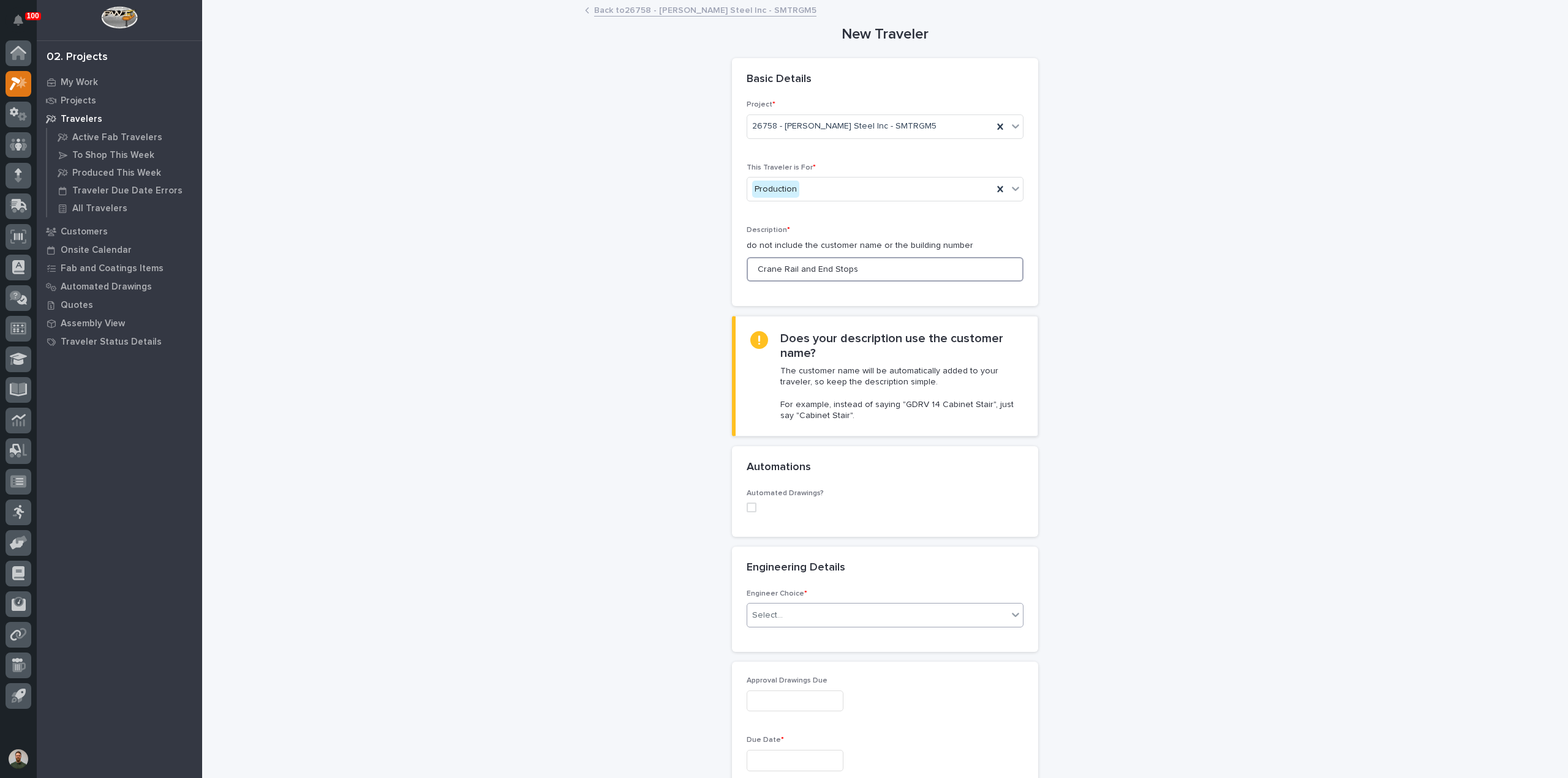
type input "Crane Rail and End Stops"
click at [779, 614] on div "Select..." at bounding box center [877, 615] width 260 height 20
click at [848, 669] on div "I know who will draw this" at bounding box center [880, 679] width 275 height 22
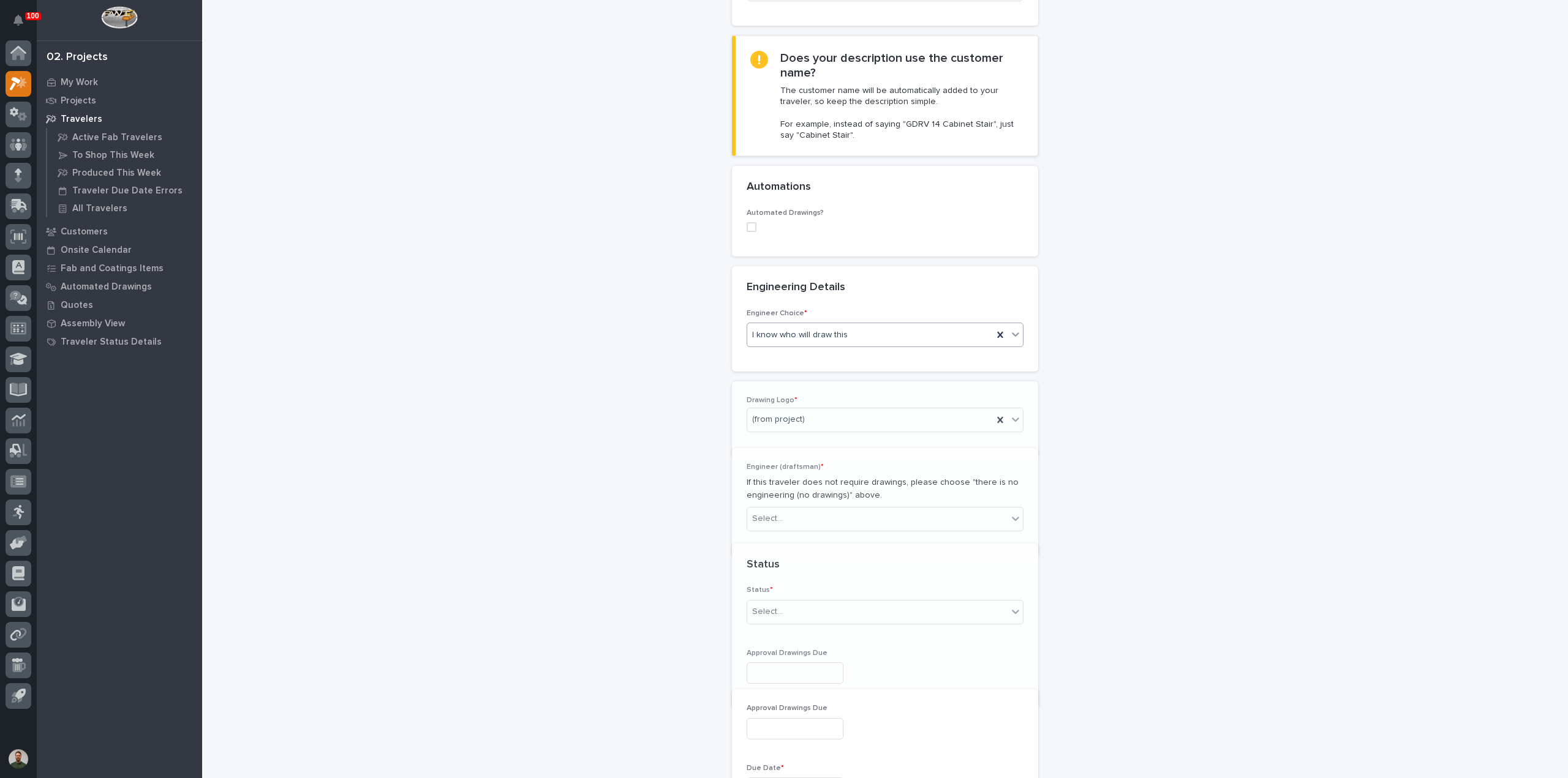
scroll to position [350, 0]
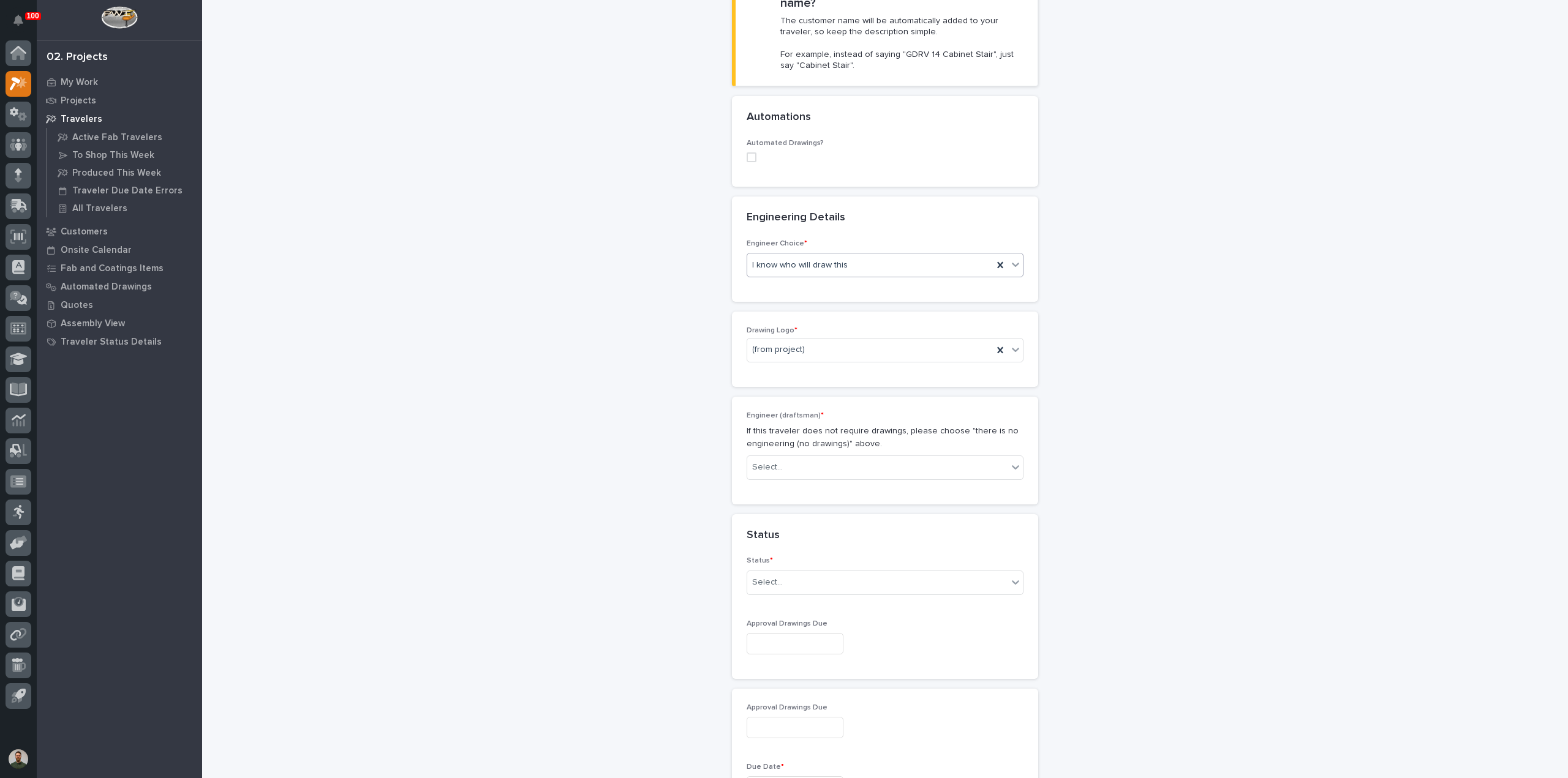
click at [804, 478] on div "Engineer (draftsman) * If this traveler does not require drawings, please choos…" at bounding box center [885, 450] width 277 height 78
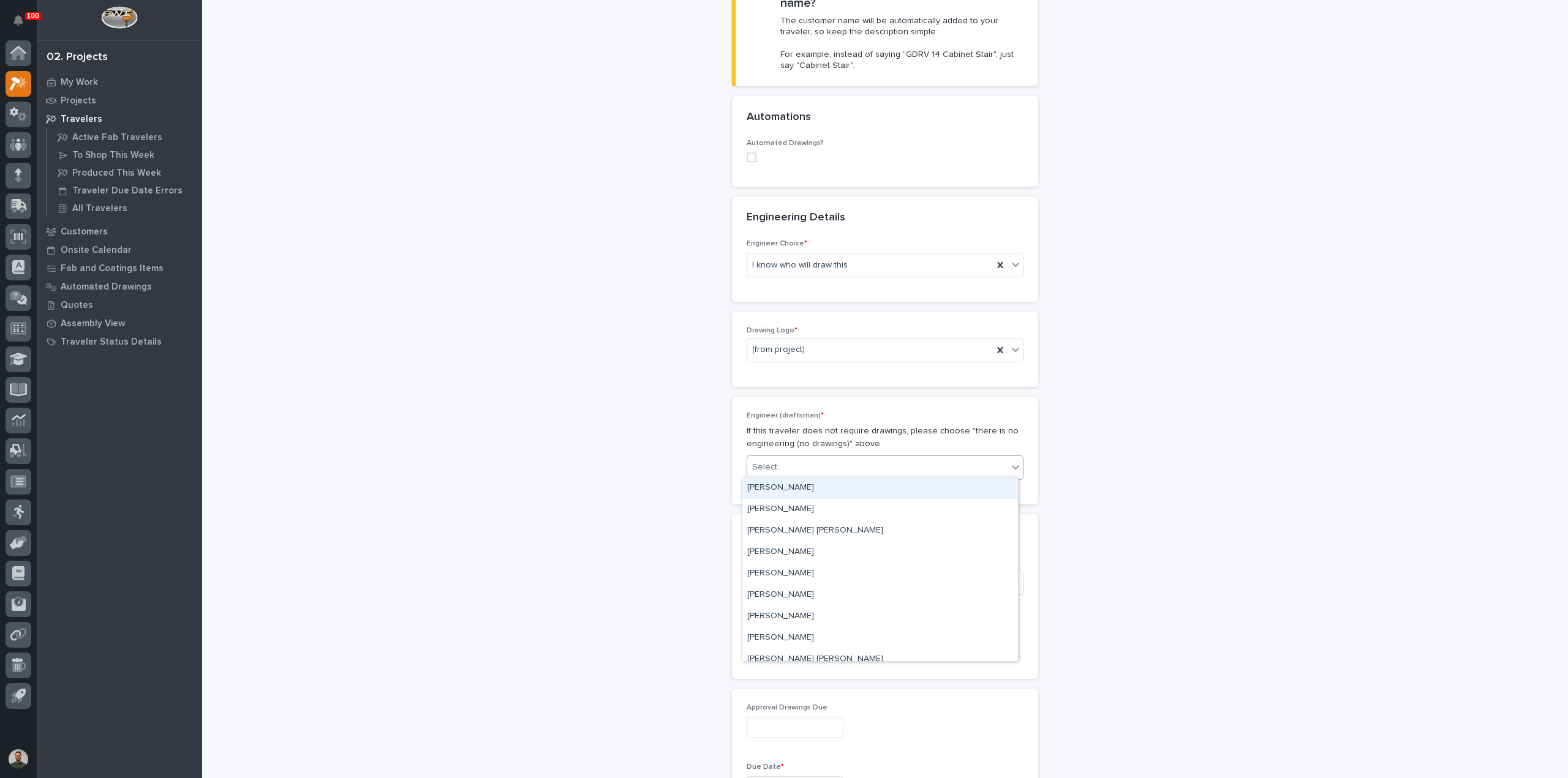
click at [806, 472] on div "Select..." at bounding box center [877, 467] width 260 height 20
type input "**"
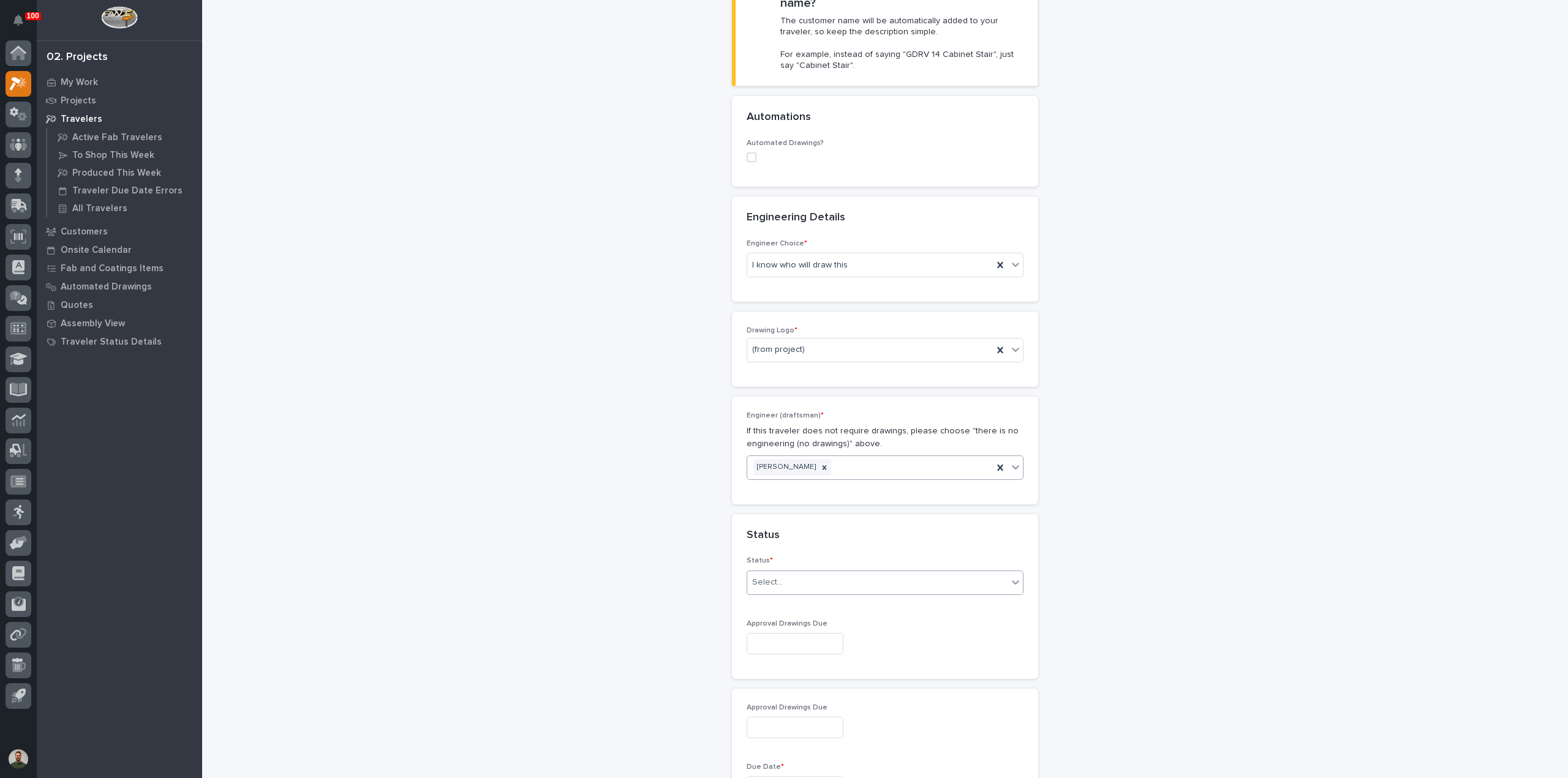
click at [796, 572] on div "Select..." at bounding box center [877, 582] width 260 height 20
click at [810, 628] on div "To Engineer" at bounding box center [880, 624] width 275 height 22
click at [791, 634] on input "text" at bounding box center [795, 643] width 97 height 22
click at [1125, 277] on div "**********" at bounding box center [886, 620] width 1228 height 1938
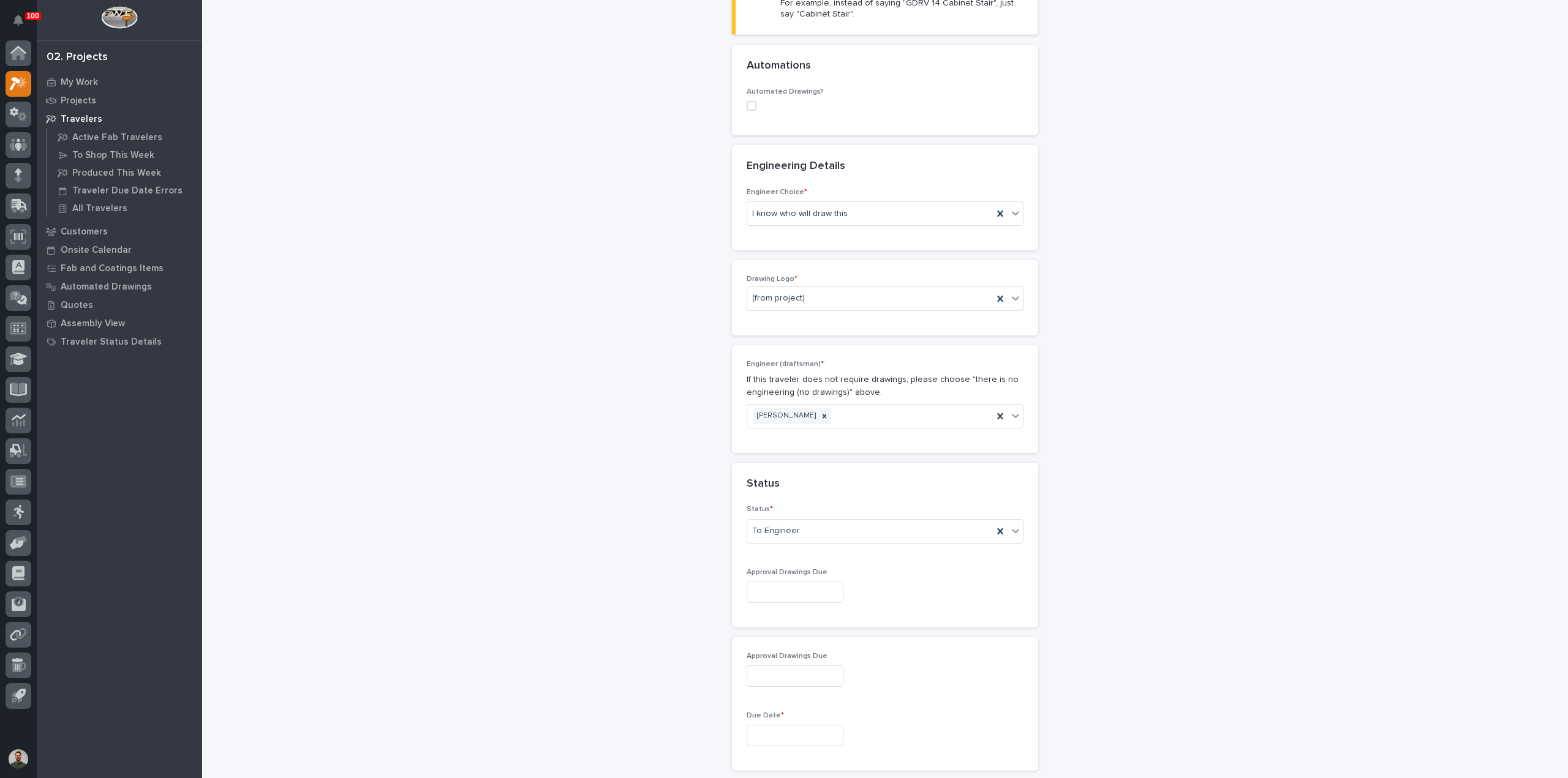
scroll to position [408, 0]
click at [817, 587] on input "text" at bounding box center [795, 586] width 97 height 22
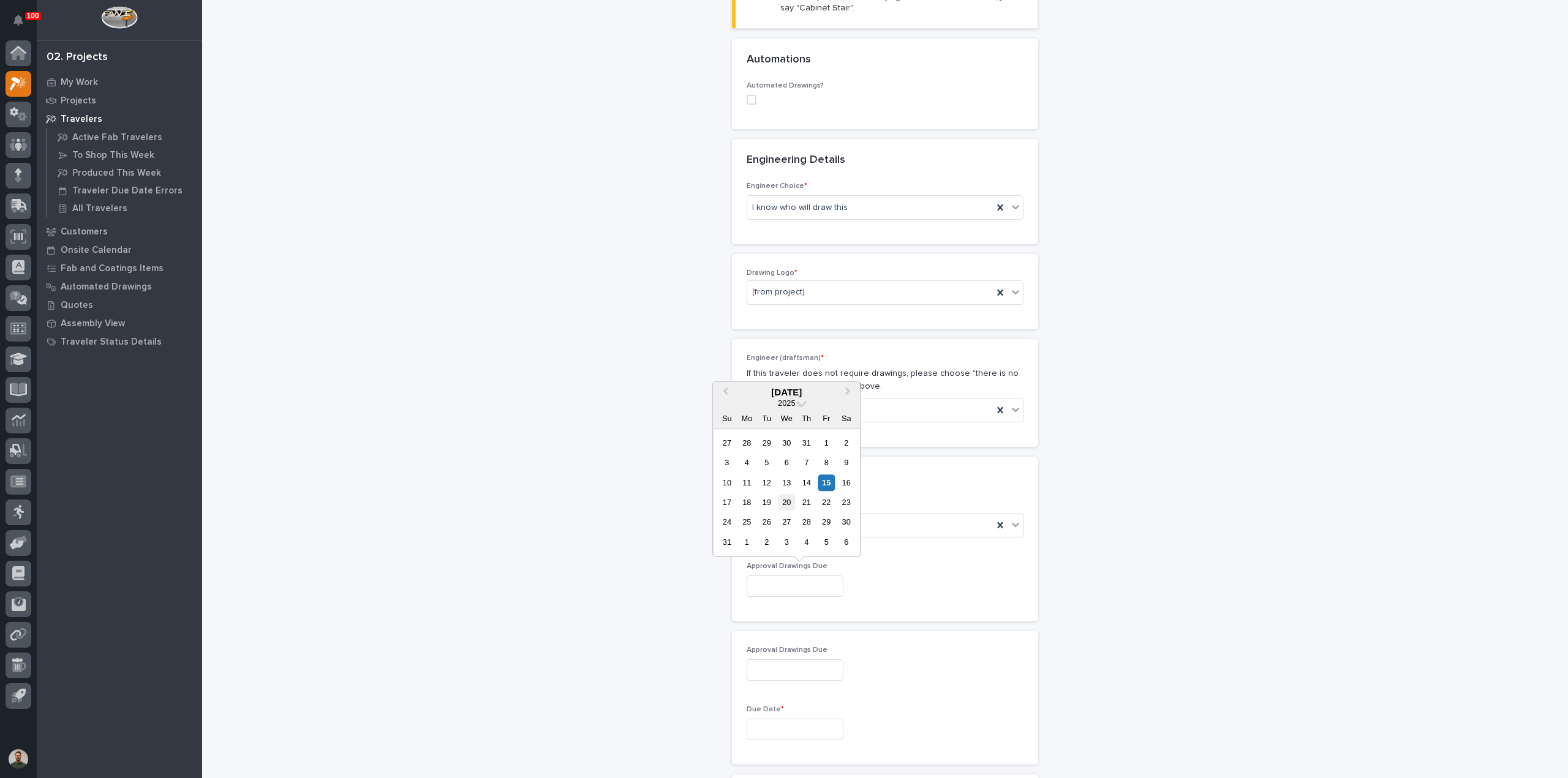
drag, startPoint x: 787, startPoint y: 503, endPoint x: 799, endPoint y: 521, distance: 21.6
click at [787, 503] on div "20" at bounding box center [787, 502] width 16 height 16
type input "**********"
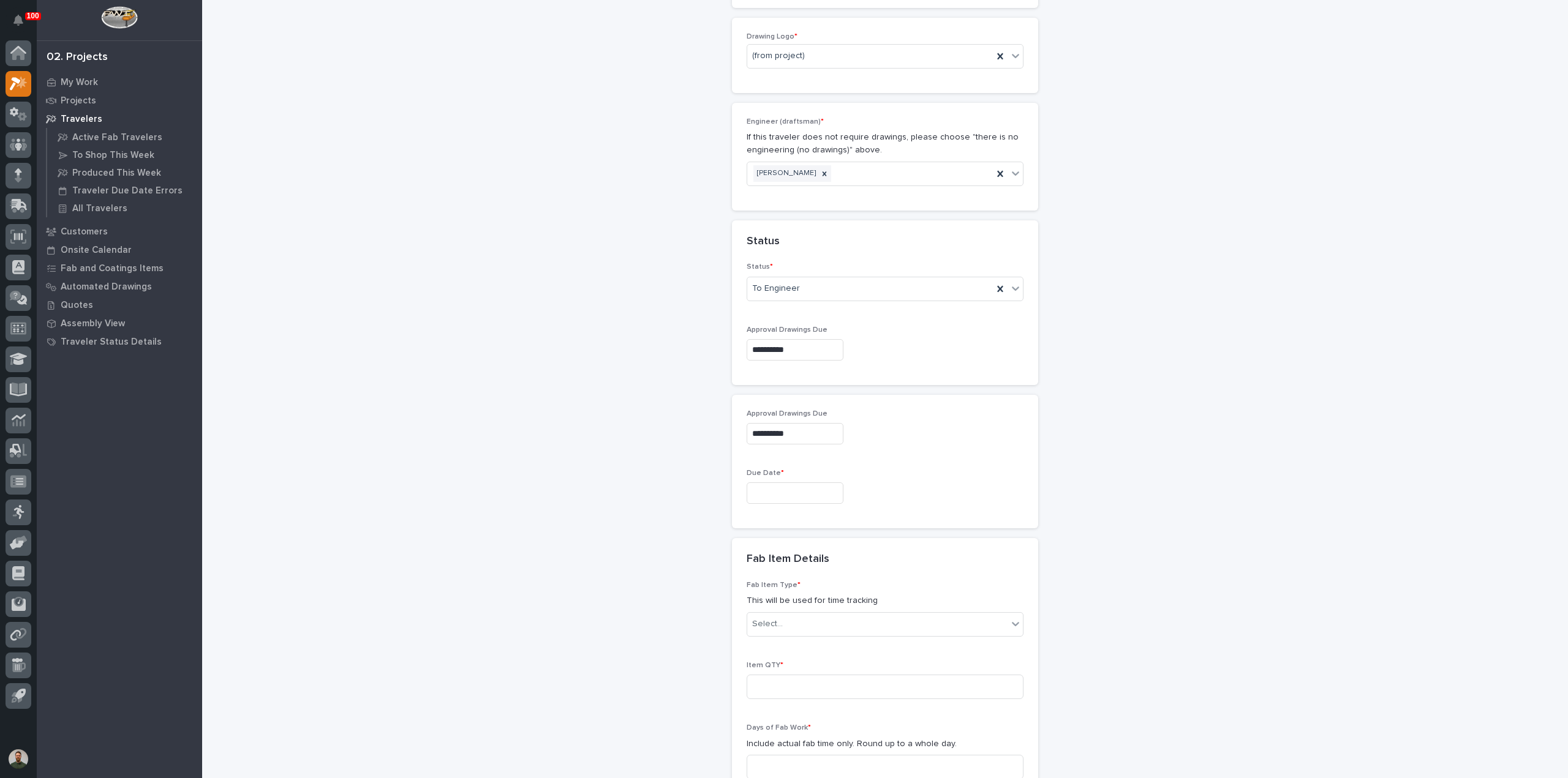
scroll to position [652, 0]
click at [778, 485] on input "text" at bounding box center [795, 484] width 97 height 22
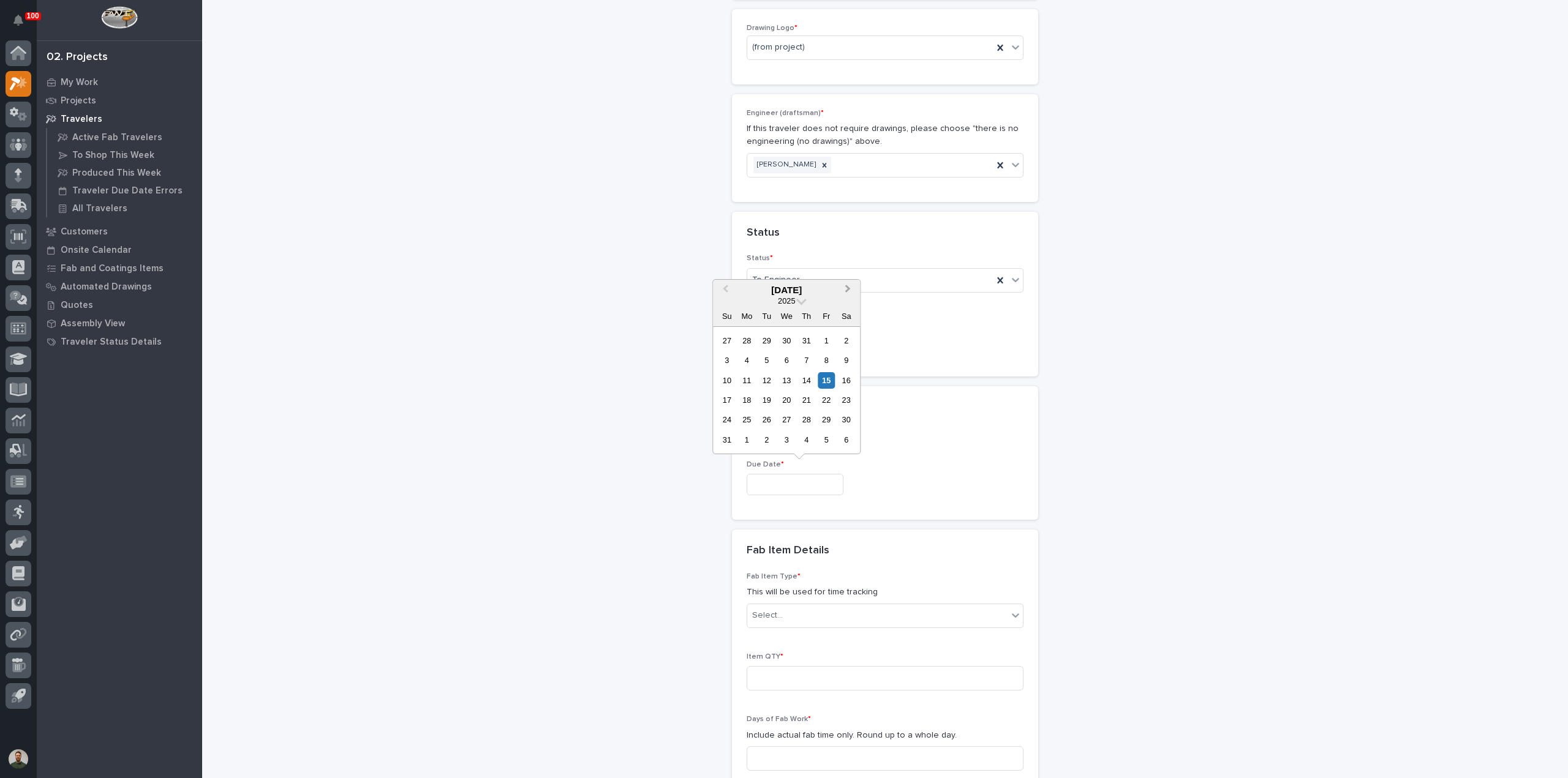
click at [848, 289] on span "Next Month" at bounding box center [848, 289] width 0 height 16
click at [848, 291] on span "Next Month" at bounding box center [848, 289] width 0 height 16
click at [848, 289] on span "Next Month" at bounding box center [848, 289] width 0 height 16
click at [755, 361] on div "3" at bounding box center [746, 360] width 16 height 16
type input "**********"
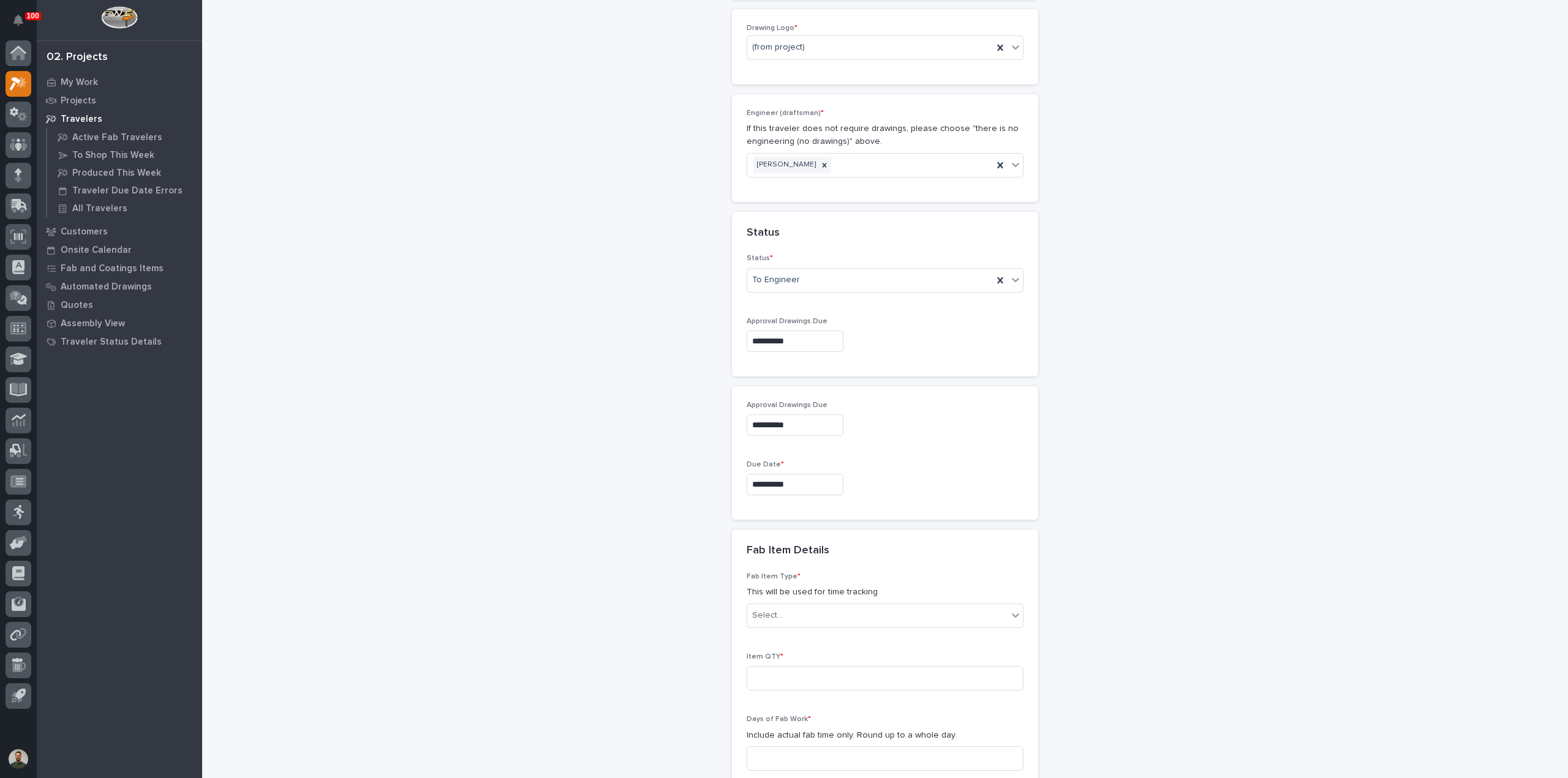
click at [645, 559] on div "**********" at bounding box center [886, 318] width 1228 height 1938
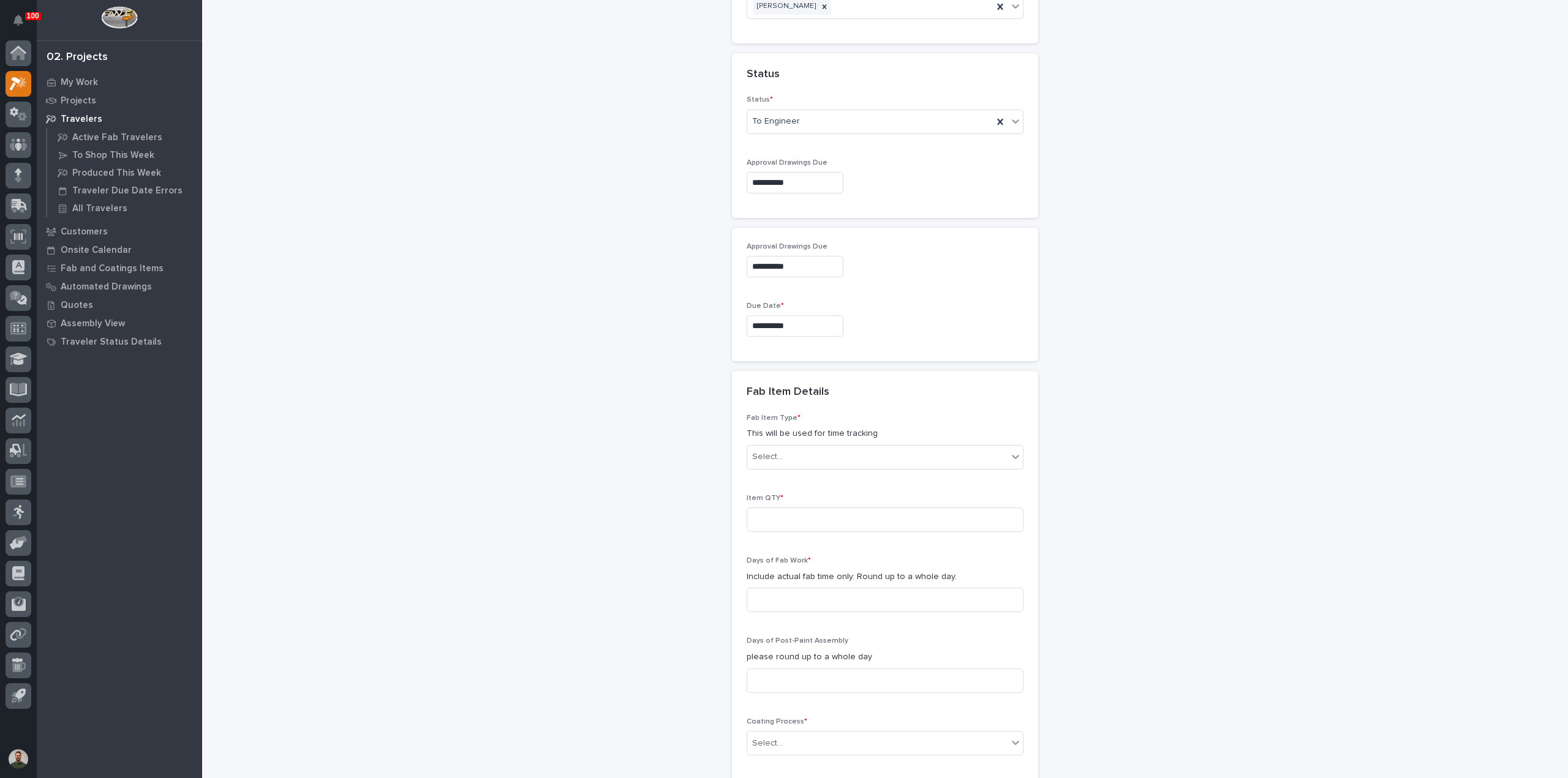
scroll to position [816, 0]
click at [831, 442] on div "Select..." at bounding box center [877, 451] width 260 height 20
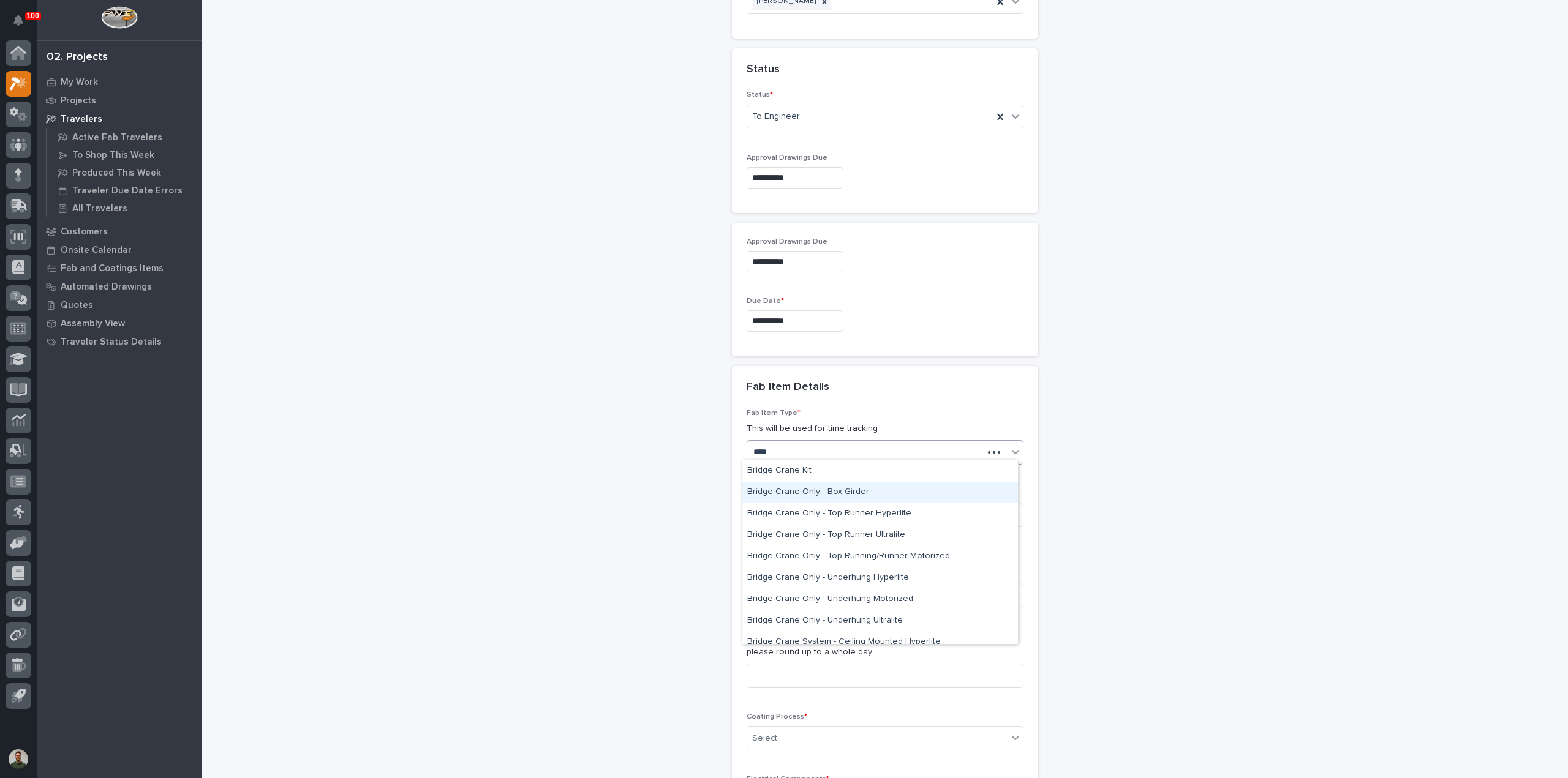
type input "*****"
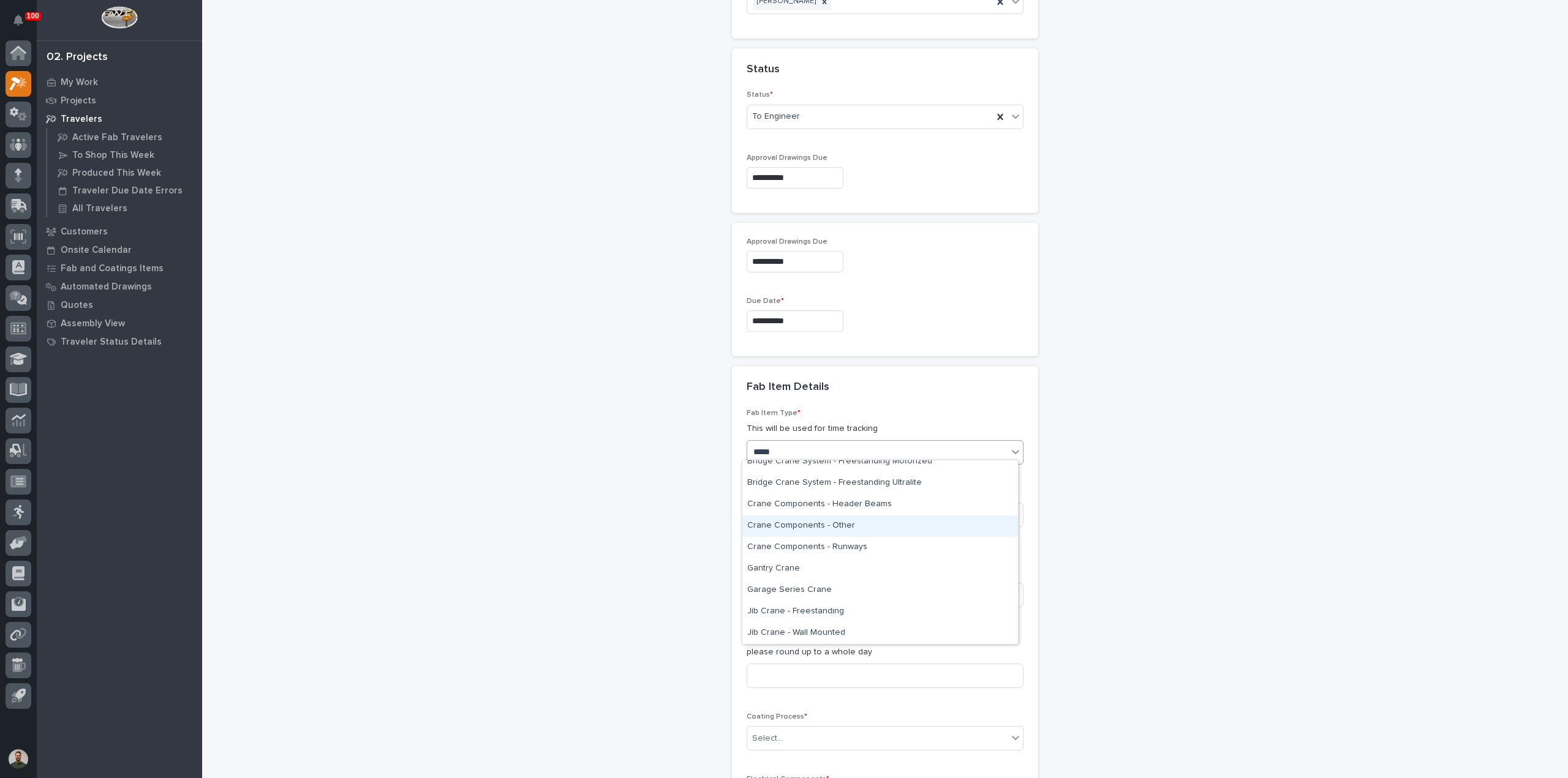
click at [851, 524] on div "Crane Components - Other" at bounding box center [880, 526] width 275 height 22
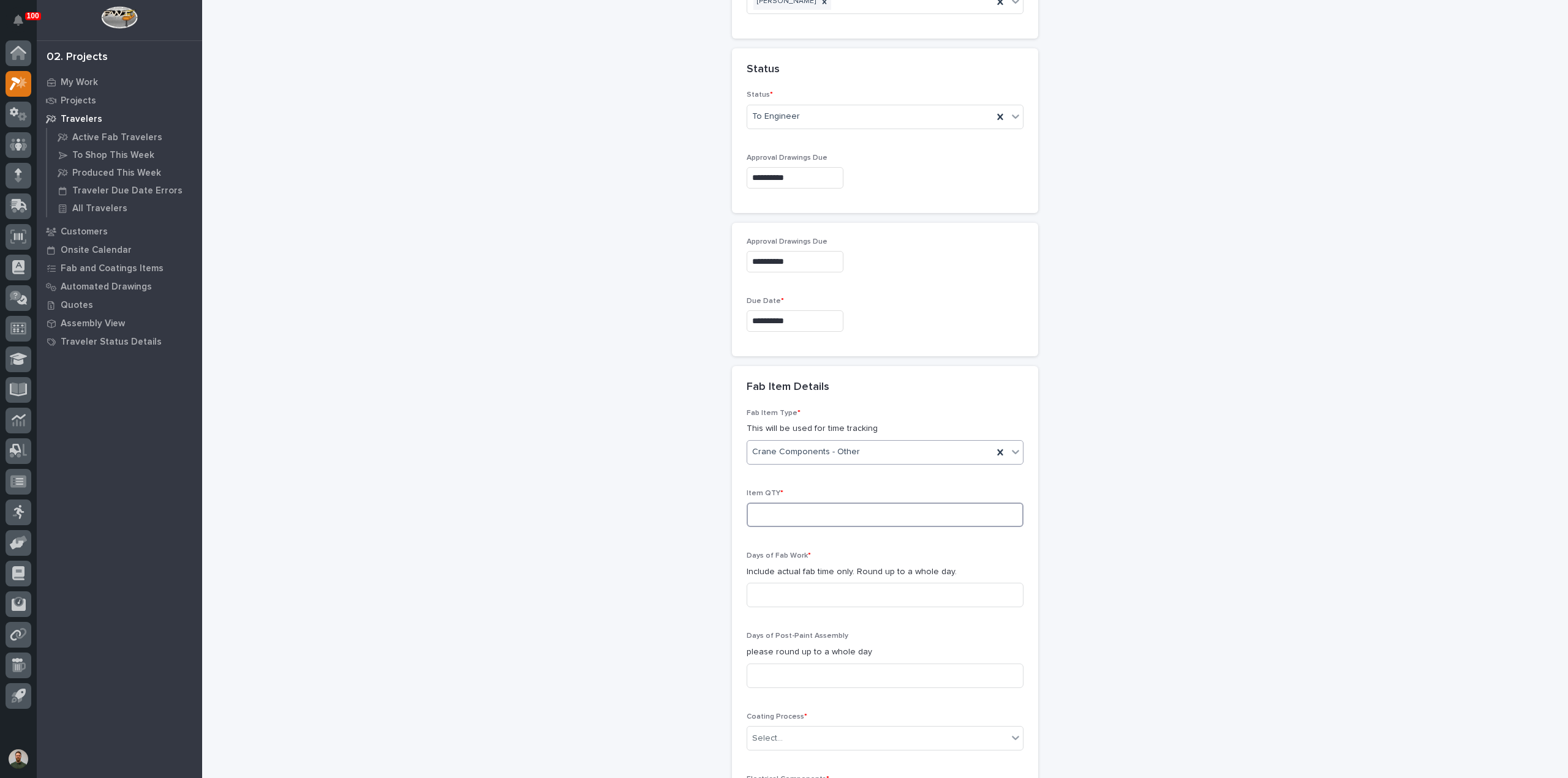
click at [804, 520] on input at bounding box center [885, 515] width 277 height 25
click at [827, 503] on input at bounding box center [885, 515] width 277 height 25
type input "1"
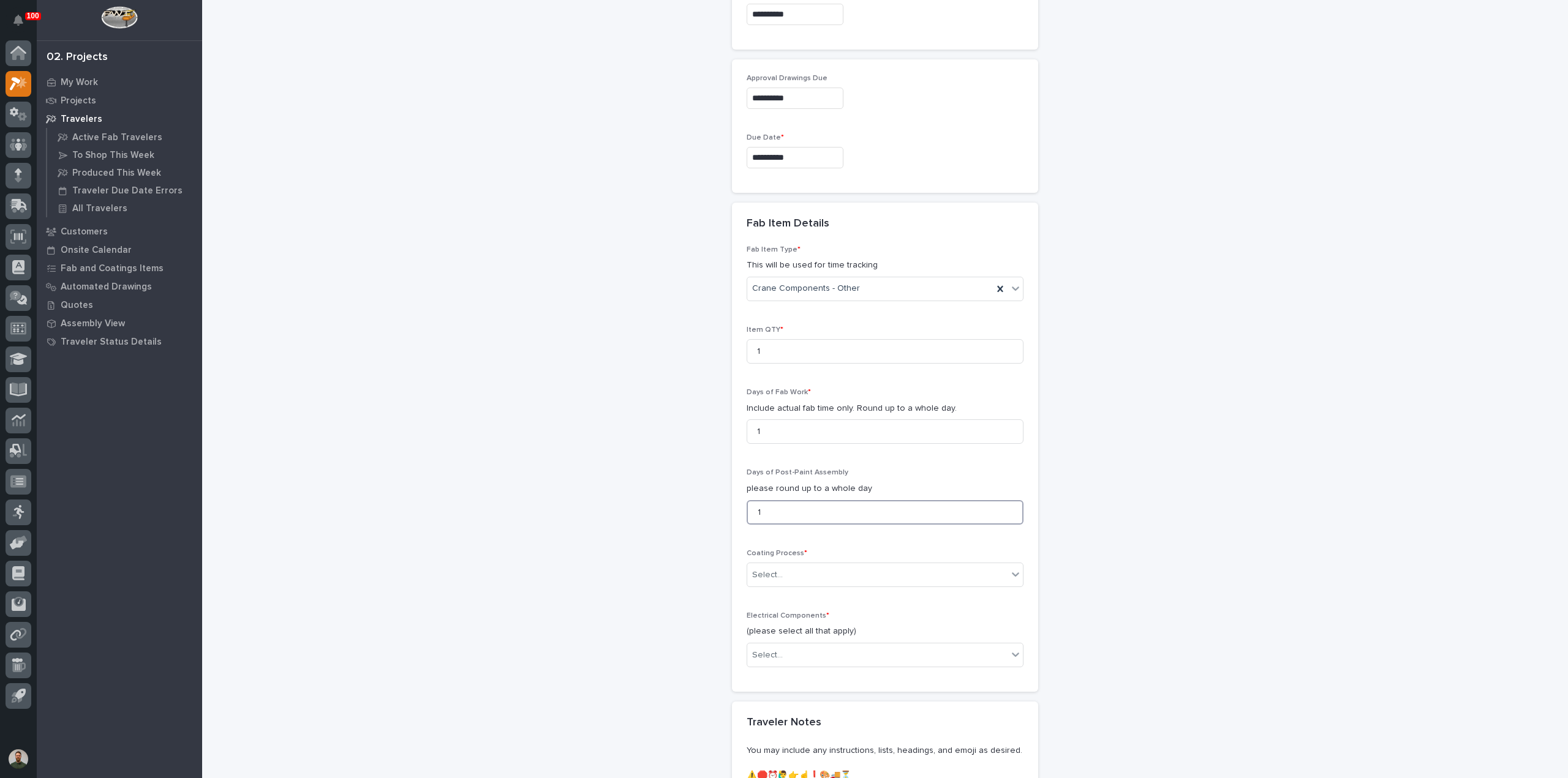
type input "1"
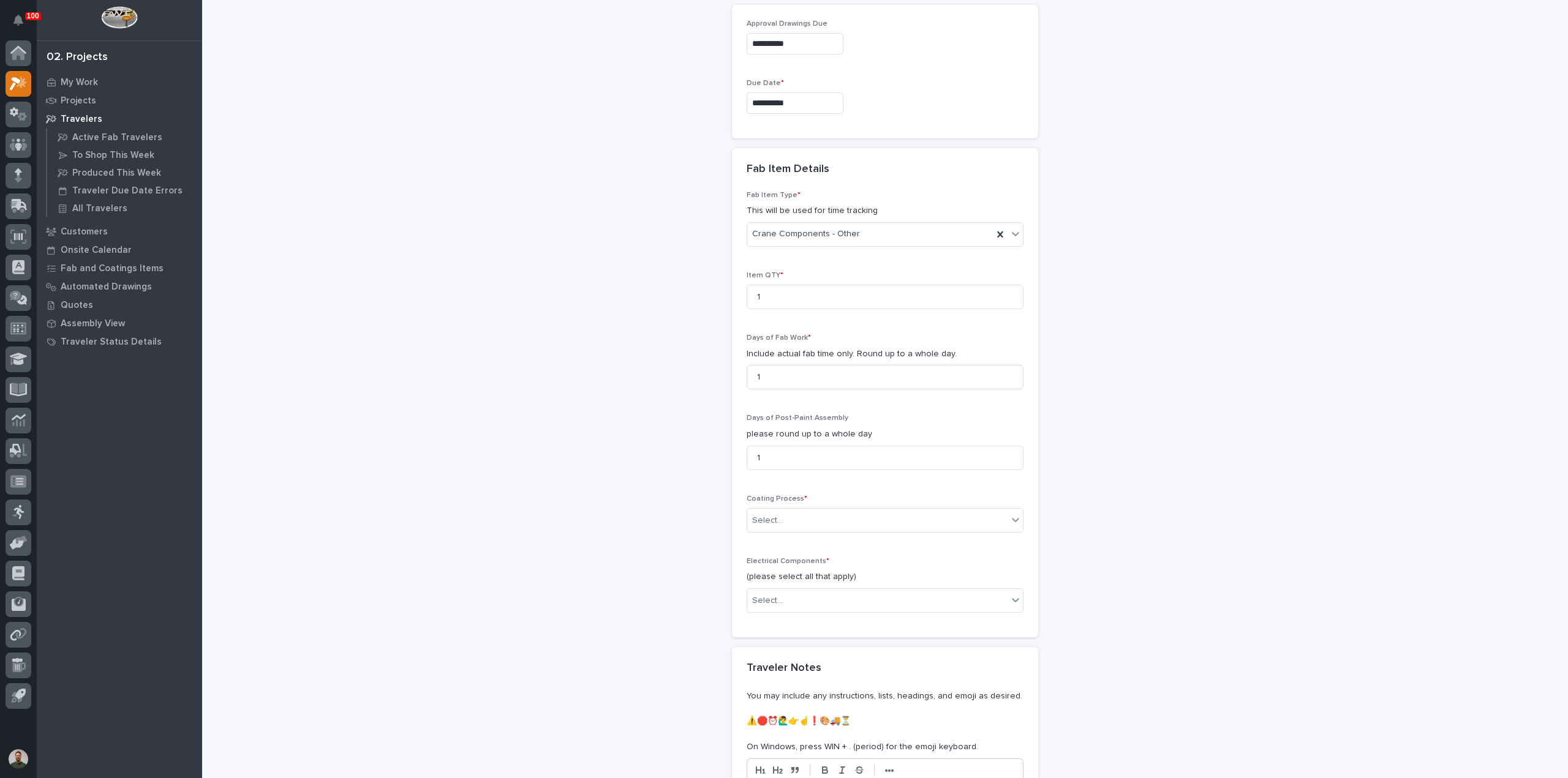
scroll to position [1061, 0]
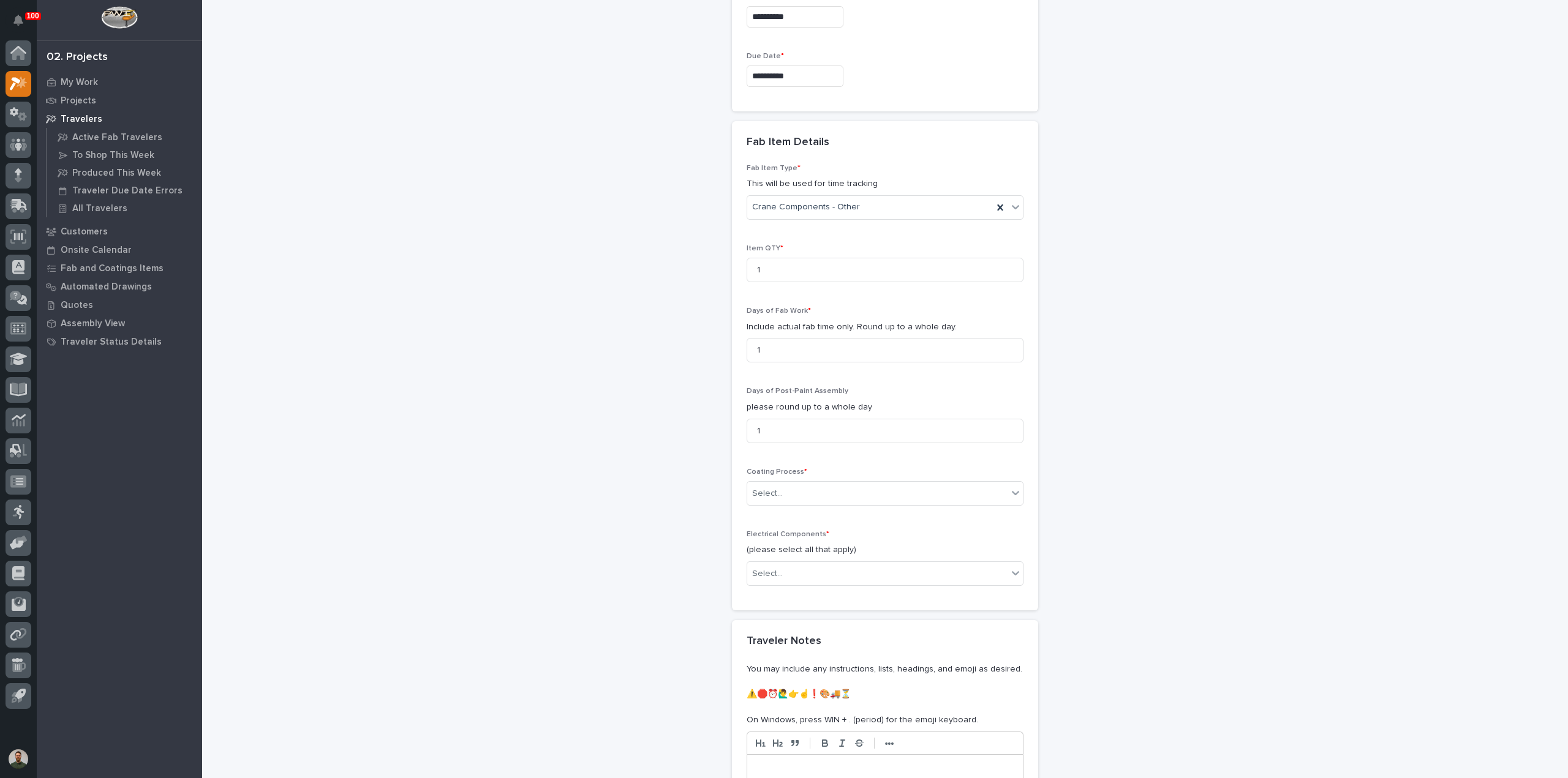
click at [816, 468] on p "Coating Process *" at bounding box center [885, 472] width 277 height 9
click at [824, 483] on div "Select..." at bounding box center [877, 493] width 260 height 20
drag, startPoint x: 755, startPoint y: 343, endPoint x: 735, endPoint y: 344, distance: 20.0
click at [735, 344] on div "Fab Item Type * This will be used for time tracking Crane Components - Other It…" at bounding box center [884, 388] width 306 height 447
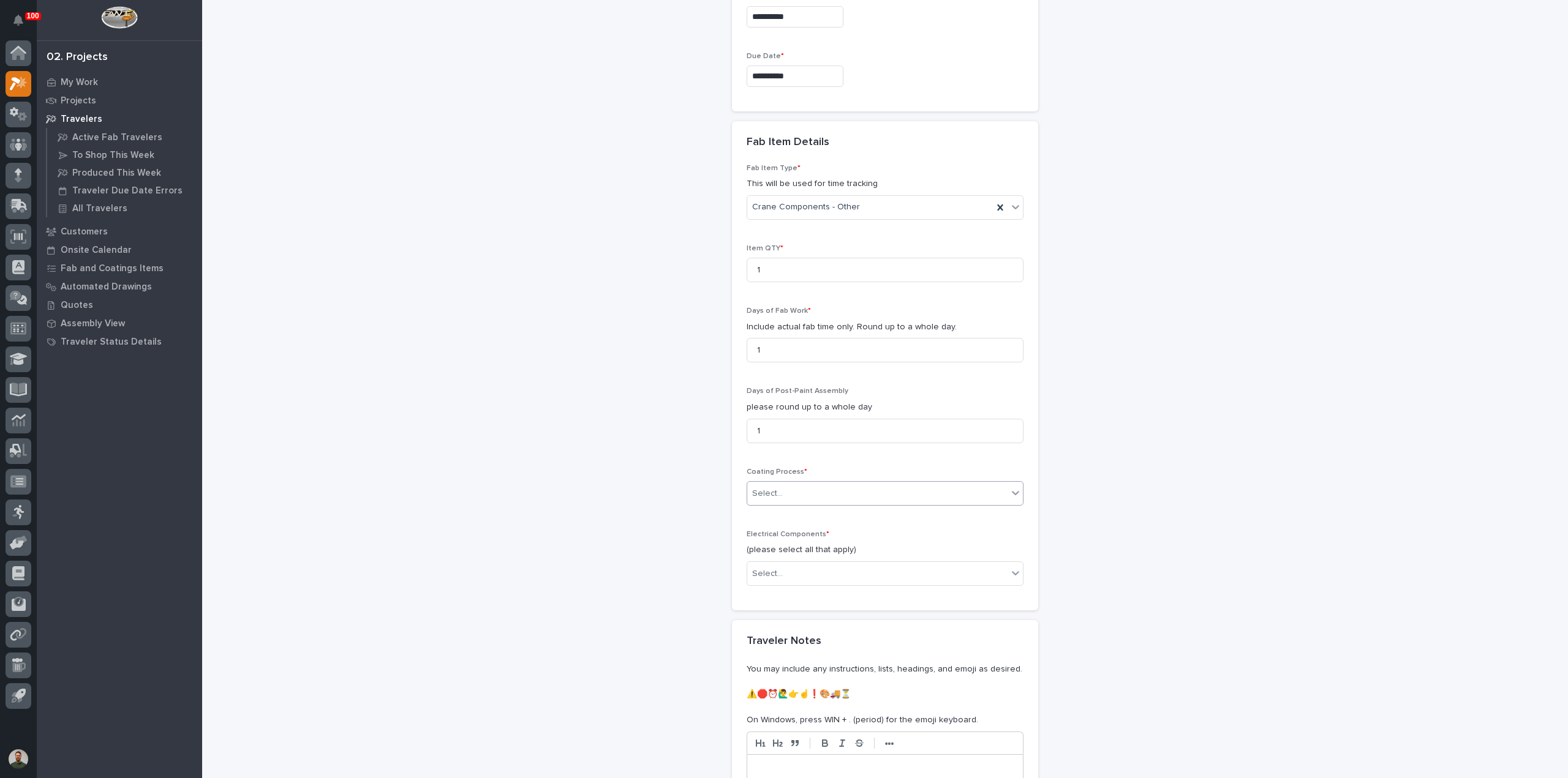
click at [784, 498] on div "Select..." at bounding box center [877, 493] width 260 height 20
drag, startPoint x: 793, startPoint y: 544, endPoint x: 793, endPoint y: 534, distance: 10.0
click at [793, 533] on div "In-House Paint/Powder" at bounding box center [880, 533] width 275 height 22
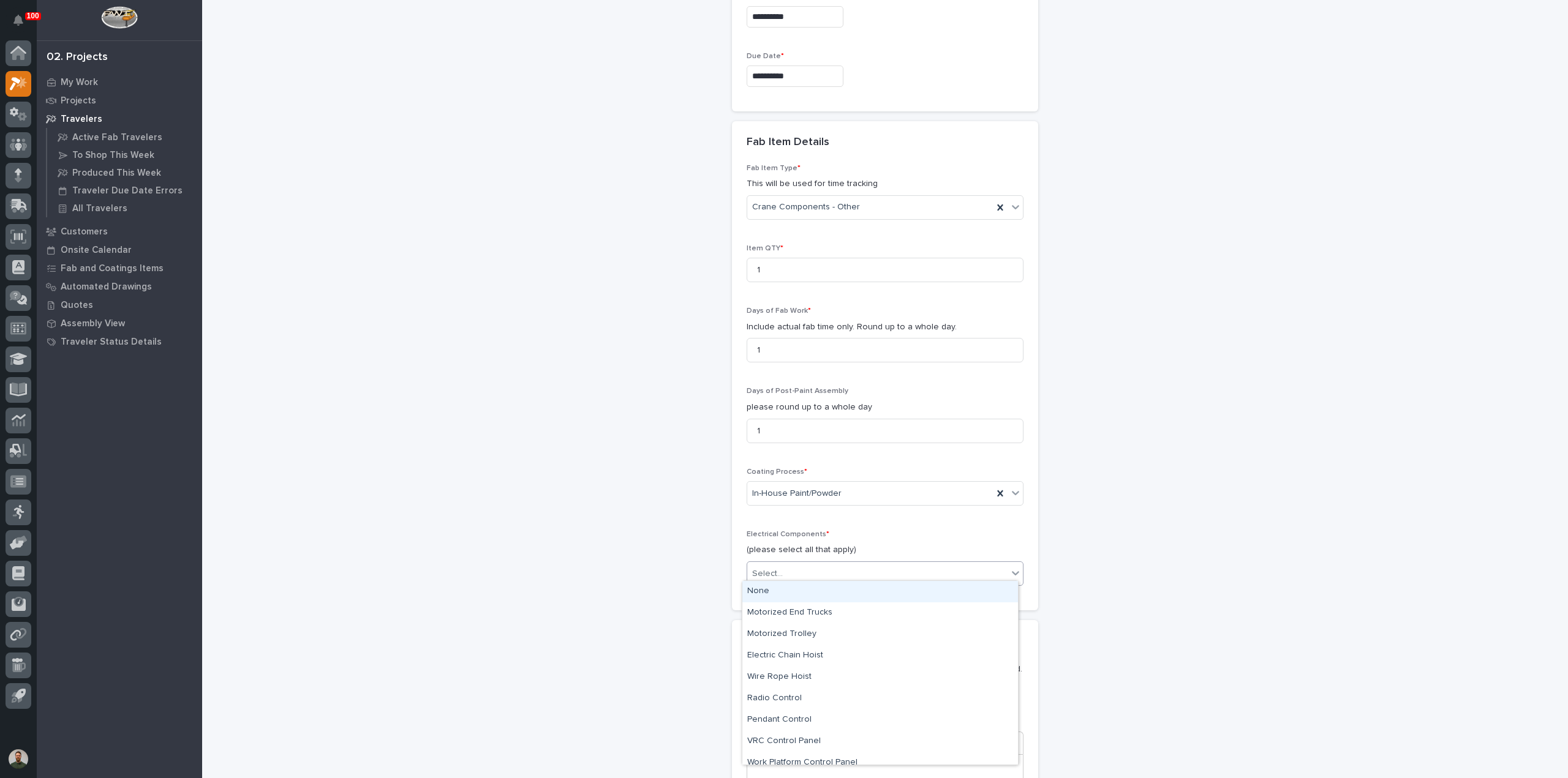
click at [818, 565] on div "Select..." at bounding box center [877, 573] width 260 height 20
click at [807, 588] on div "None" at bounding box center [880, 591] width 275 height 22
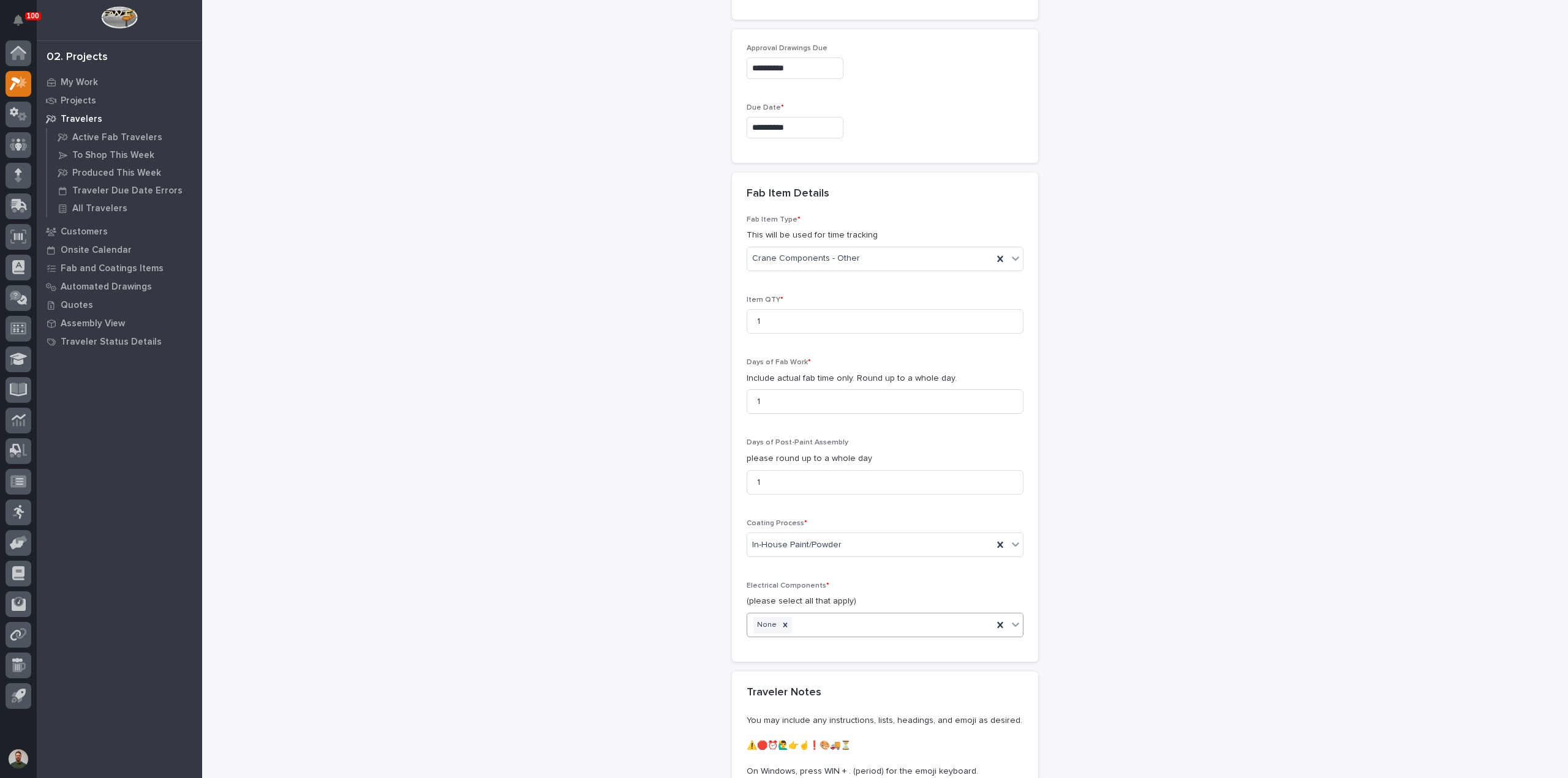
scroll to position [1251, 0]
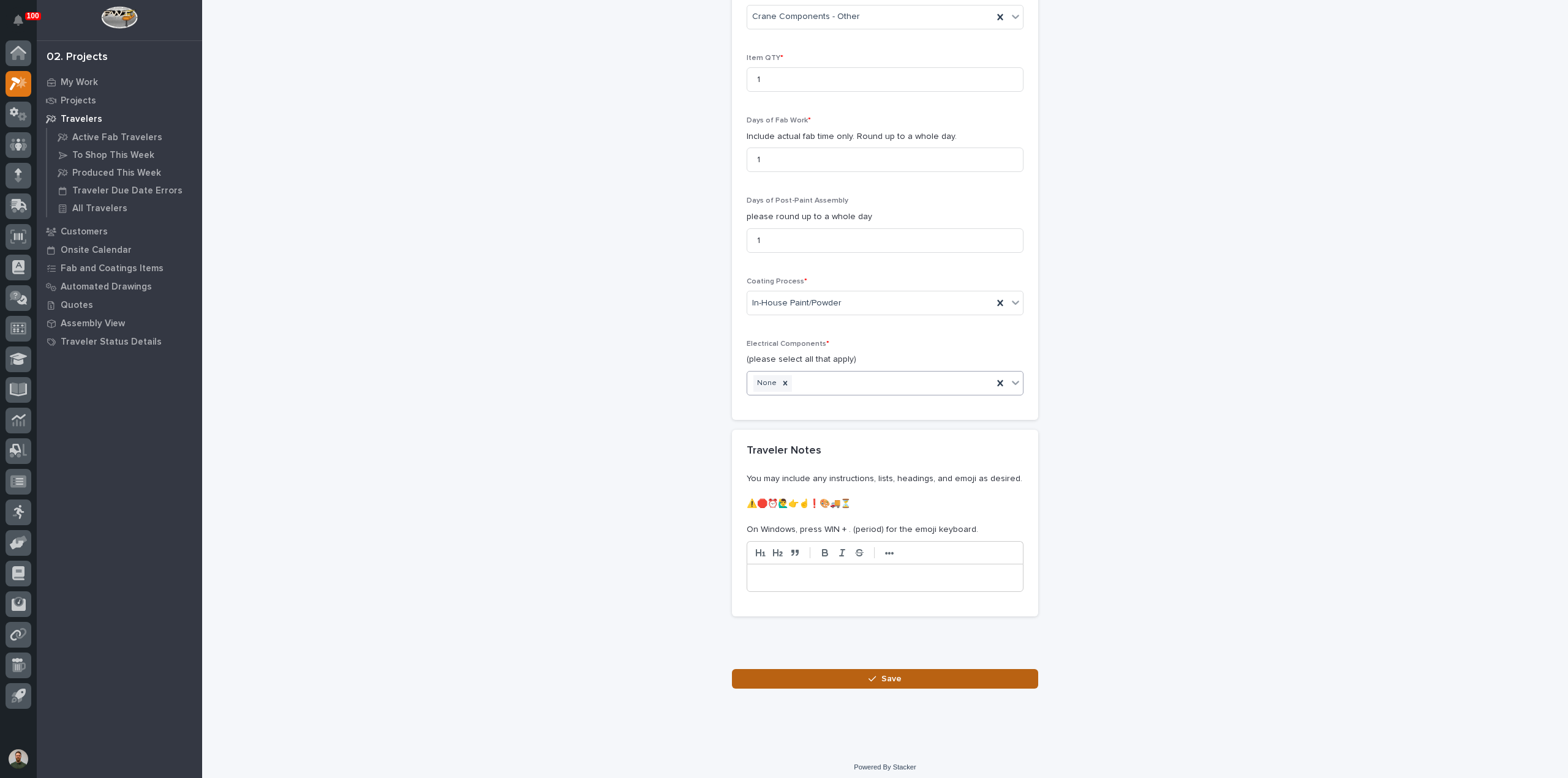
click at [985, 669] on button "Save" at bounding box center [884, 678] width 306 height 19
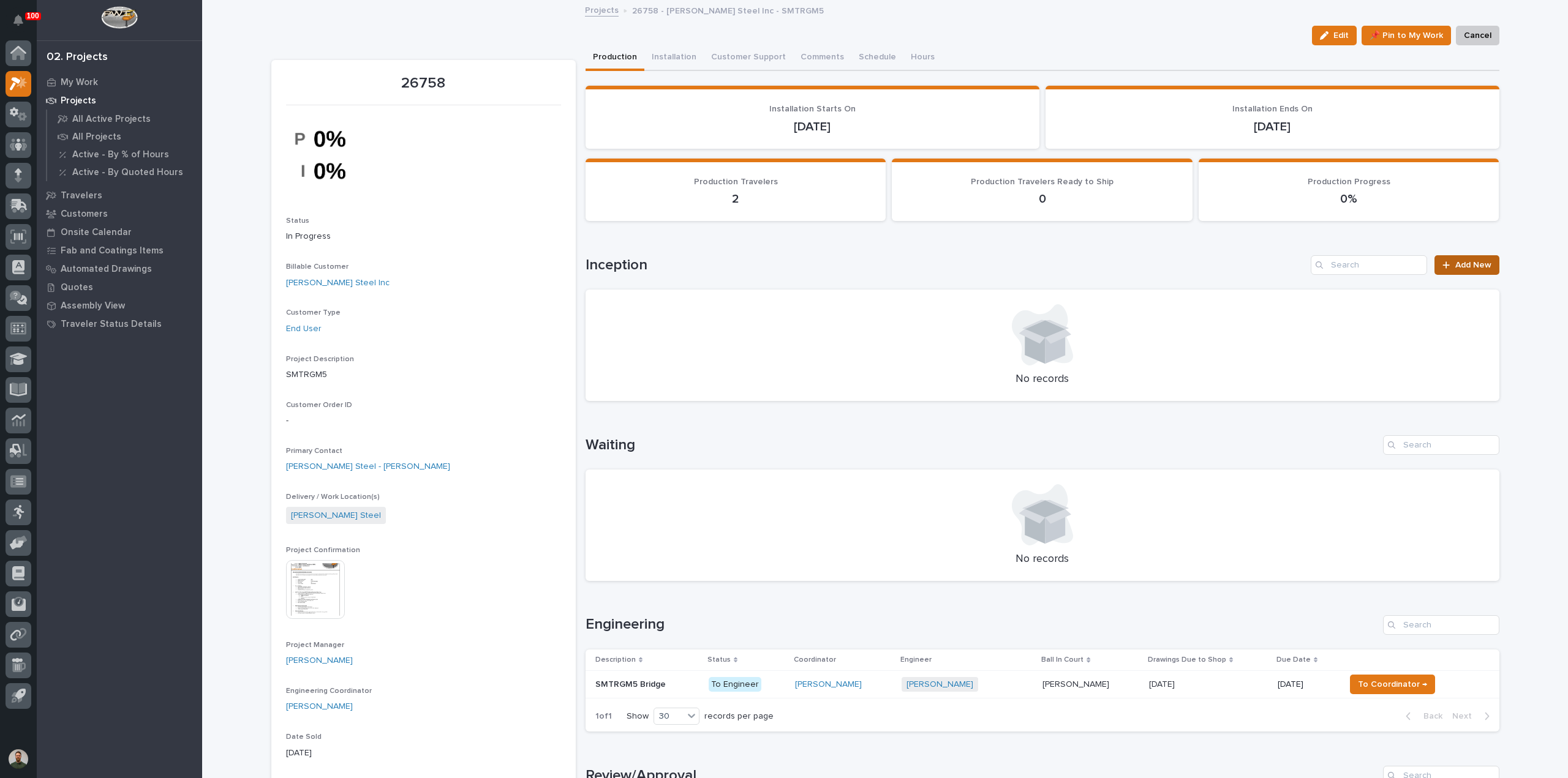
click at [1468, 270] on link "Add New" at bounding box center [1466, 265] width 64 height 19
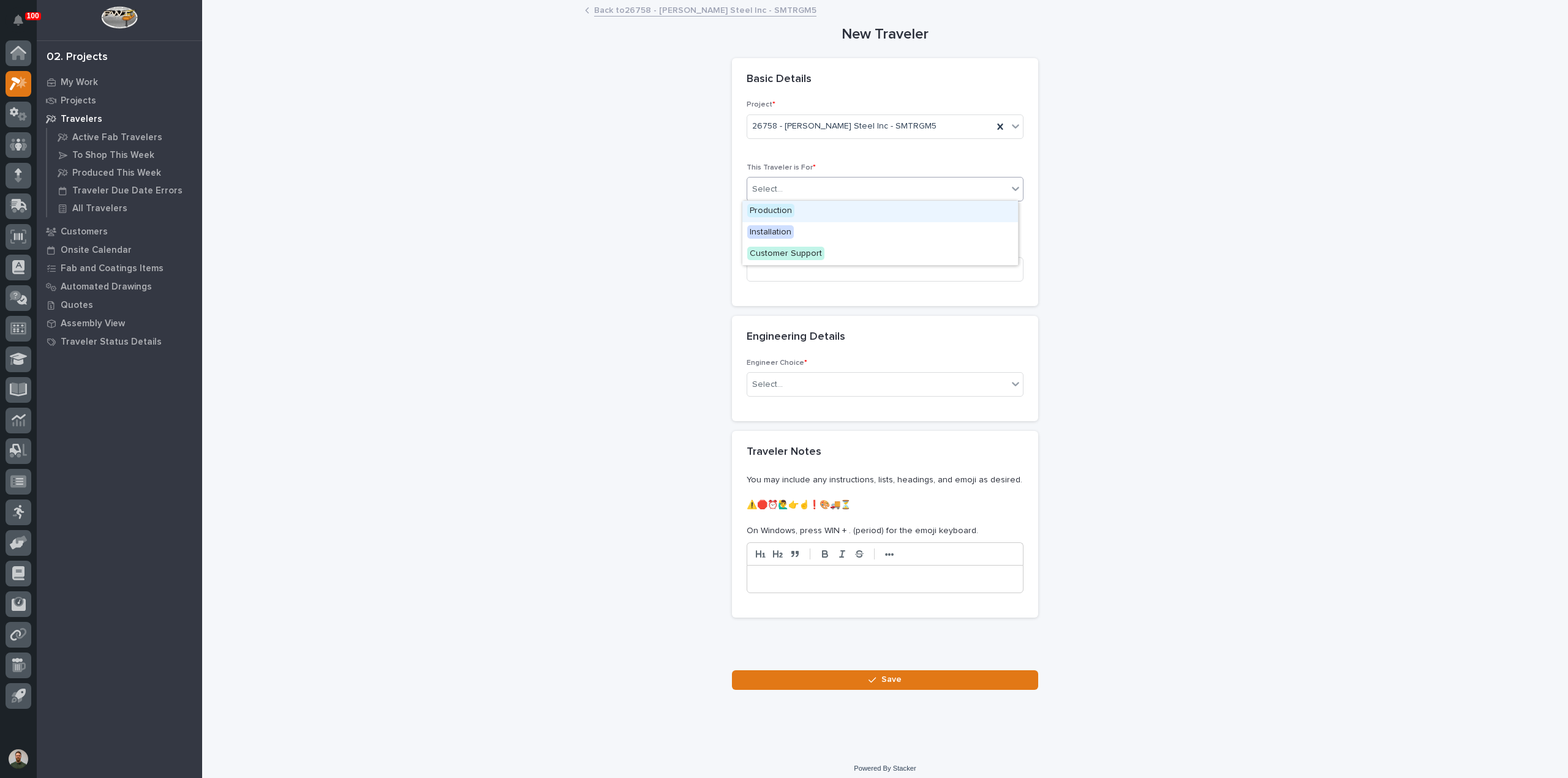
click at [789, 188] on div "Select..." at bounding box center [877, 189] width 260 height 20
click at [793, 213] on div "Production" at bounding box center [880, 211] width 275 height 22
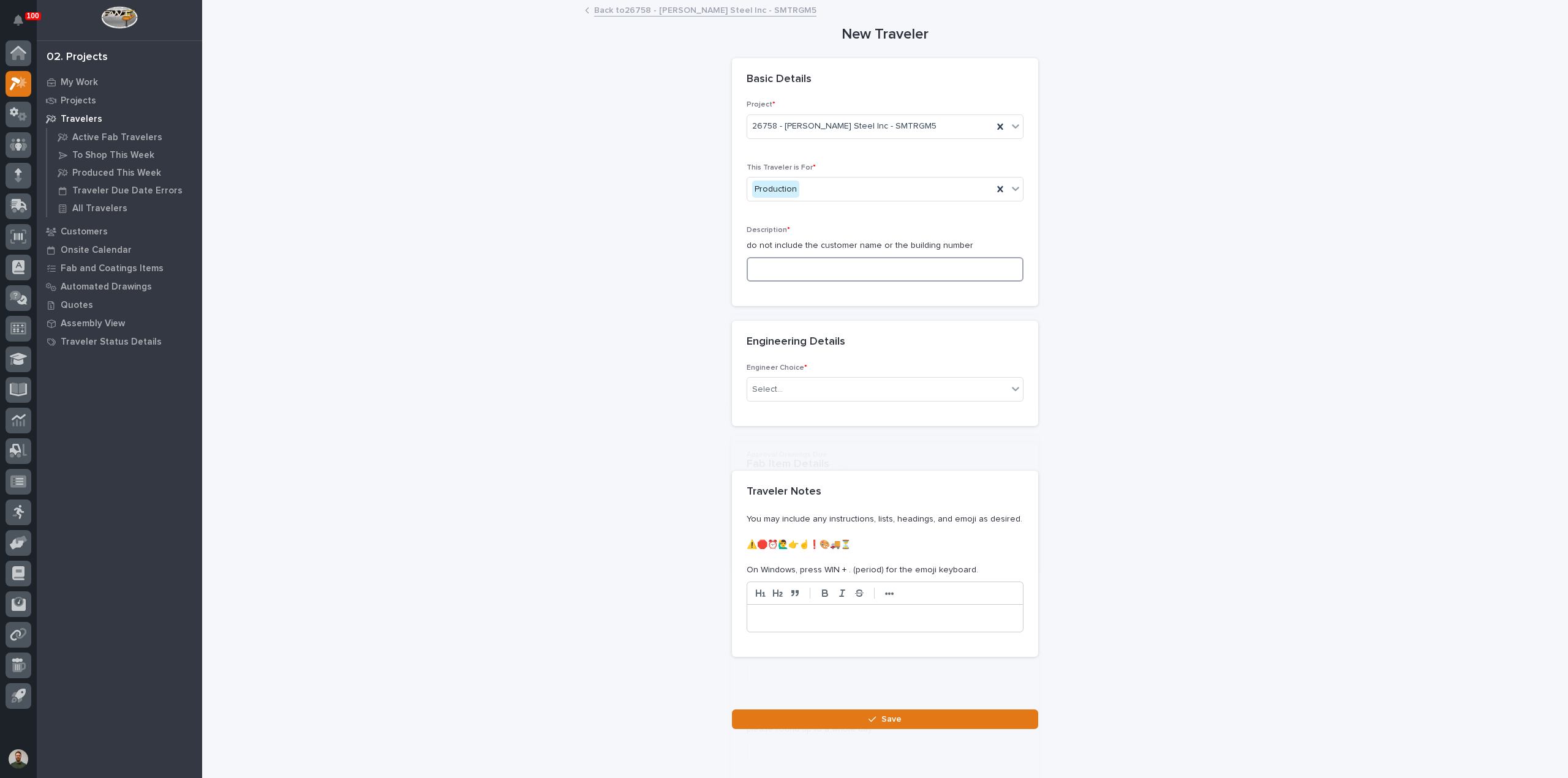
click at [806, 265] on input at bounding box center [885, 269] width 277 height 25
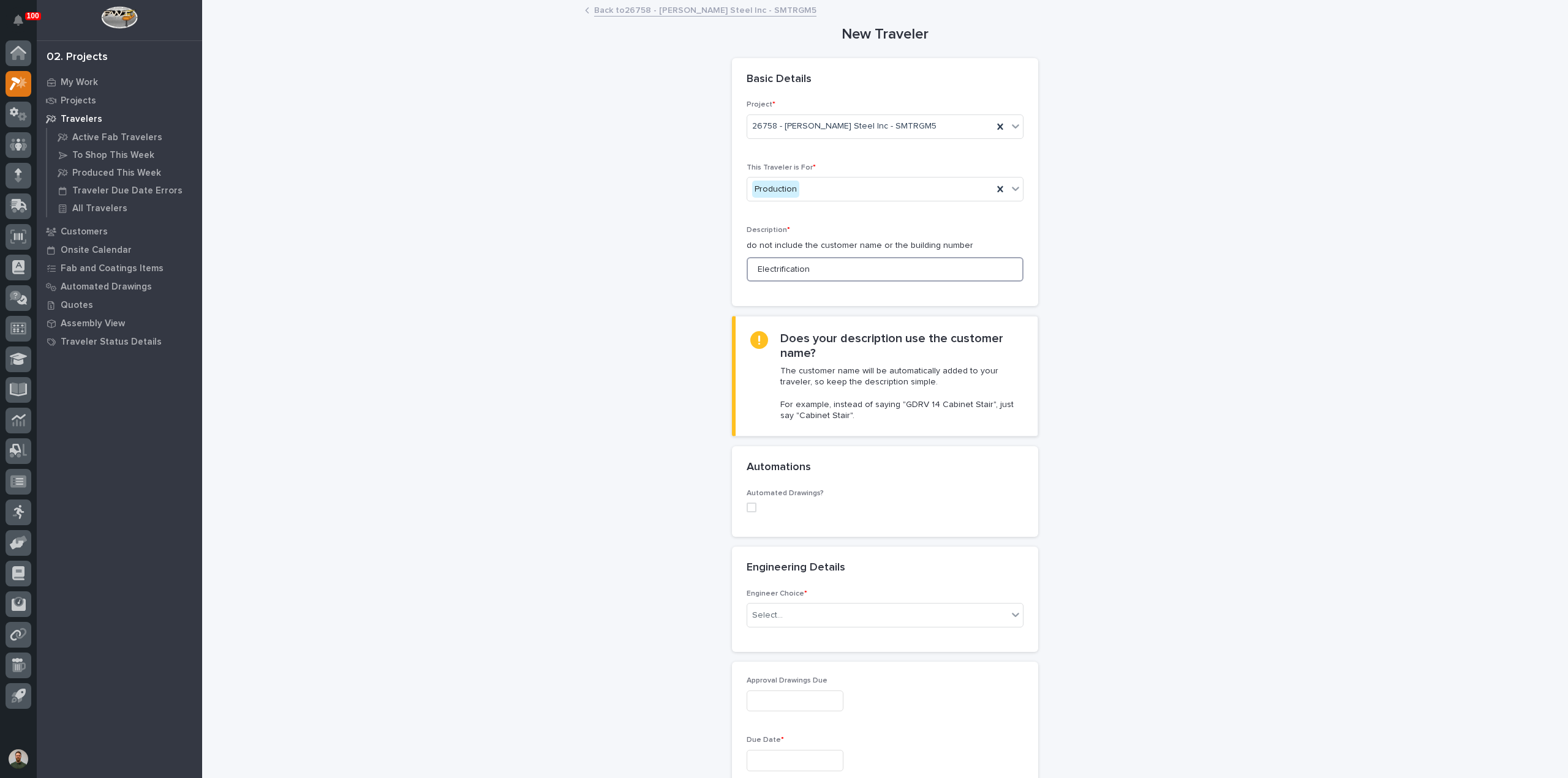
type input "Electrification"
drag, startPoint x: 473, startPoint y: 472, endPoint x: 481, endPoint y: 486, distance: 16.1
click at [474, 479] on div "**********" at bounding box center [886, 782] width 1228 height 1561
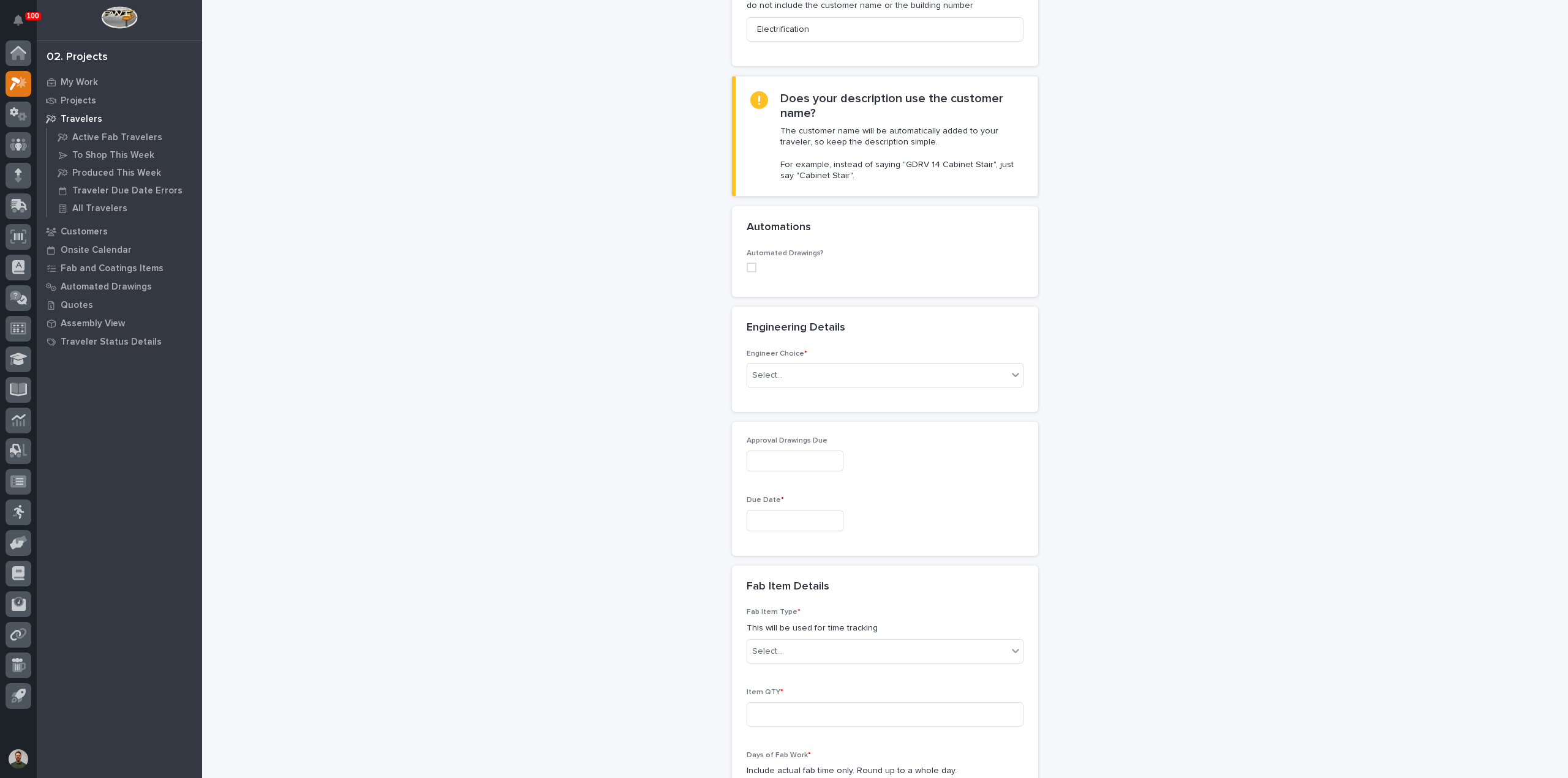
scroll to position [245, 0]
click at [842, 376] on div "Select..." at bounding box center [877, 370] width 260 height 20
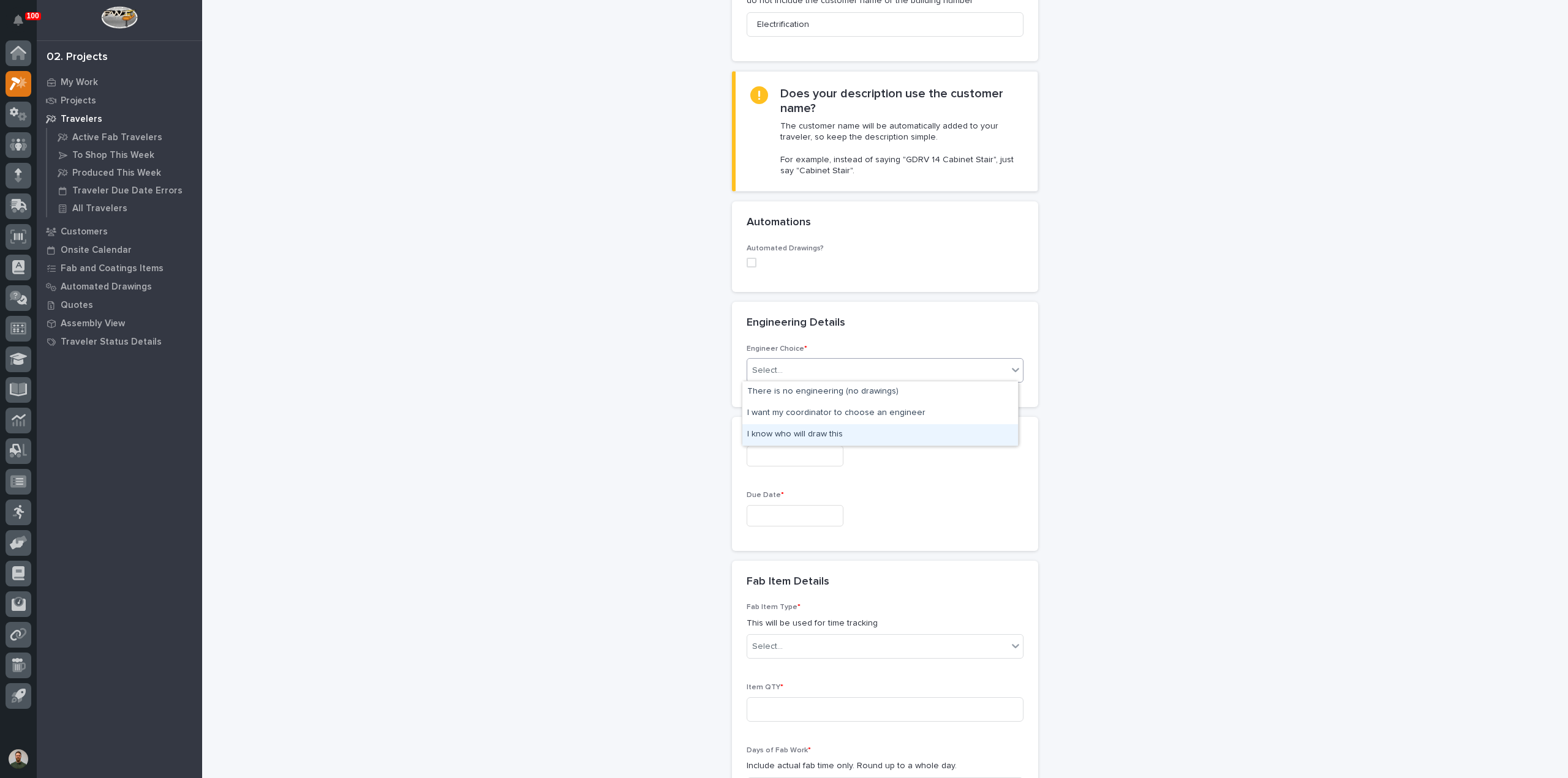
click at [825, 434] on div "I know who will draw this" at bounding box center [880, 434] width 275 height 22
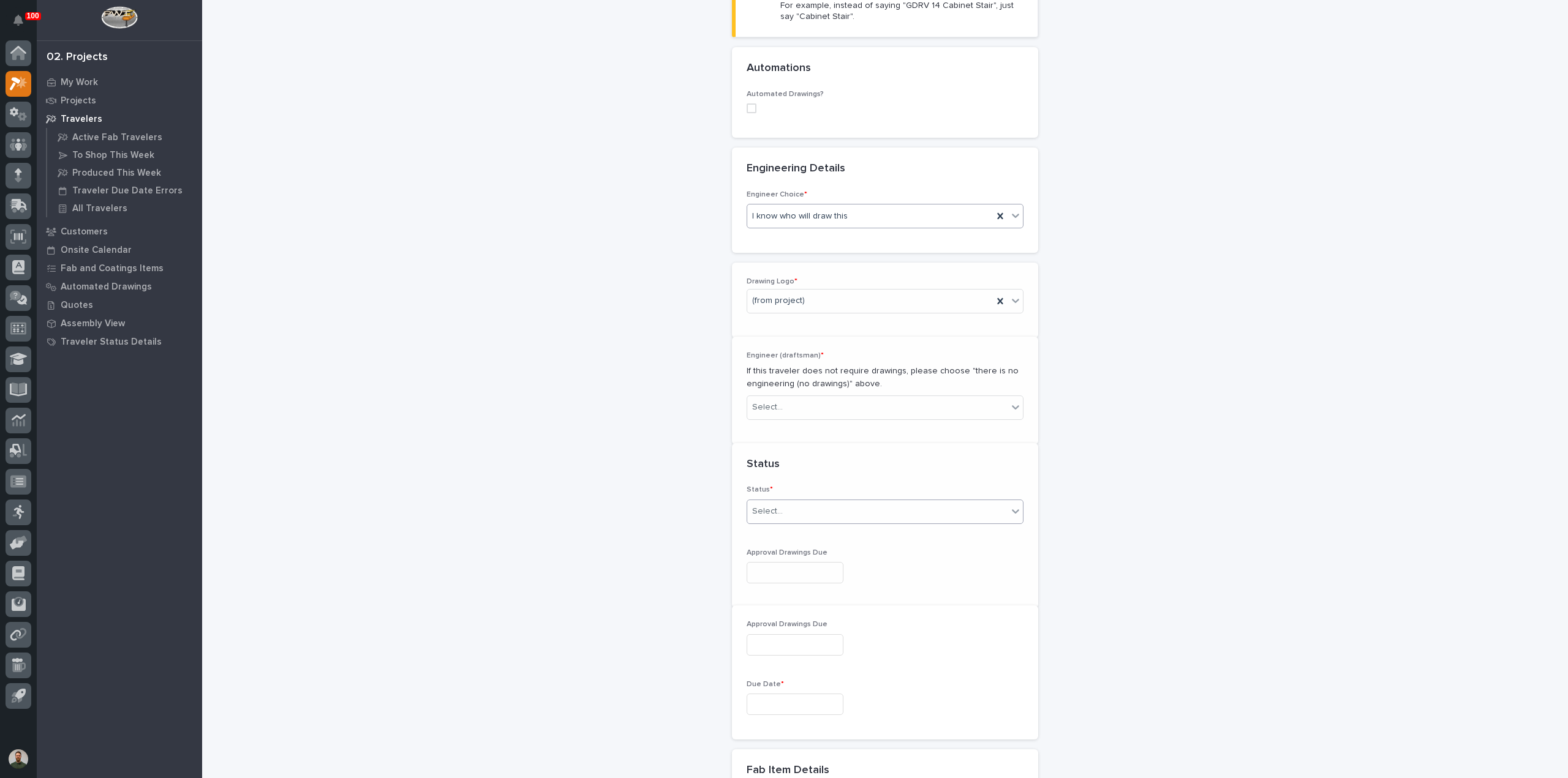
scroll to position [432, 0]
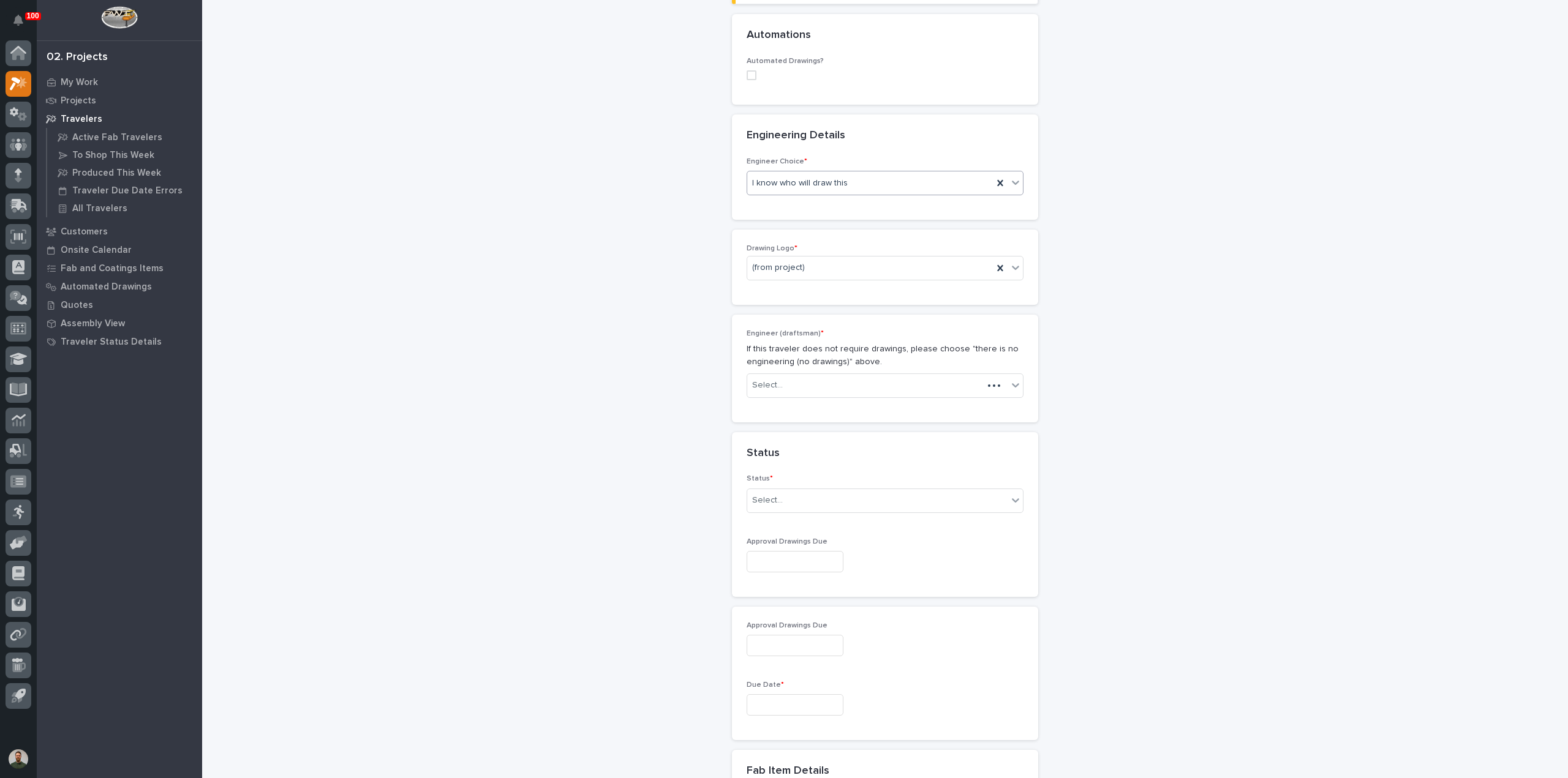
click at [796, 562] on input "text" at bounding box center [795, 562] width 97 height 22
click at [785, 479] on div "20" at bounding box center [787, 478] width 16 height 16
type input "**********"
click at [817, 707] on input "text" at bounding box center [795, 704] width 97 height 22
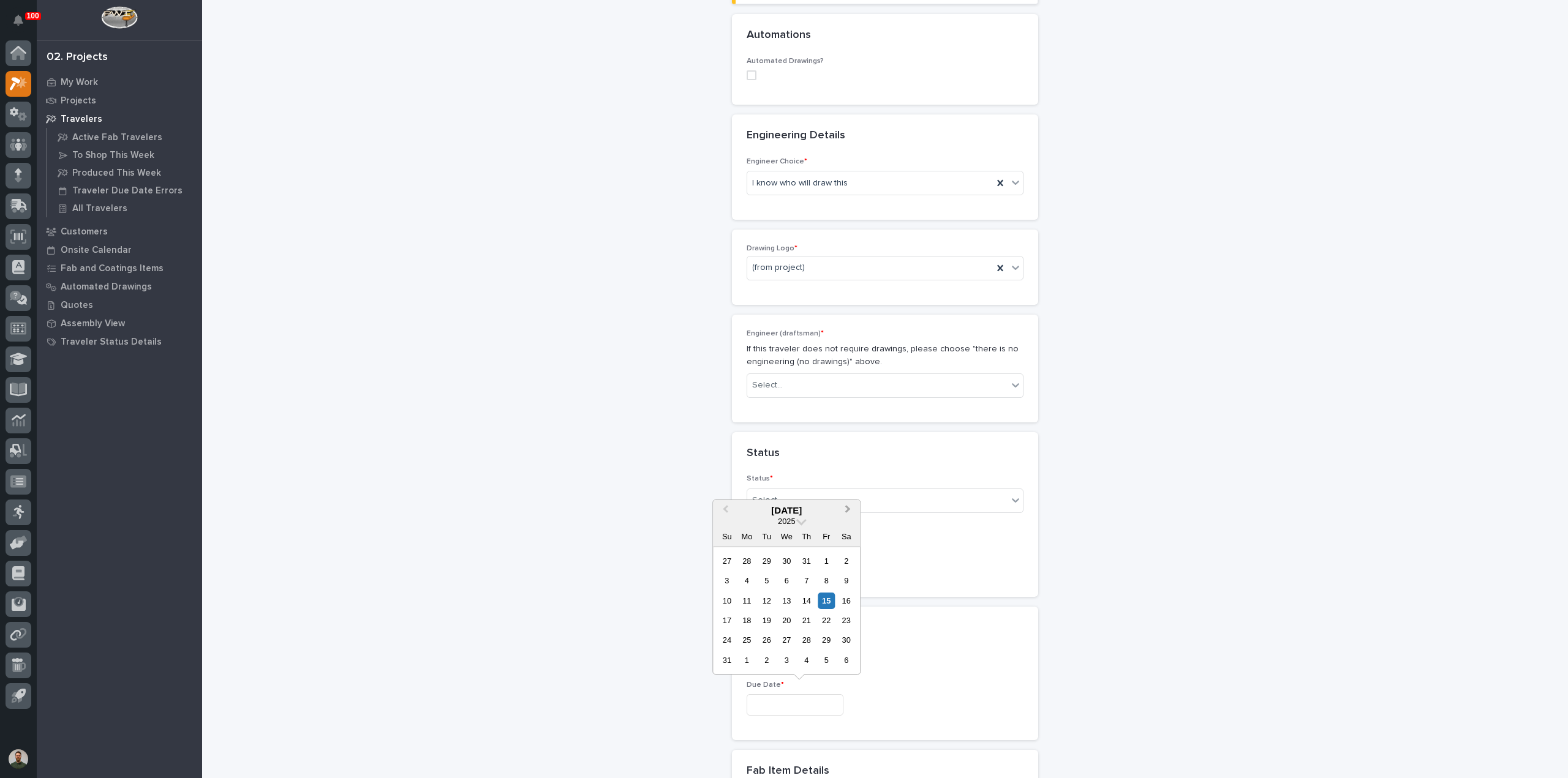
click at [849, 517] on button "Next Month" at bounding box center [848, 511] width 19 height 19
click at [749, 585] on div "3" at bounding box center [746, 580] width 16 height 16
type input "**********"
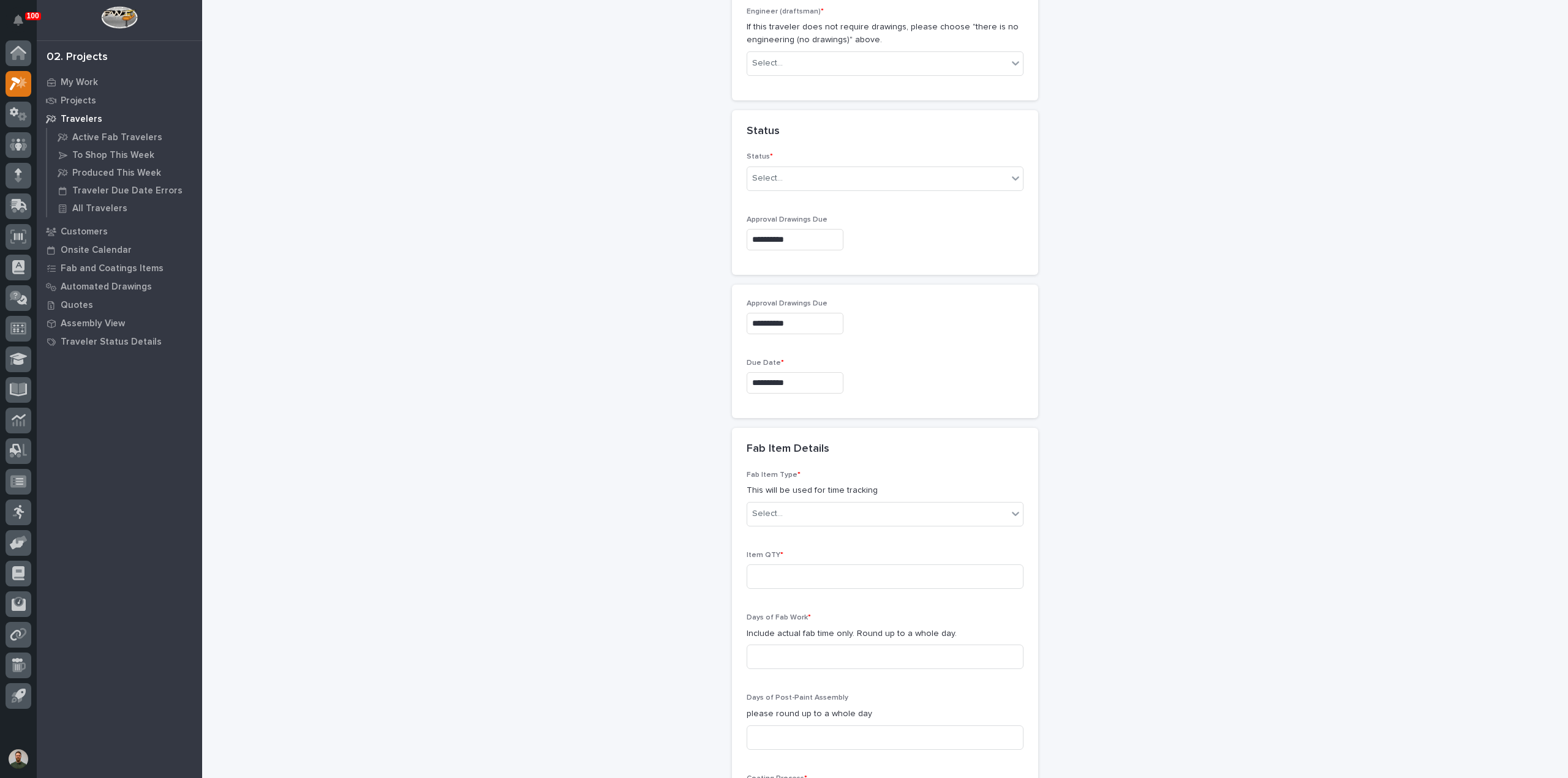
scroll to position [759, 0]
click at [795, 511] on div "Select..." at bounding box center [877, 509] width 260 height 20
type input "*"
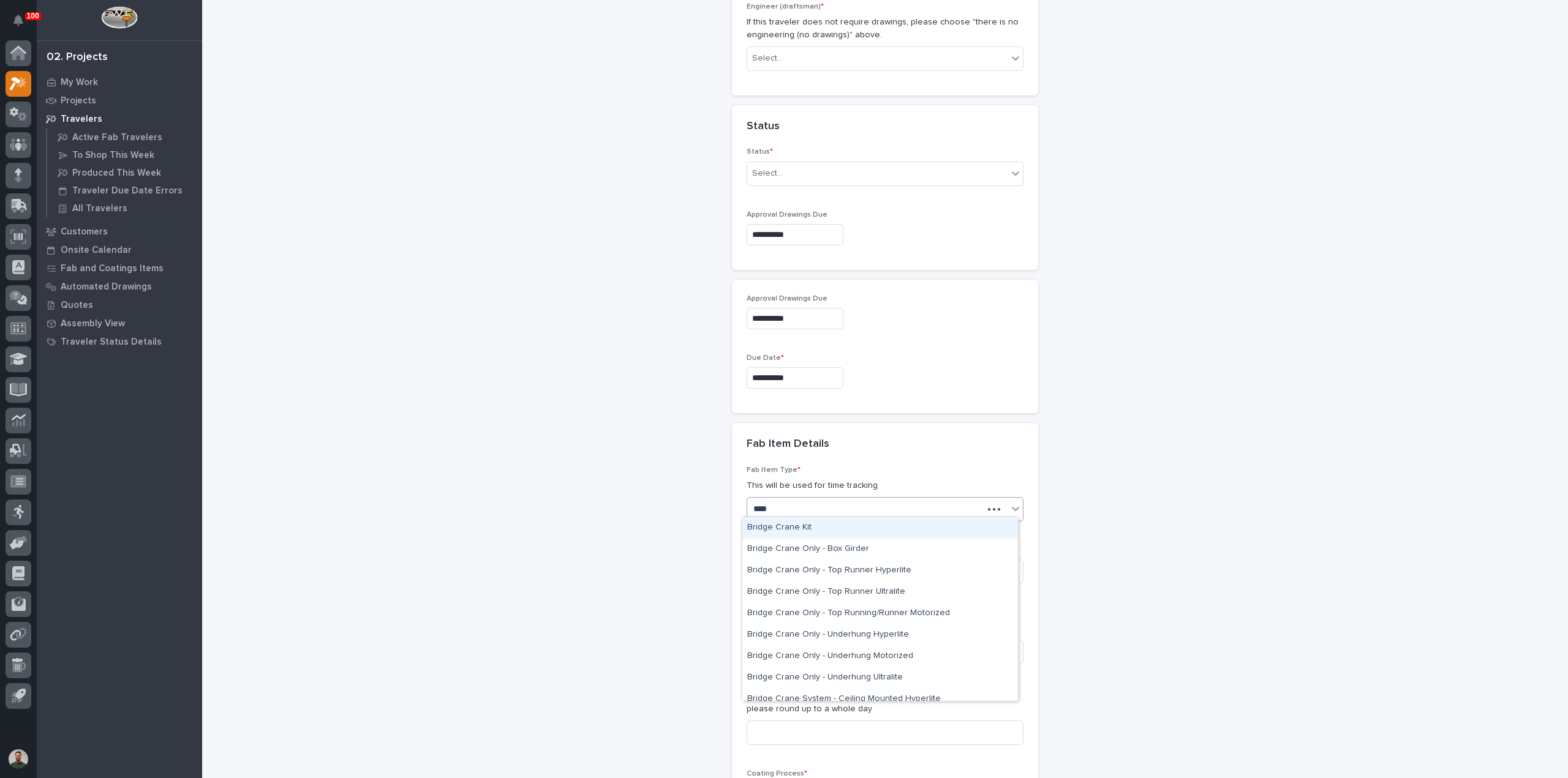
type input "*****"
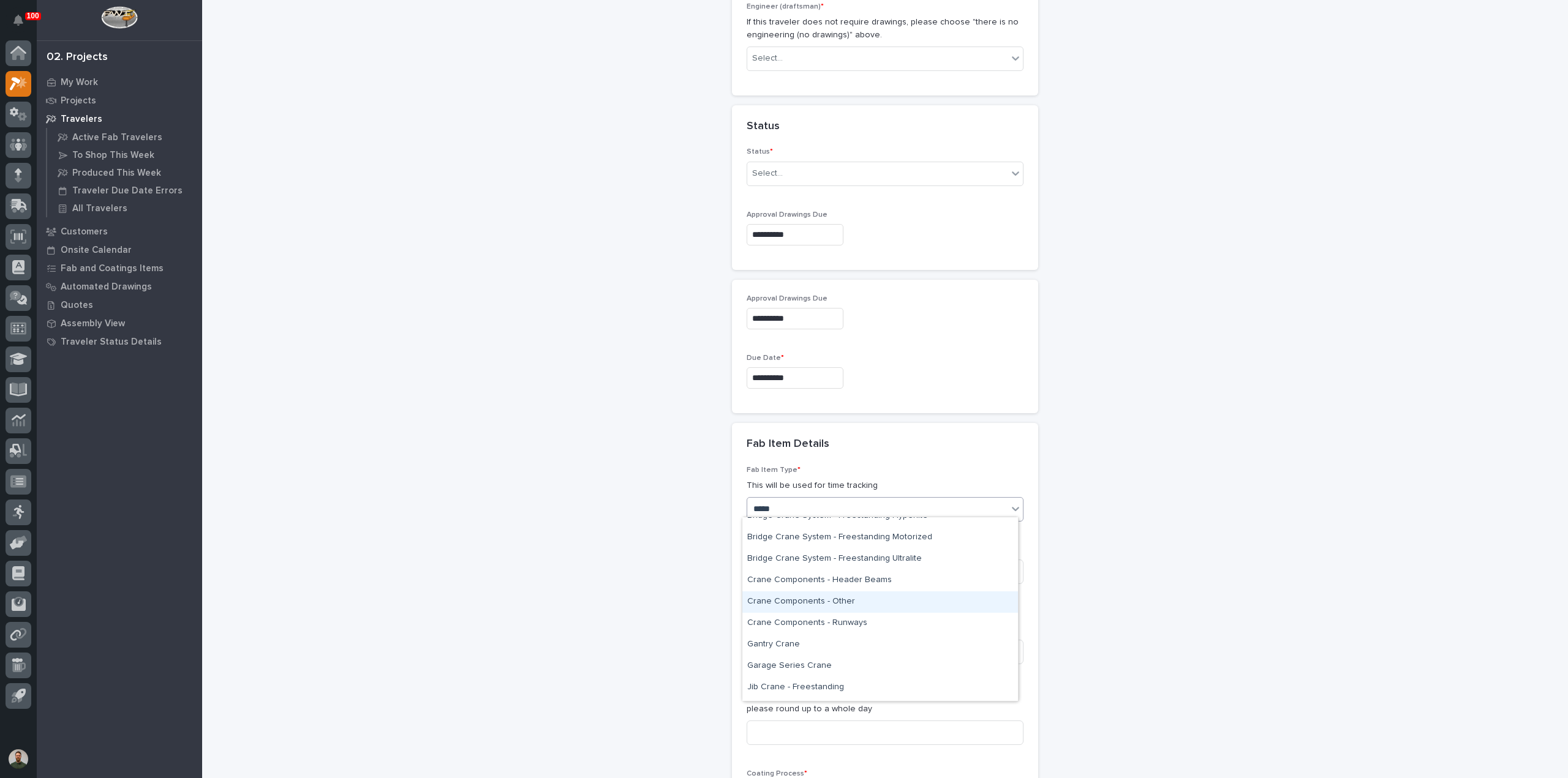
scroll to position [223, 0]
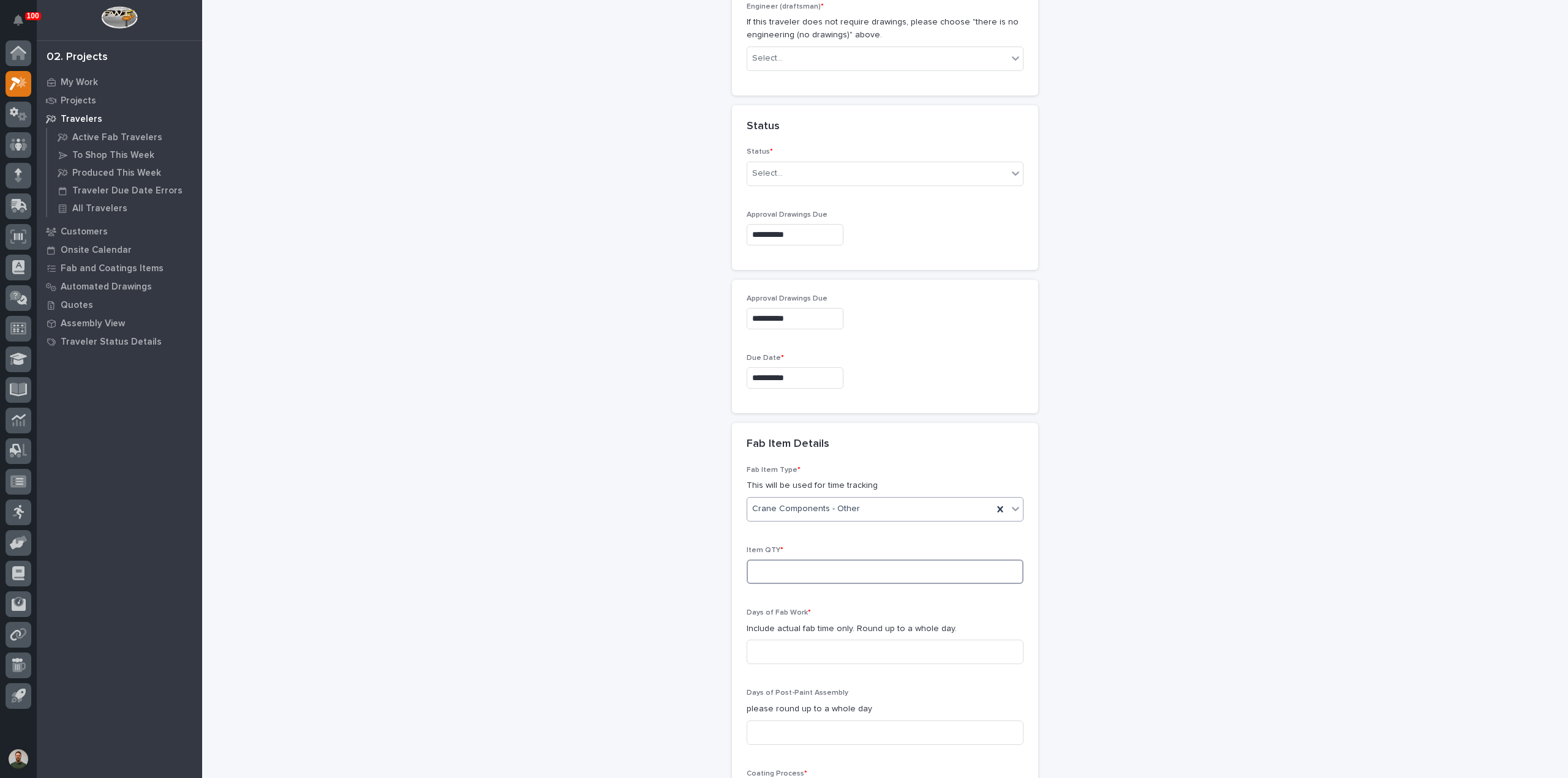
click at [778, 559] on input at bounding box center [885, 571] width 277 height 25
type input "1"
drag, startPoint x: 647, startPoint y: 628, endPoint x: 669, endPoint y: 631, distance: 22.2
click at [655, 630] on div "**********" at bounding box center [886, 211] width 1228 height 1938
click at [825, 654] on input at bounding box center [885, 652] width 277 height 25
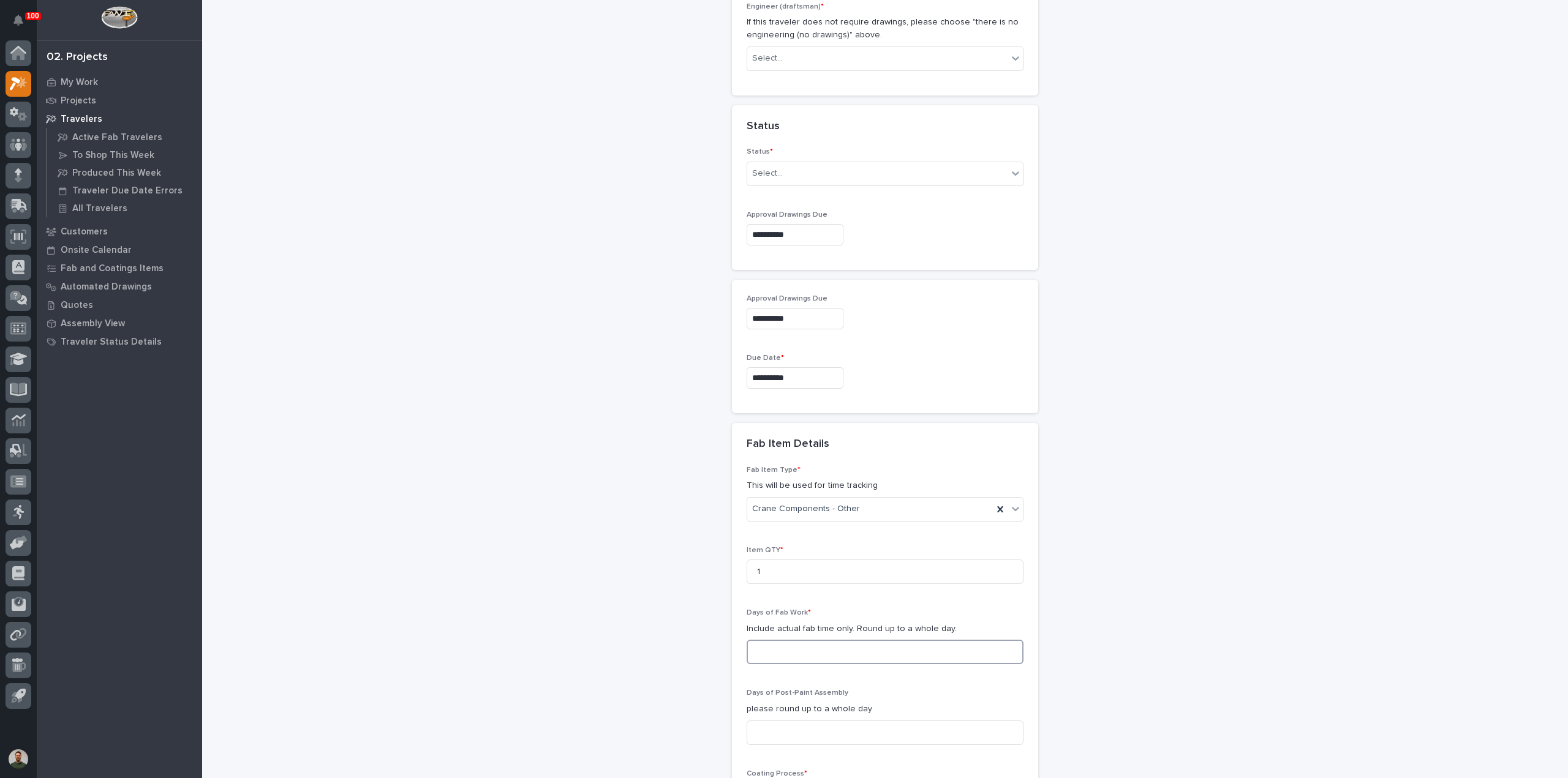
scroll to position [840, 0]
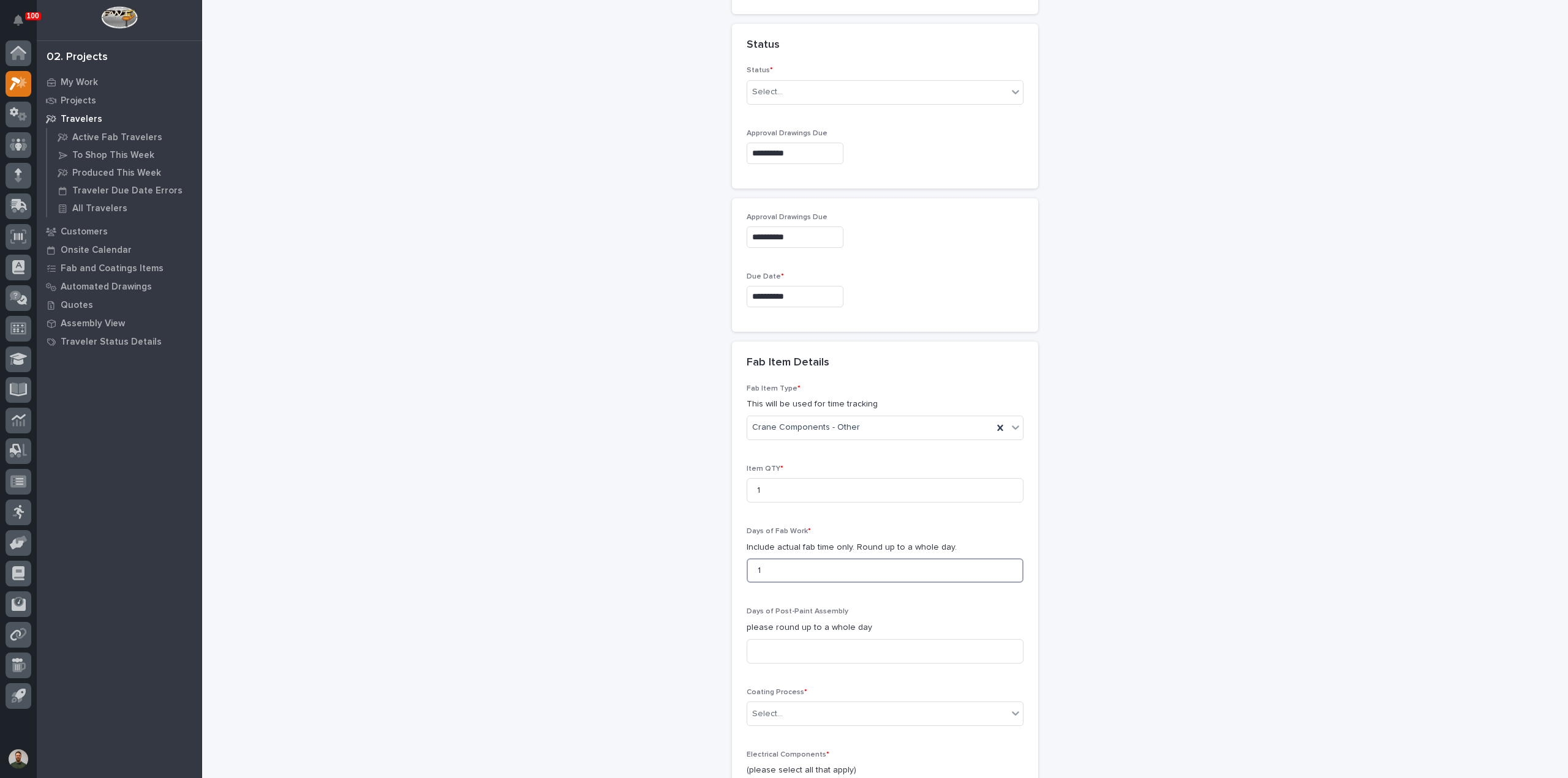
type input "1"
drag, startPoint x: 625, startPoint y: 670, endPoint x: 802, endPoint y: 643, distance: 179.0
click at [626, 670] on div "**********" at bounding box center [886, 130] width 1228 height 1938
click at [804, 640] on input at bounding box center [885, 651] width 277 height 25
type input "1"
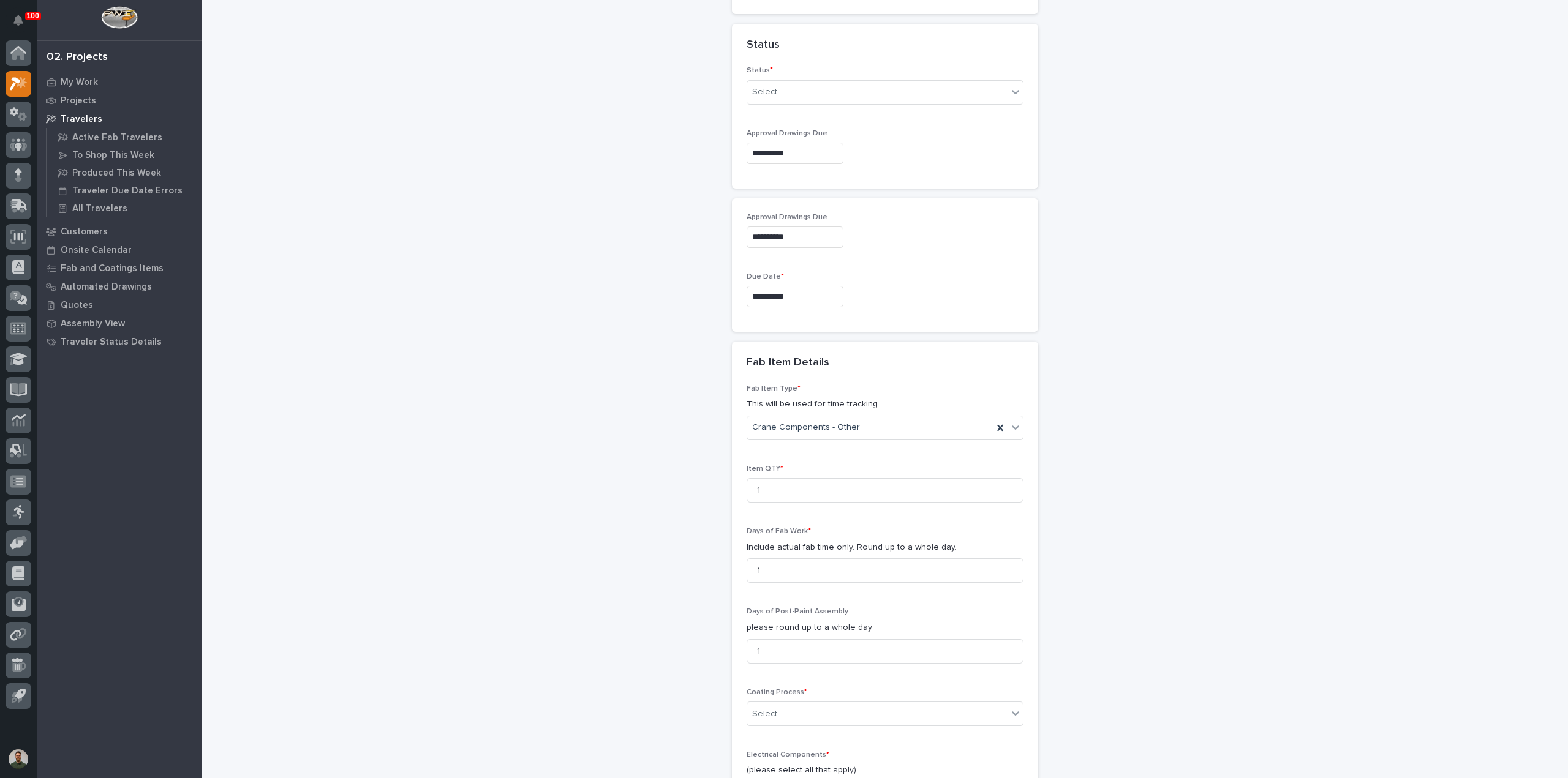
click at [707, 649] on div "**********" at bounding box center [886, 130] width 1228 height 1938
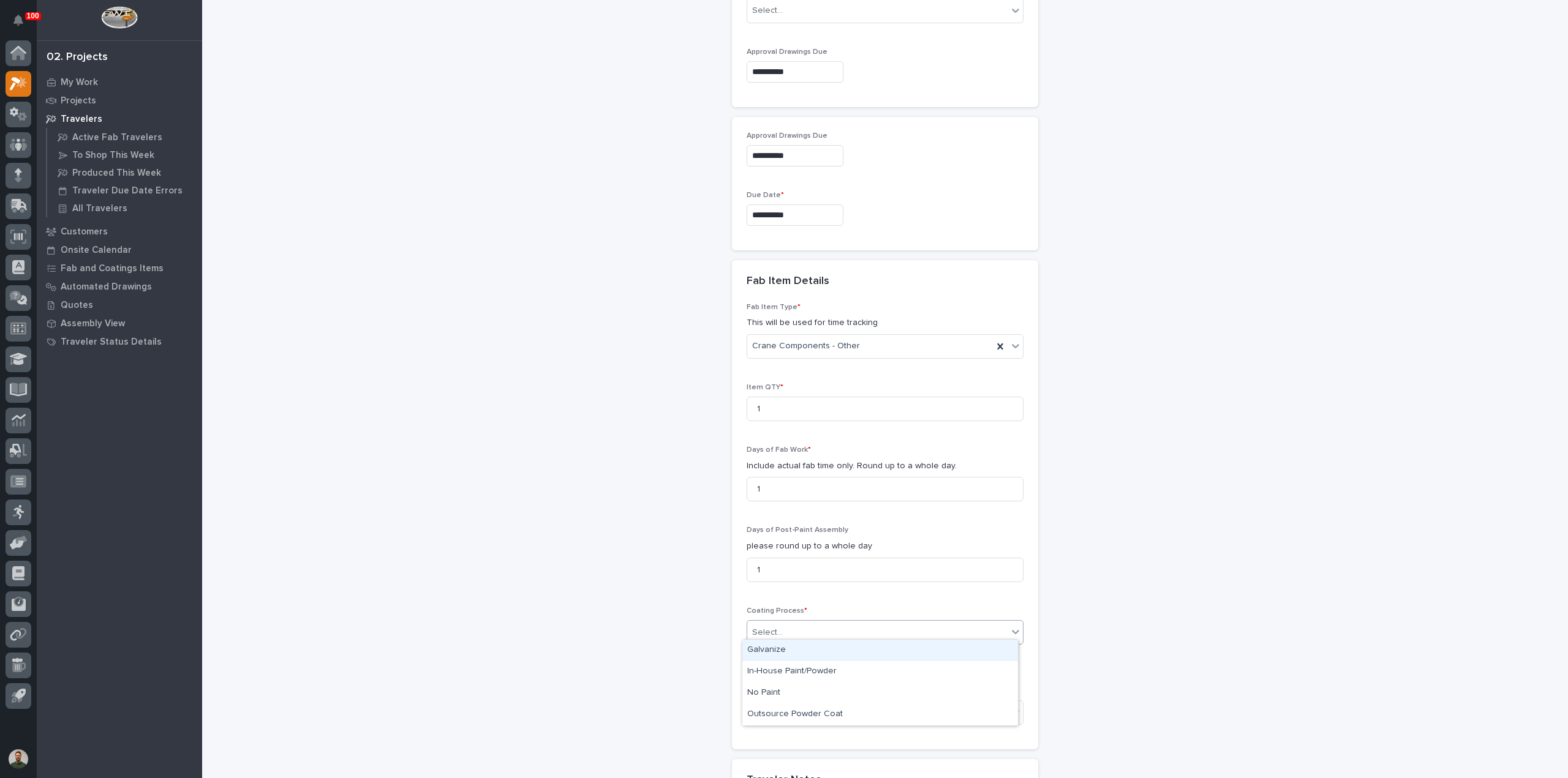
click at [776, 628] on div "Select..." at bounding box center [877, 632] width 260 height 20
click at [791, 676] on div "In-House Paint/Powder" at bounding box center [880, 672] width 275 height 22
click at [711, 672] on div "**********" at bounding box center [886, 48] width 1228 height 1938
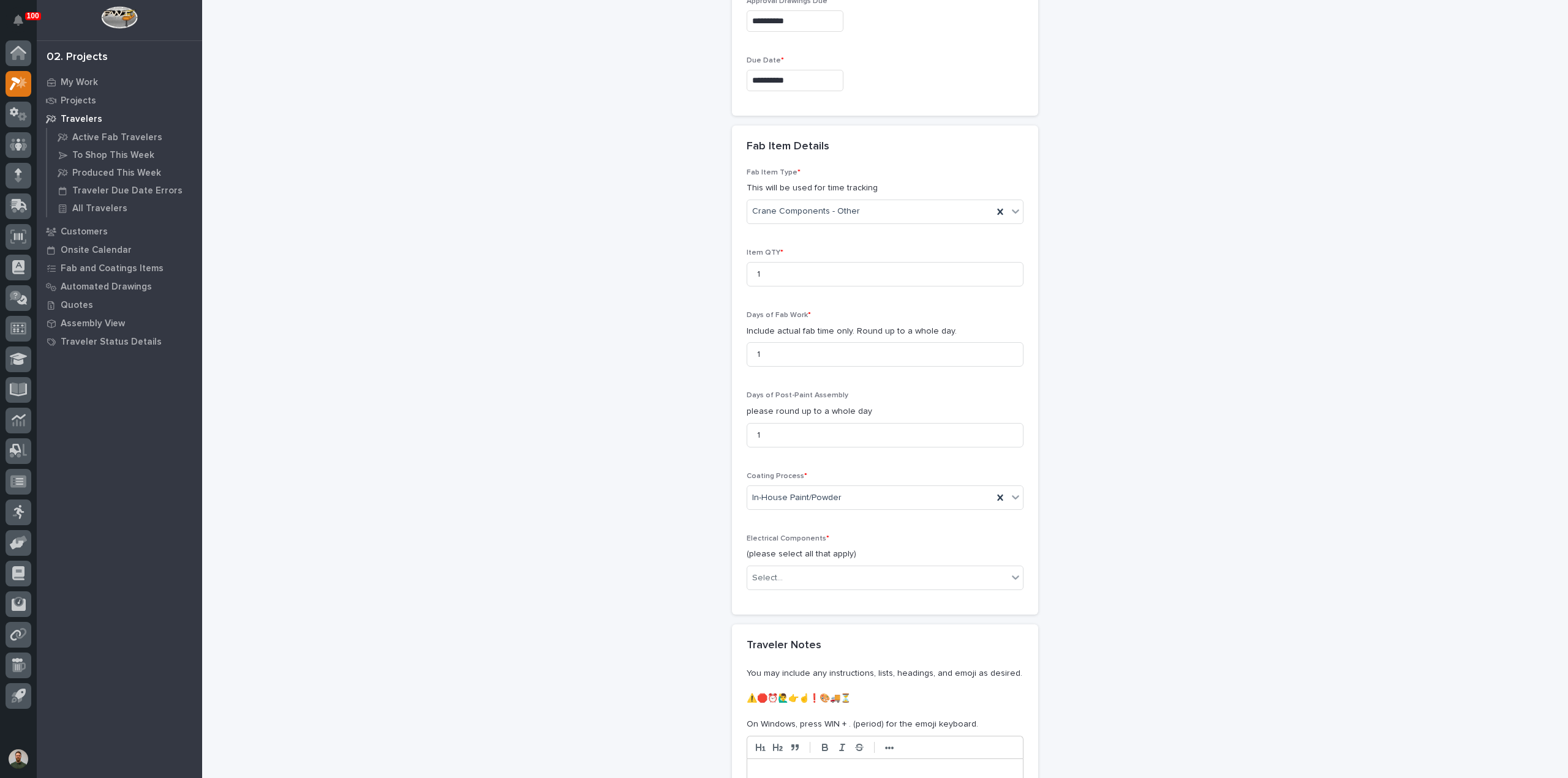
scroll to position [1085, 0]
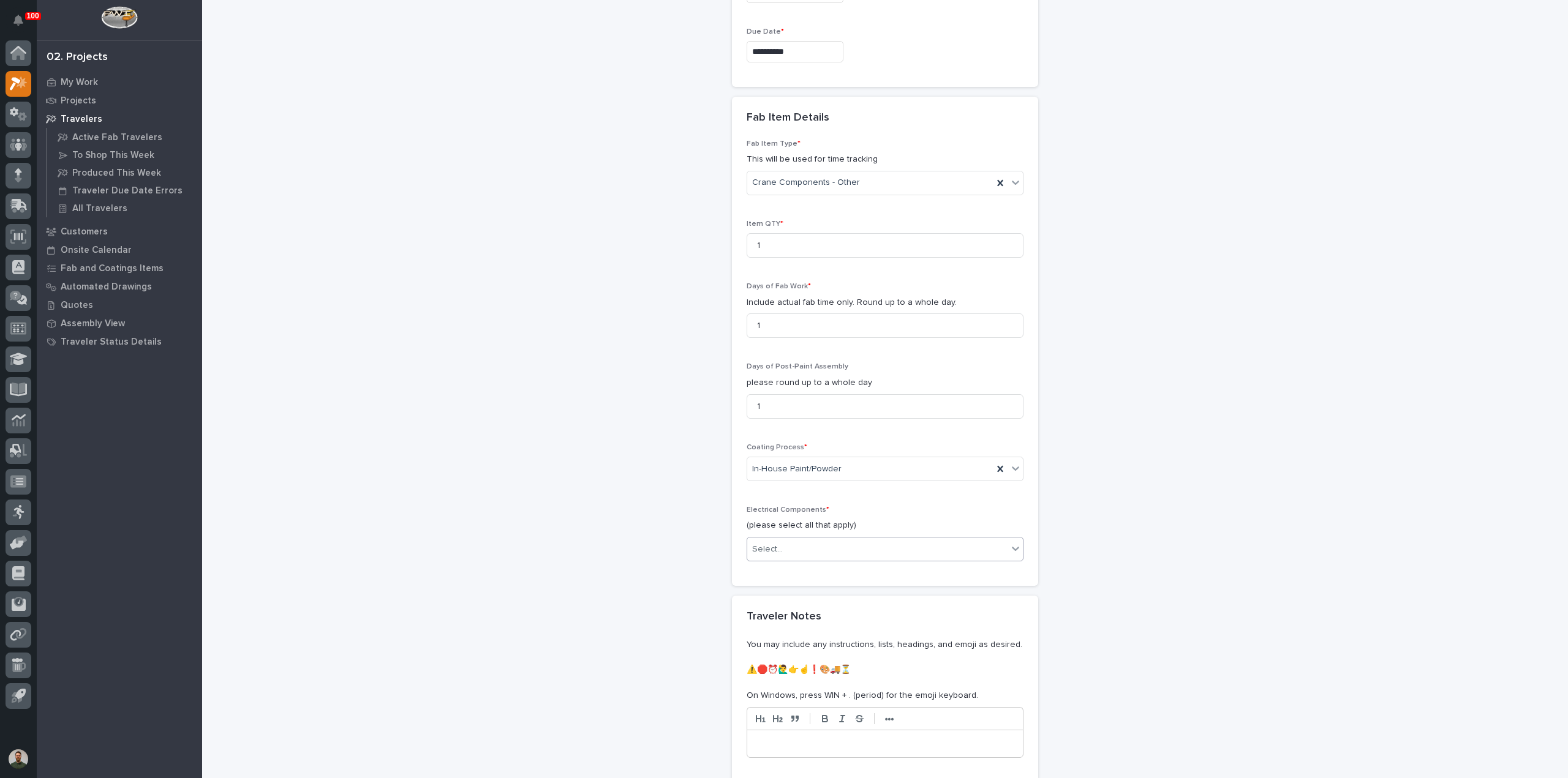
click at [801, 549] on div "Select..." at bounding box center [877, 549] width 260 height 20
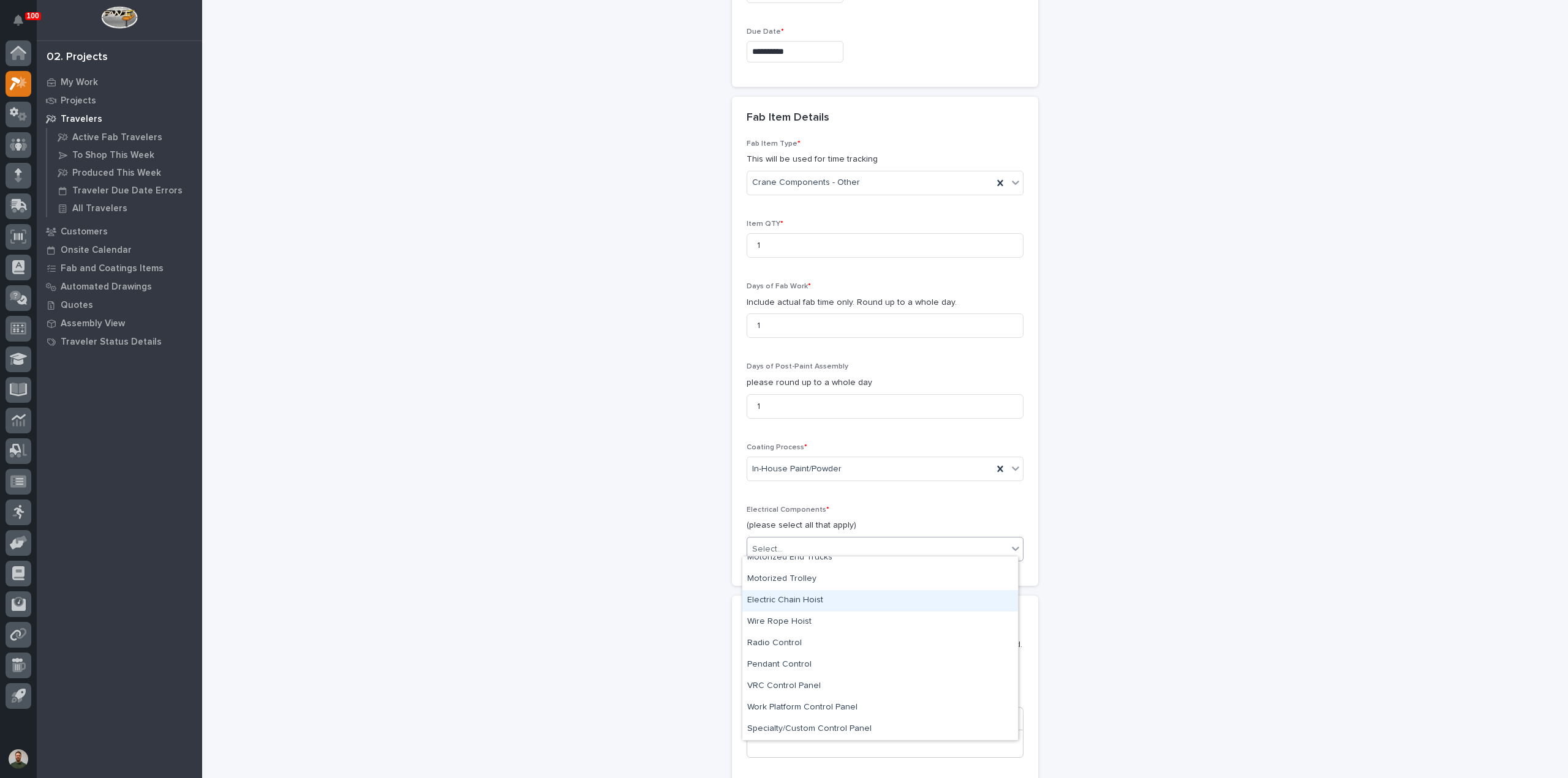
scroll to position [0, 0]
click at [780, 573] on div "None" at bounding box center [880, 567] width 275 height 22
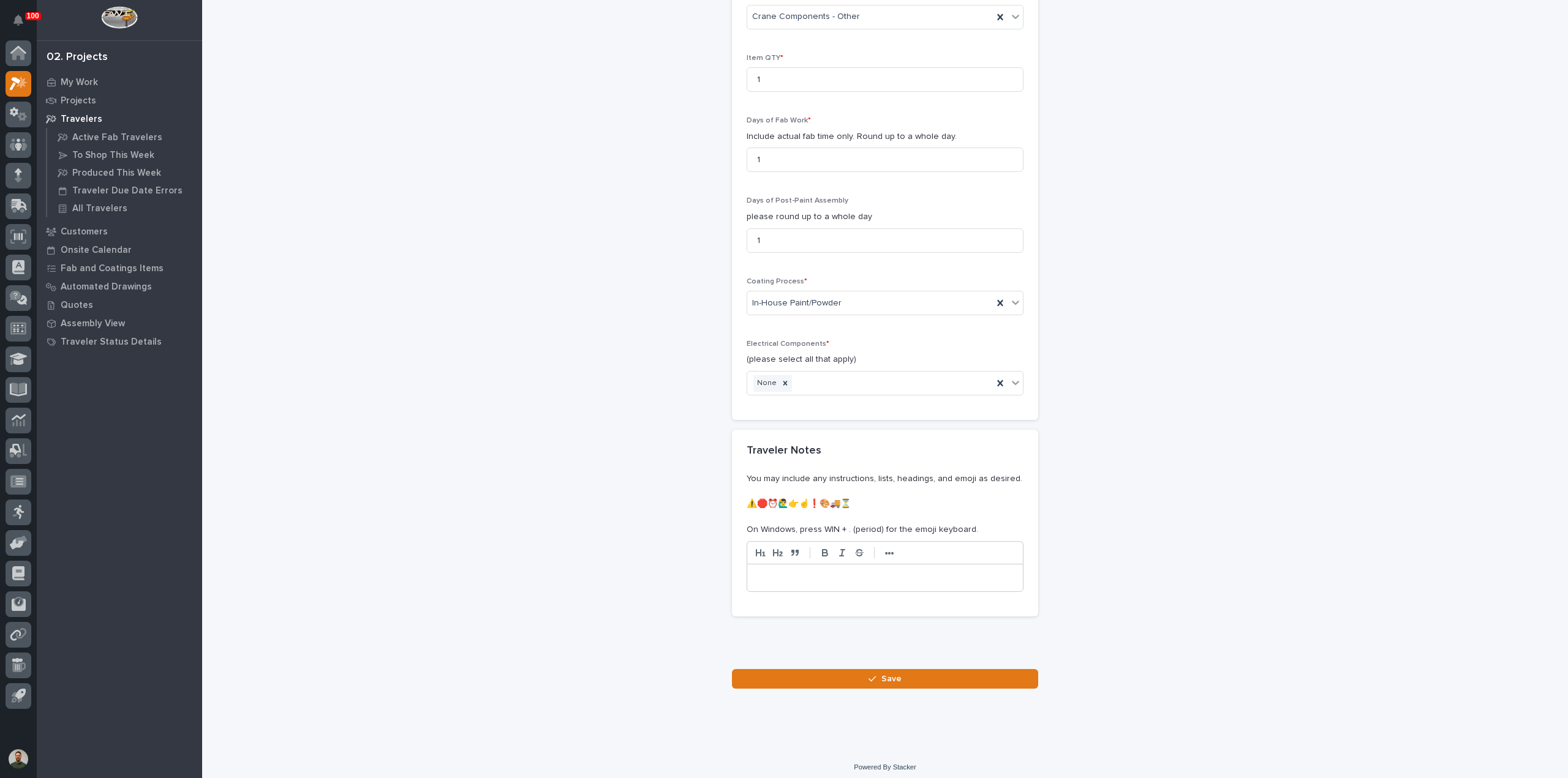
click at [933, 679] on button "Save" at bounding box center [884, 678] width 306 height 19
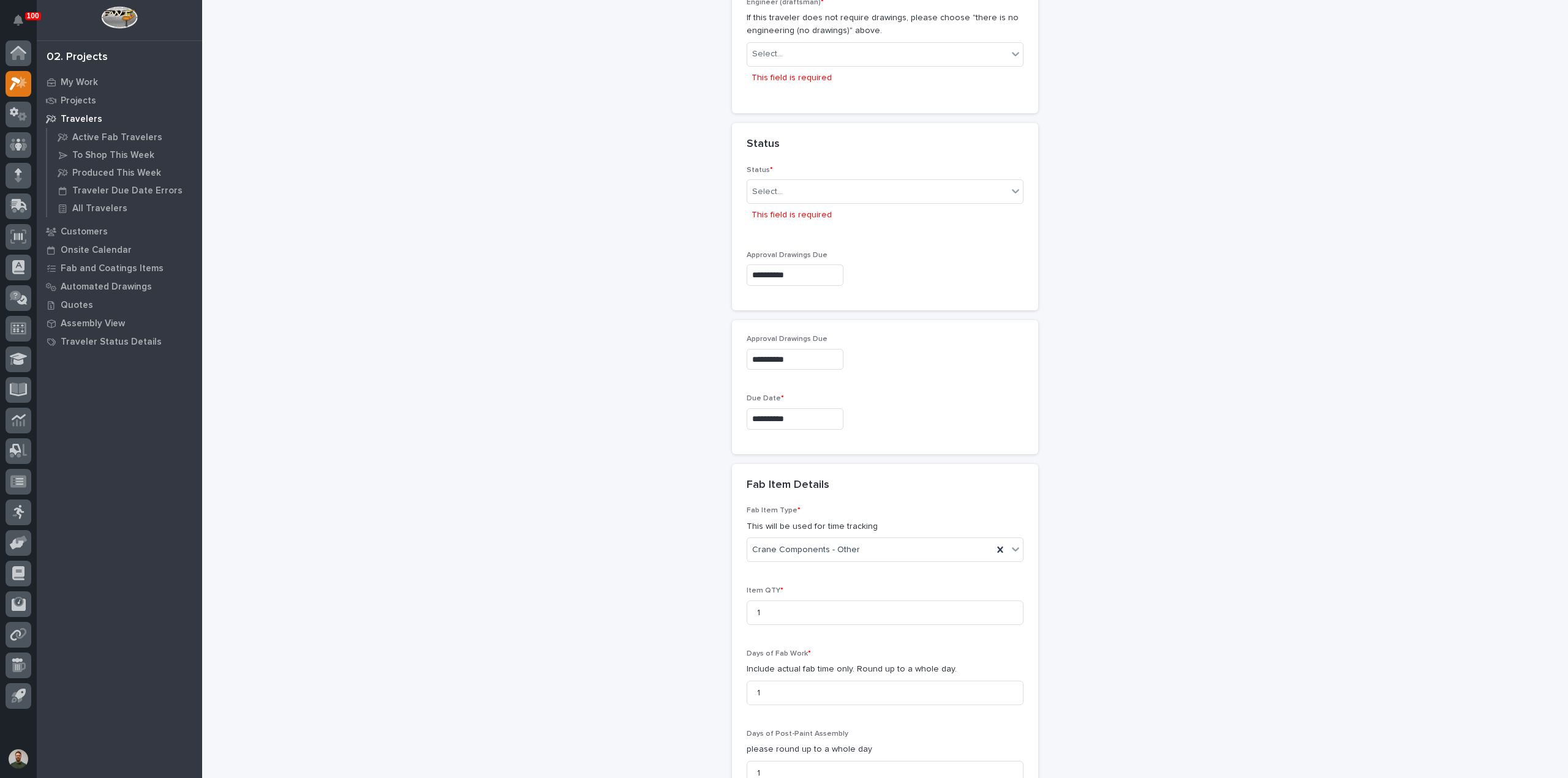
scroll to position [768, 0]
click at [799, 196] on div "Select..." at bounding box center [885, 187] width 277 height 25
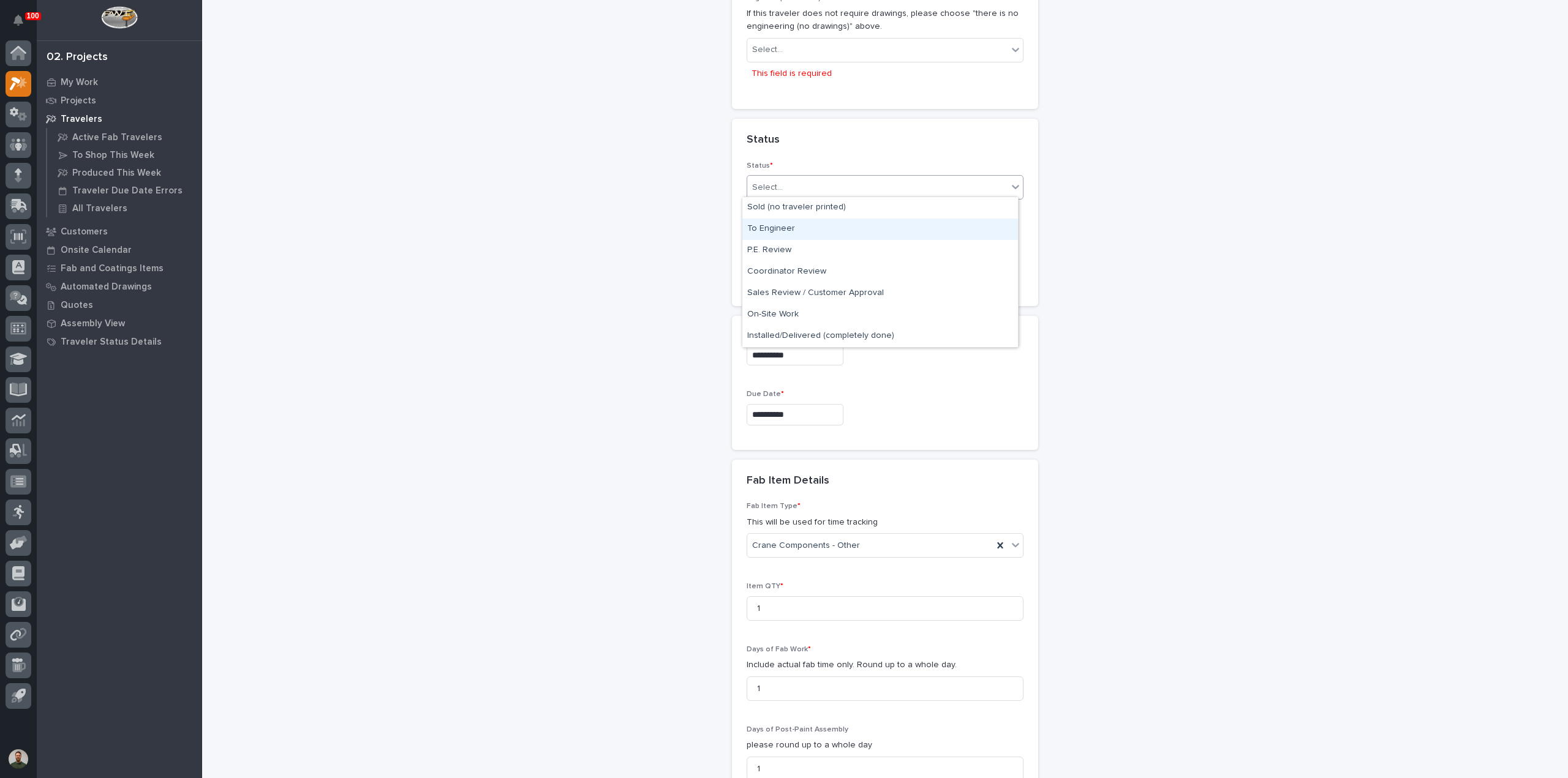
click at [783, 226] on div "To Engineer" at bounding box center [880, 229] width 275 height 22
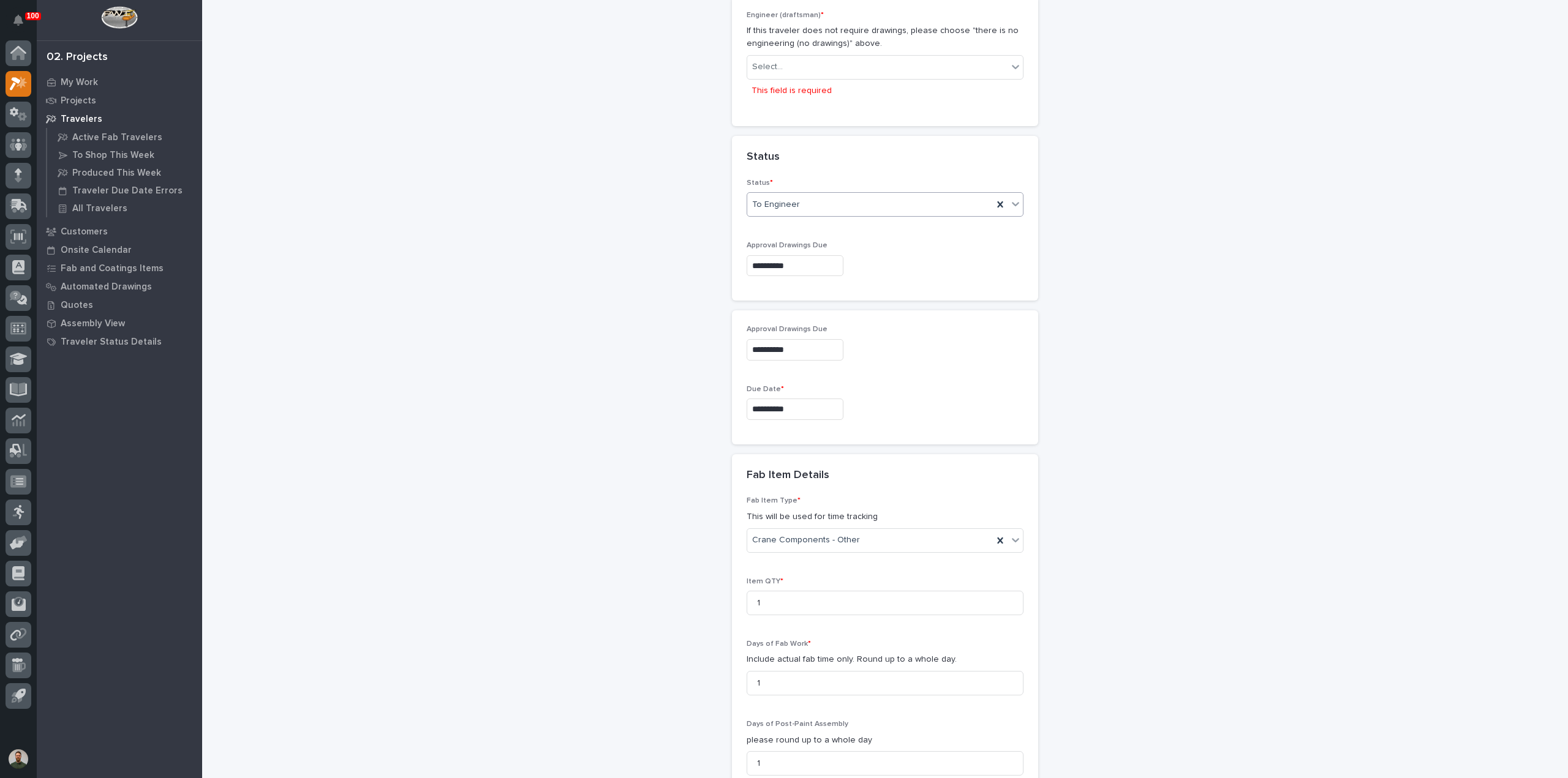
scroll to position [748, 0]
drag, startPoint x: 787, startPoint y: 68, endPoint x: 804, endPoint y: 74, distance: 18.0
click at [787, 68] on div "Select..." at bounding box center [877, 70] width 260 height 20
type input "**"
drag, startPoint x: 765, startPoint y: 74, endPoint x: 745, endPoint y: 67, distance: 21.2
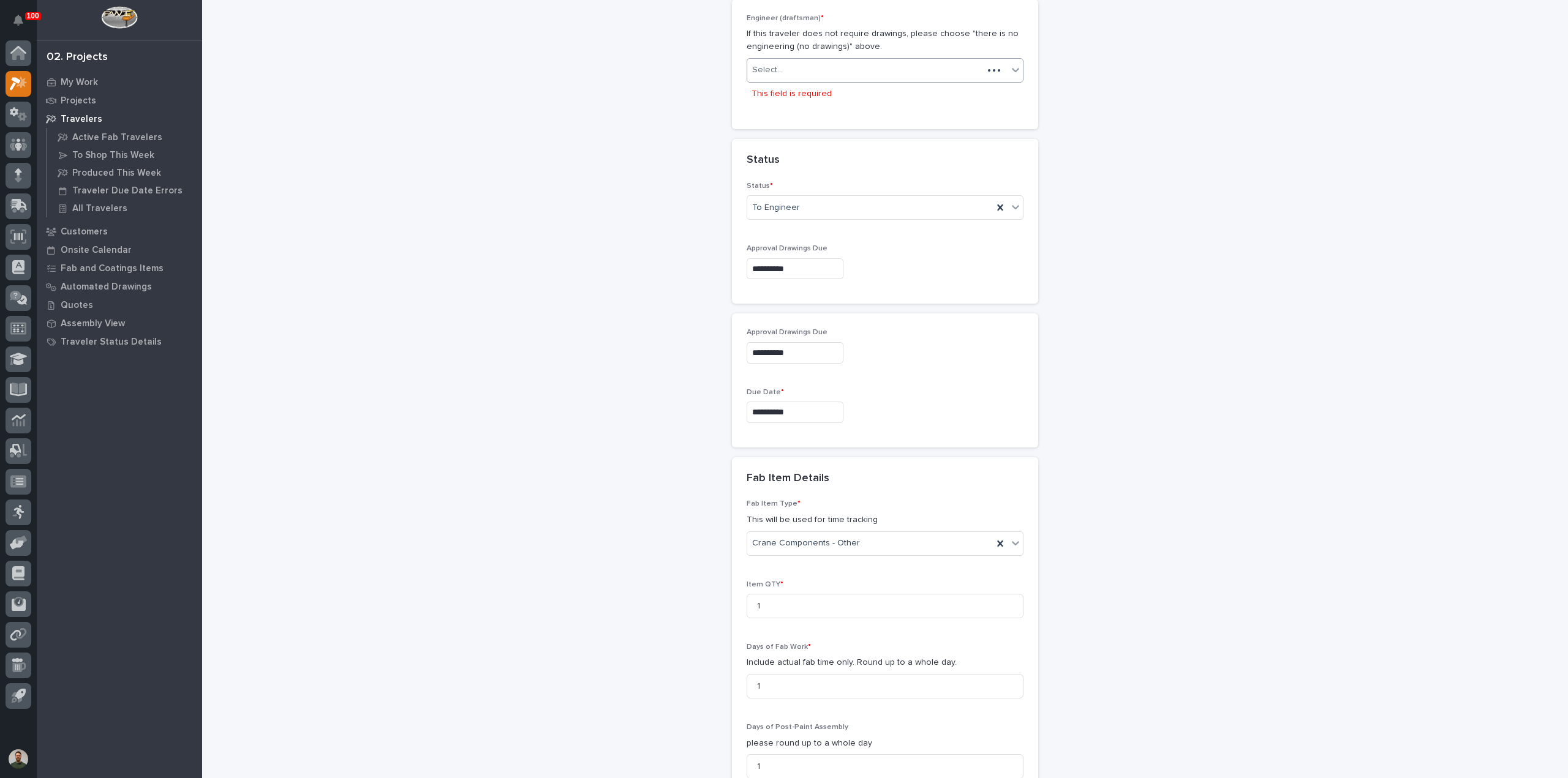
click at [746, 67] on div "Select..." at bounding box center [885, 70] width 277 height 25
click at [776, 68] on div "Select..." at bounding box center [767, 70] width 31 height 13
type input "**"
click at [787, 95] on div "[PERSON_NAME]" at bounding box center [880, 91] width 275 height 22
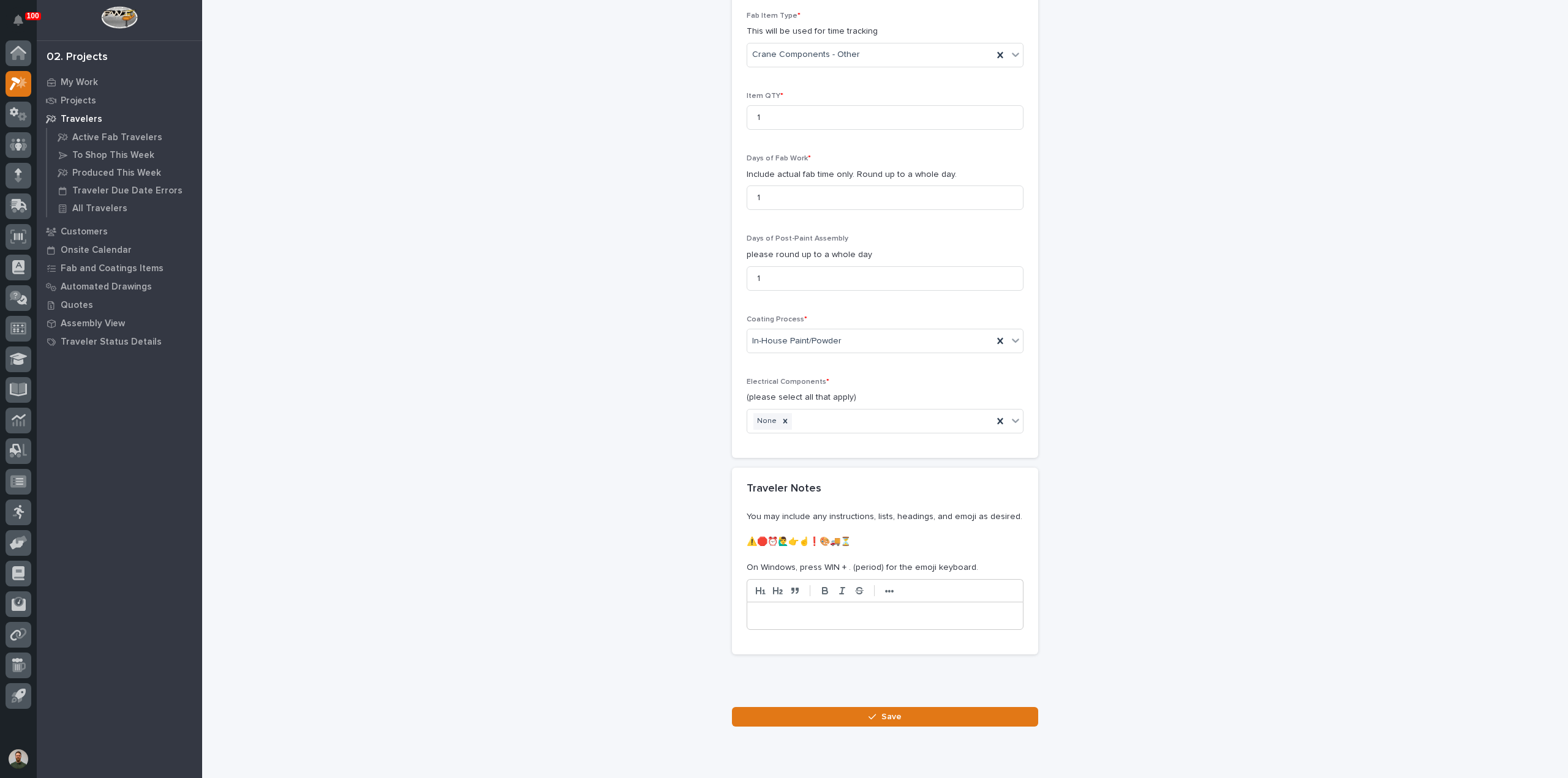
scroll to position [1251, 0]
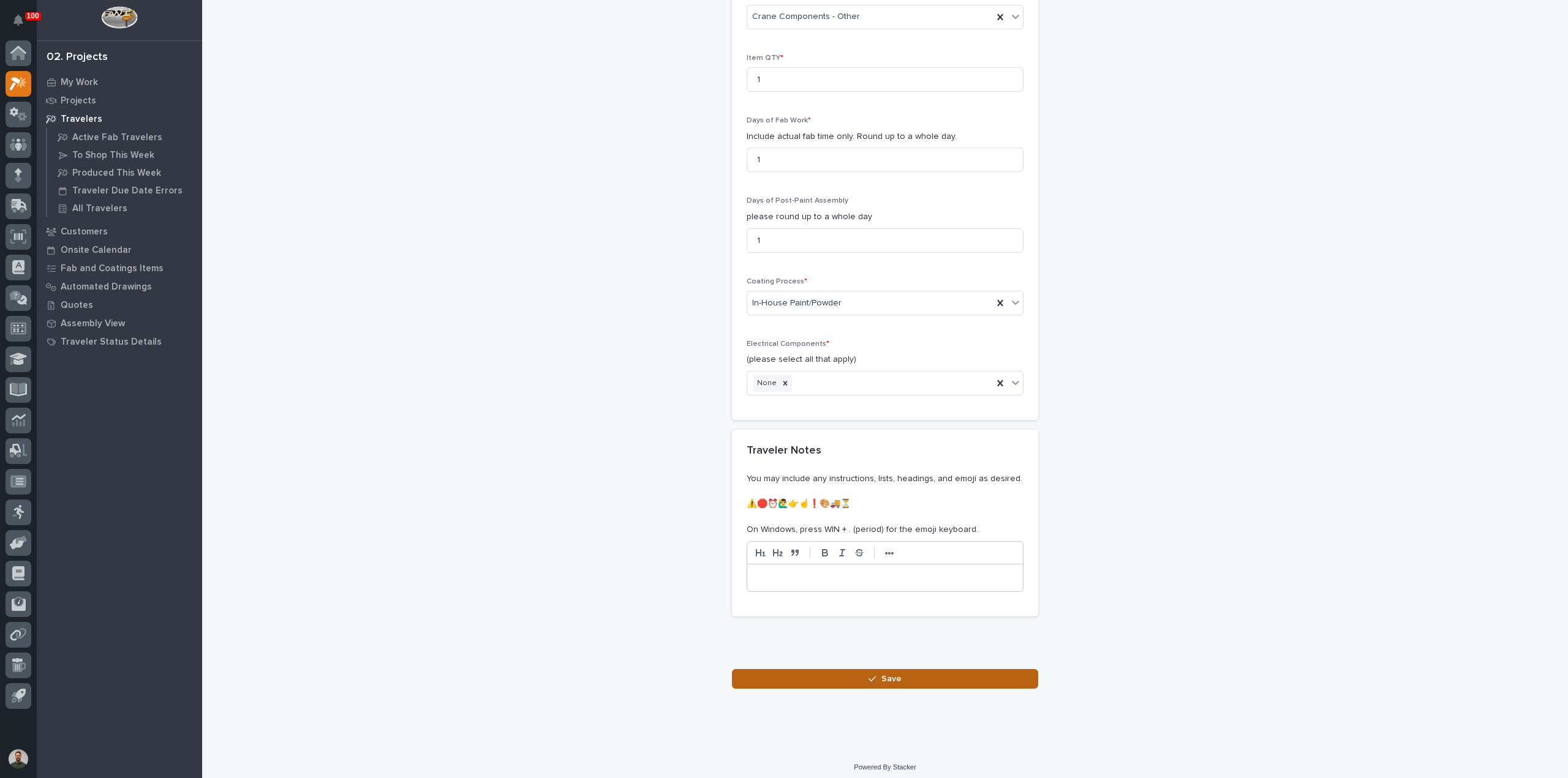
click at [842, 669] on button "Save" at bounding box center [884, 678] width 306 height 19
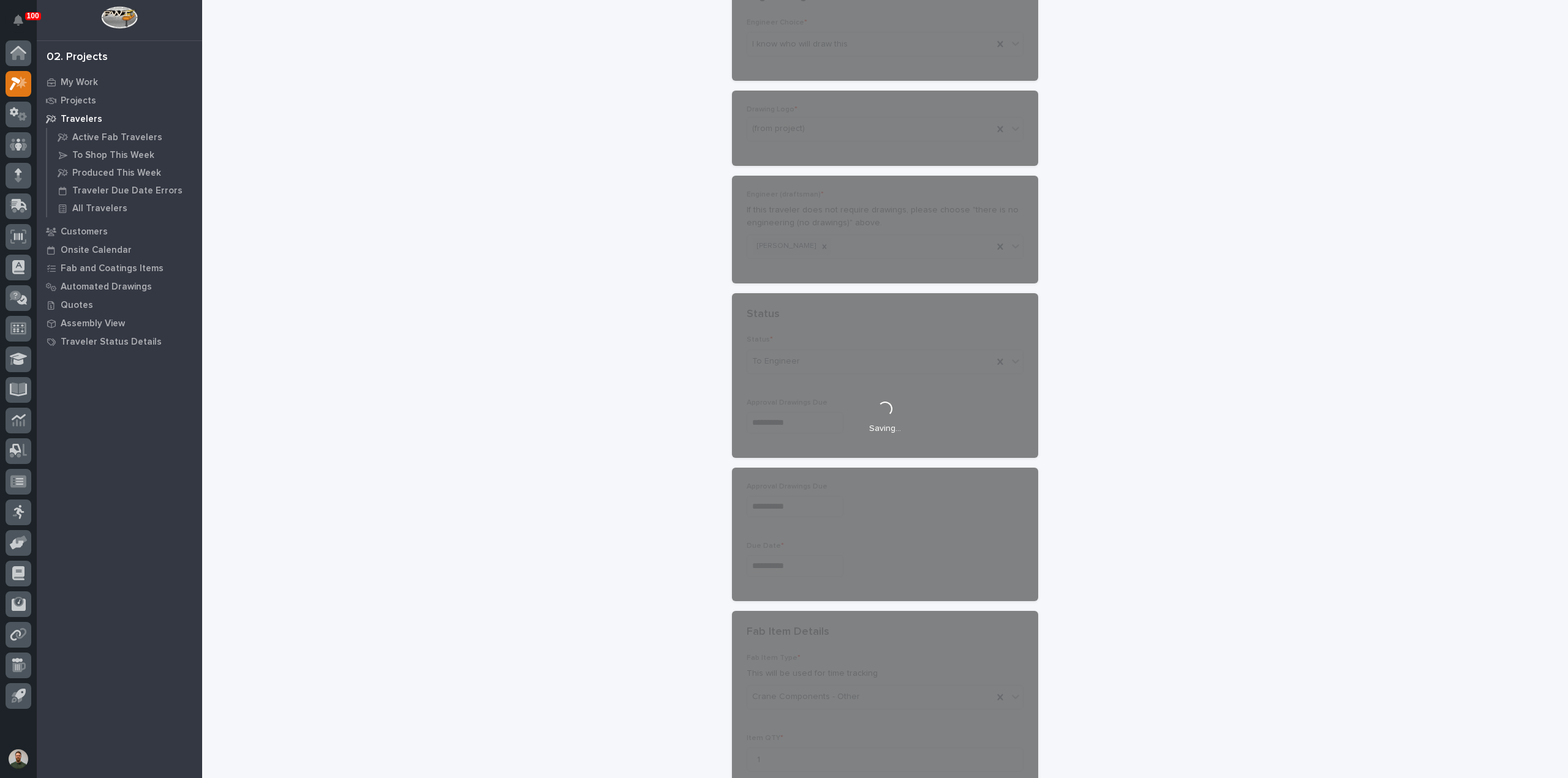
scroll to position [517, 0]
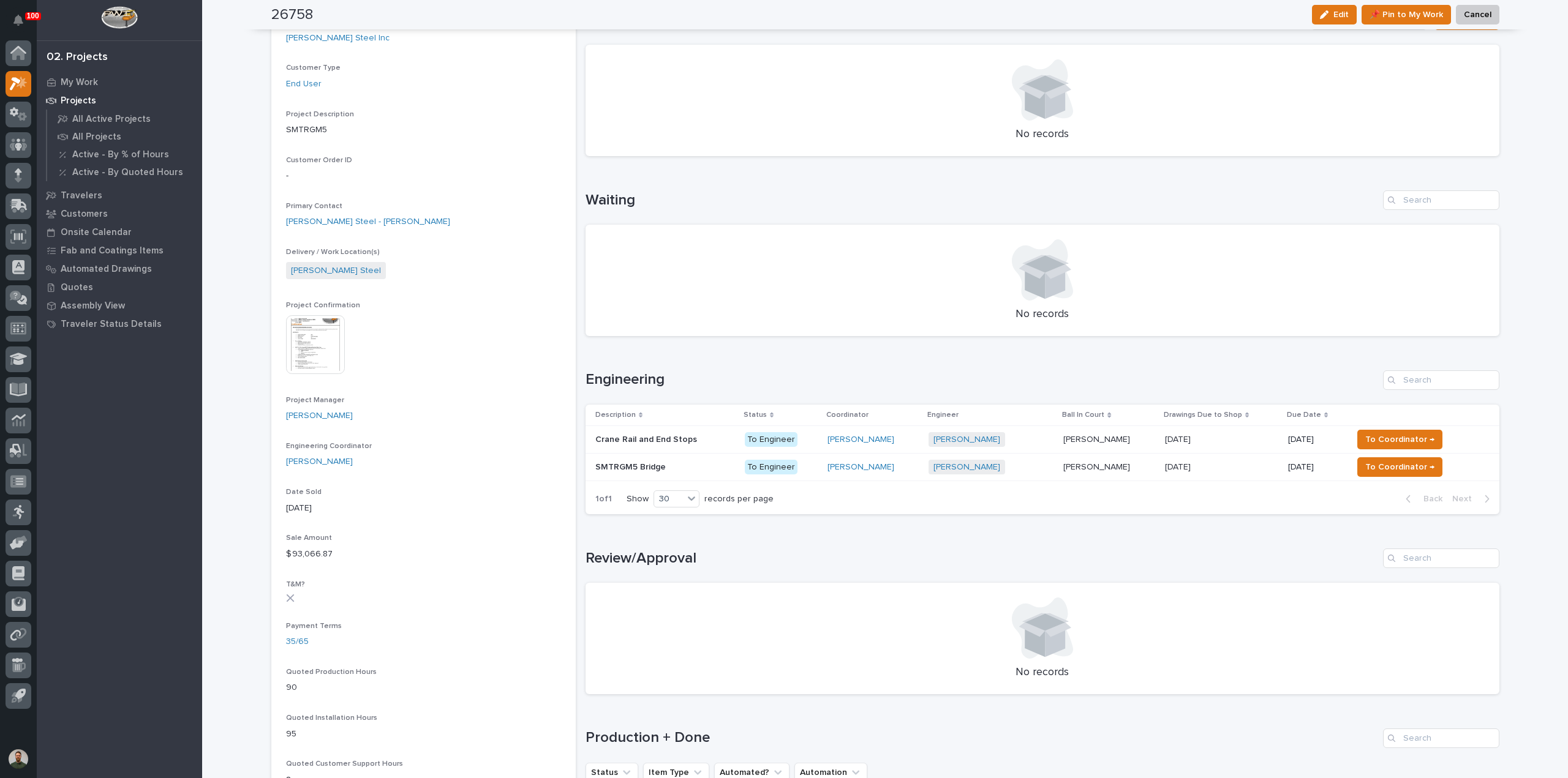
scroll to position [163, 0]
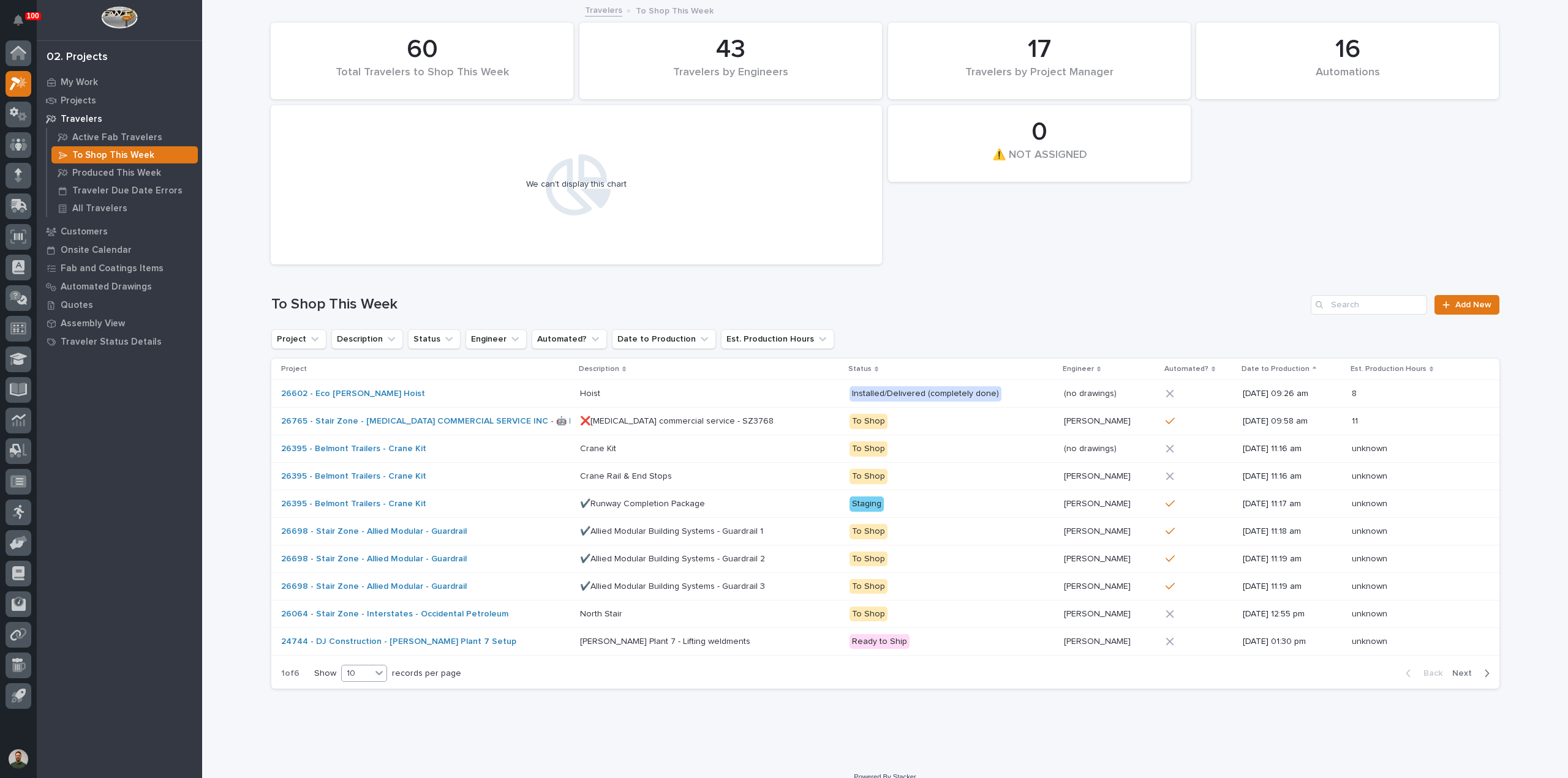
click at [382, 674] on div at bounding box center [379, 672] width 15 height 15
click at [380, 675] on icon at bounding box center [379, 672] width 12 height 12
click at [945, 756] on div "Loading... Saving… Loading... Saving… 16 Automations 60 Total Travelers to Shop…" at bounding box center [885, 381] width 1366 height 759
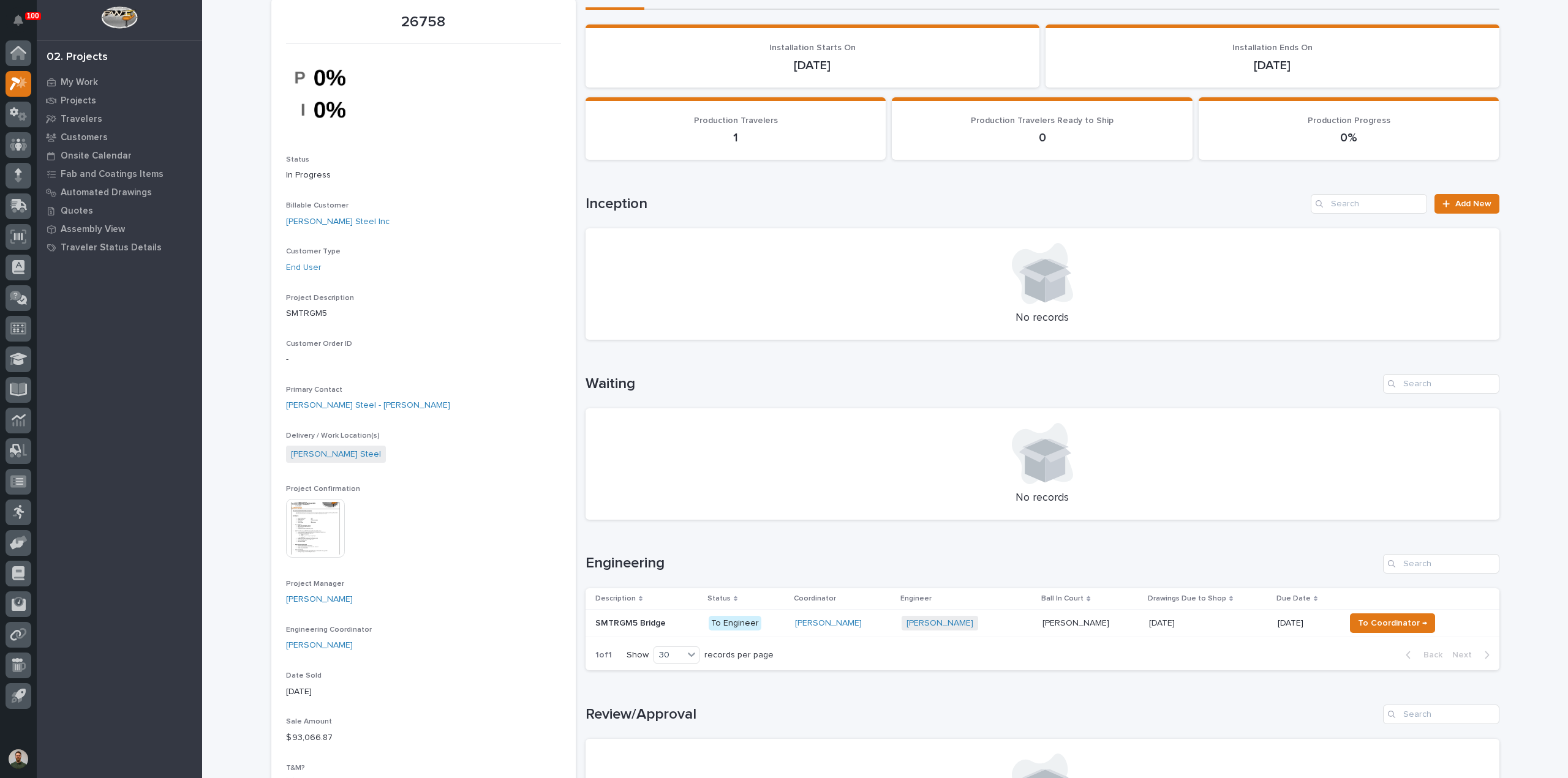
scroll to position [81, 0]
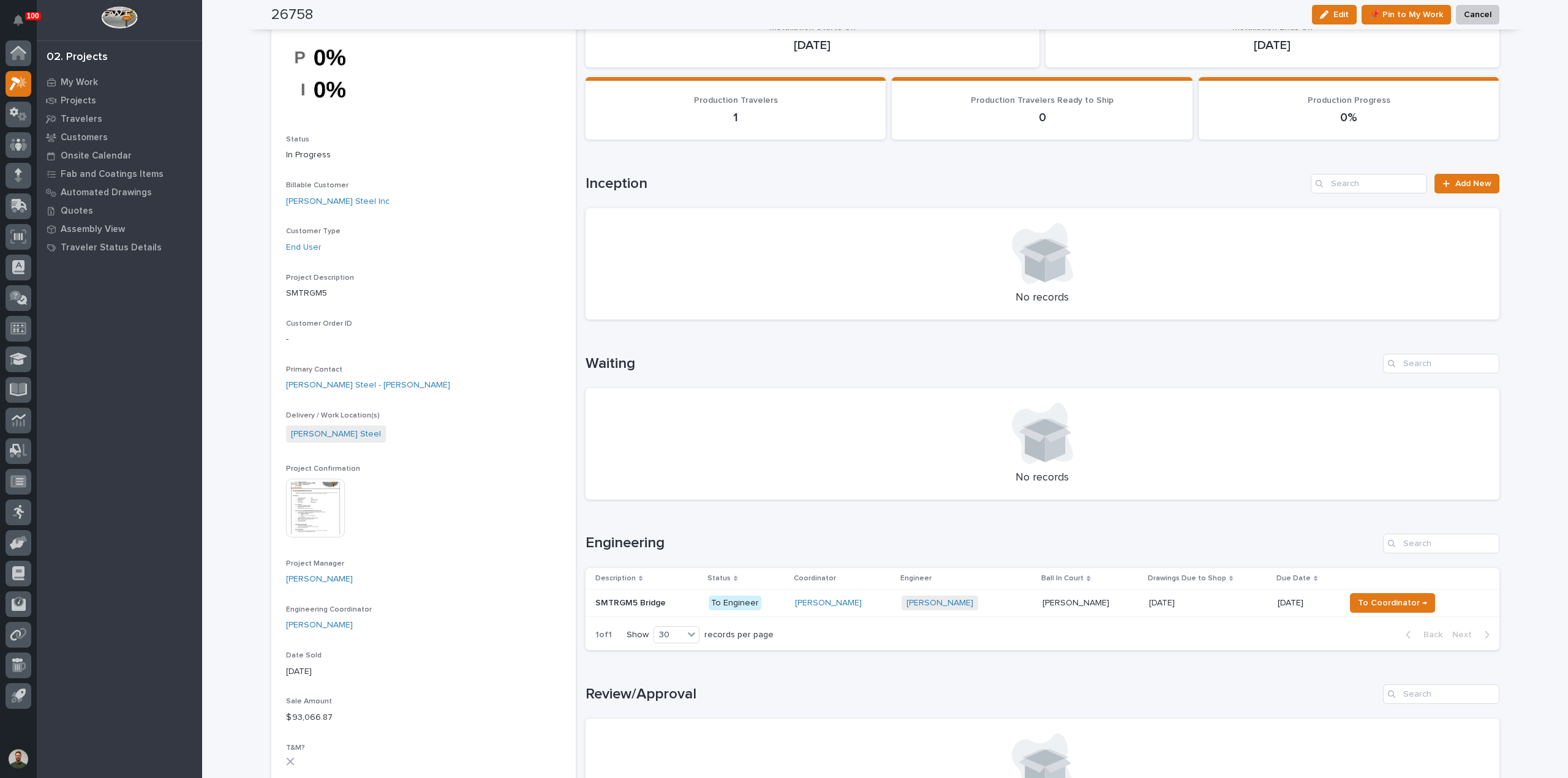
click at [635, 602] on p "SMTRGM5 Bridge" at bounding box center [632, 602] width 73 height 13
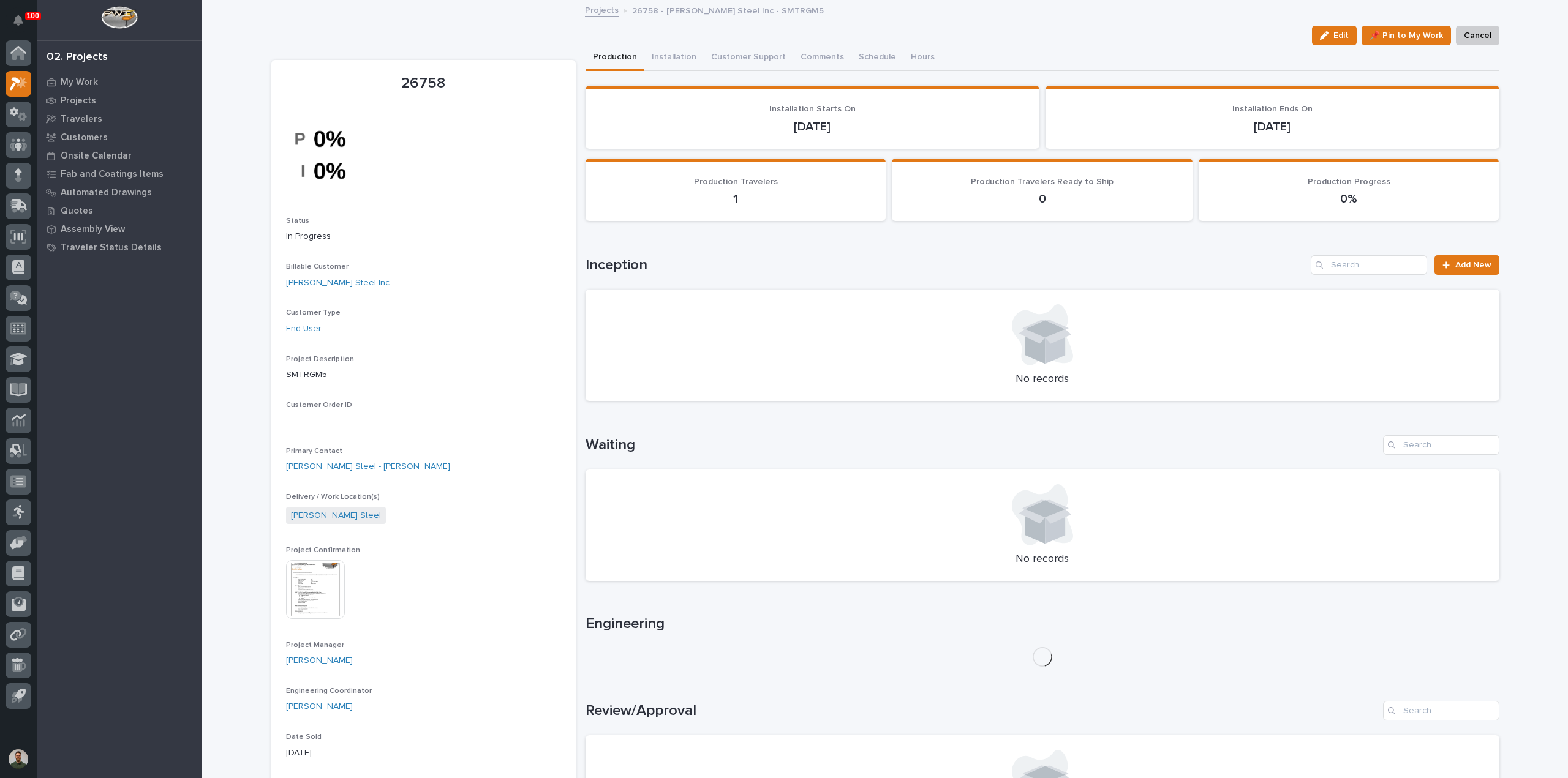
scroll to position [163, 0]
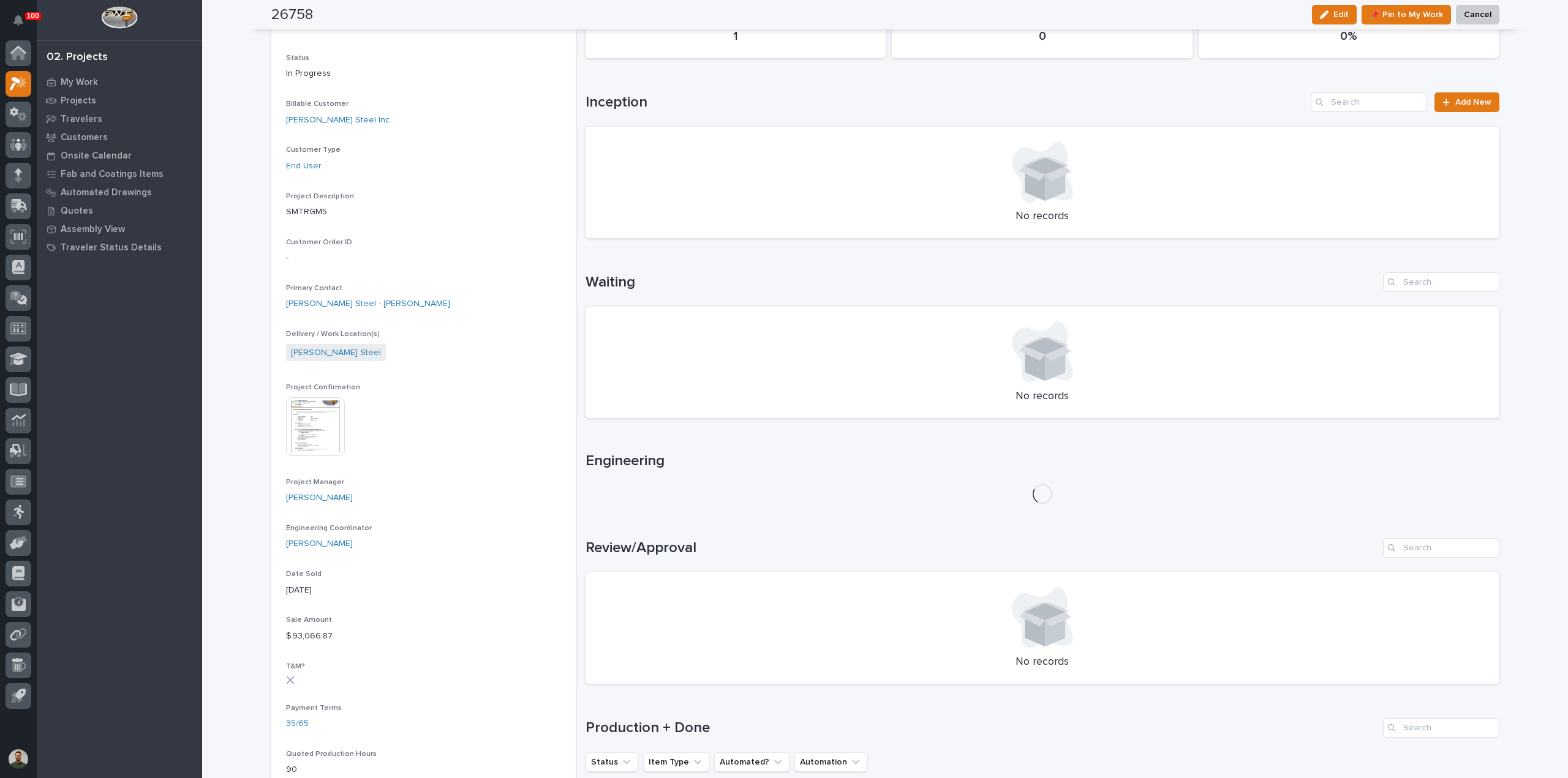
click at [306, 444] on img at bounding box center [315, 426] width 59 height 59
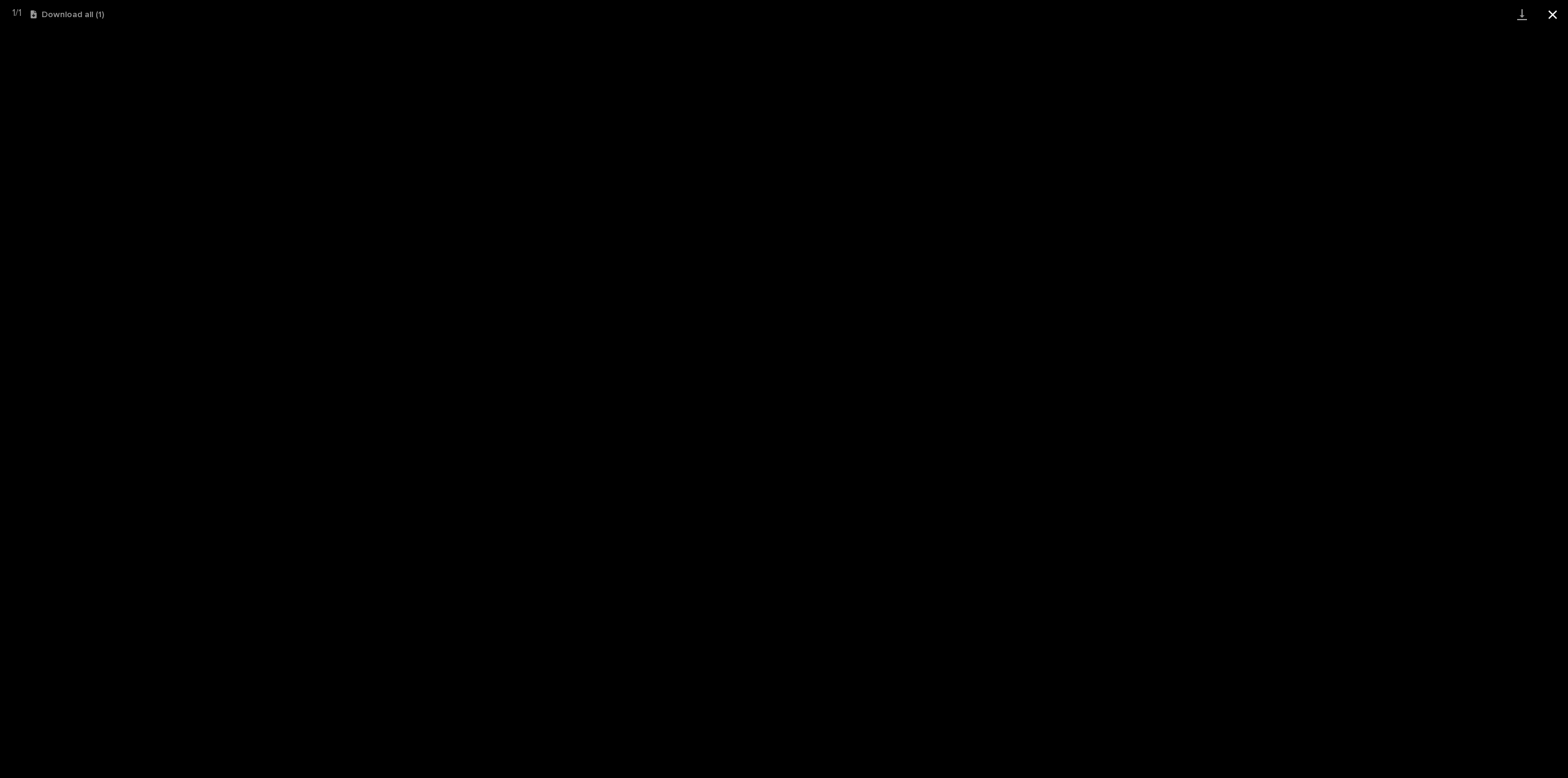
click at [1556, 12] on button "Close gallery" at bounding box center [1552, 14] width 31 height 29
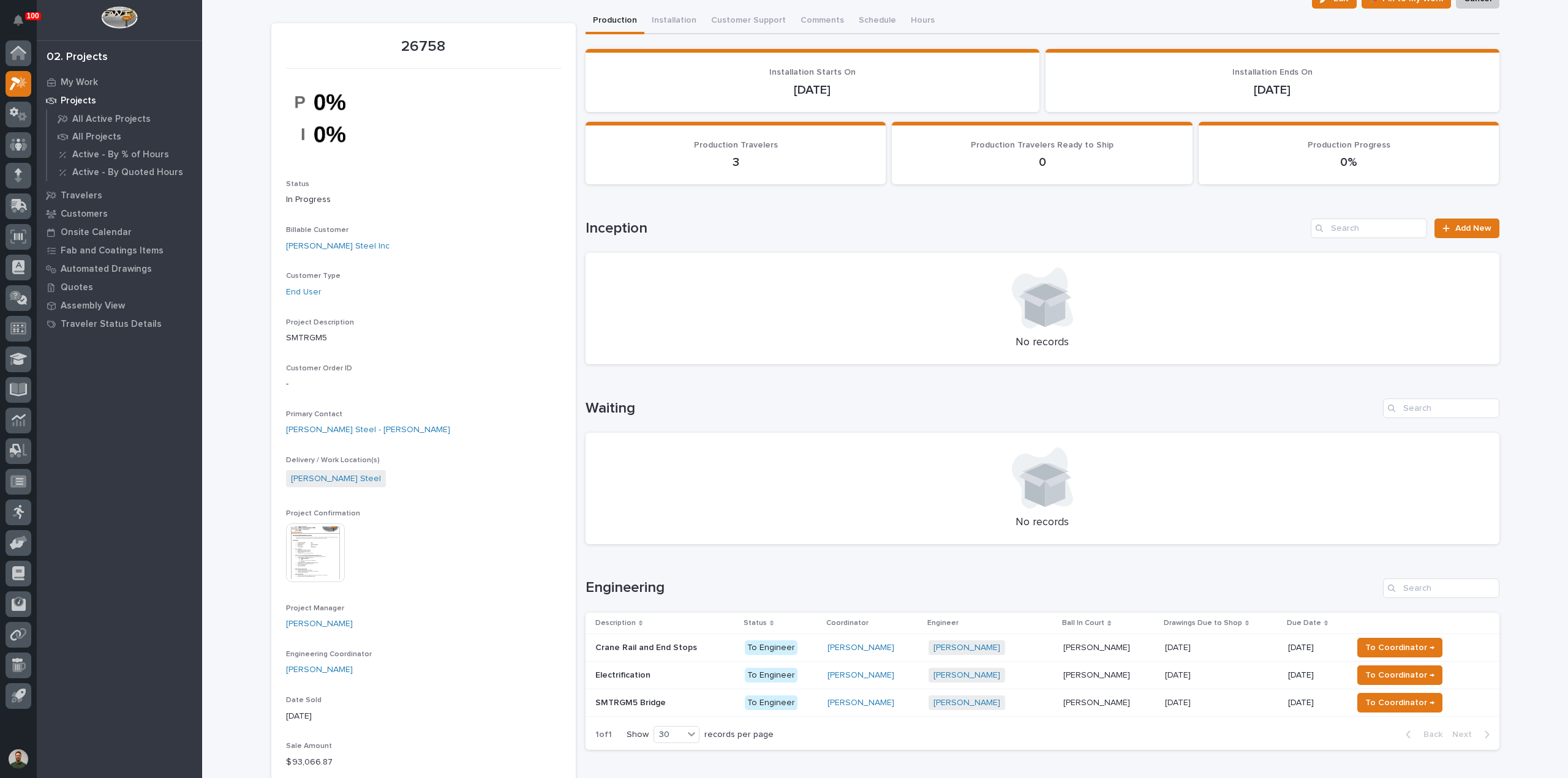
scroll to position [81, 0]
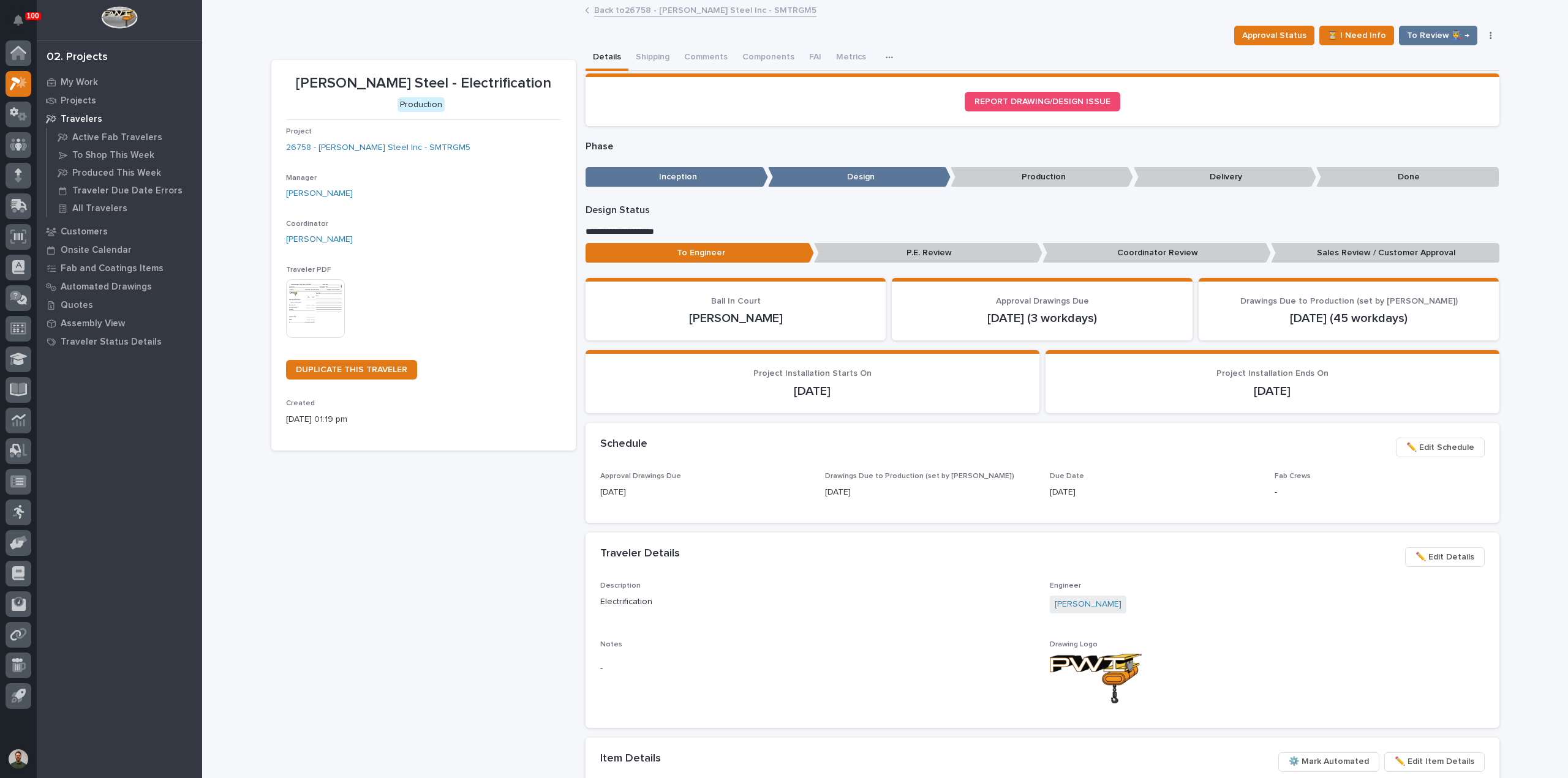
click at [328, 308] on img at bounding box center [315, 308] width 59 height 59
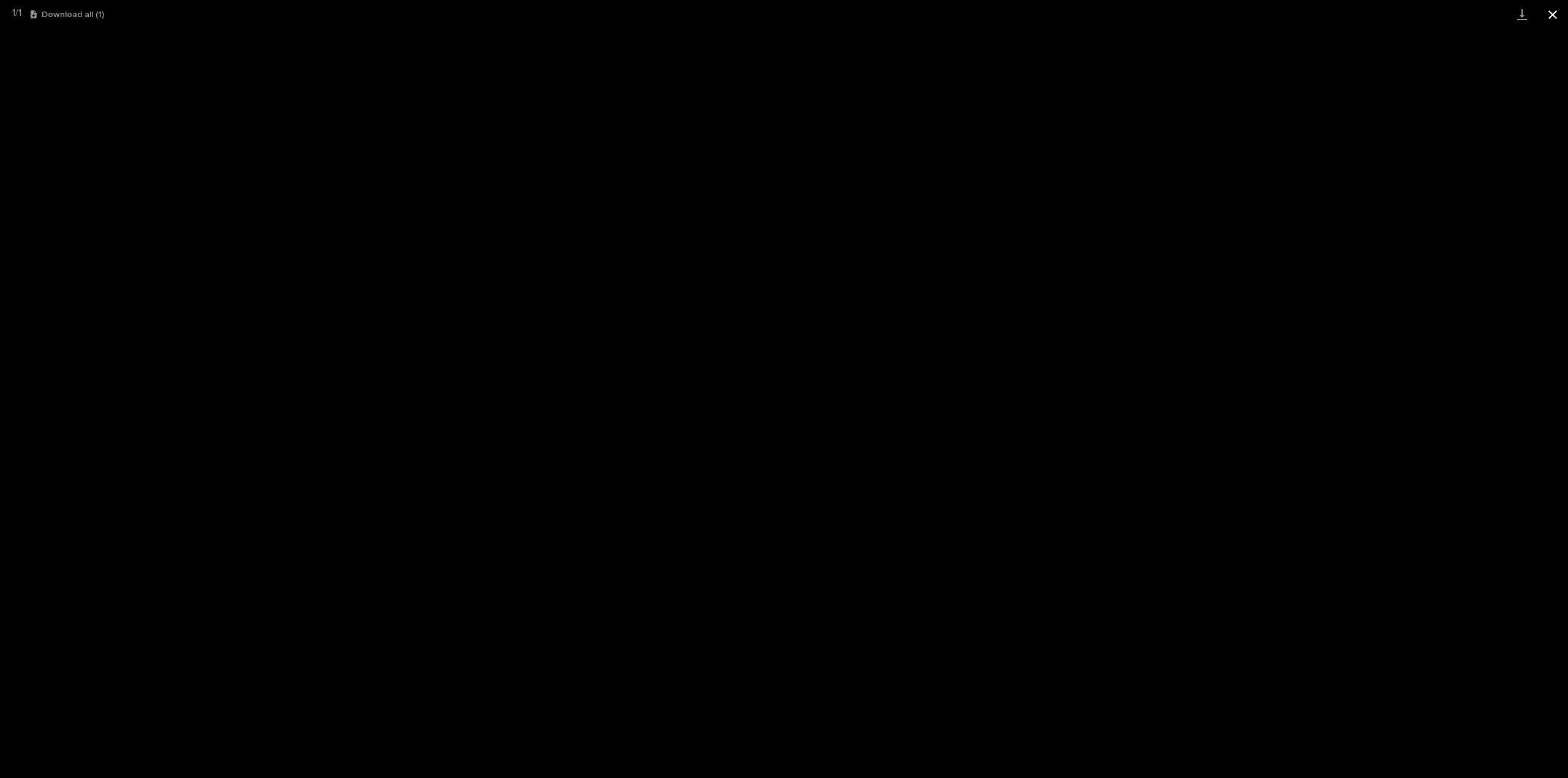
click at [1555, 13] on button "Close gallery" at bounding box center [1552, 14] width 31 height 29
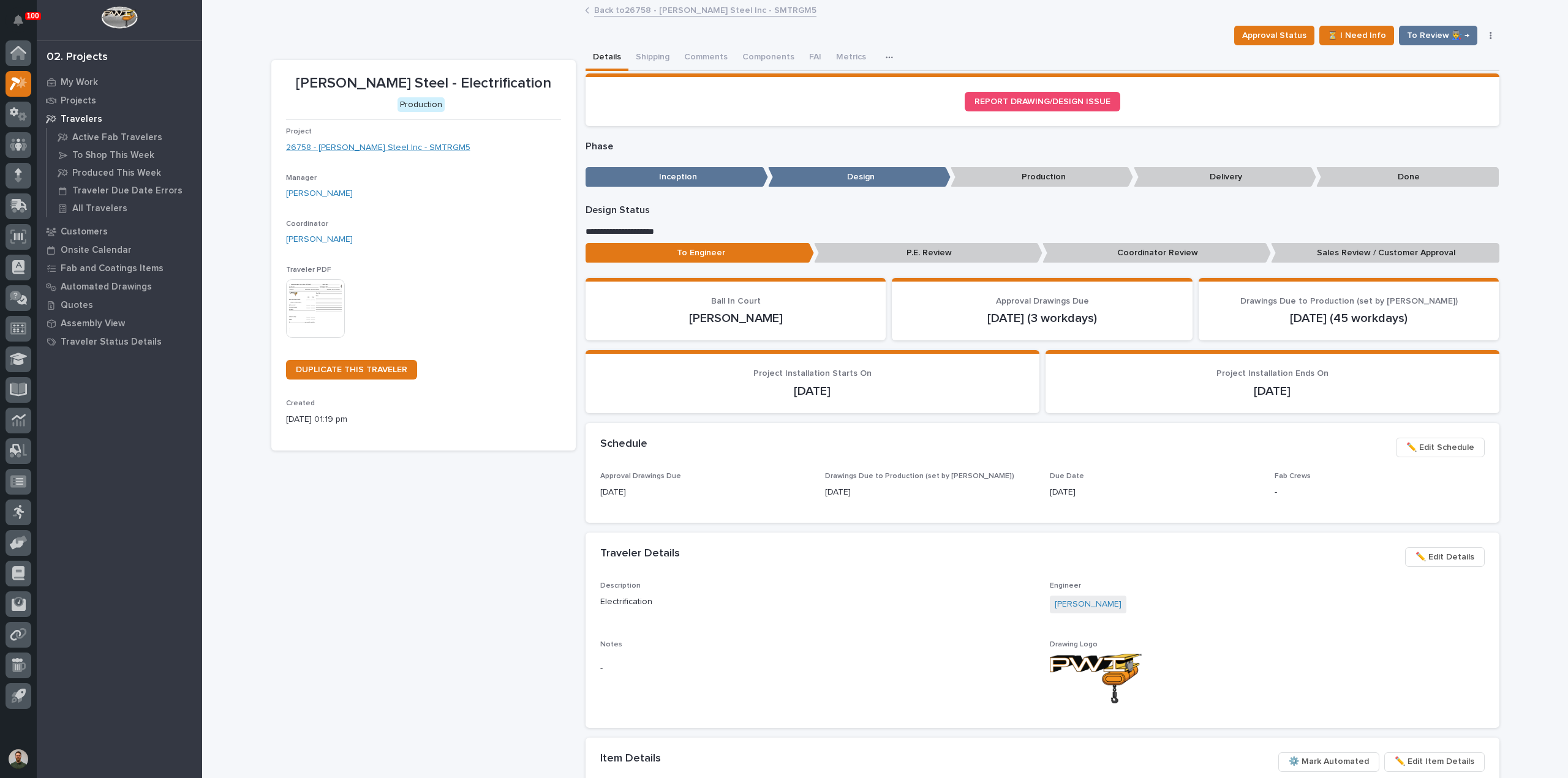
click at [383, 149] on link "26758 - Weaver Steel Inc - SMTRGM5" at bounding box center [378, 147] width 185 height 13
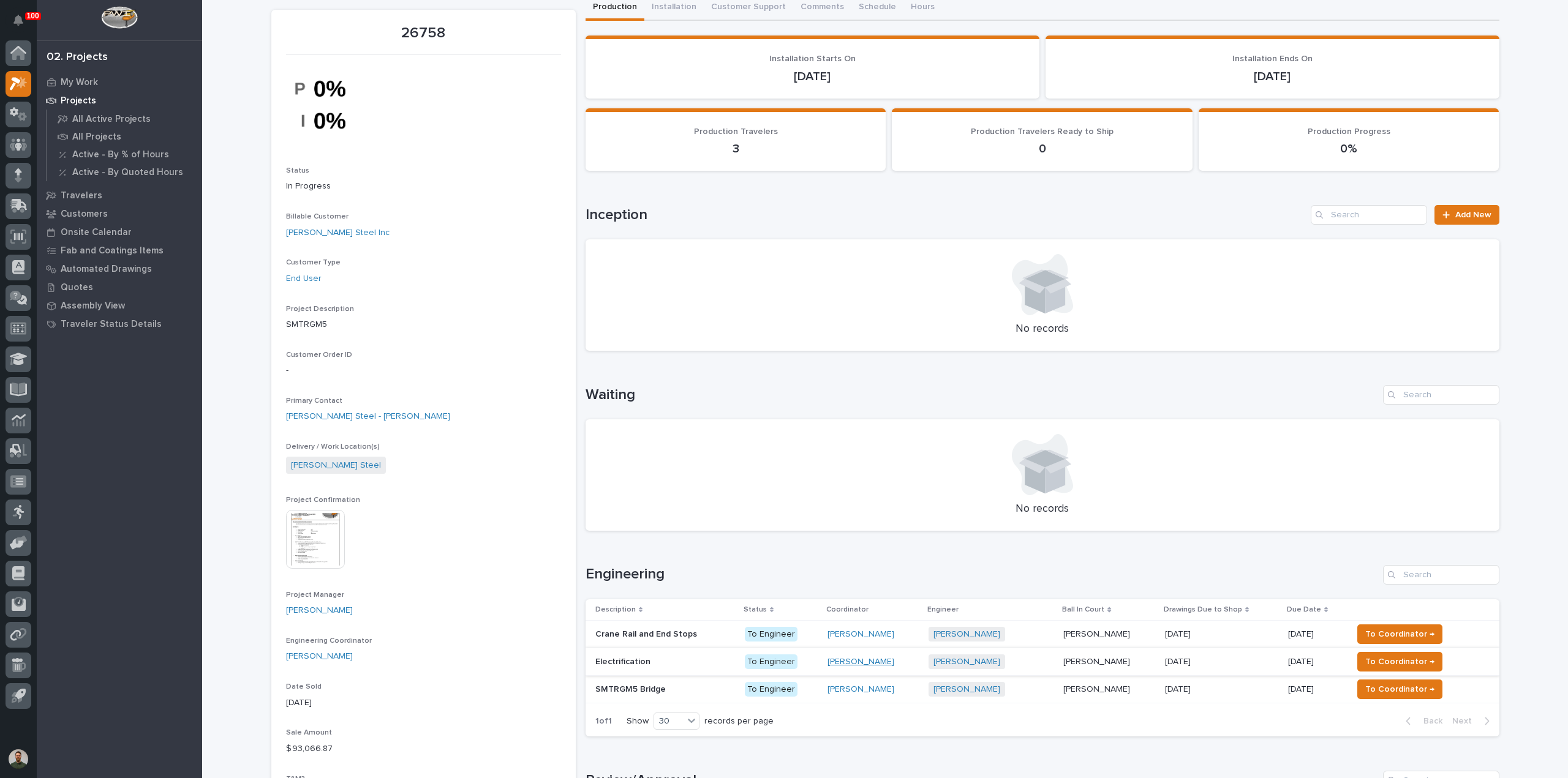
scroll to position [81, 0]
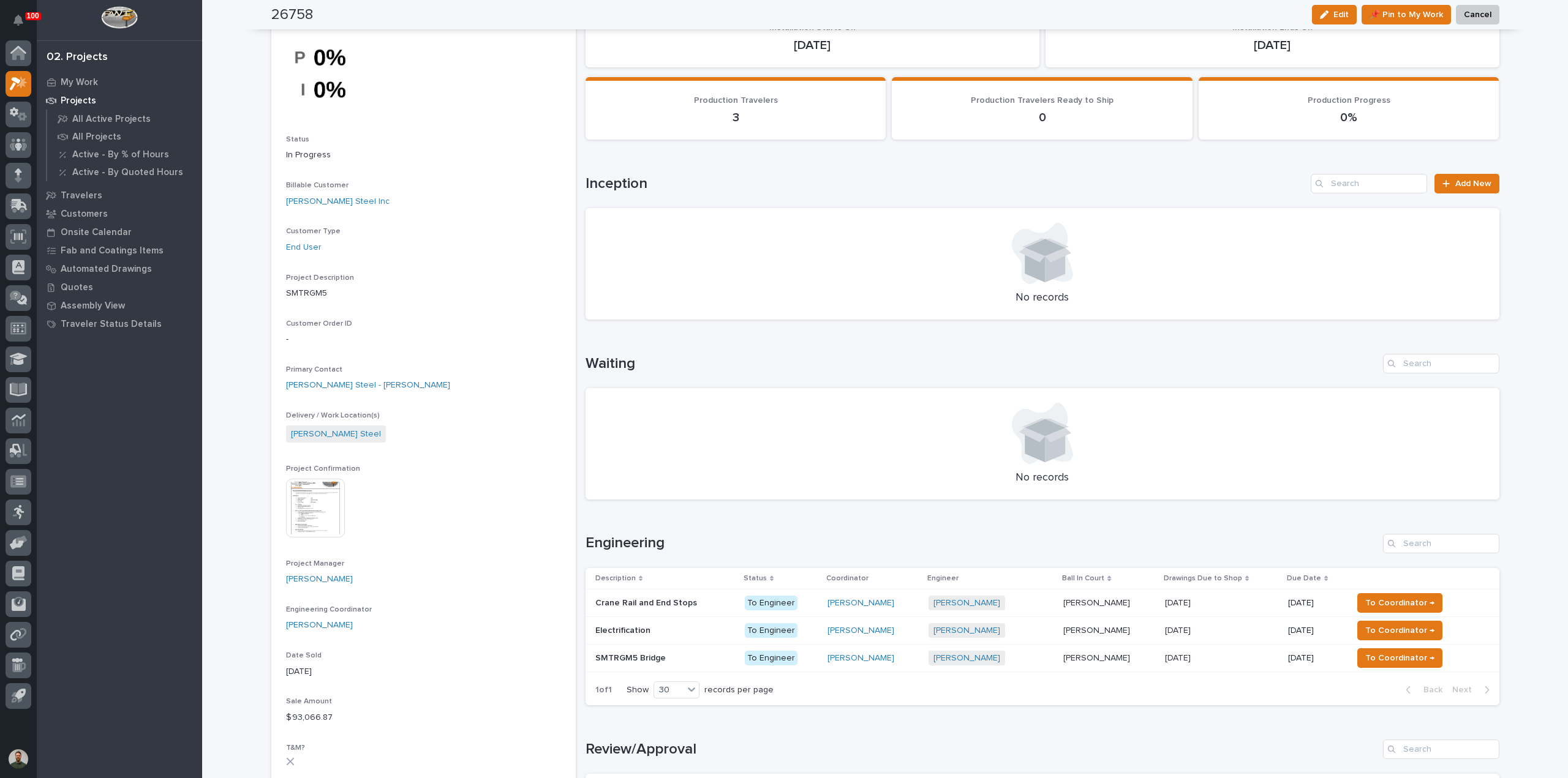
click at [656, 630] on p at bounding box center [665, 631] width 140 height 10
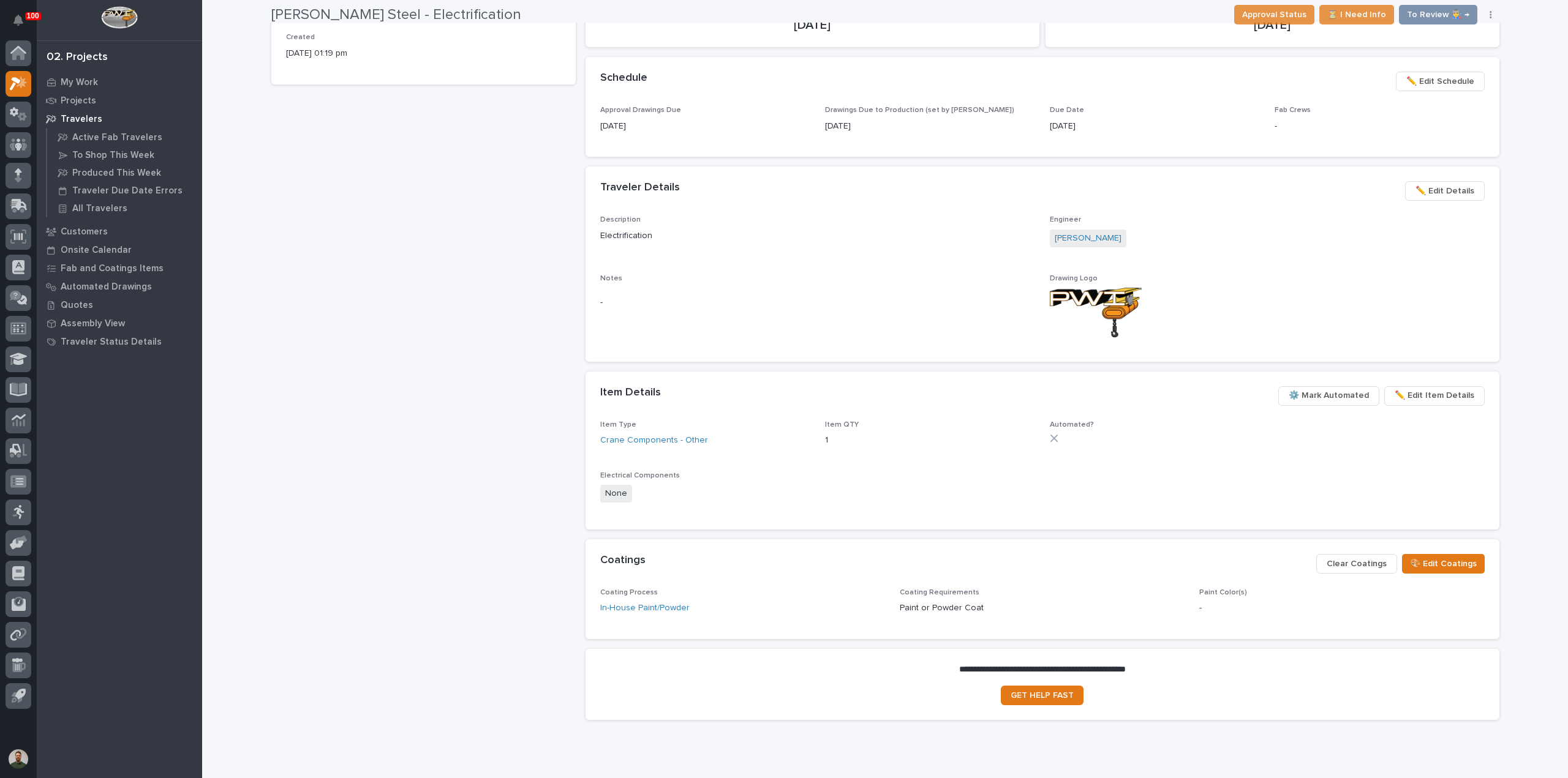
scroll to position [408, 0]
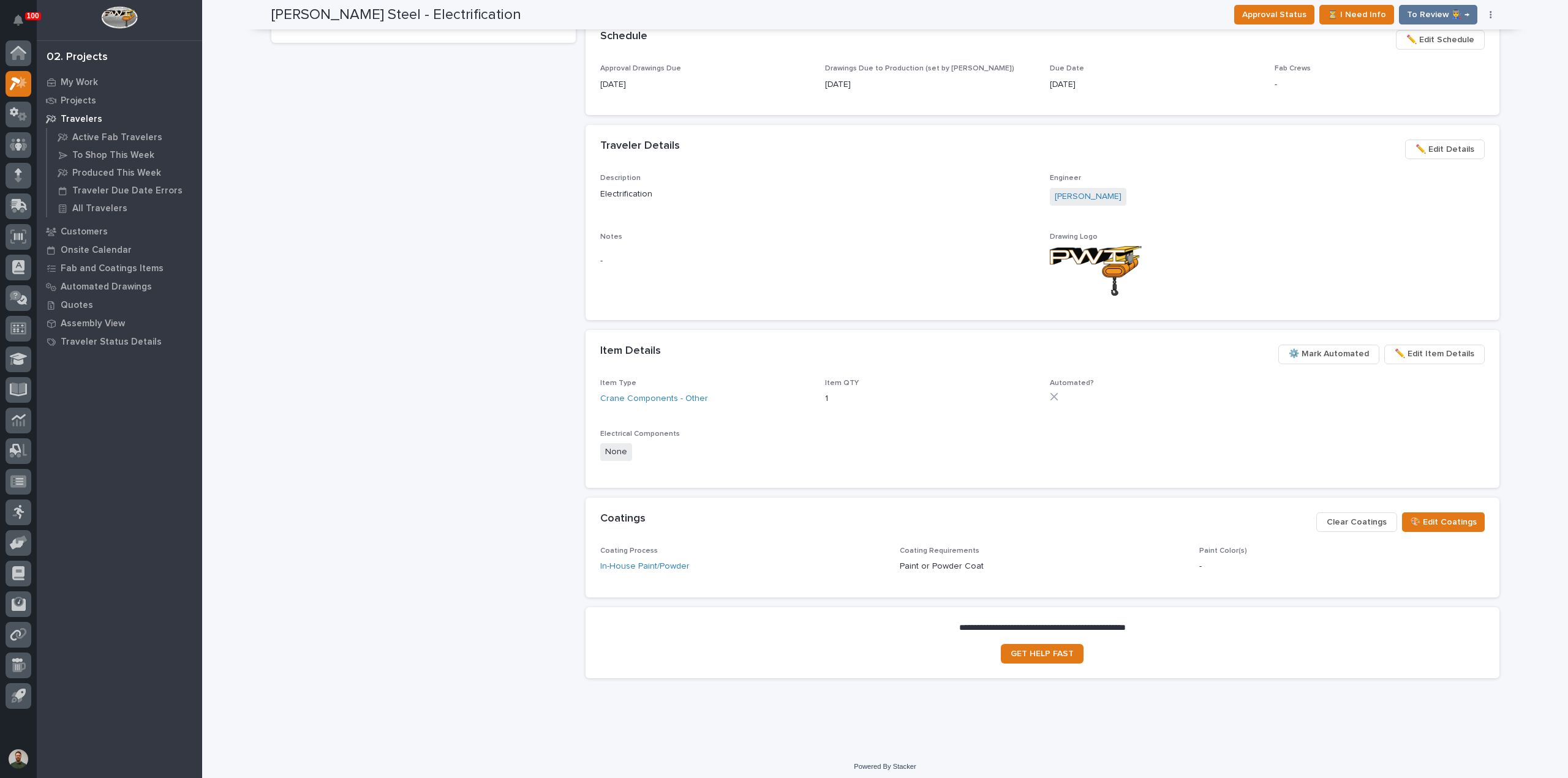
click at [1328, 358] on span "⚙️ Mark Automated" at bounding box center [1328, 354] width 80 height 15
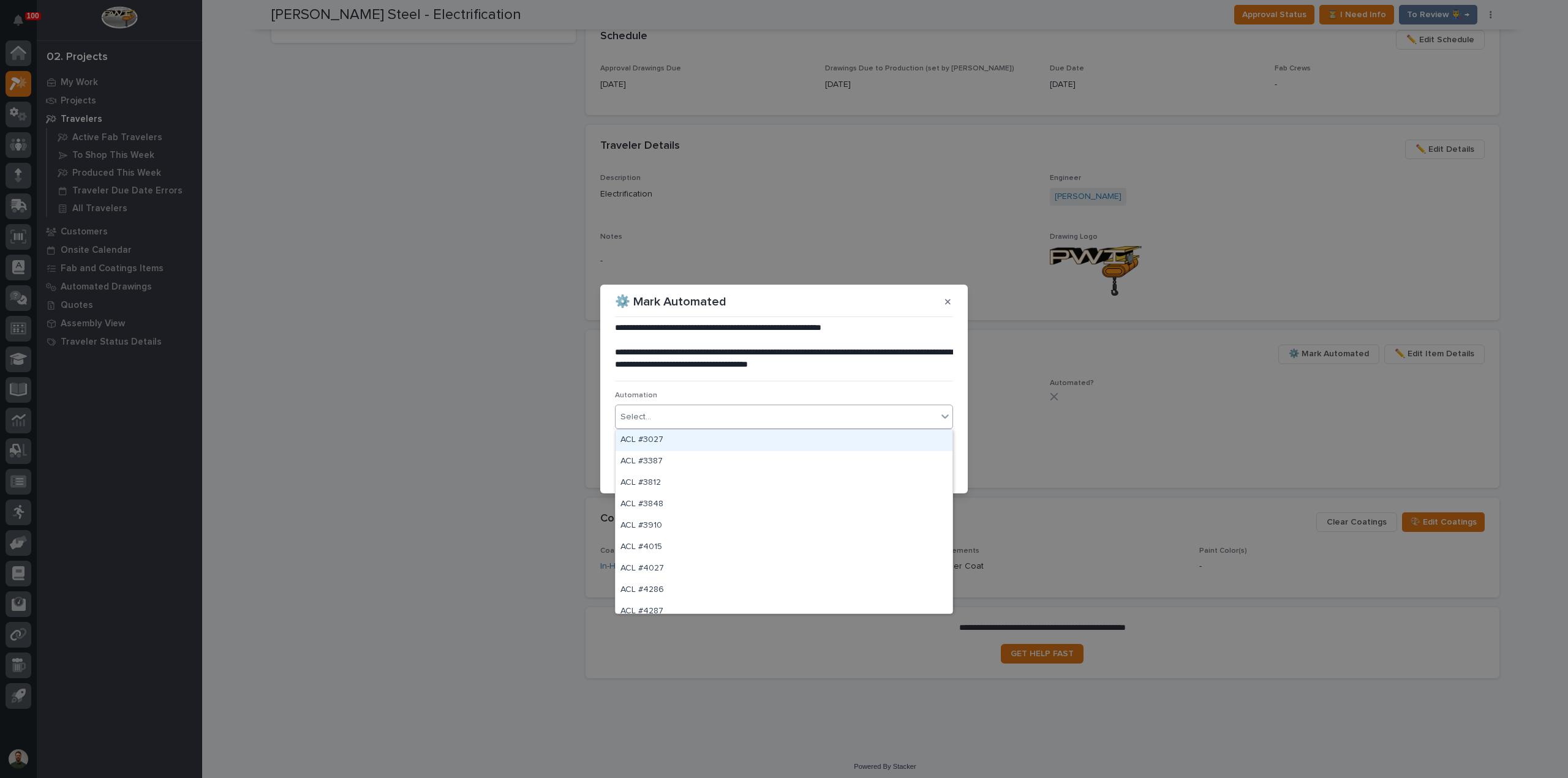
click at [721, 420] on div "Select..." at bounding box center [776, 417] width 321 height 20
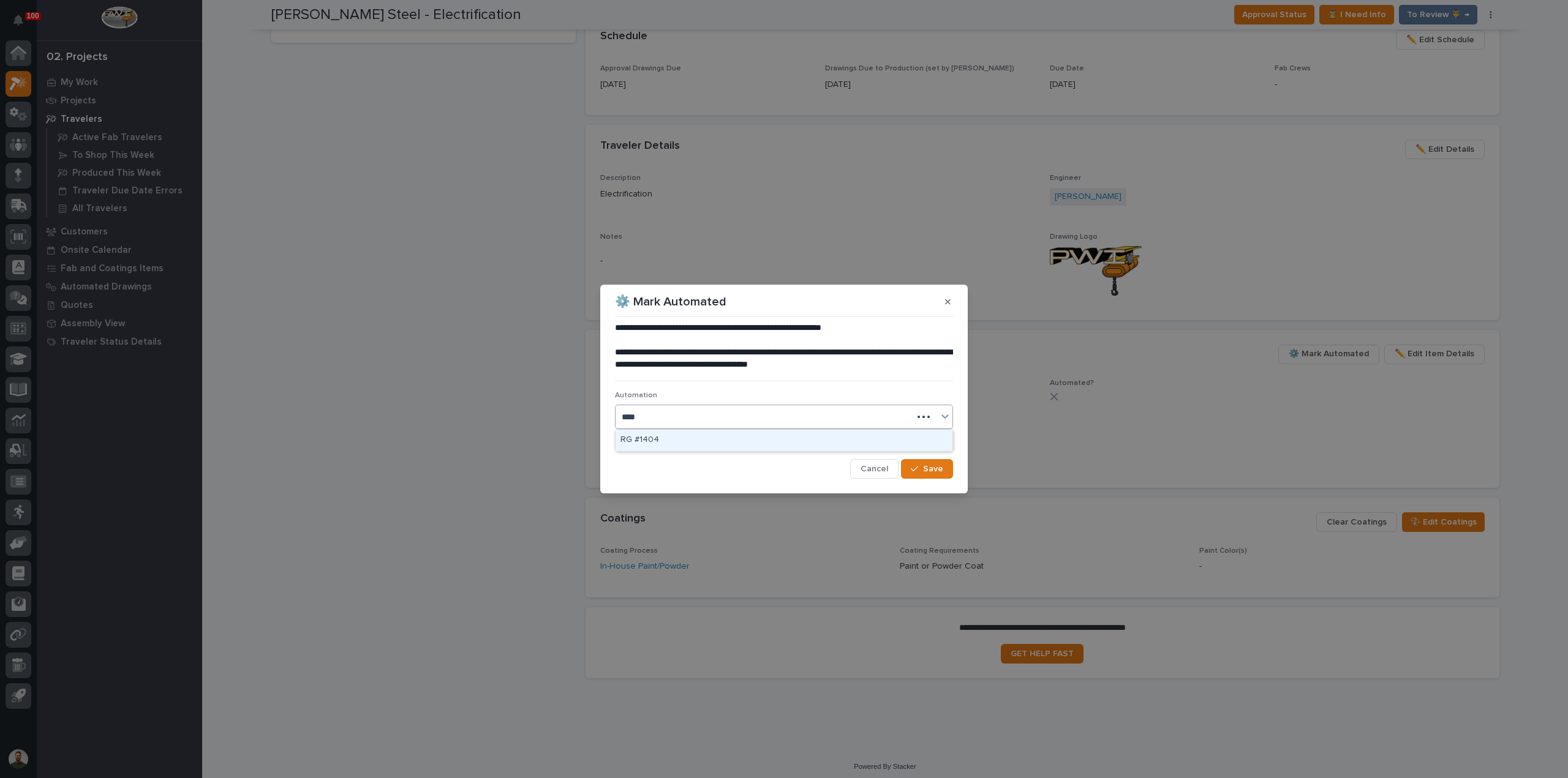
type input "*****"
click at [911, 463] on button "Save" at bounding box center [927, 469] width 52 height 19
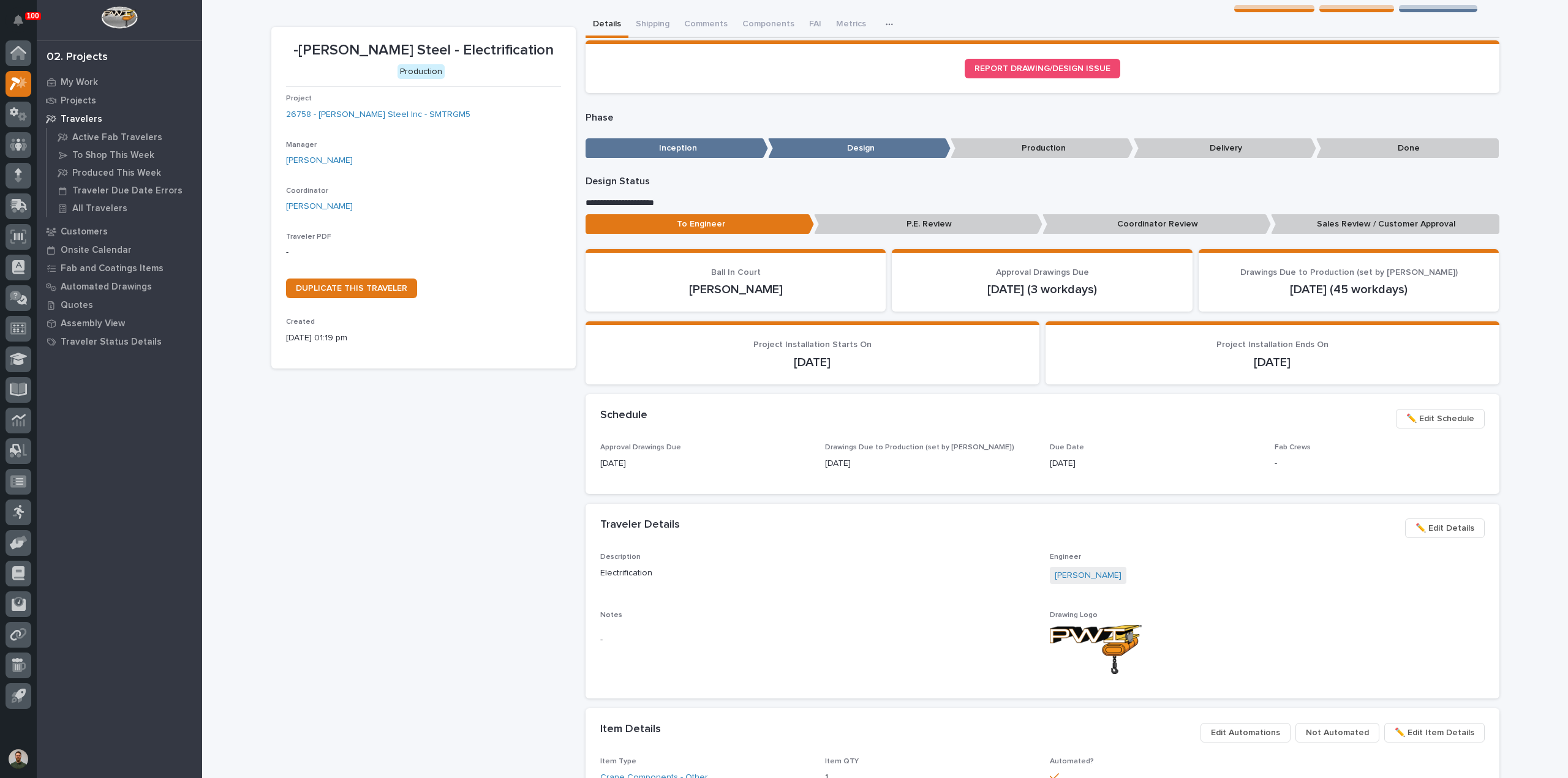
scroll to position [13, 0]
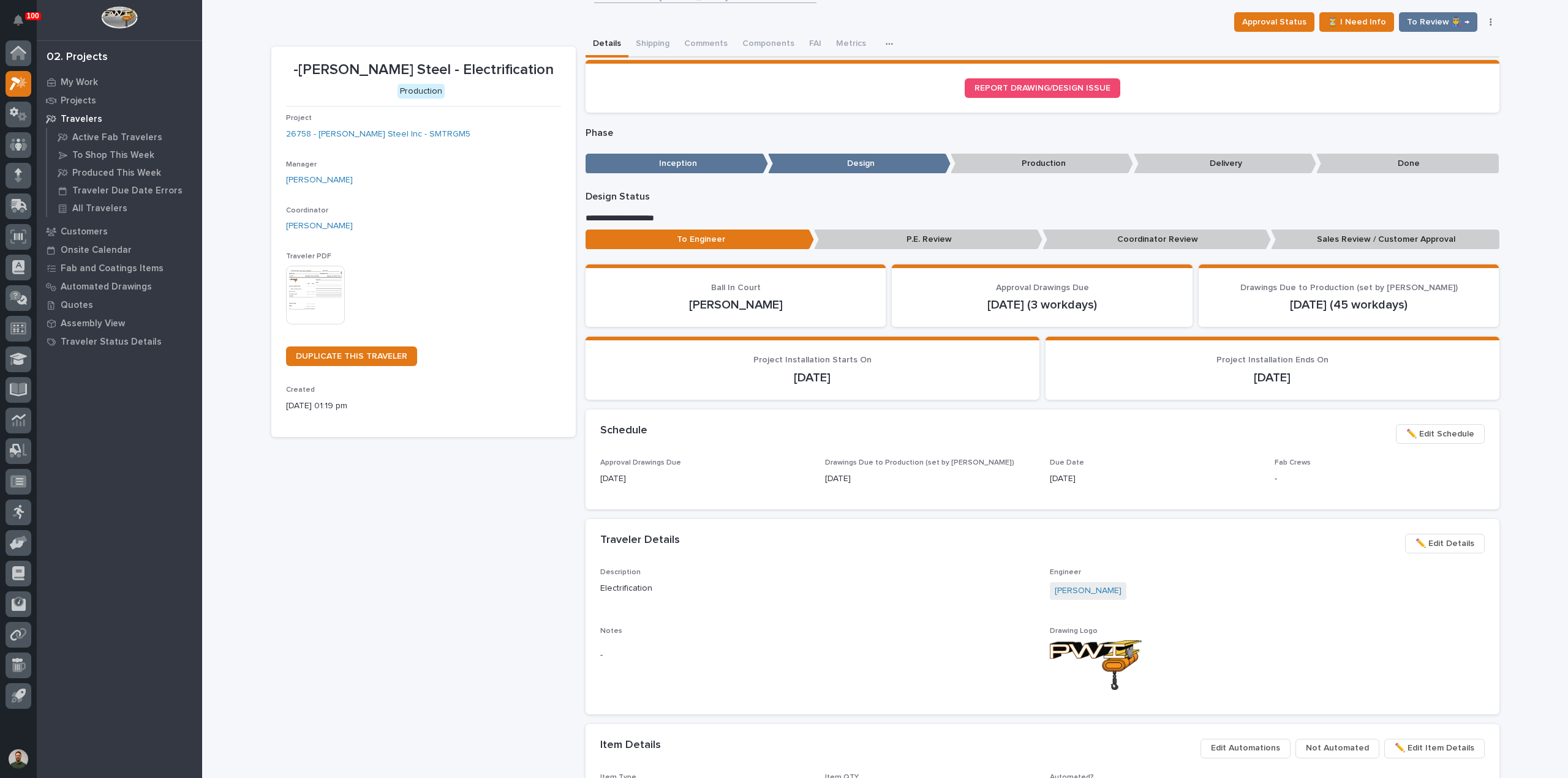
click at [320, 293] on img at bounding box center [315, 295] width 59 height 59
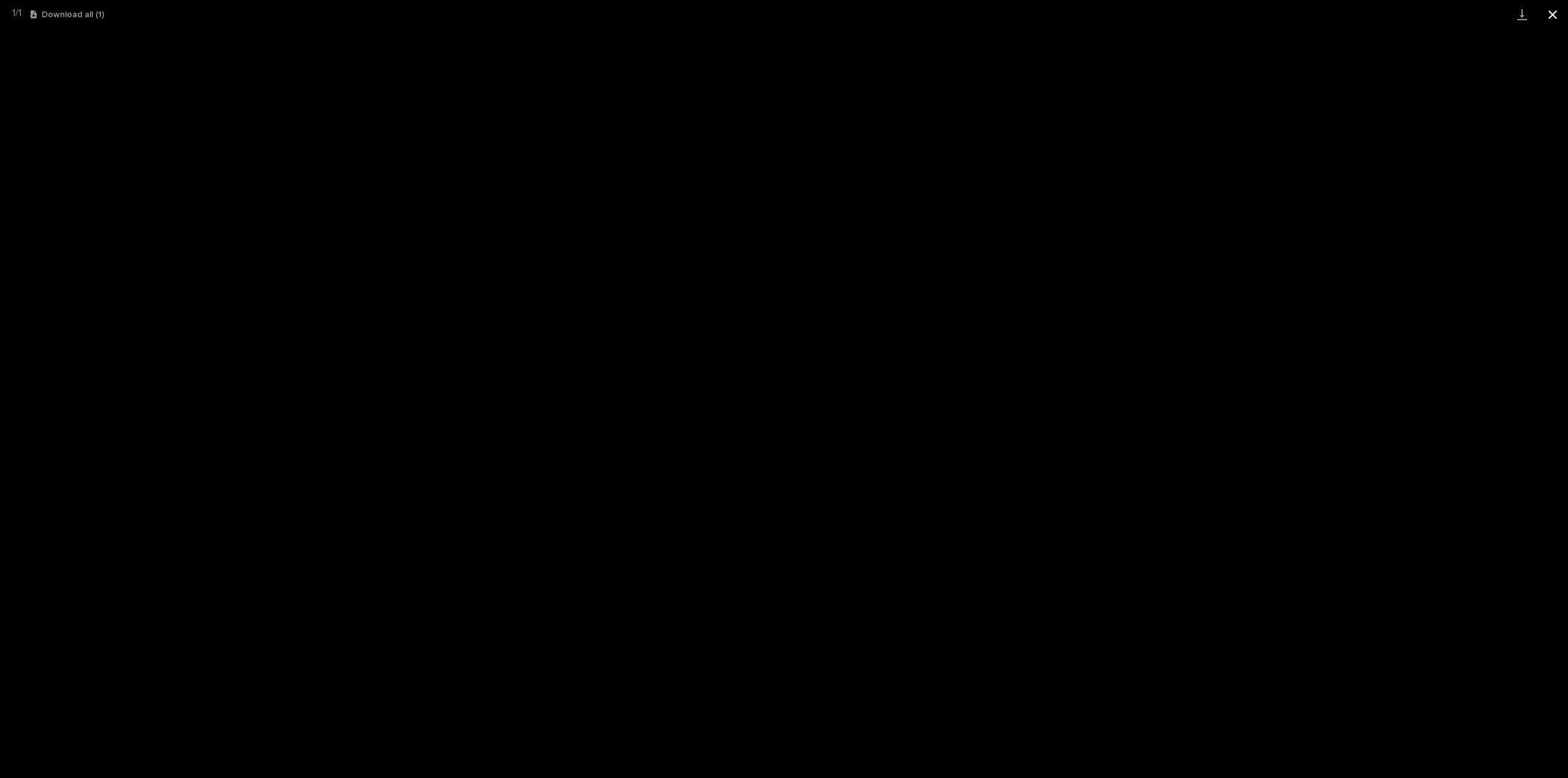
click at [1547, 12] on button "Close gallery" at bounding box center [1552, 14] width 31 height 29
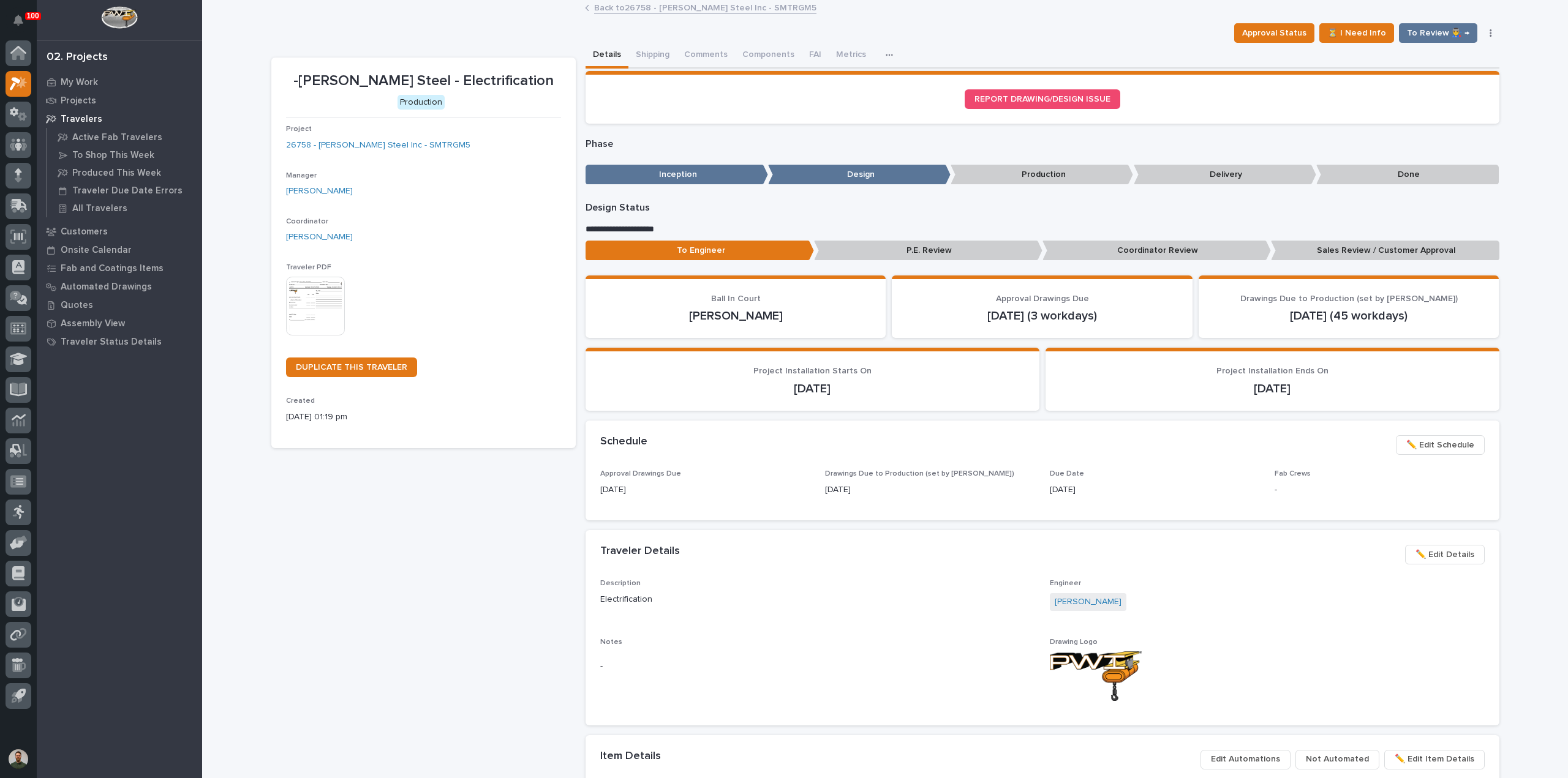
scroll to position [0, 0]
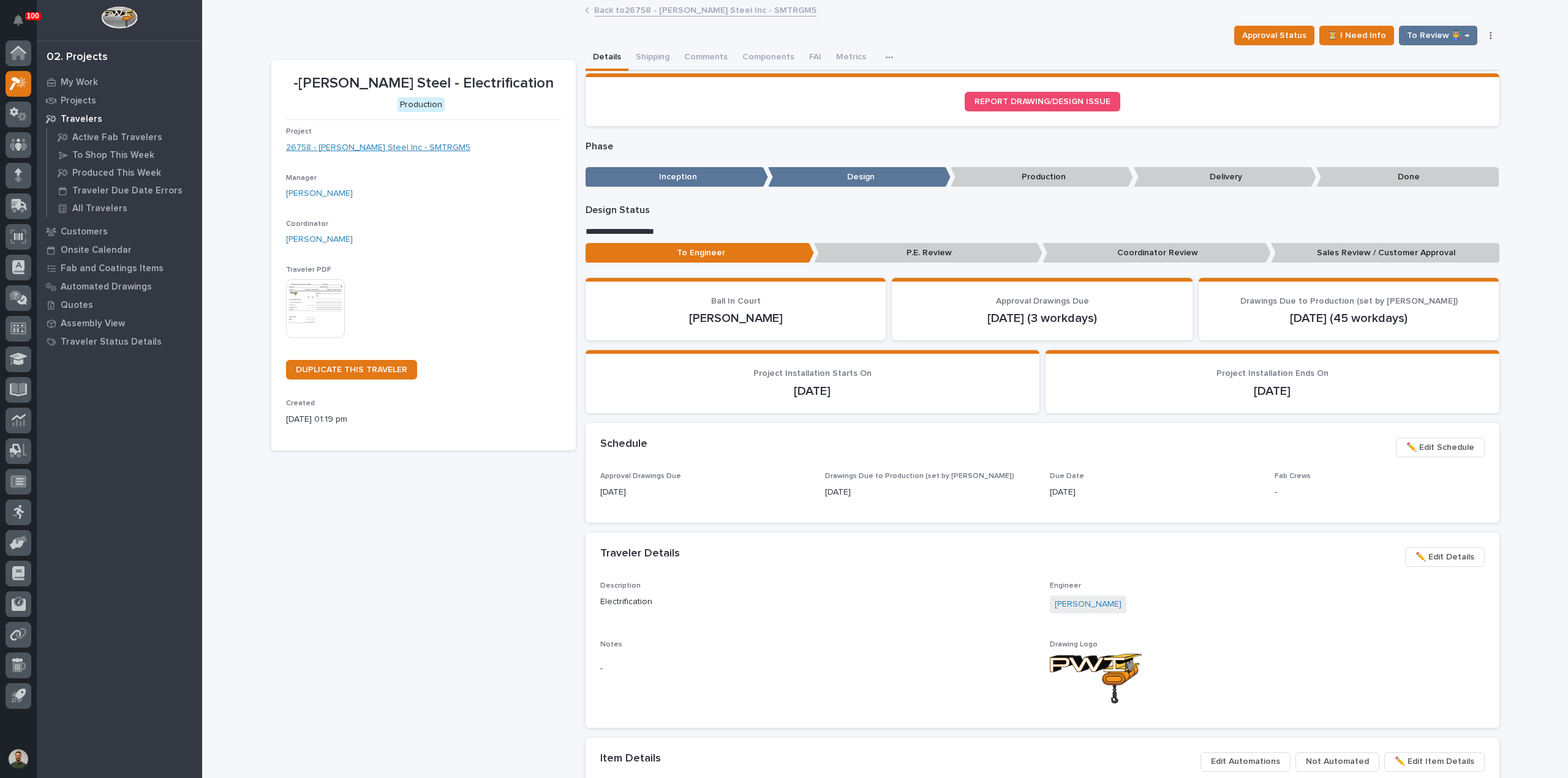
click at [387, 149] on link "26758 - Weaver Steel Inc - SMTRGM5" at bounding box center [378, 147] width 185 height 13
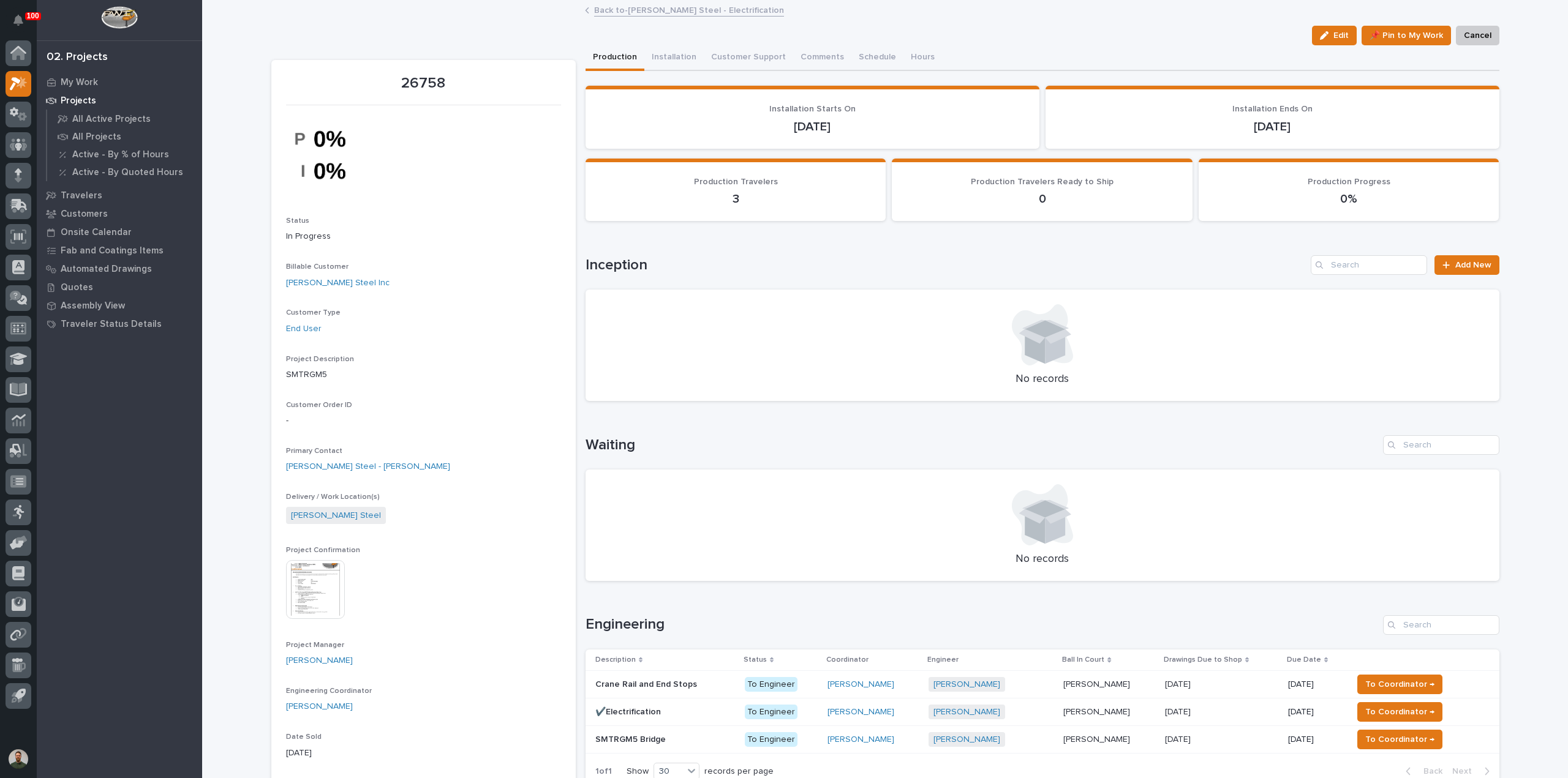
scroll to position [163, 0]
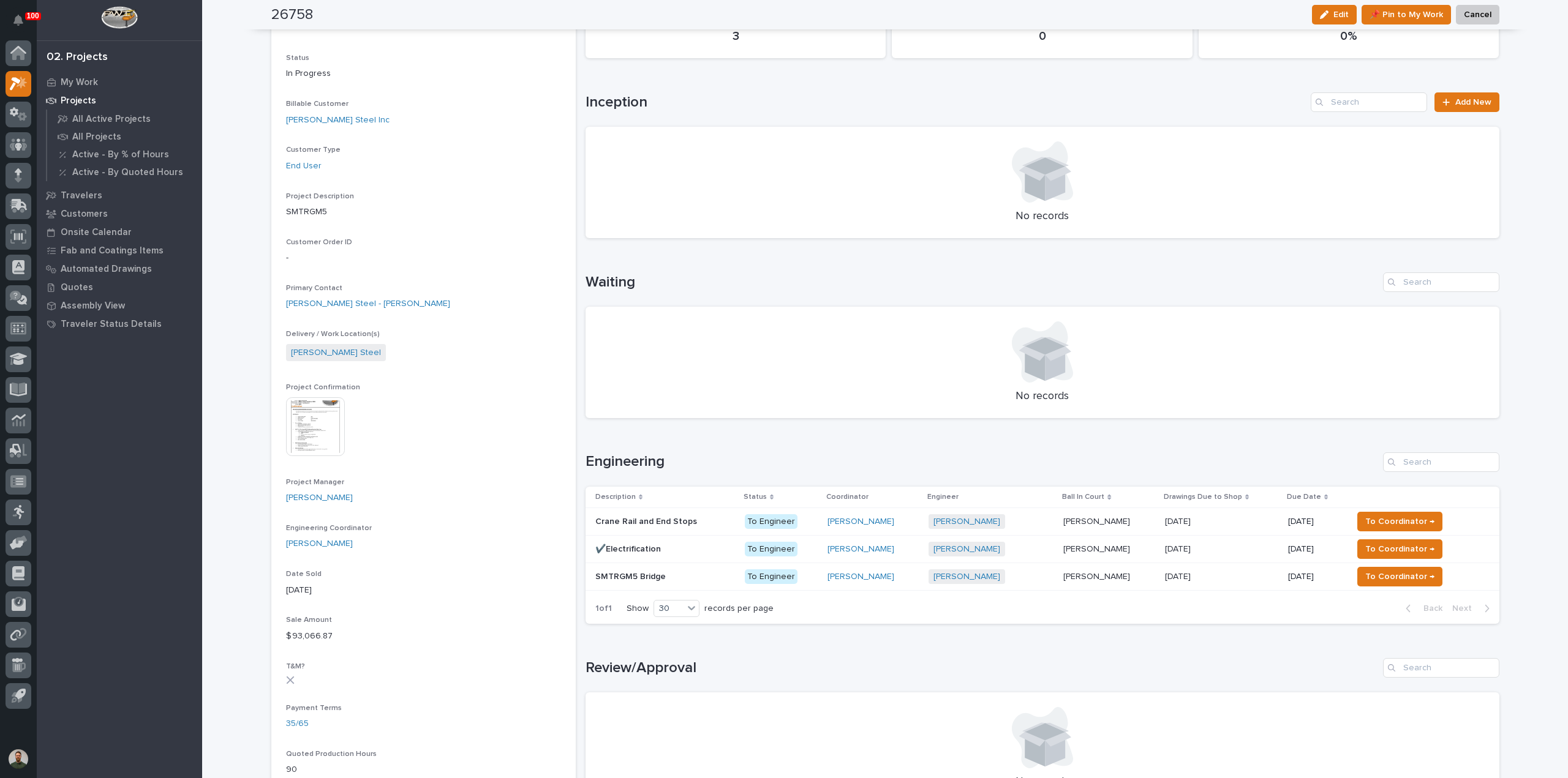
click at [633, 517] on p "Crane Rail and End Stops" at bounding box center [647, 520] width 104 height 13
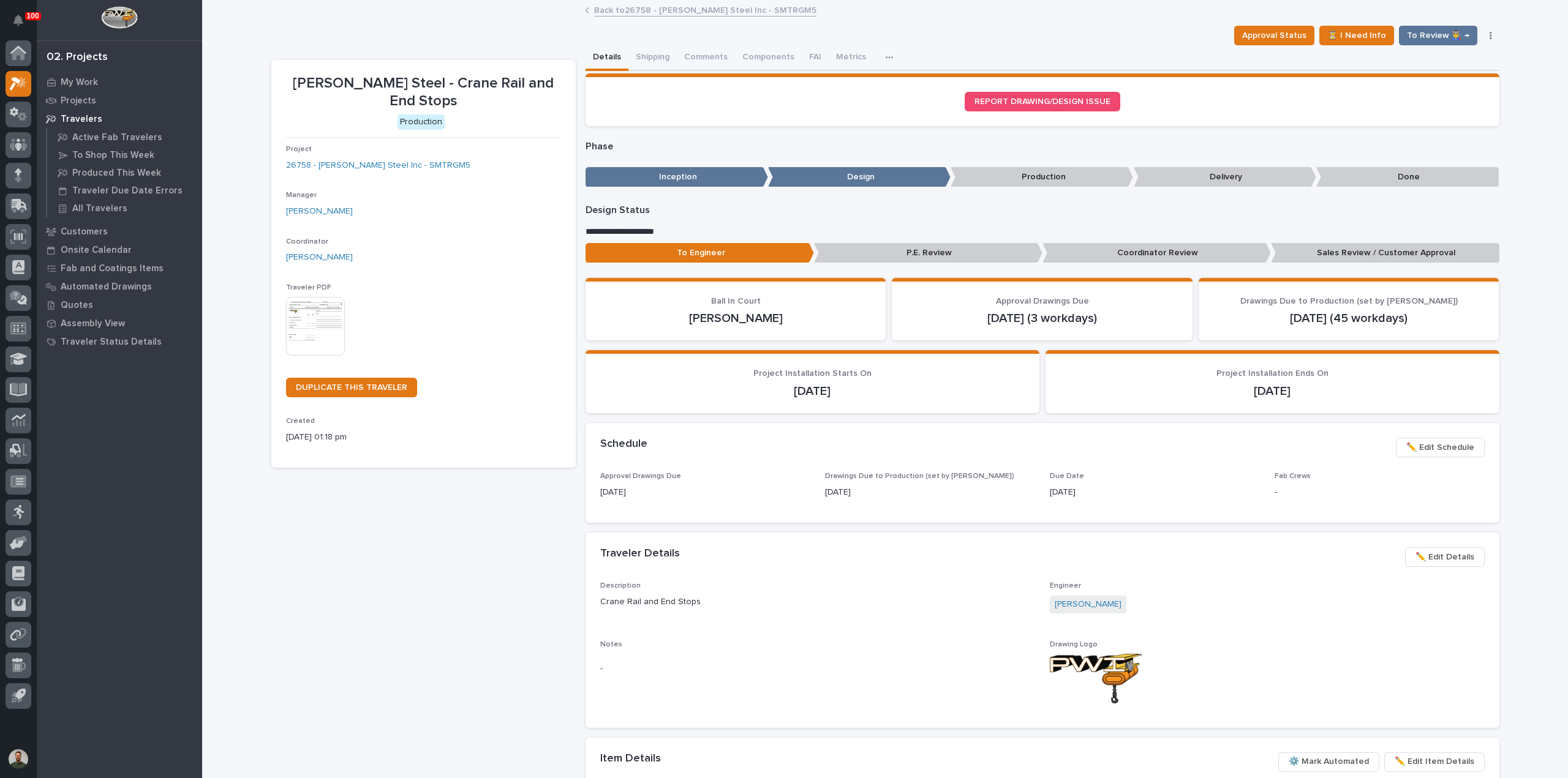
click at [319, 308] on img at bounding box center [315, 326] width 59 height 59
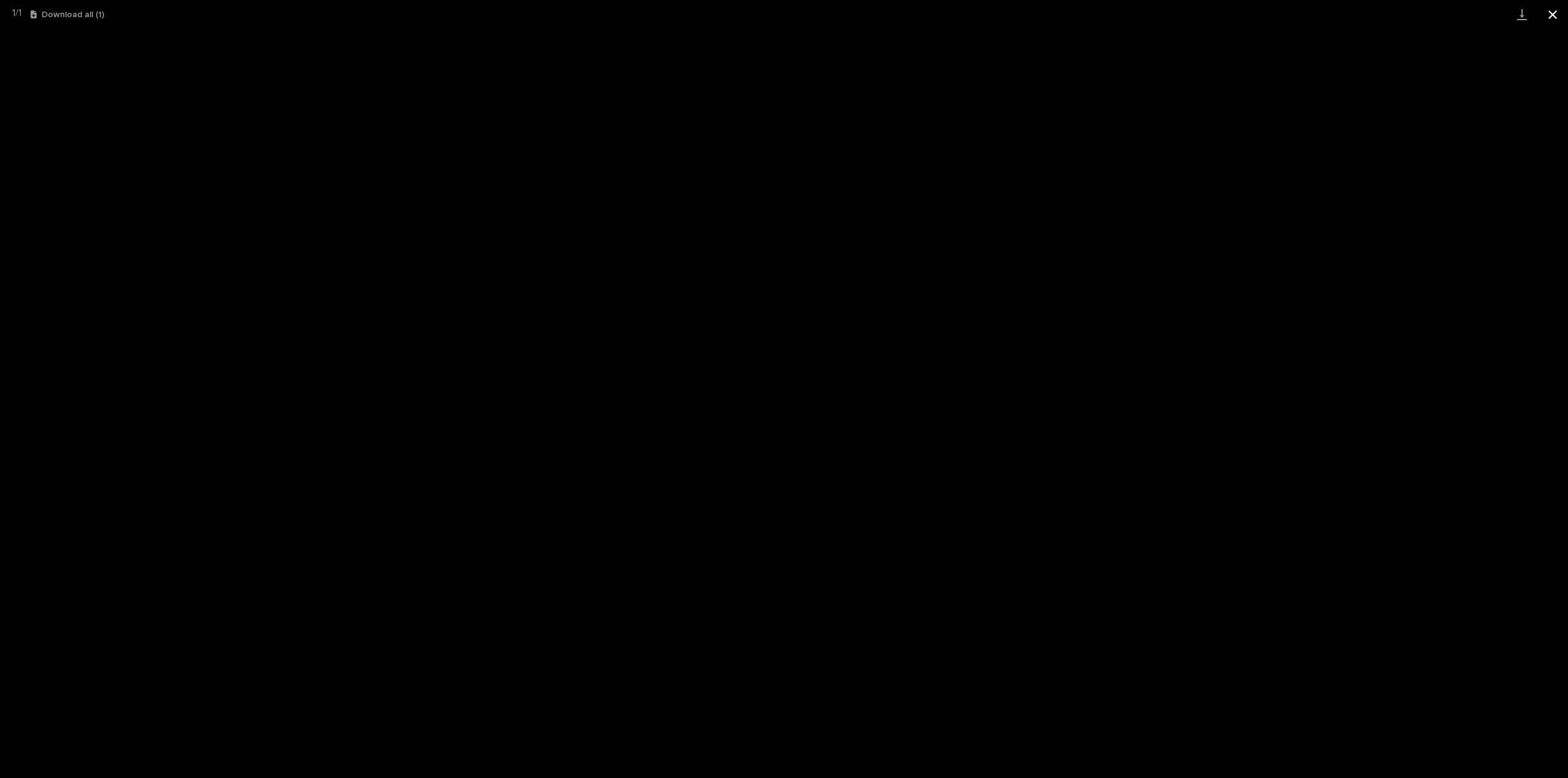
click at [1551, 16] on button "Close gallery" at bounding box center [1552, 14] width 31 height 29
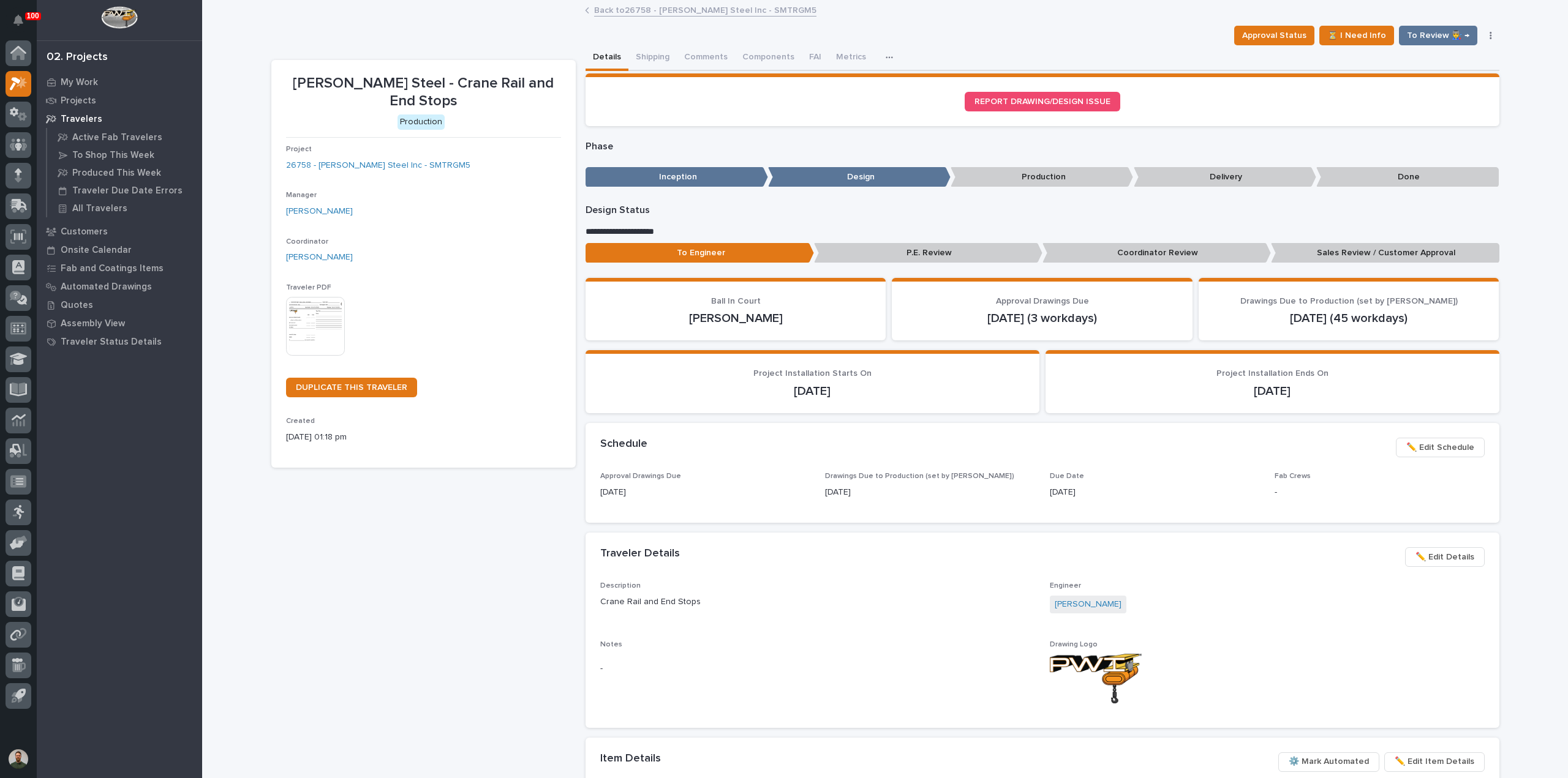
click at [470, 297] on div "This file cannot be opened Download File" at bounding box center [423, 327] width 275 height 61
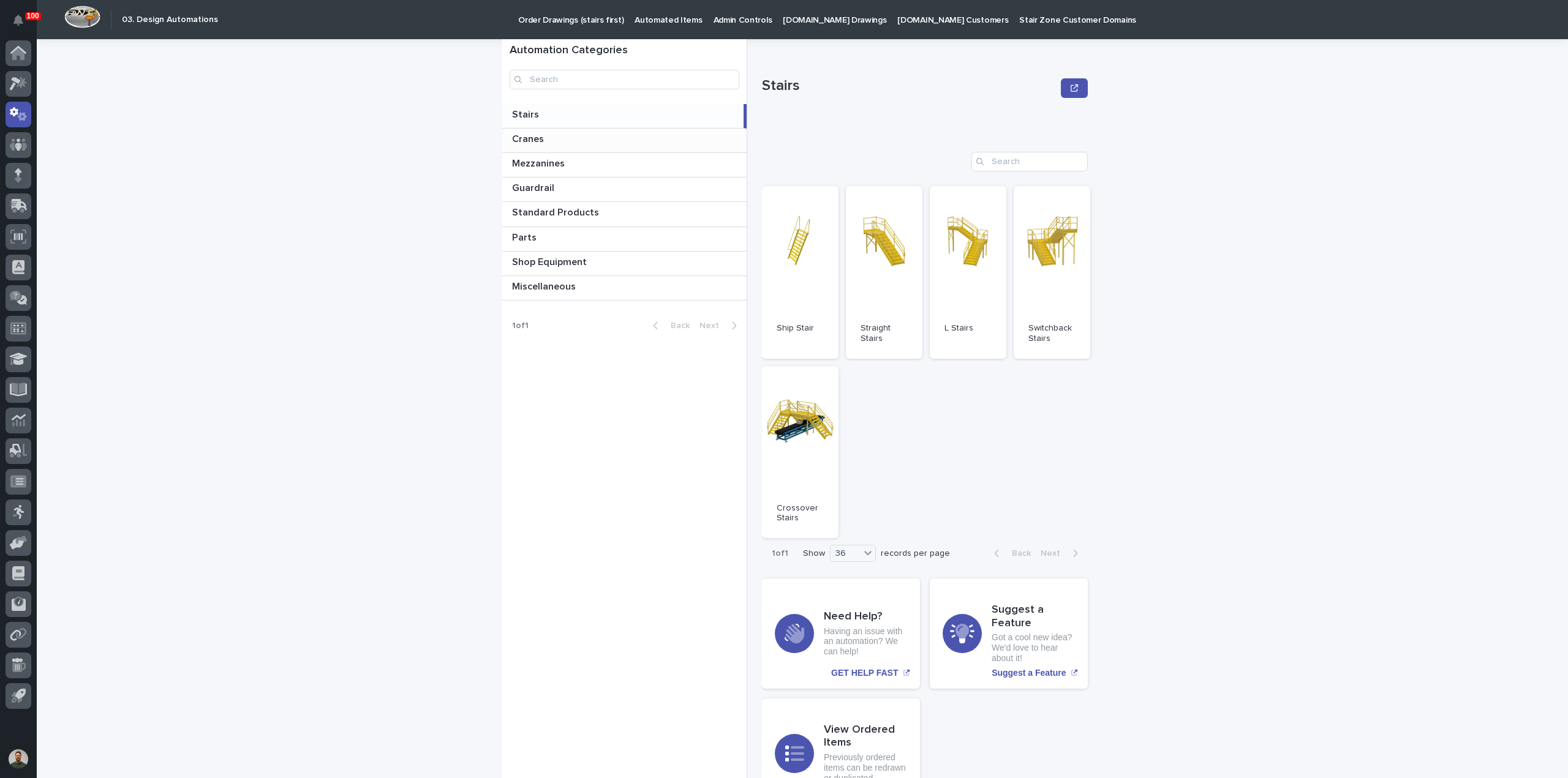
click at [548, 145] on div "Cranes Cranes" at bounding box center [624, 141] width 244 height 24
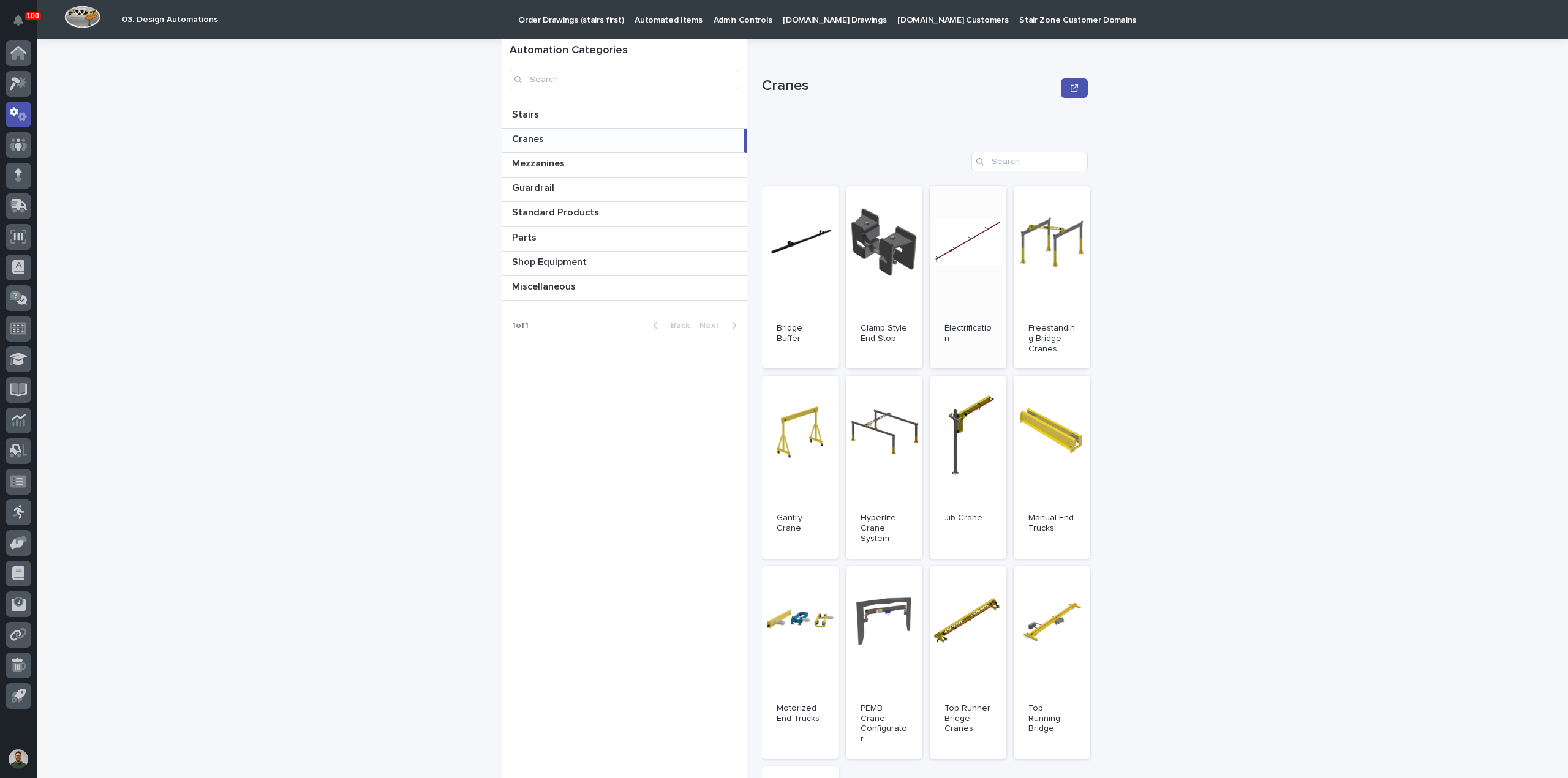
click at [954, 292] on link "Open" at bounding box center [967, 277] width 77 height 182
click at [775, 83] on p "Cranes" at bounding box center [909, 86] width 294 height 18
click at [784, 67] on div "Cranes" at bounding box center [925, 89] width 326 height 49
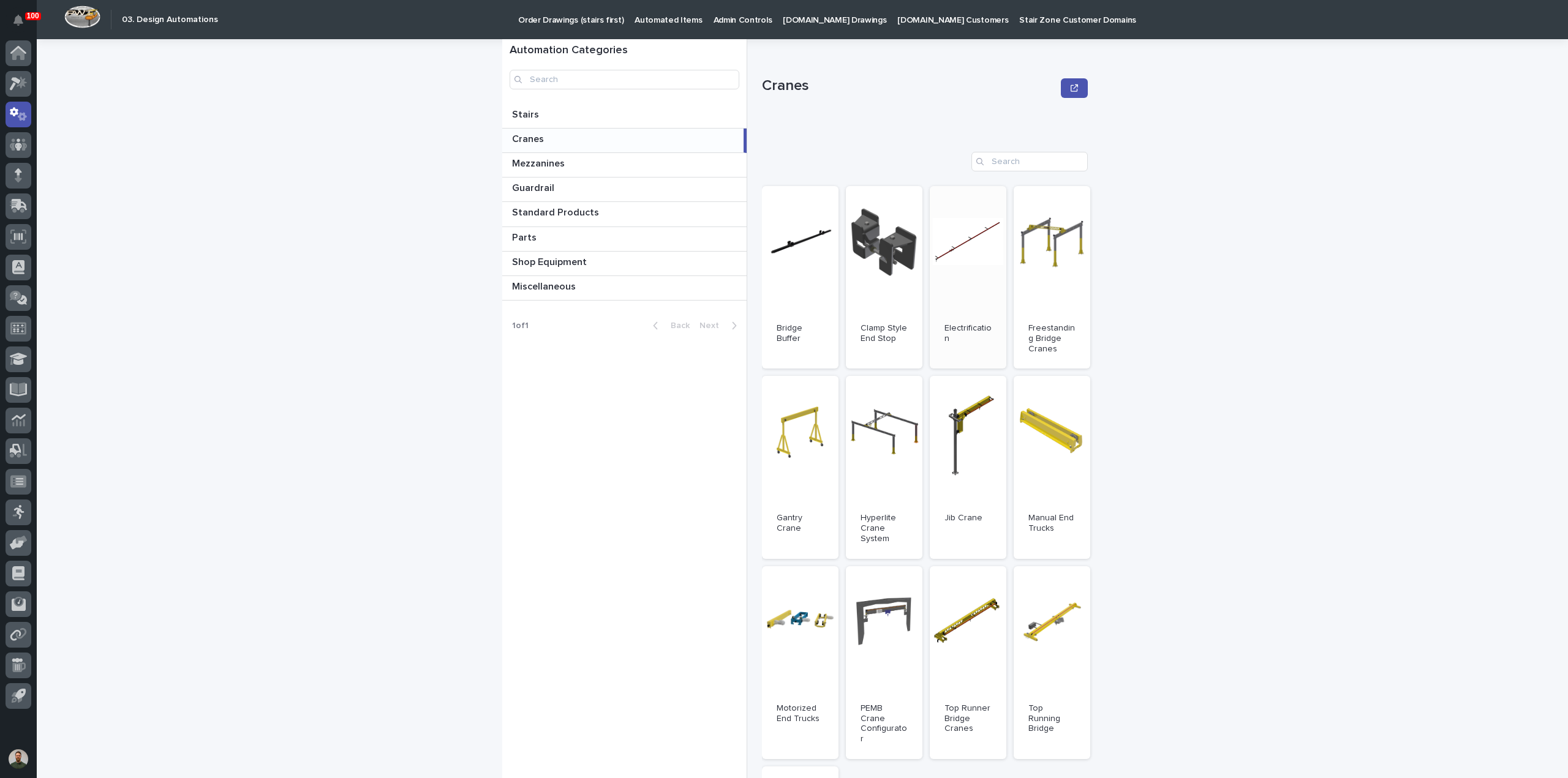
click at [796, 84] on p "Cranes" at bounding box center [909, 86] width 294 height 18
click at [793, 69] on div "Cranes" at bounding box center [925, 89] width 326 height 49
click at [787, 80] on p "Cranes" at bounding box center [909, 86] width 294 height 18
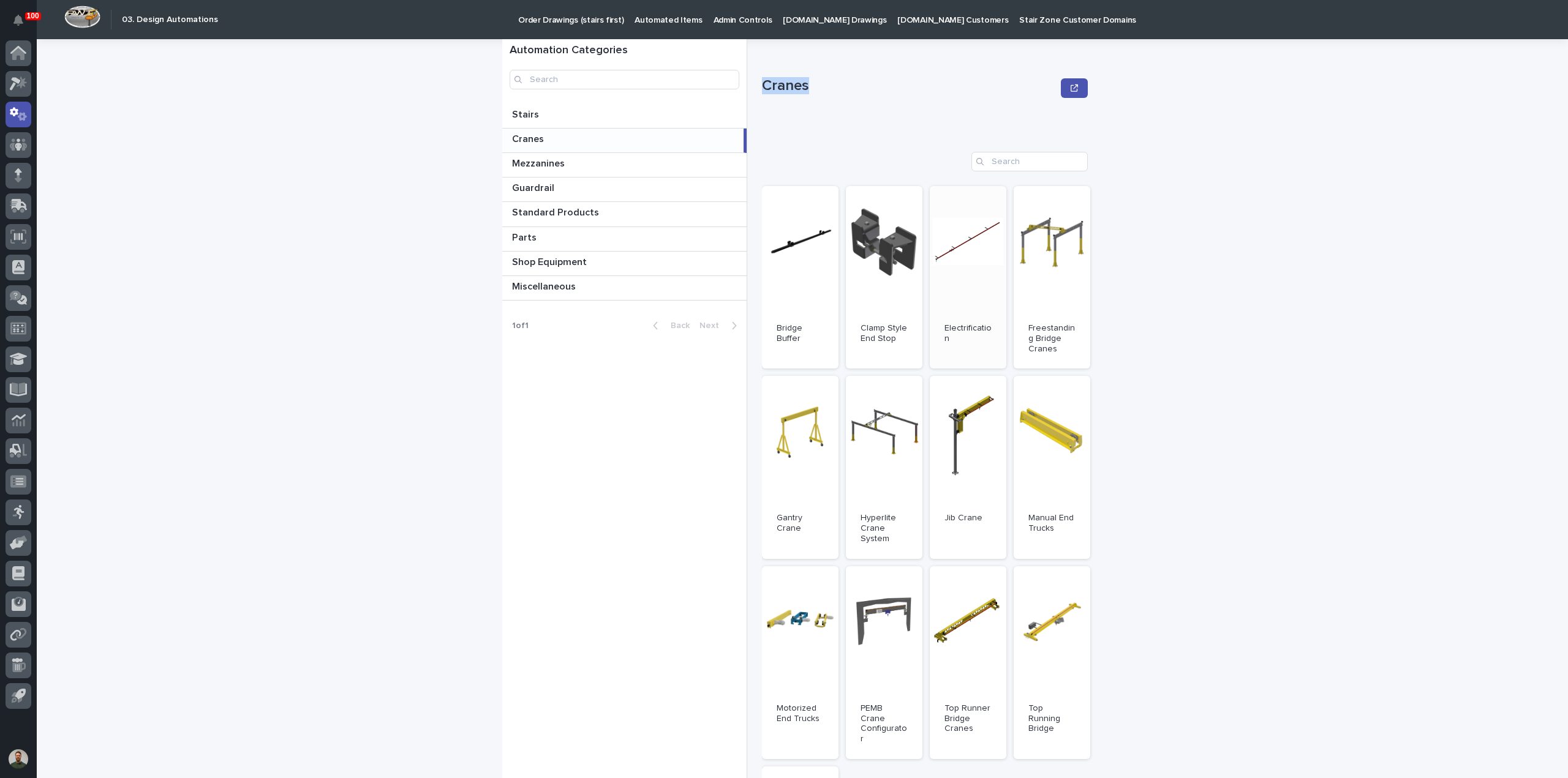
click at [787, 69] on div "Cranes" at bounding box center [925, 89] width 326 height 49
click at [785, 78] on p "Cranes" at bounding box center [909, 86] width 294 height 18
click at [787, 70] on div "Cranes" at bounding box center [925, 89] width 326 height 49
